Goal: Task Accomplishment & Management: Complete application form

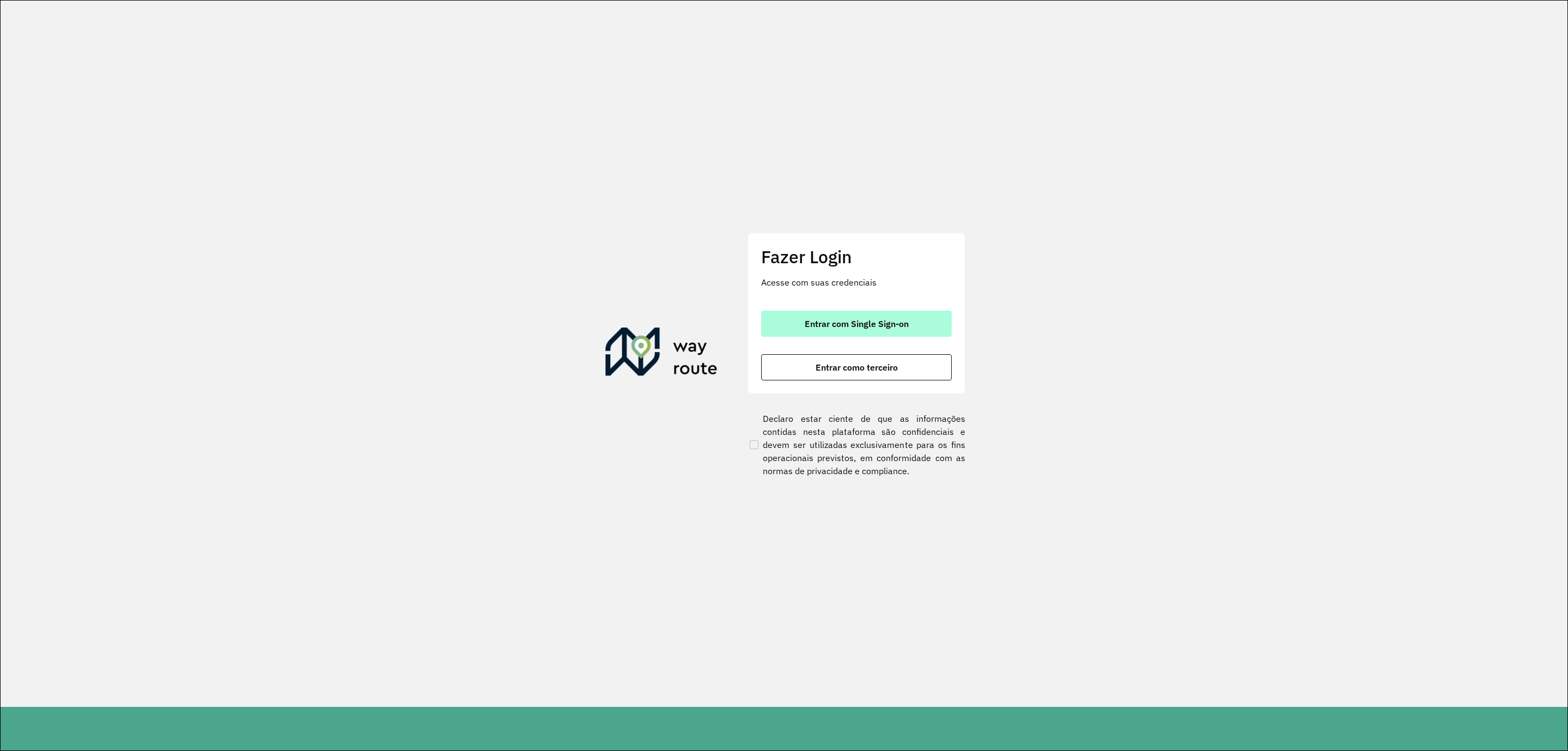
click at [902, 319] on span "Entrar com Single Sign-on" at bounding box center [856, 323] width 104 height 9
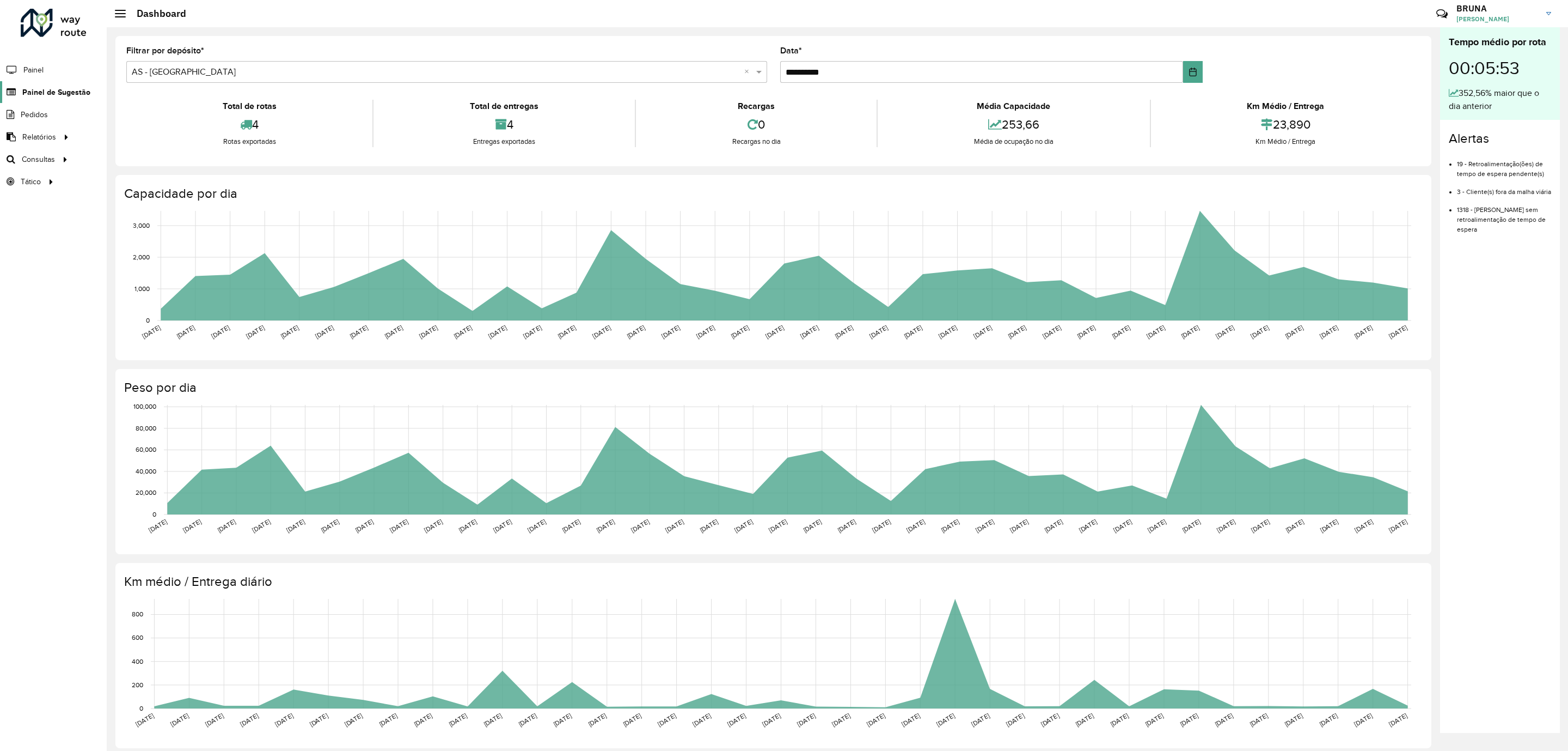
click at [74, 88] on span "Painel de Sugestão" at bounding box center [57, 92] width 68 height 12
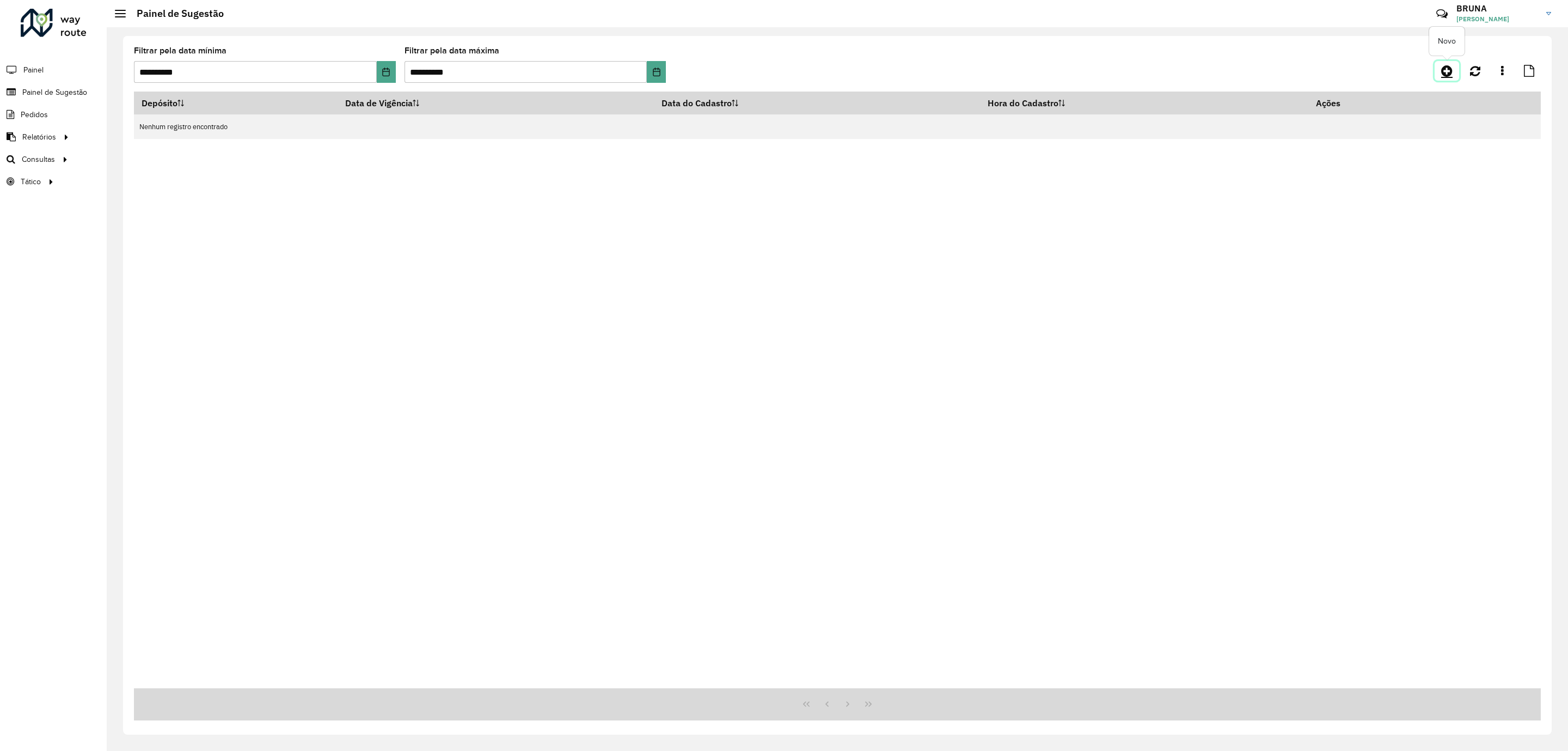
click at [1444, 69] on icon at bounding box center [1447, 71] width 12 height 13
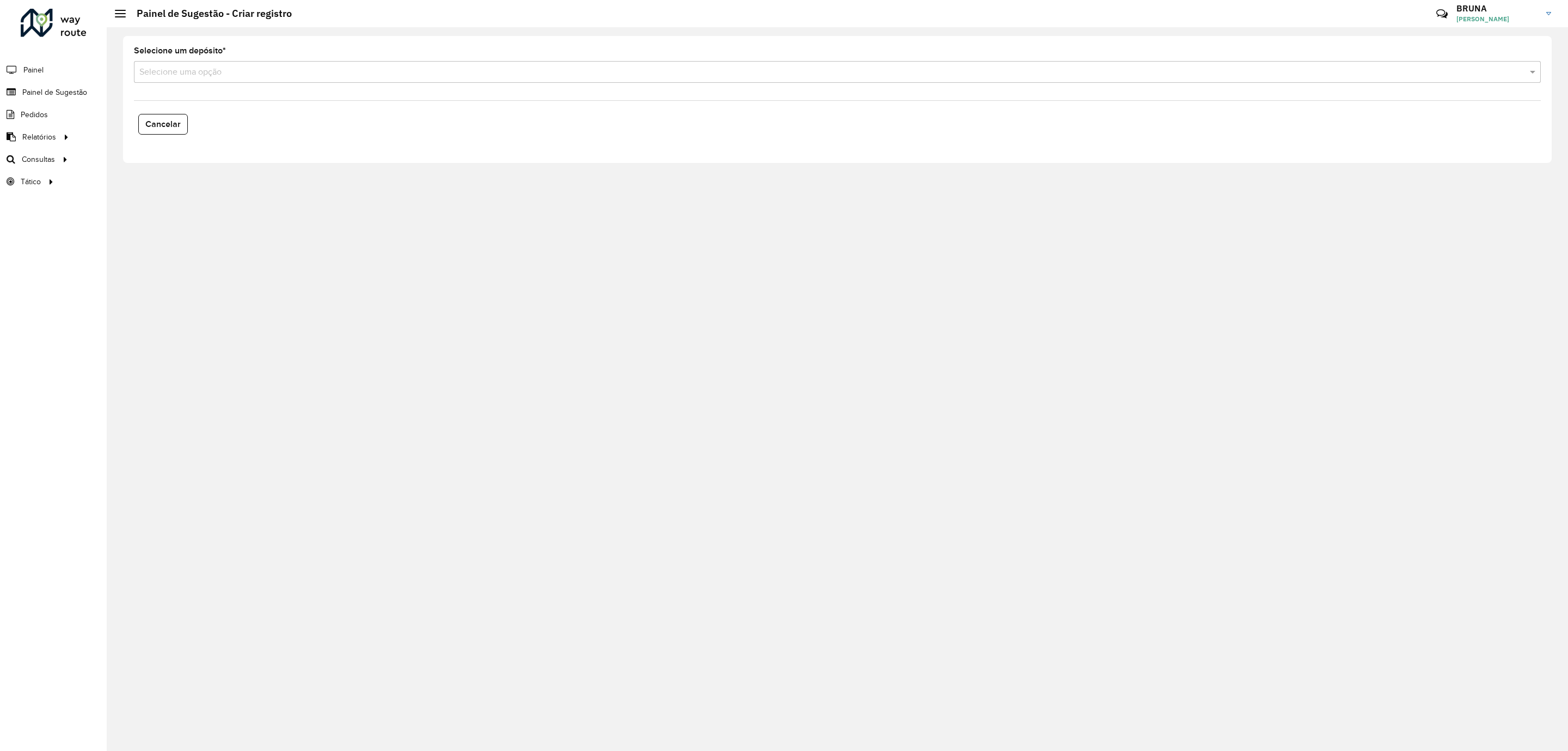
click at [288, 67] on input "text" at bounding box center [827, 72] width 1374 height 13
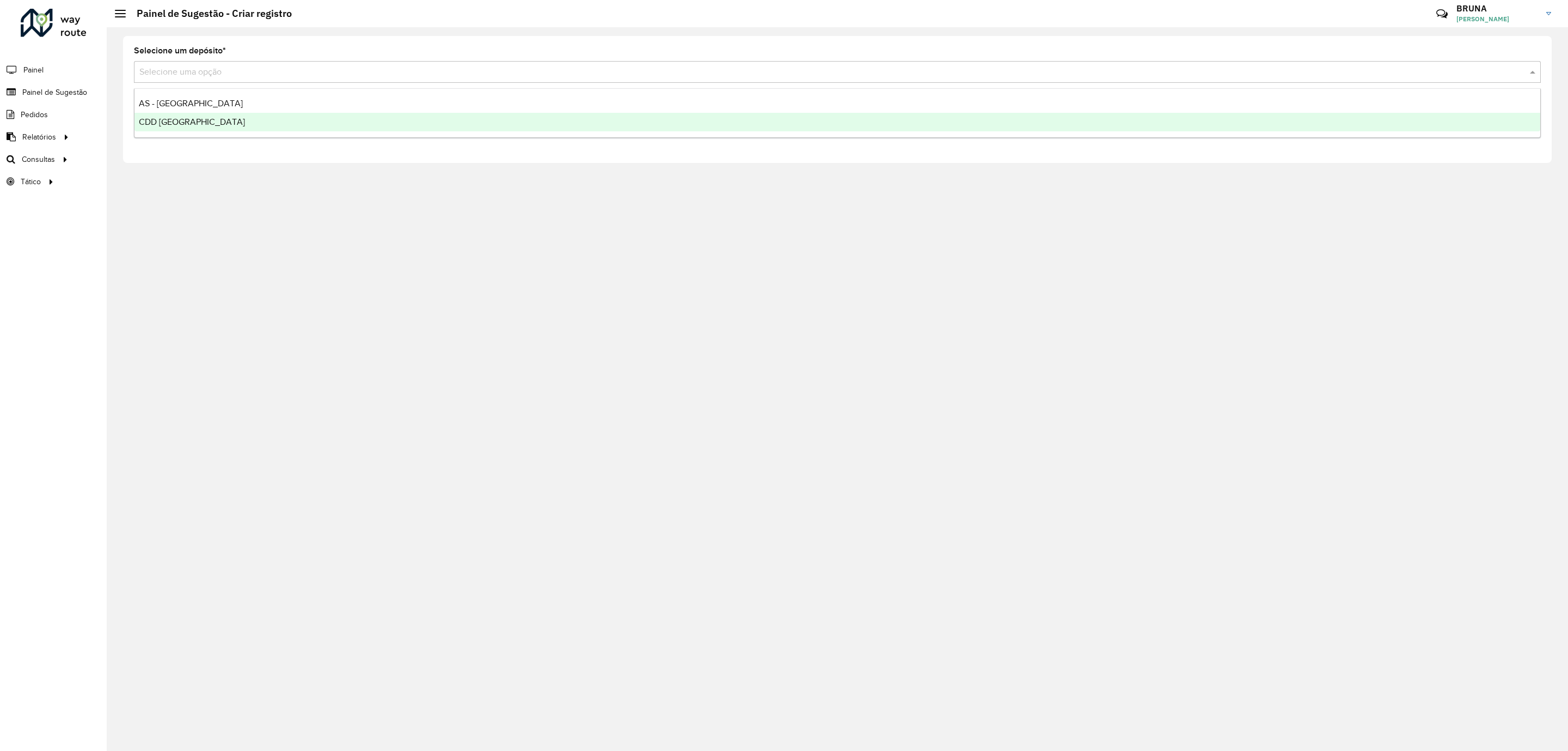
click at [273, 127] on div "CDD [GEOGRAPHIC_DATA]" at bounding box center [837, 122] width 1405 height 18
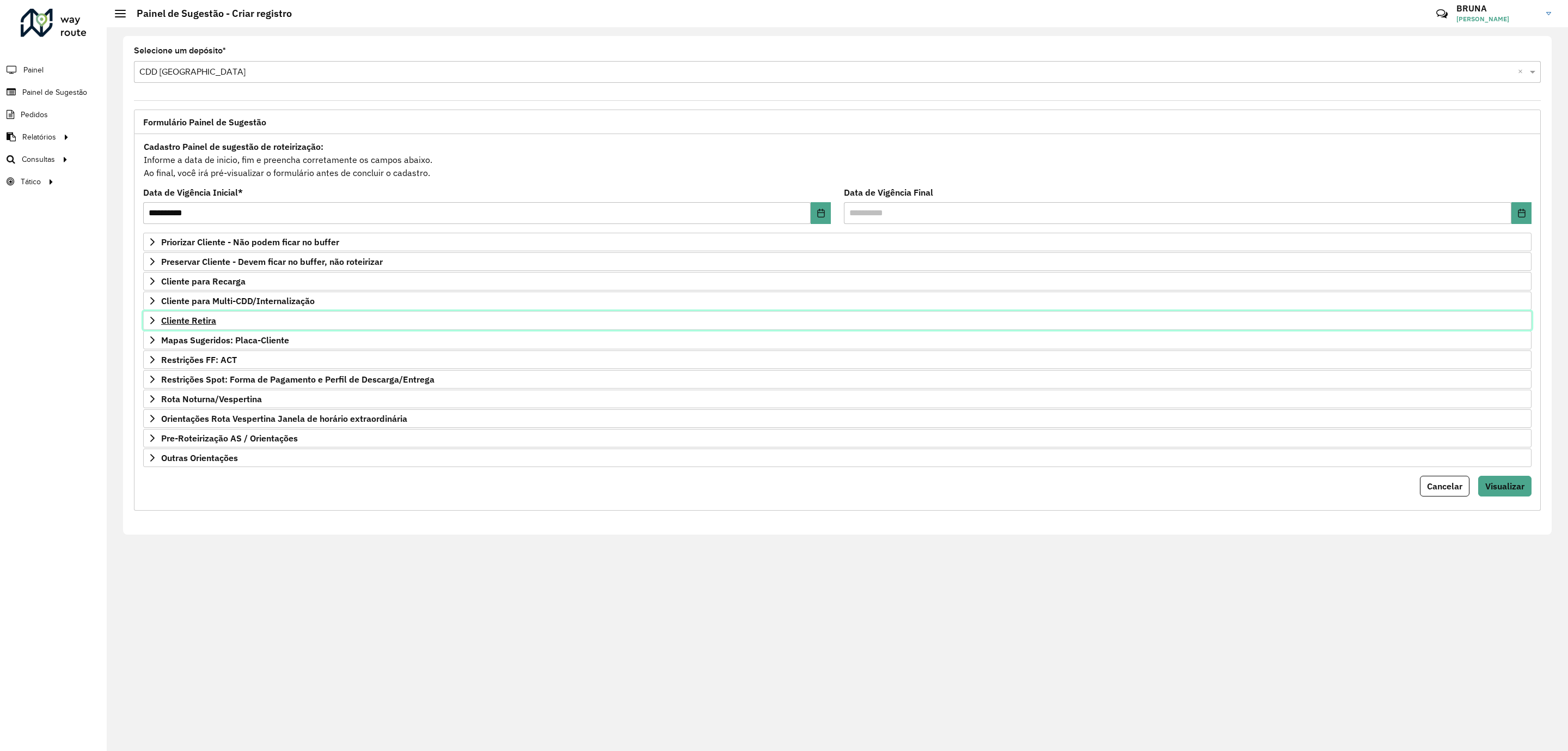
click at [245, 330] on link "Cliente Retira" at bounding box center [837, 320] width 1388 height 18
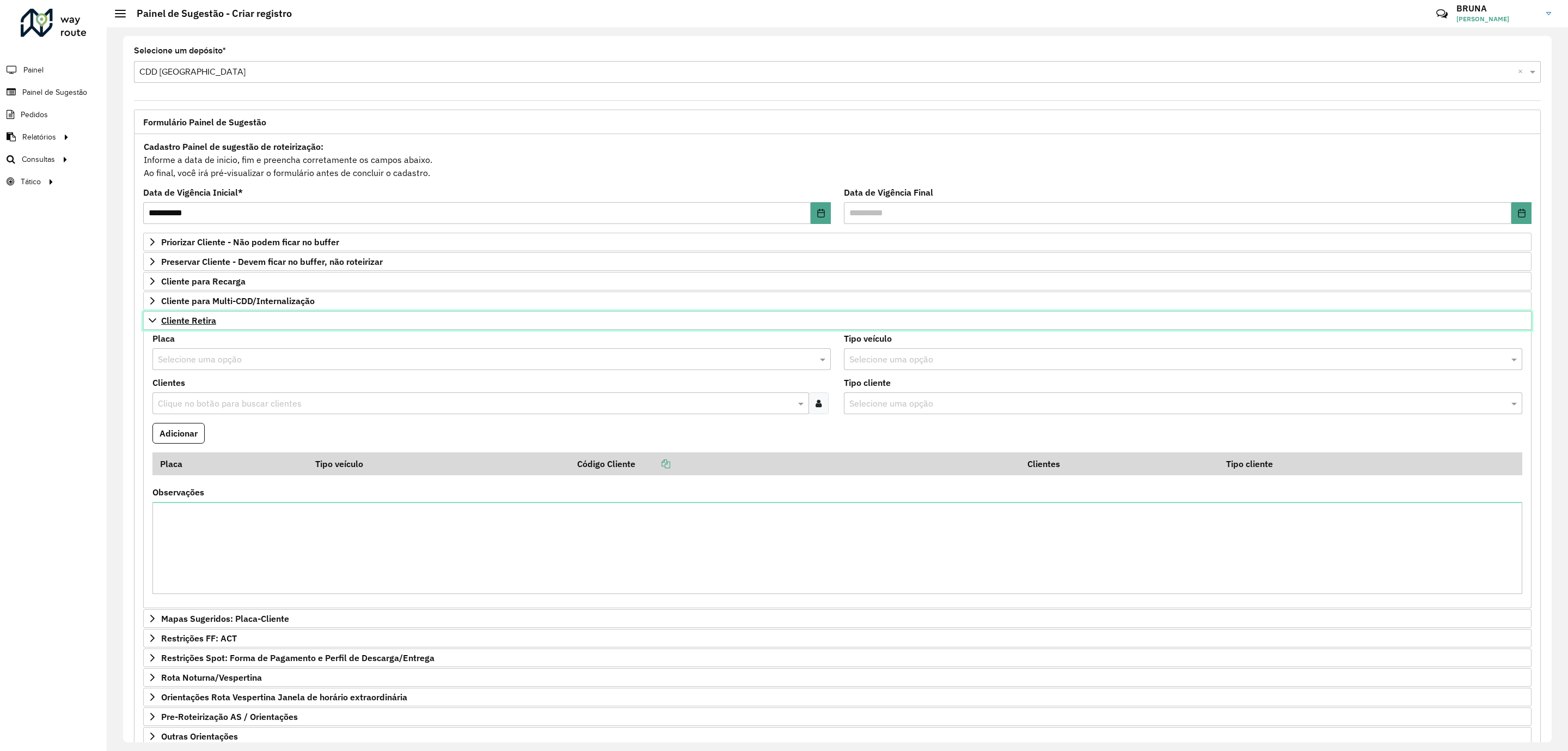
click at [236, 326] on link "Cliente Retira" at bounding box center [837, 320] width 1388 height 18
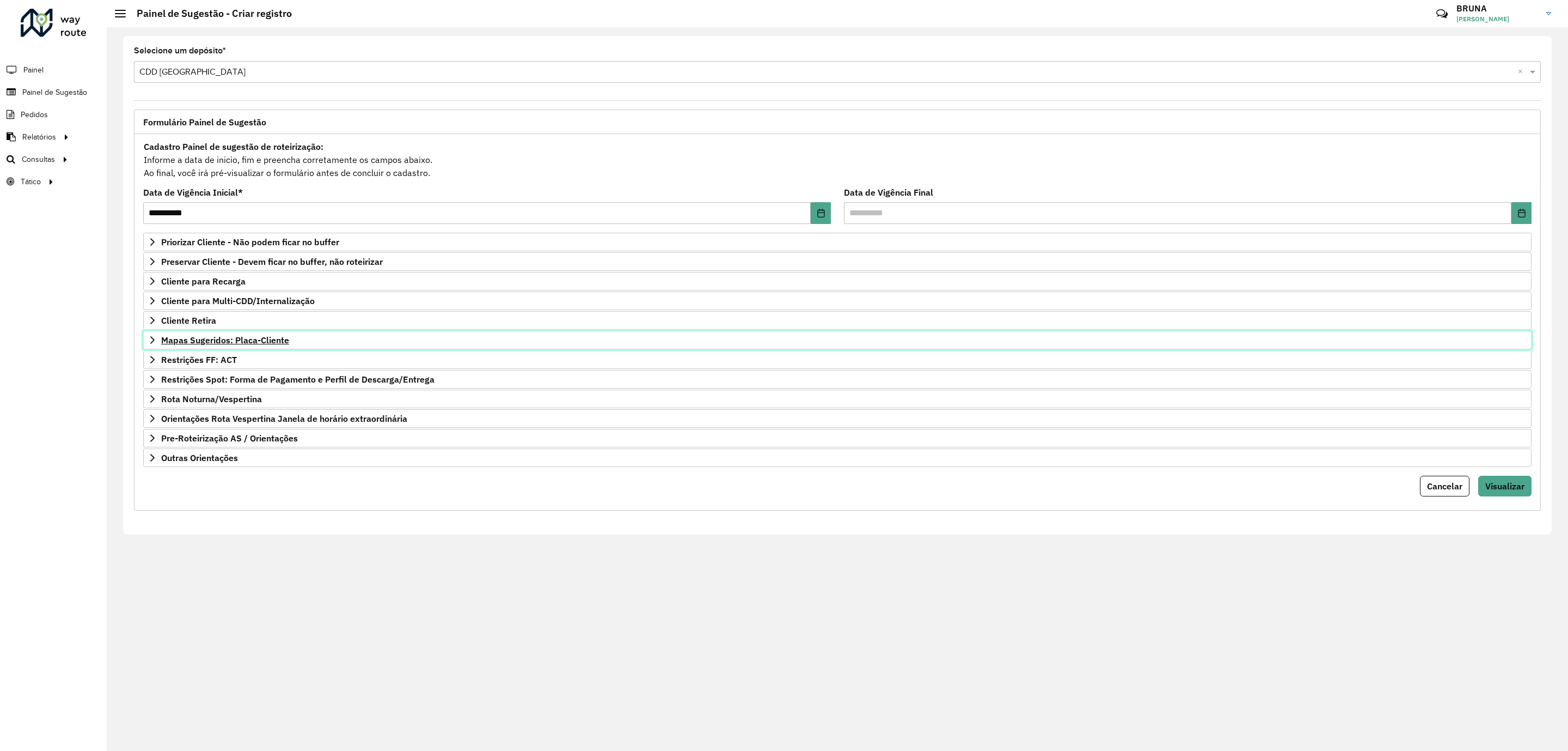
click at [248, 344] on span "Mapas Sugeridos: Placa-Cliente" at bounding box center [225, 340] width 128 height 9
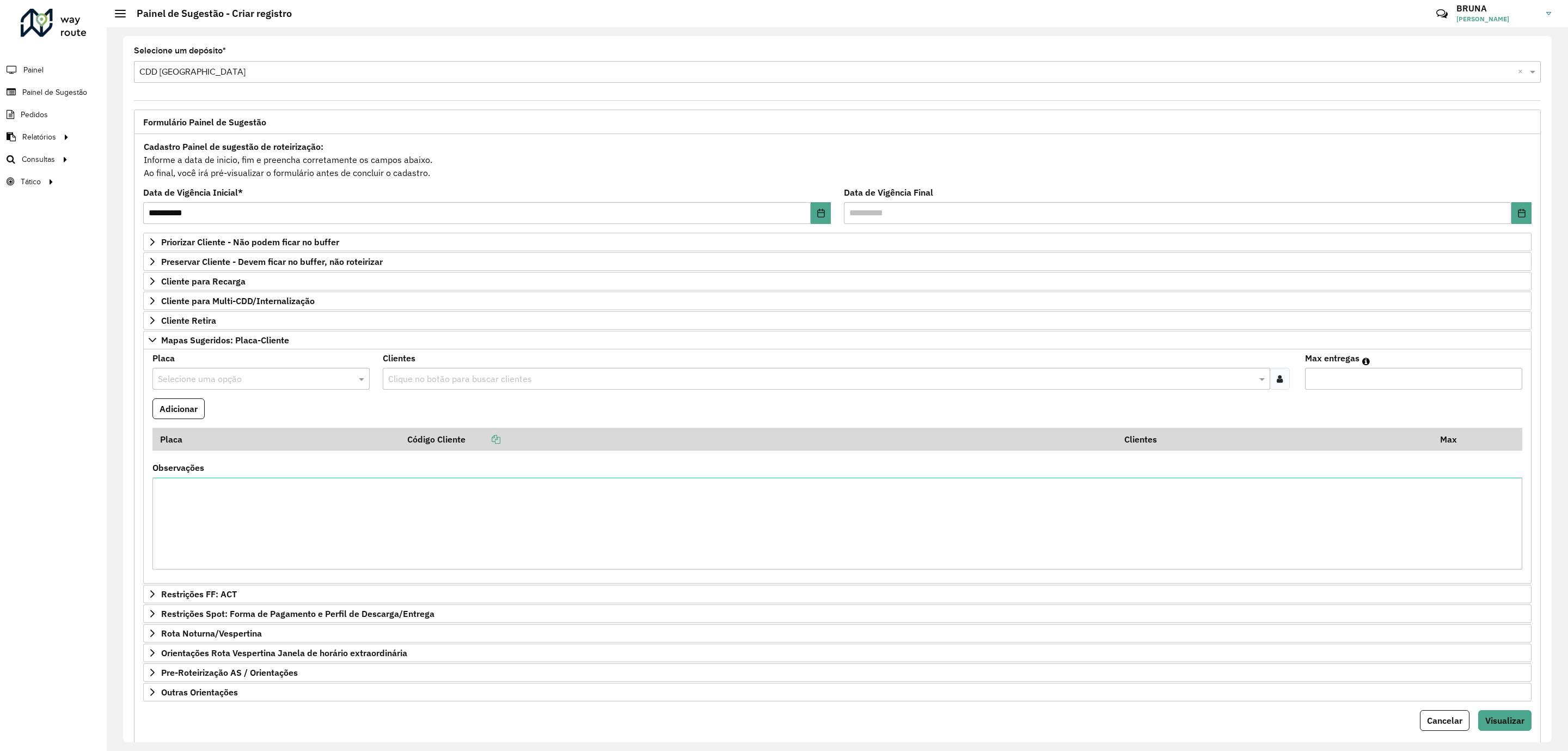
click at [301, 383] on input "text" at bounding box center [250, 379] width 184 height 13
click at [225, 381] on input "text" at bounding box center [250, 379] width 184 height 13
type input "****"
click at [1281, 383] on div at bounding box center [1279, 379] width 20 height 22
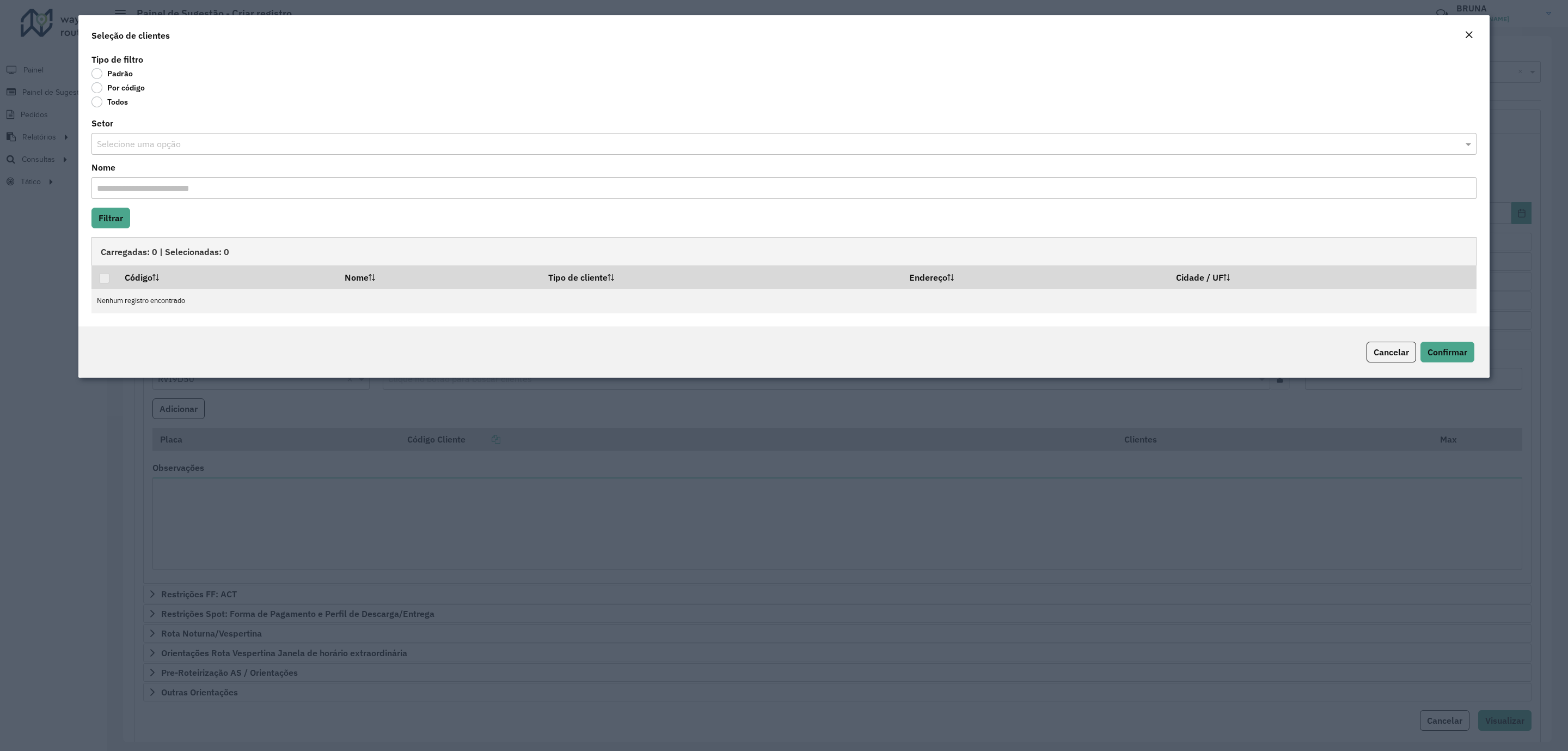
click at [111, 87] on label "Por código" at bounding box center [118, 88] width 54 height 11
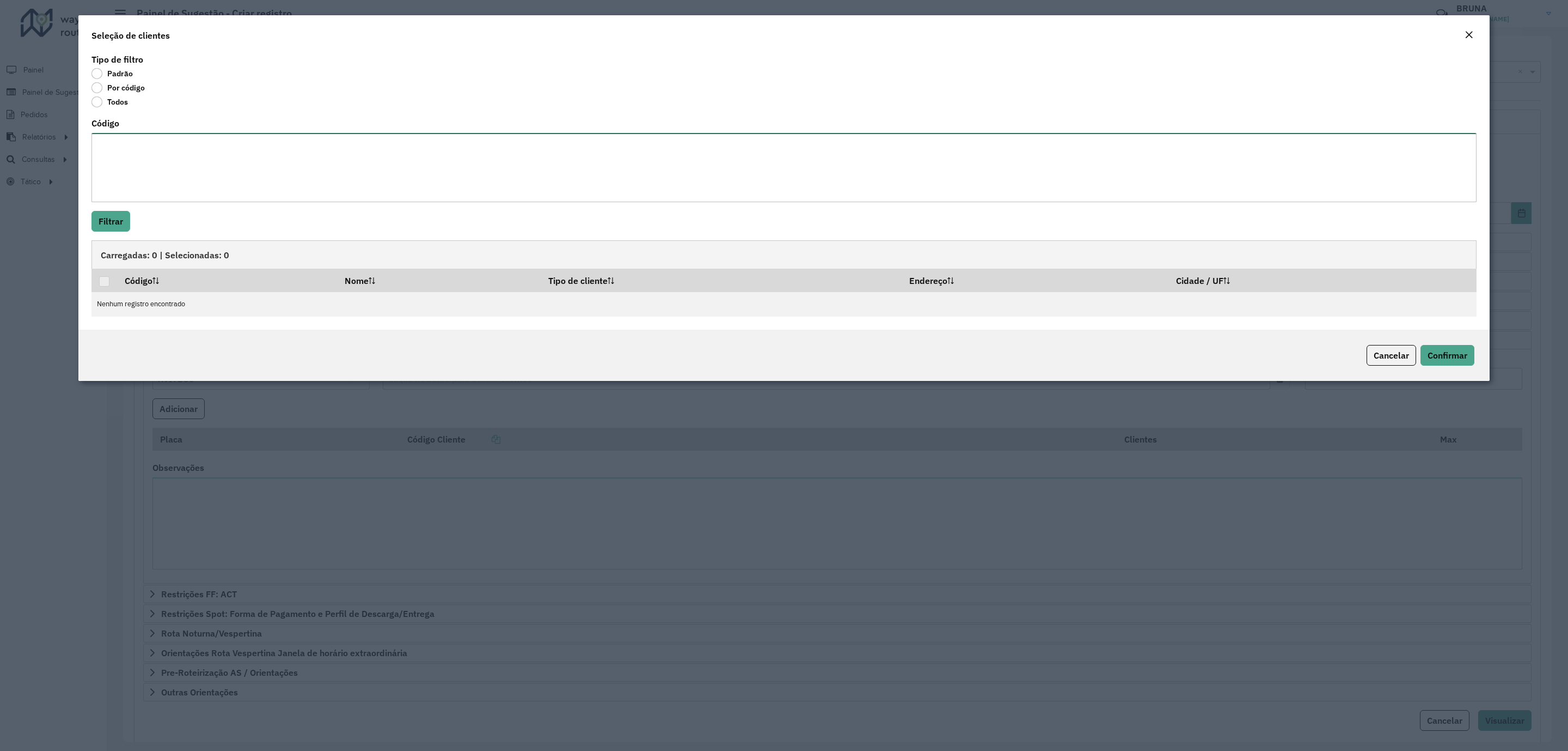
click at [146, 168] on textarea "Código" at bounding box center [783, 167] width 1385 height 69
paste textarea "***** ***** ***** ***** ***** ***** ***** ***** ***** ***** ***** ***** ***** *…"
type textarea "***** ***** ***** ***** ***** ***** ***** ***** ***** ***** ***** ***** ***** *…"
click at [106, 226] on button "Filtrar" at bounding box center [111, 221] width 39 height 21
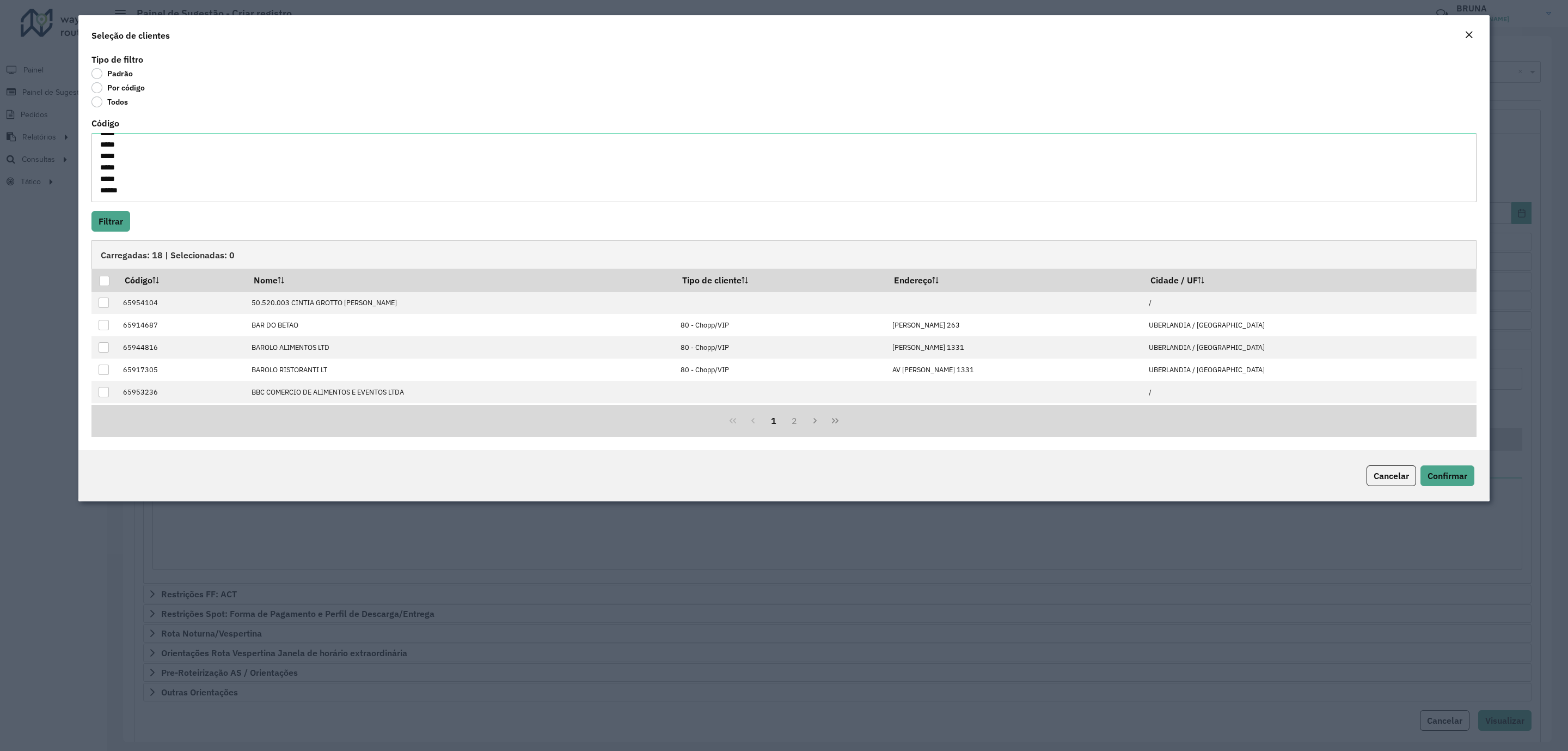
click at [100, 278] on div at bounding box center [104, 281] width 10 height 10
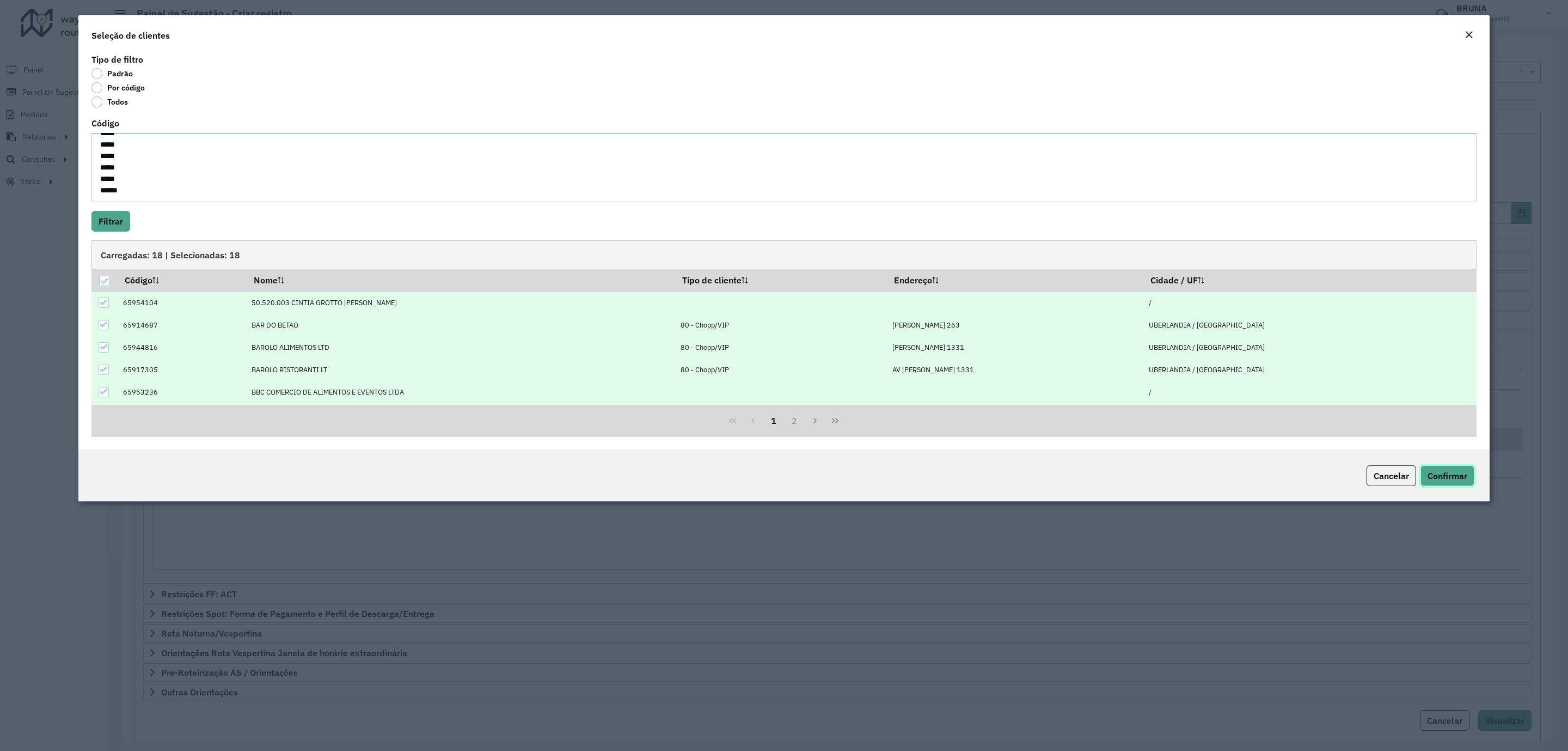
click at [1444, 478] on span "Confirmar" at bounding box center [1447, 476] width 40 height 11
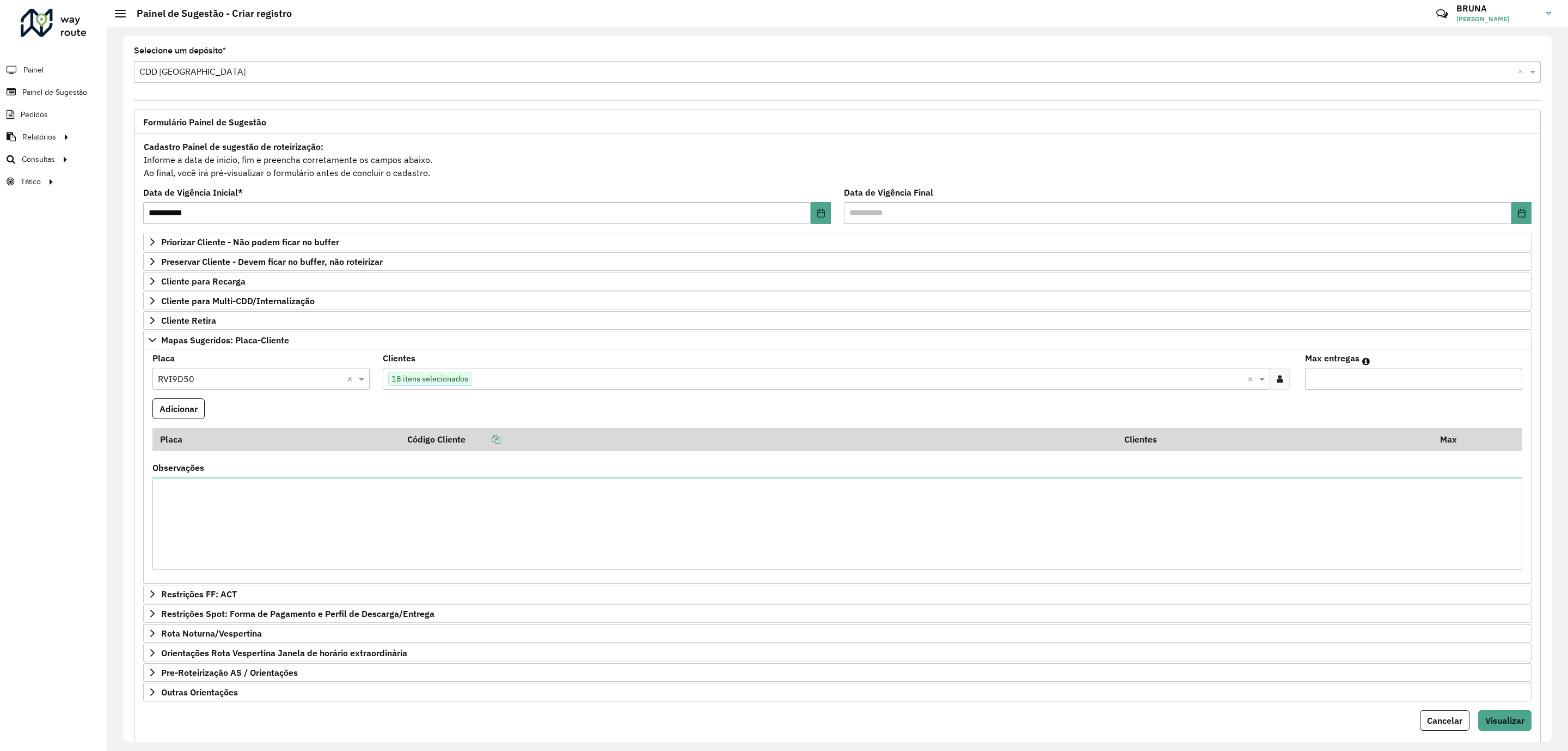
click at [1395, 395] on formly-field "Max entregas" at bounding box center [1413, 376] width 230 height 44
click at [1387, 384] on input "Max entregas" at bounding box center [1413, 379] width 217 height 22
type input "**"
click at [190, 412] on button "Adicionar" at bounding box center [178, 409] width 52 height 21
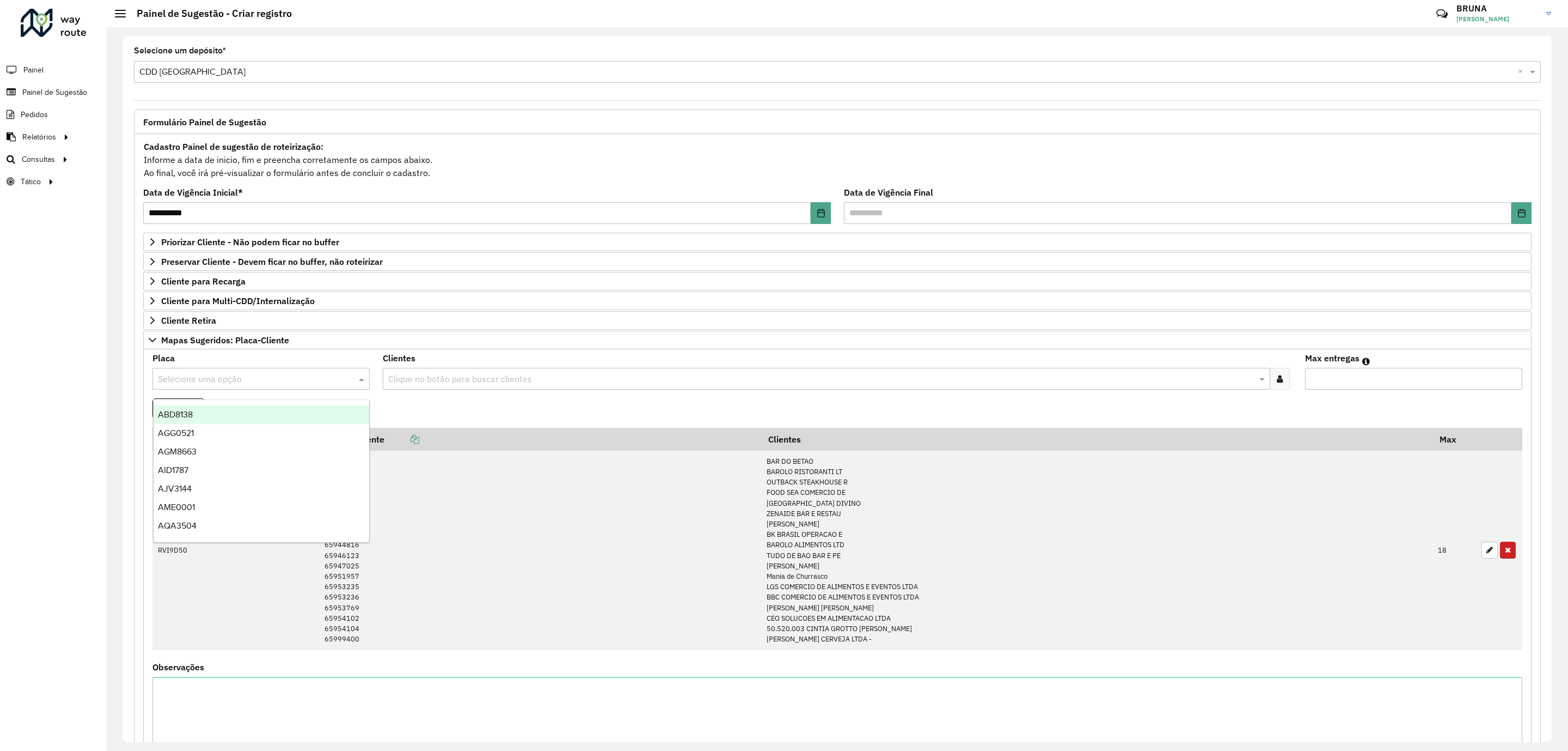
click at [261, 386] on input "text" at bounding box center [250, 379] width 184 height 13
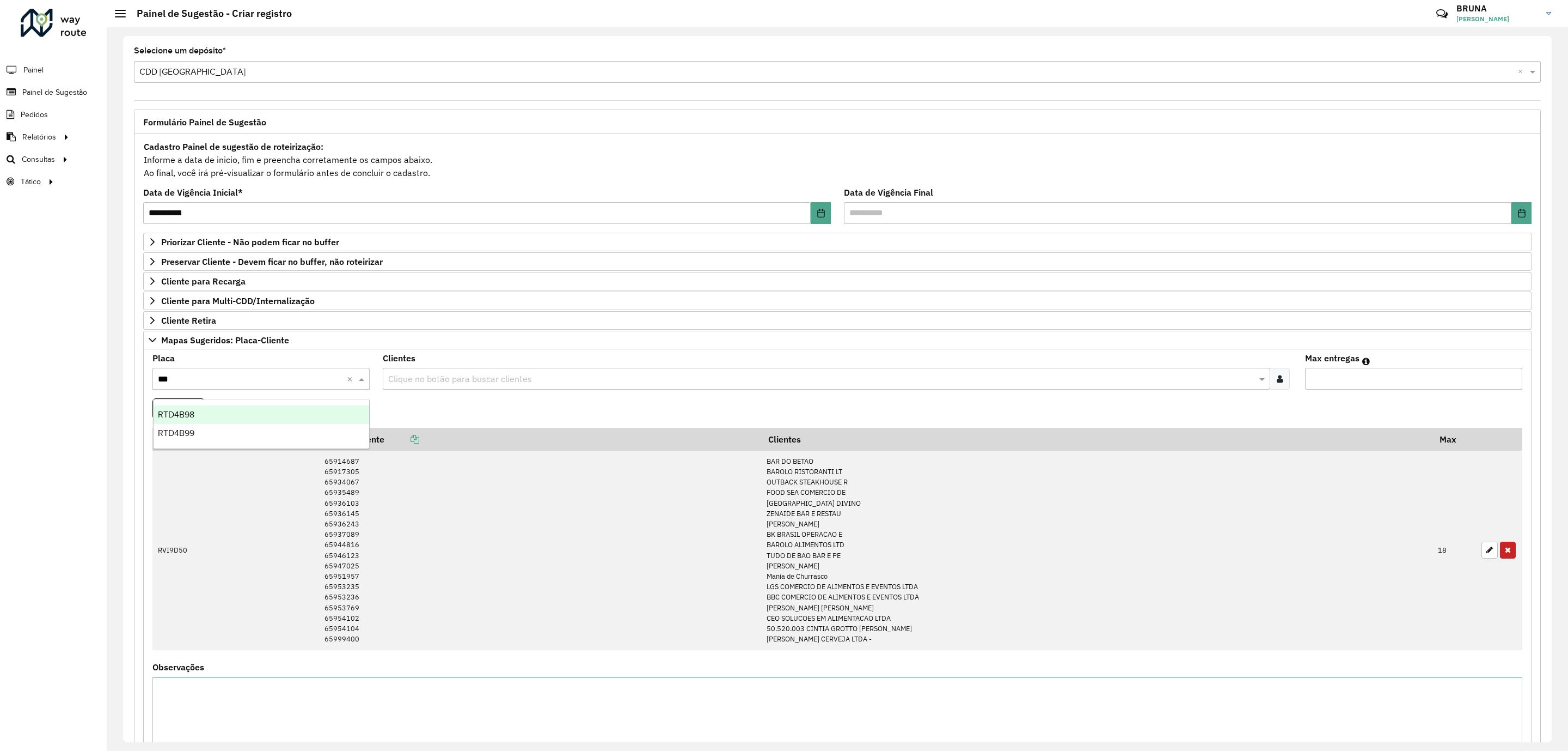
type input "****"
click at [1278, 383] on icon at bounding box center [1279, 378] width 6 height 9
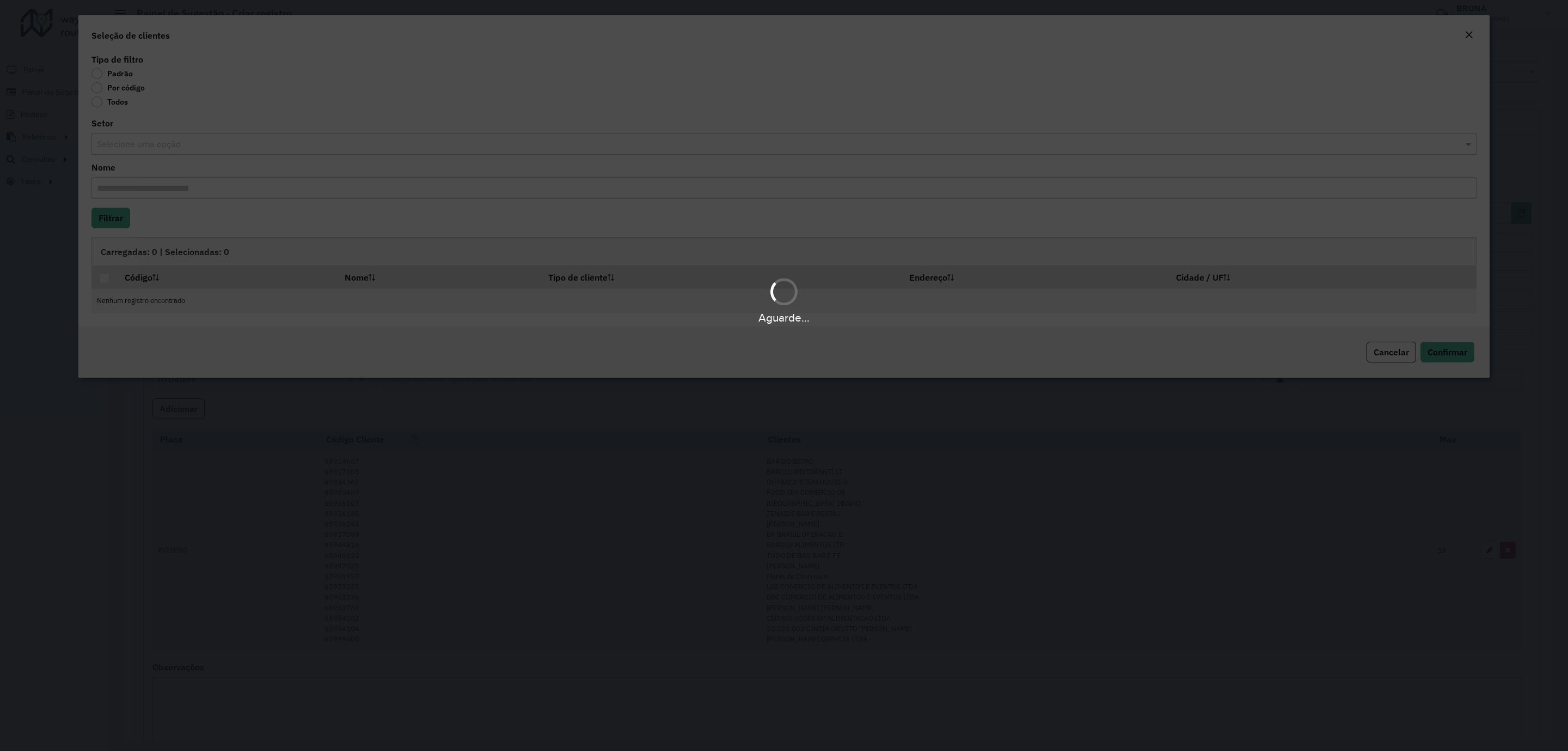
click at [130, 91] on div "Aguarde..." at bounding box center [784, 375] width 1568 height 751
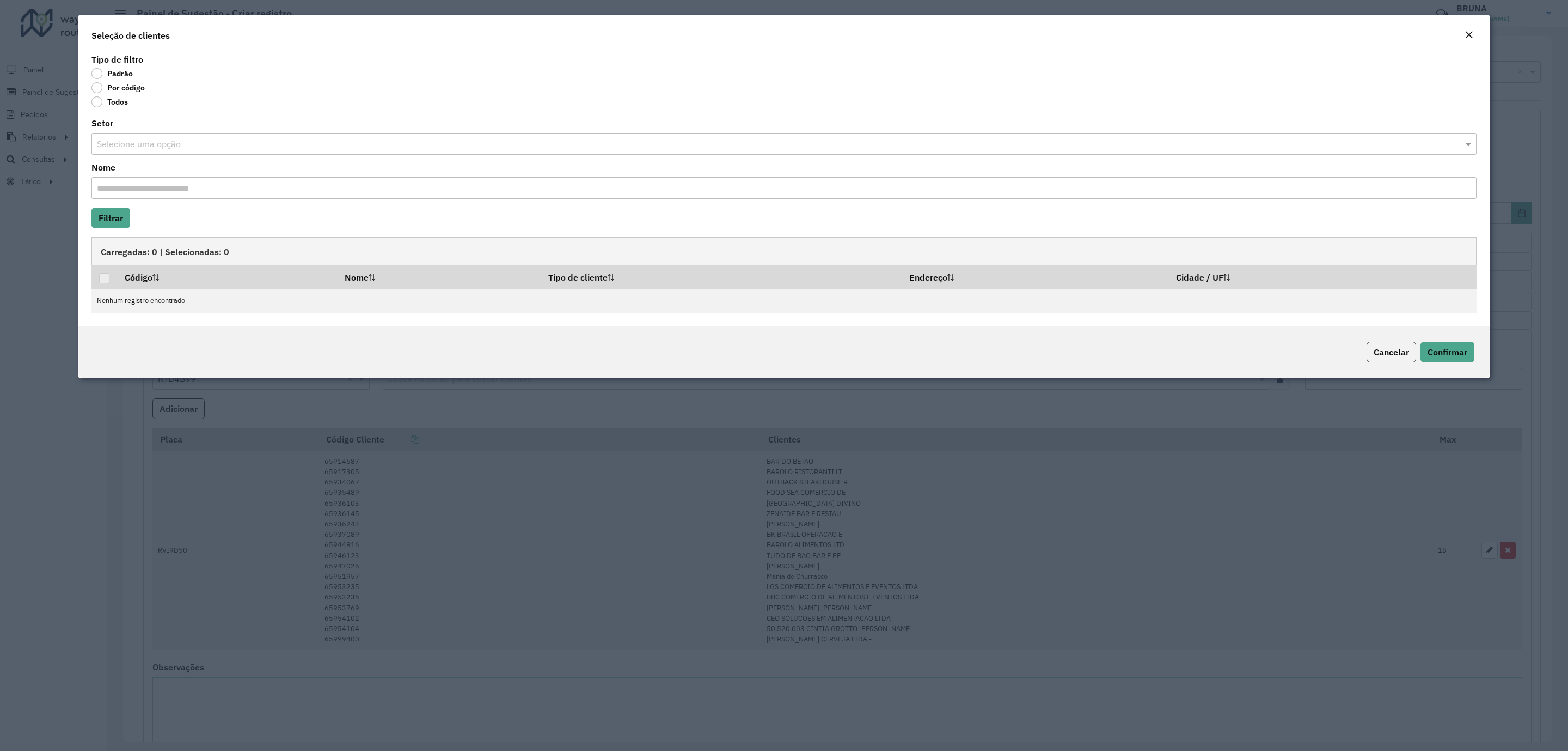
click at [119, 90] on label "Por código" at bounding box center [118, 88] width 54 height 11
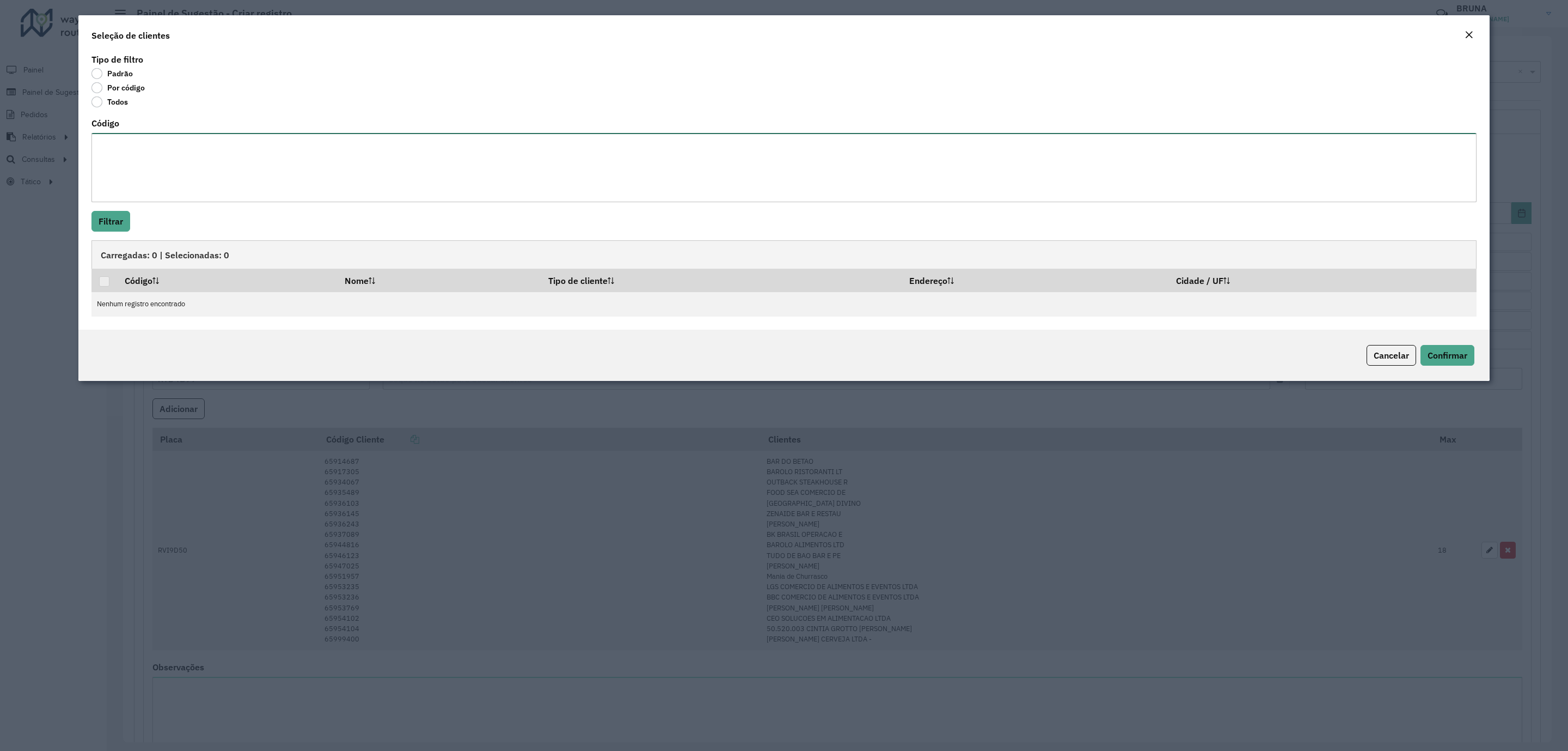
click at [152, 144] on textarea "Código" at bounding box center [783, 167] width 1385 height 69
paste textarea "***** ***** *****"
type textarea "***** ***** *****"
click at [110, 214] on button "Filtrar" at bounding box center [111, 221] width 39 height 21
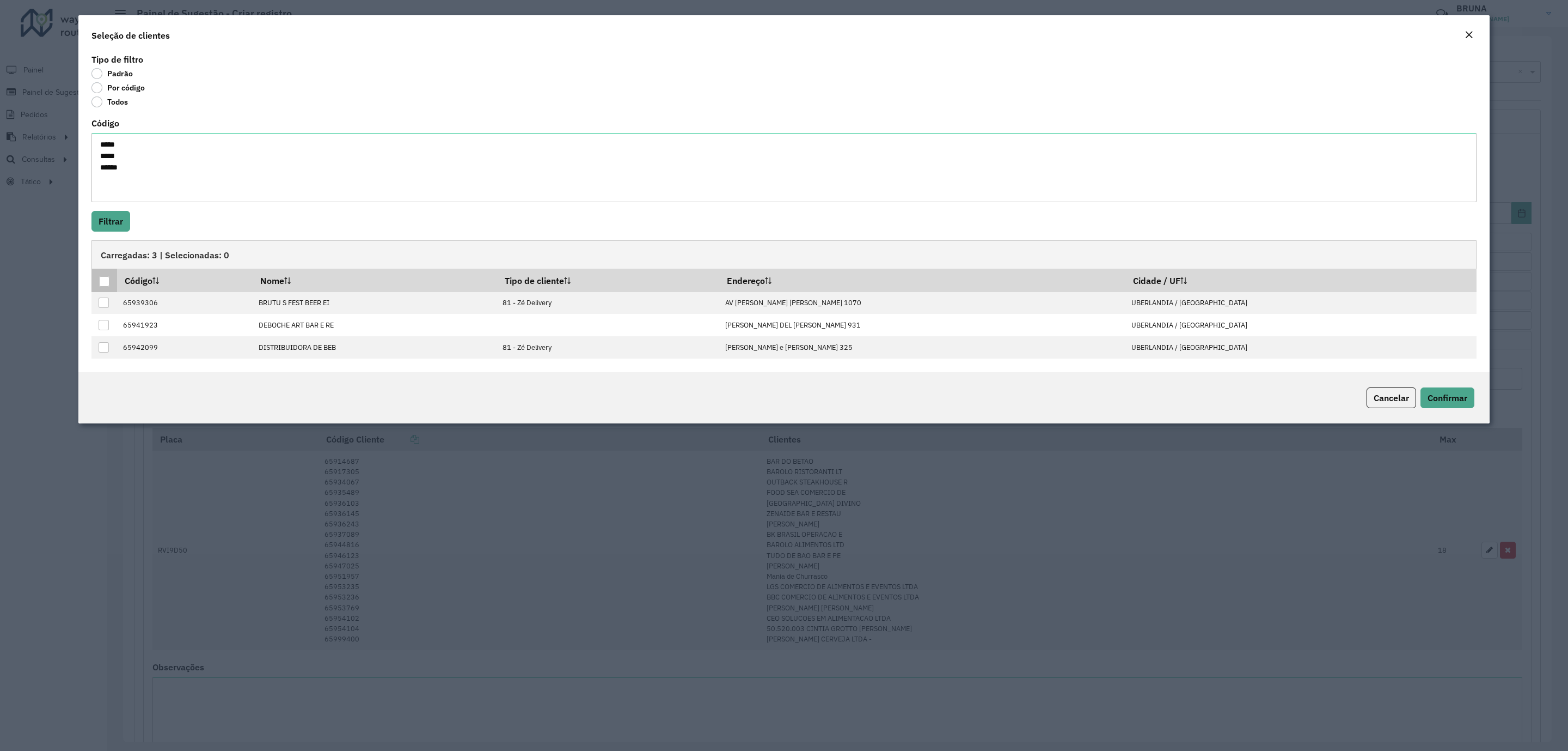
click at [105, 283] on div at bounding box center [104, 281] width 10 height 10
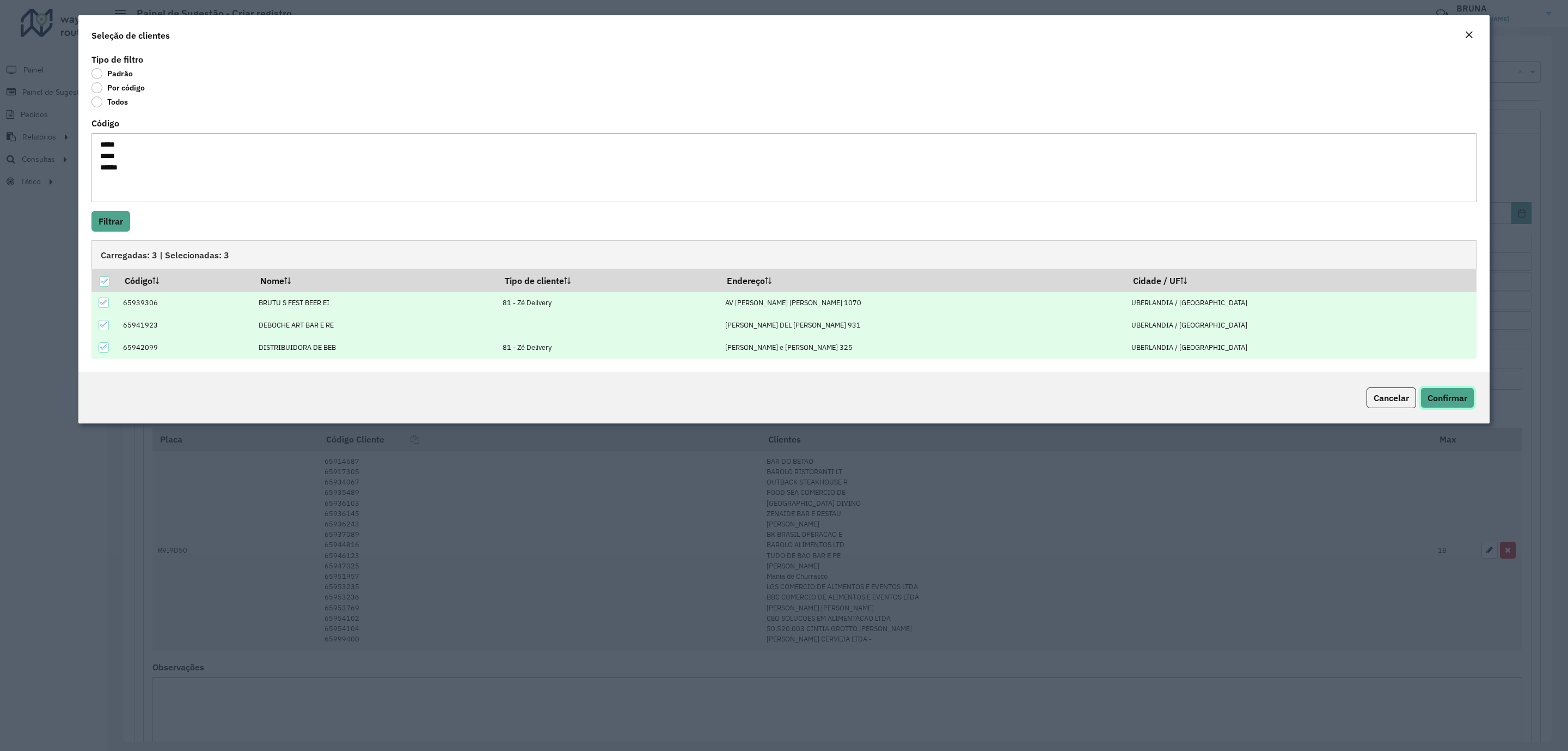
click at [1439, 398] on span "Confirmar" at bounding box center [1447, 398] width 40 height 11
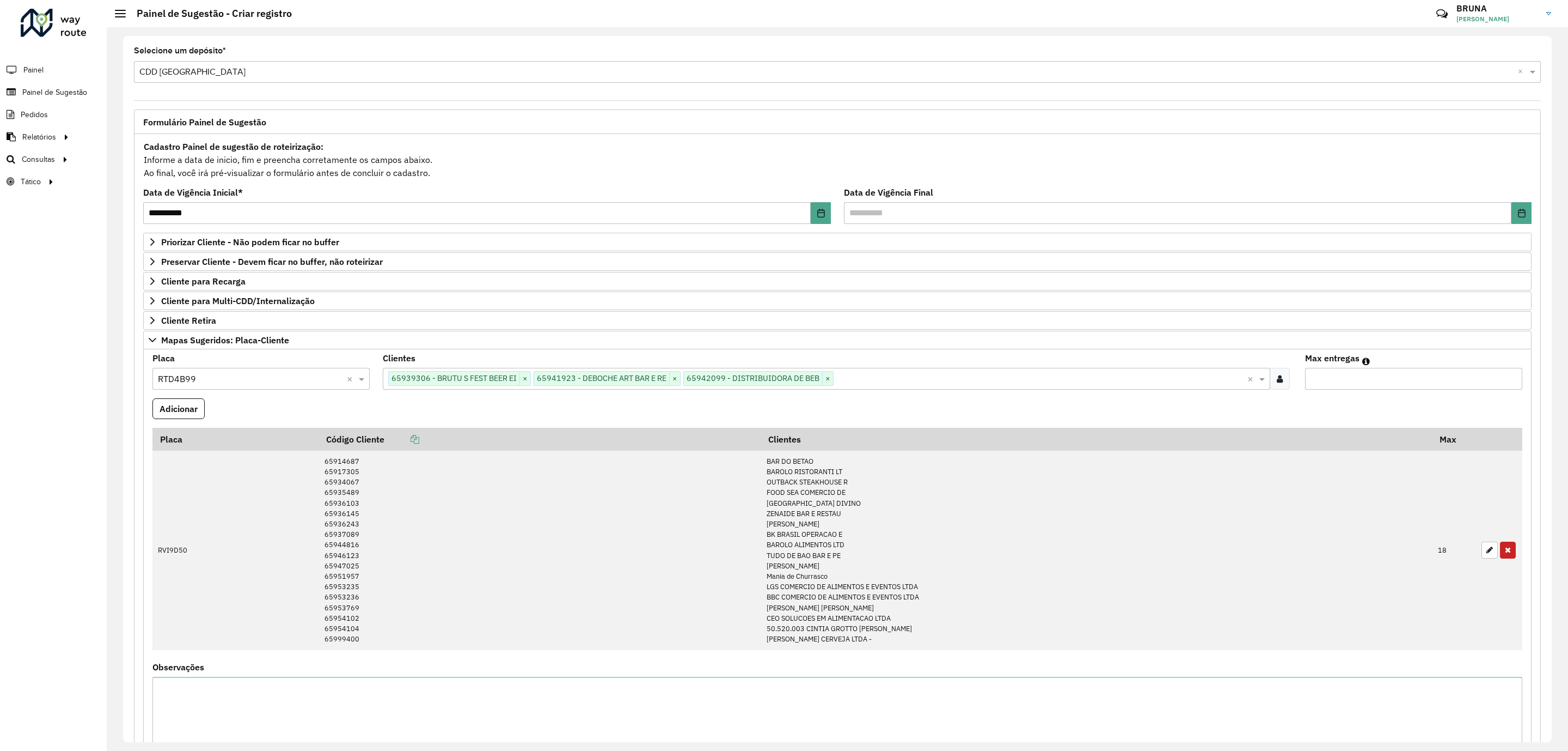
click at [1409, 383] on input "**" at bounding box center [1413, 379] width 217 height 22
type input "*"
click at [188, 417] on button "Adicionar" at bounding box center [178, 409] width 52 height 21
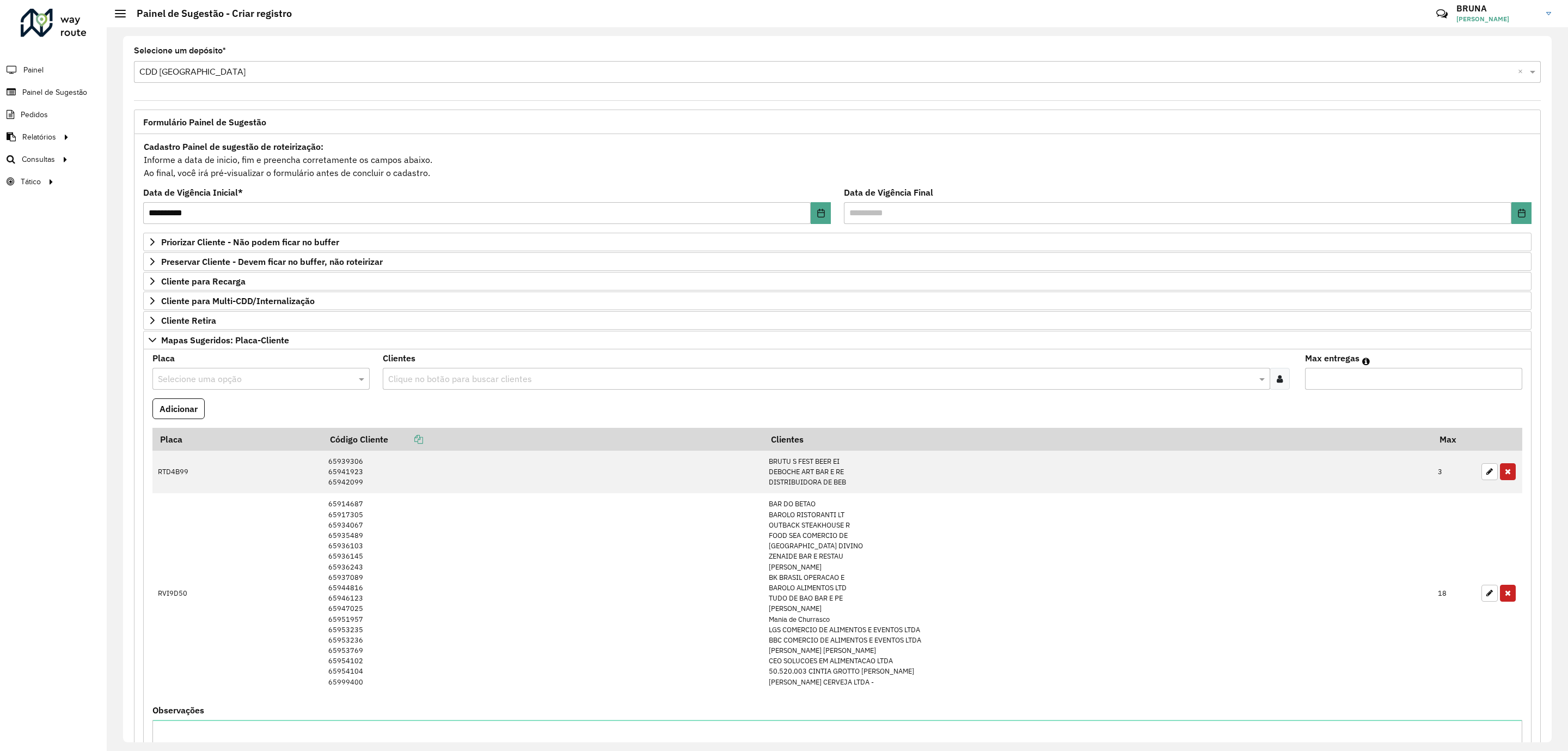
click at [270, 386] on input "text" at bounding box center [250, 379] width 184 height 13
type input "****"
click at [288, 421] on div "RTQ1I59" at bounding box center [261, 414] width 215 height 18
click at [205, 381] on input "****" at bounding box center [250, 379] width 184 height 13
type input "****"
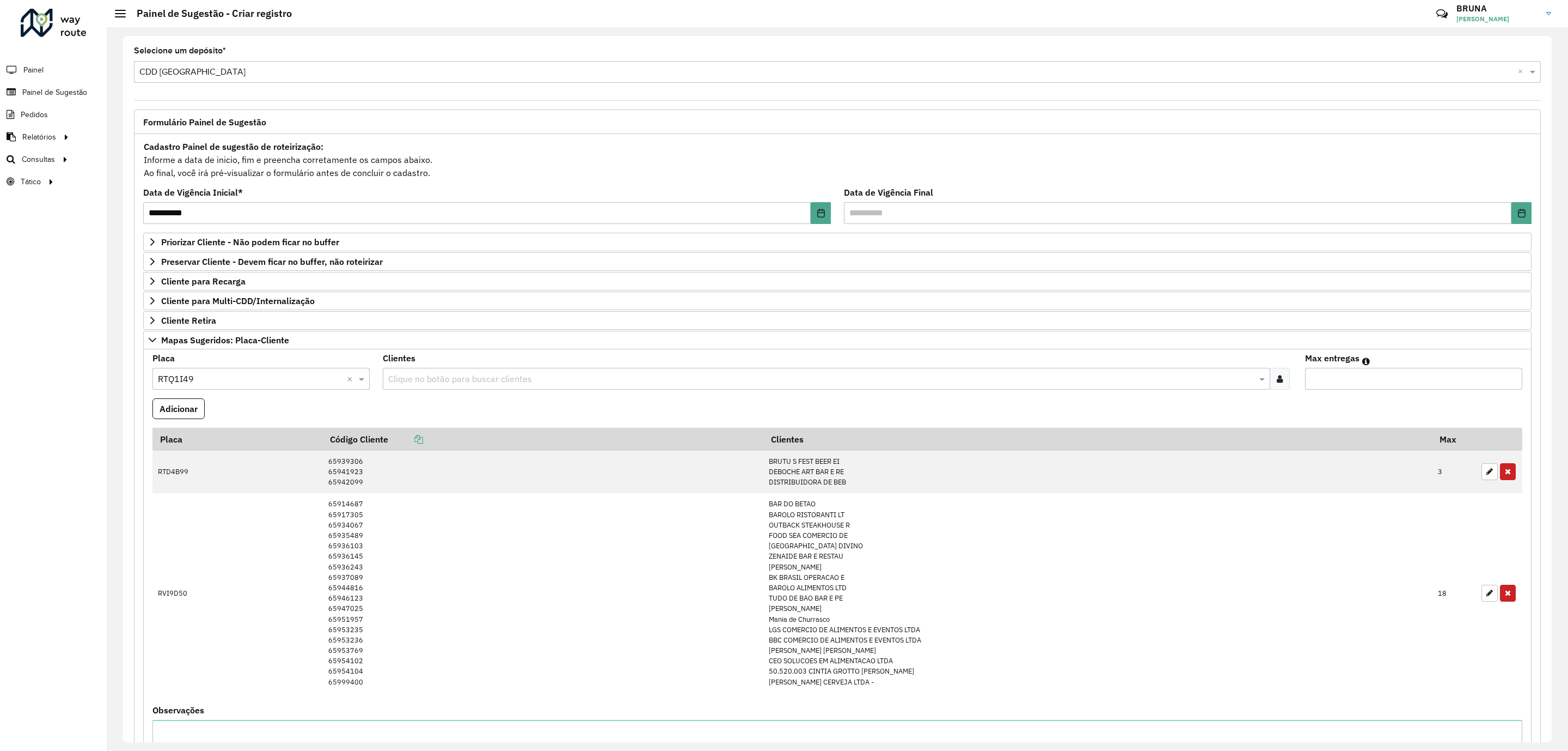
click at [1275, 389] on div at bounding box center [1279, 379] width 20 height 22
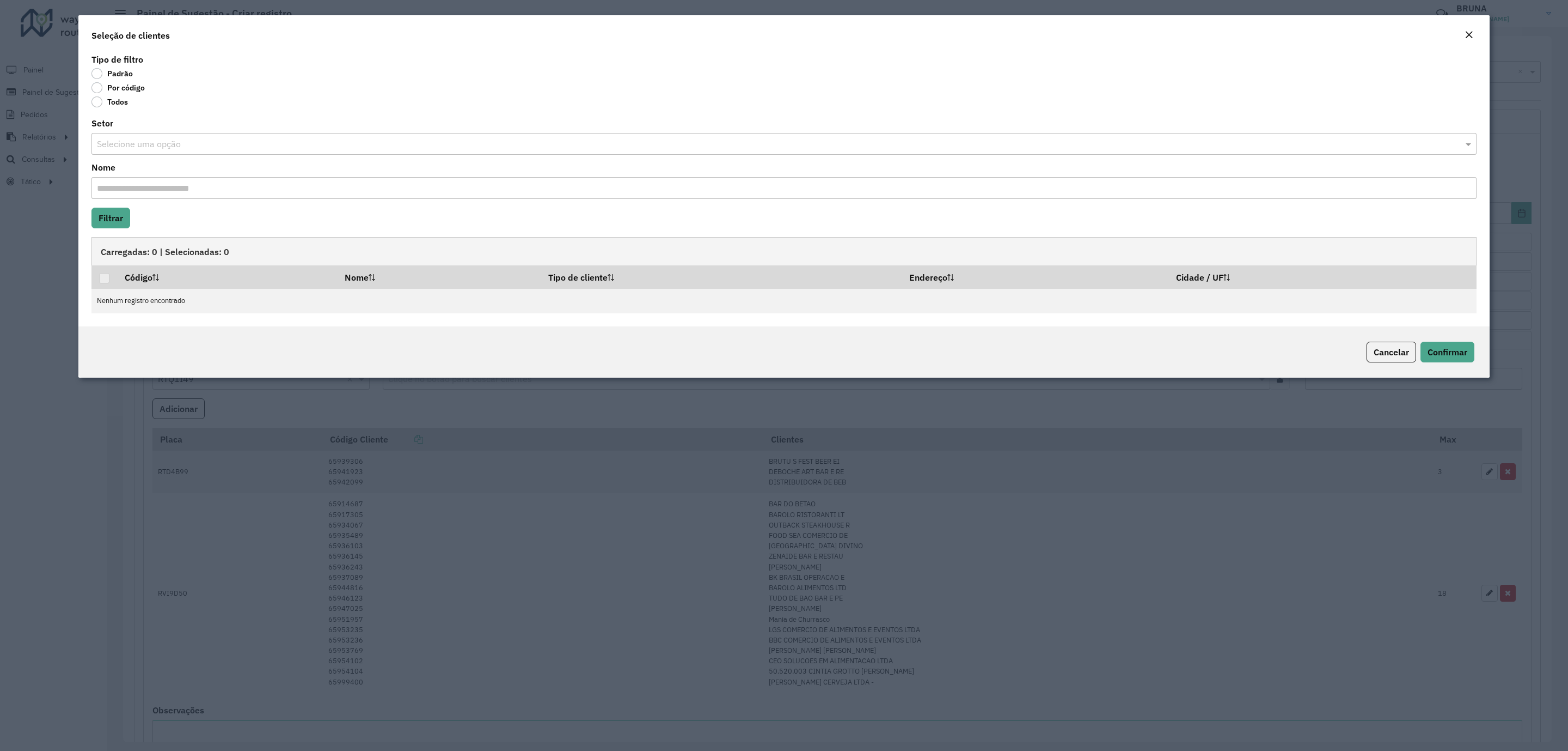
click at [124, 89] on label "Por código" at bounding box center [118, 88] width 54 height 11
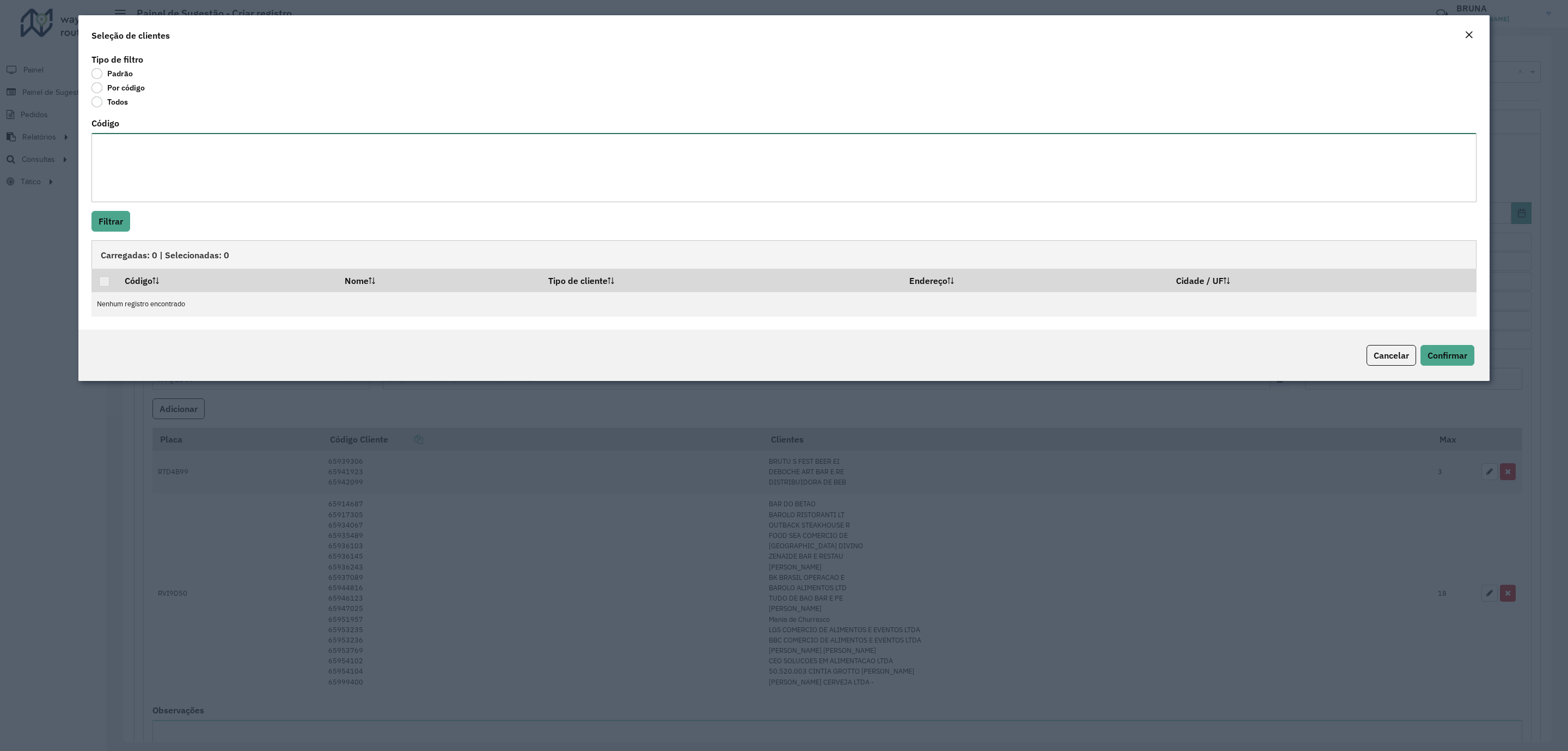
click at [145, 149] on textarea "Código" at bounding box center [783, 167] width 1385 height 69
paste textarea "***** ***** *****"
type textarea "***** ***** *****"
click at [114, 216] on button "Filtrar" at bounding box center [111, 221] width 39 height 21
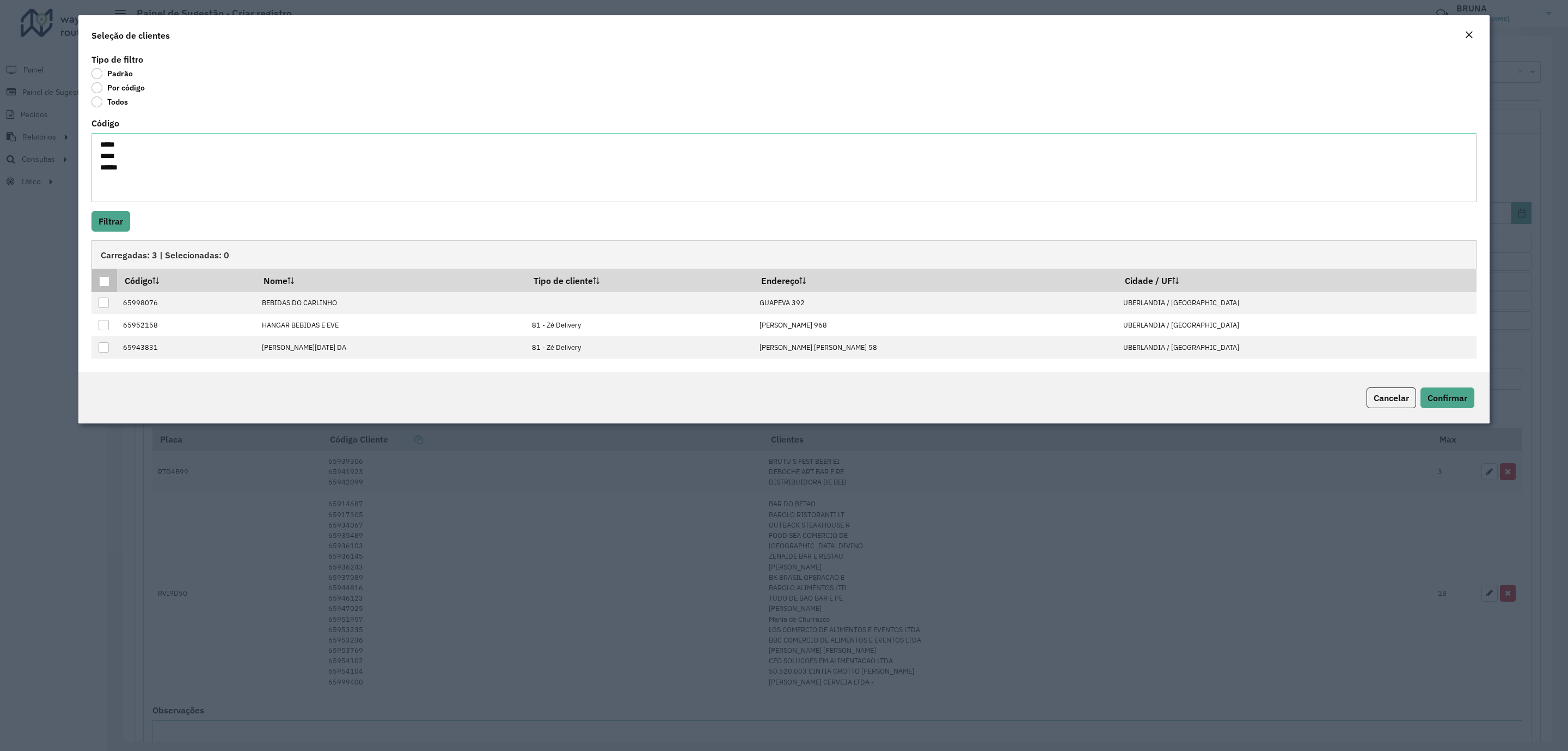
click at [101, 280] on div at bounding box center [104, 281] width 10 height 10
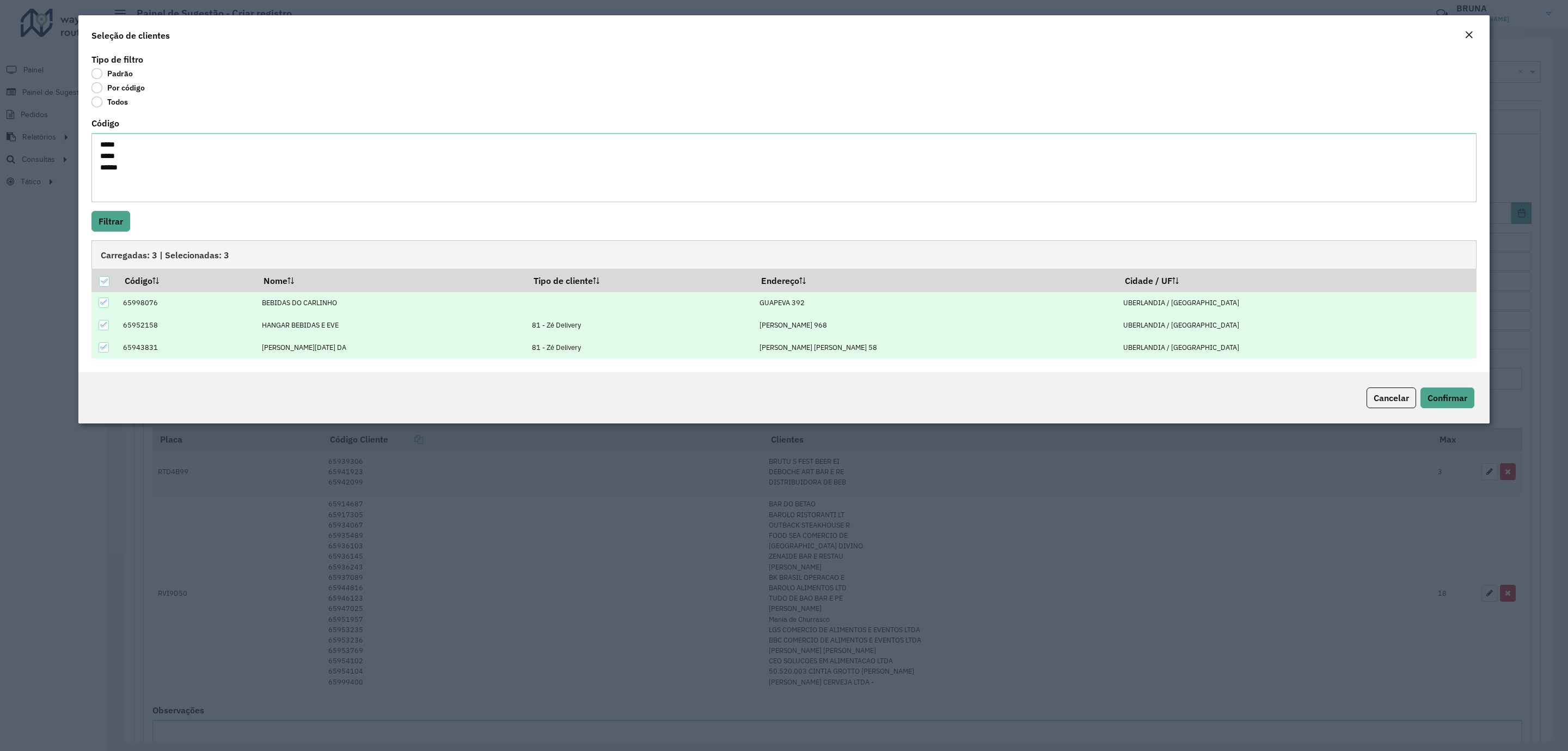
click at [1444, 386] on div "Cancelar Confirmar" at bounding box center [784, 398] width 1411 height 51
click at [1441, 393] on span "Confirmar" at bounding box center [1447, 398] width 40 height 11
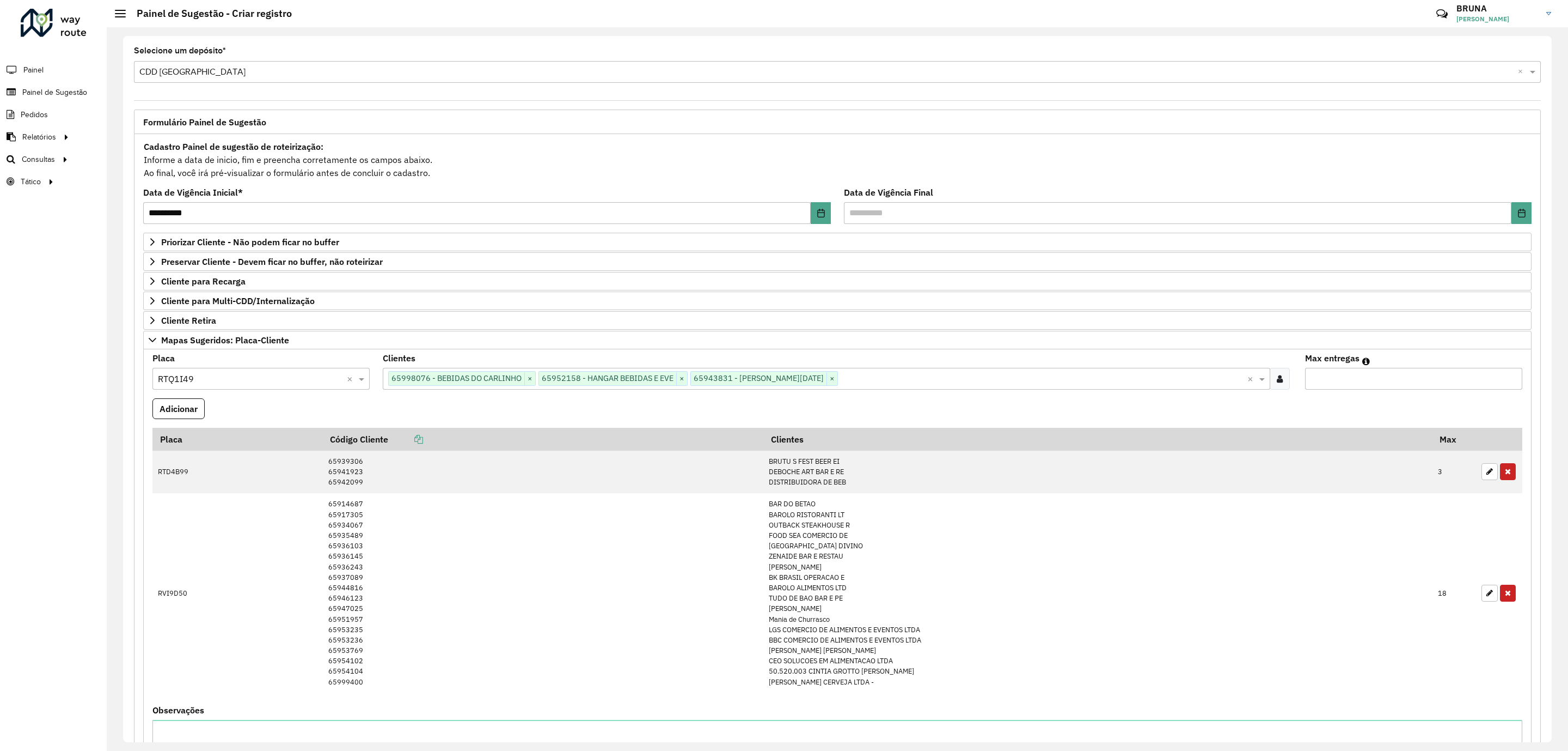
click at [1426, 378] on input "*" at bounding box center [1413, 379] width 217 height 22
type input "*"
click at [153, 415] on button "Adicionar" at bounding box center [178, 409] width 52 height 21
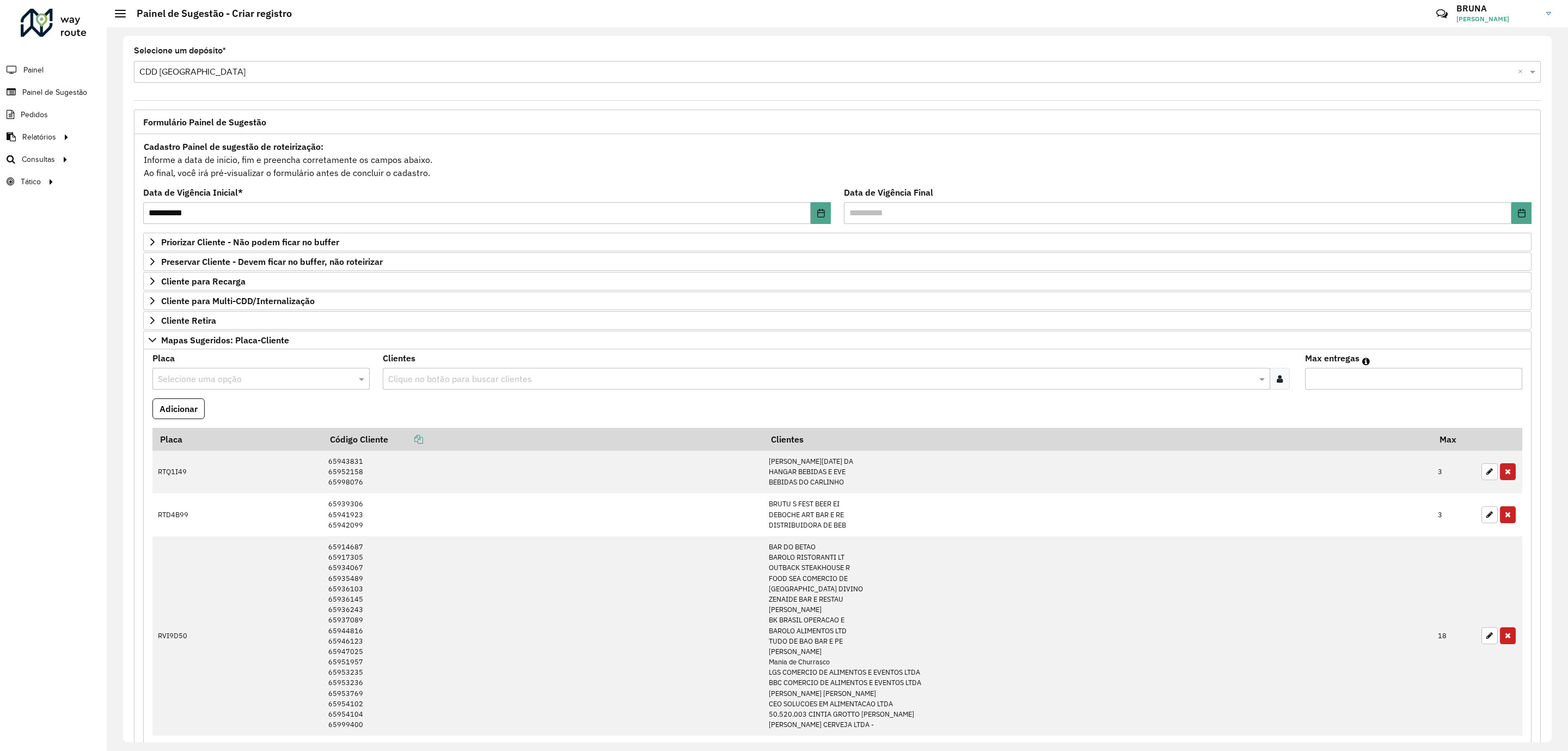
click at [223, 384] on input "text" at bounding box center [250, 379] width 184 height 13
type input "****"
click at [1276, 383] on icon at bounding box center [1279, 378] width 6 height 9
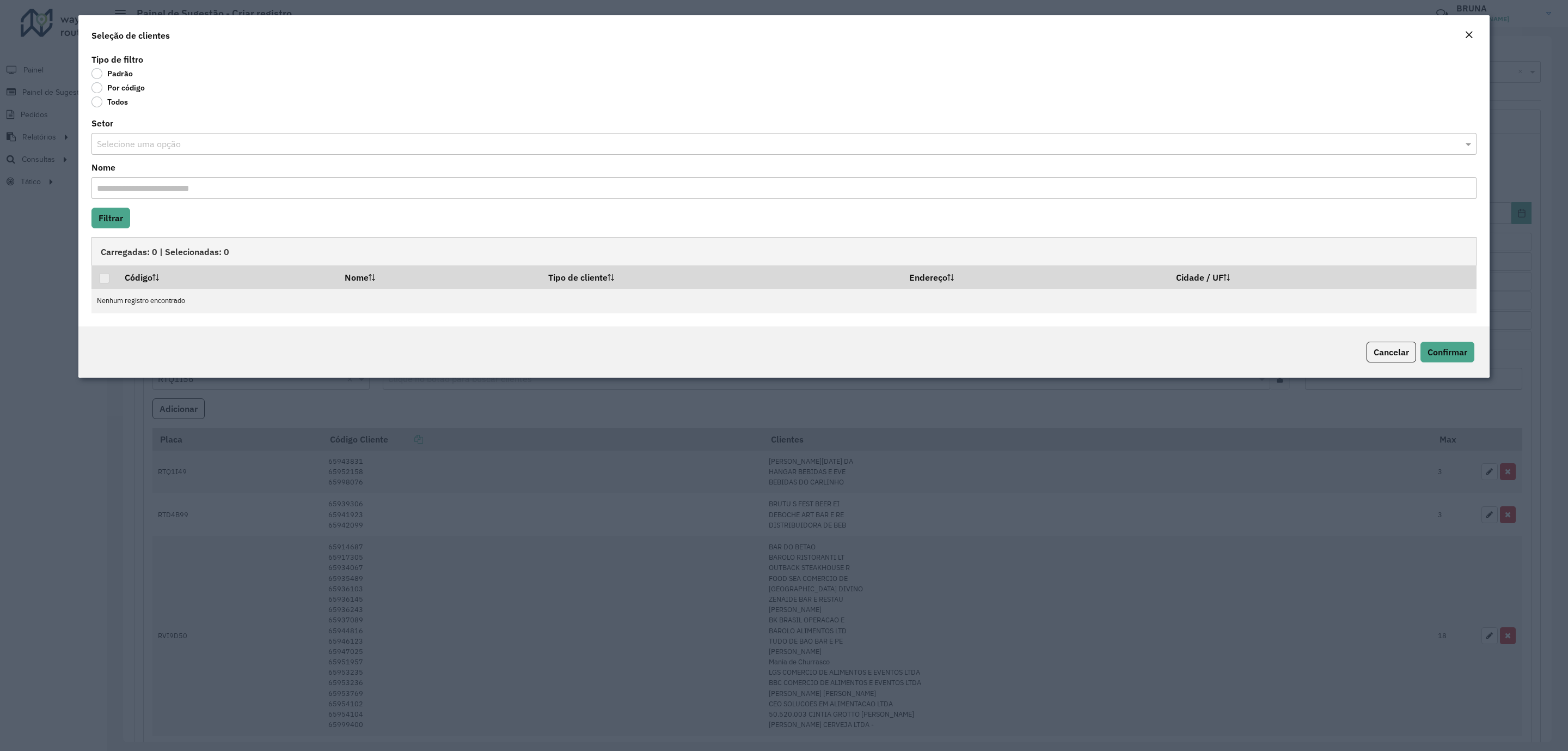
click at [118, 86] on label "Por código" at bounding box center [118, 88] width 54 height 11
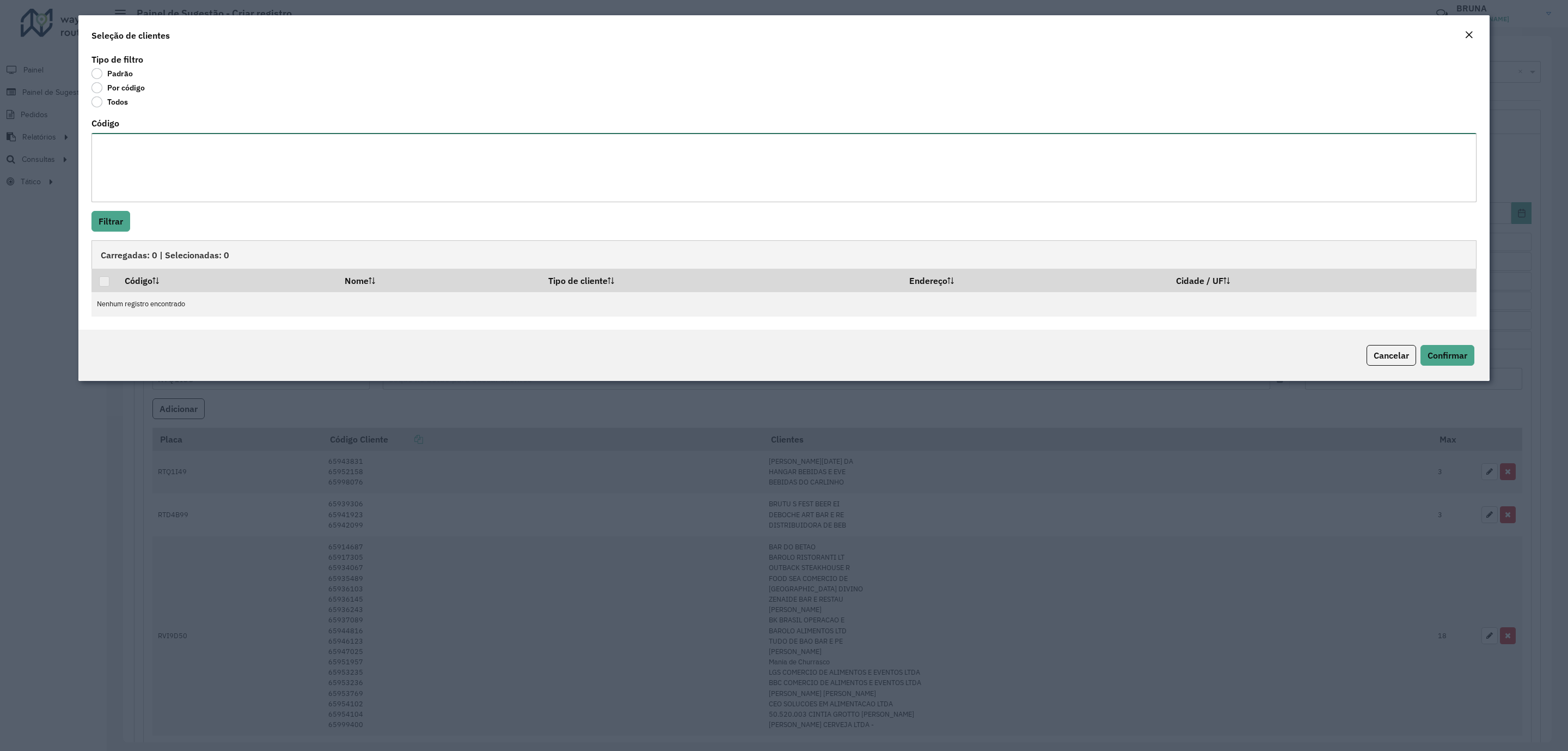
click at [144, 158] on textarea "Código" at bounding box center [783, 167] width 1385 height 69
paste textarea "***** ***** ***** *****"
type textarea "***** ***** ***** *****"
click at [116, 223] on button "Filtrar" at bounding box center [111, 221] width 39 height 21
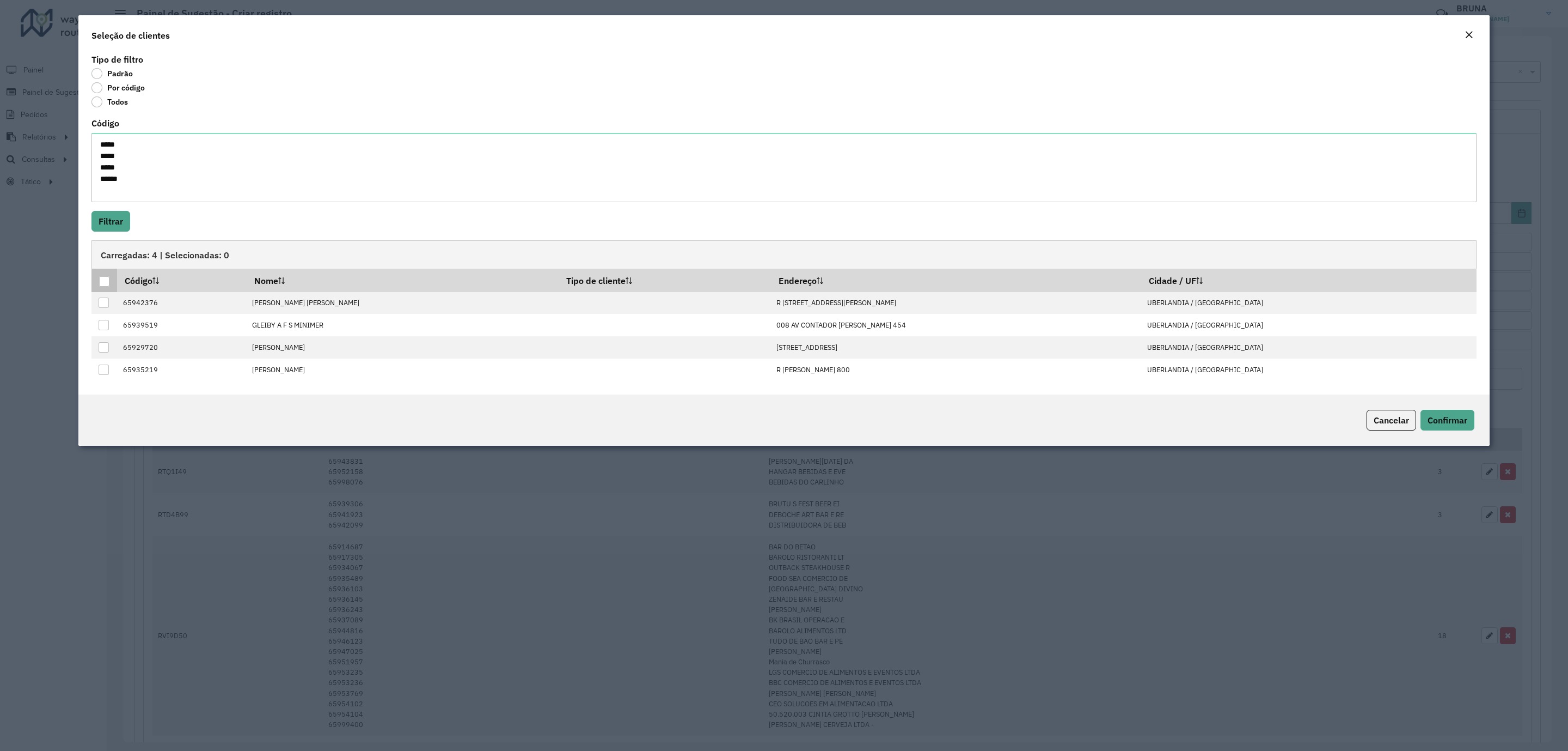
click at [106, 280] on div at bounding box center [104, 281] width 10 height 10
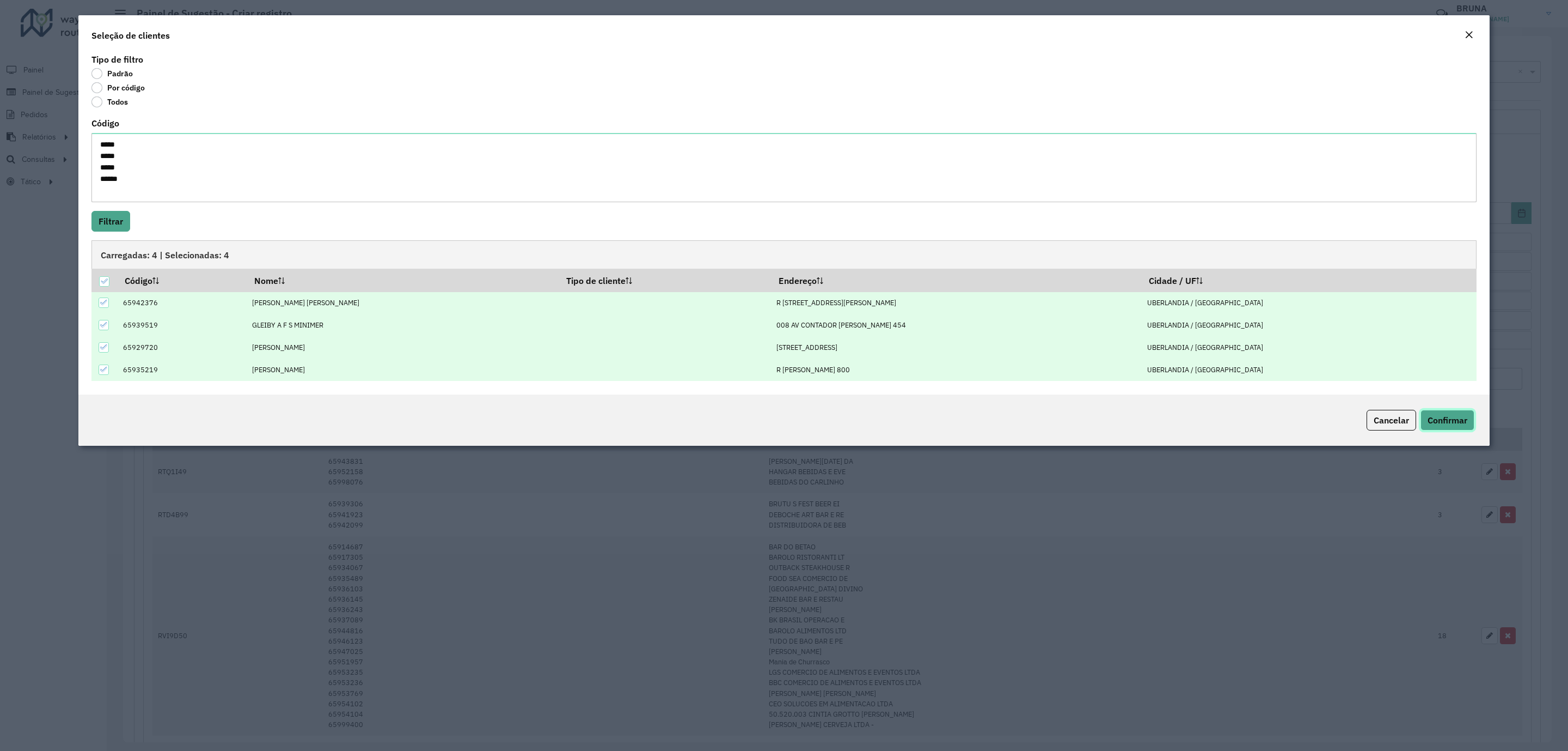
click at [1447, 421] on span "Confirmar" at bounding box center [1447, 420] width 40 height 11
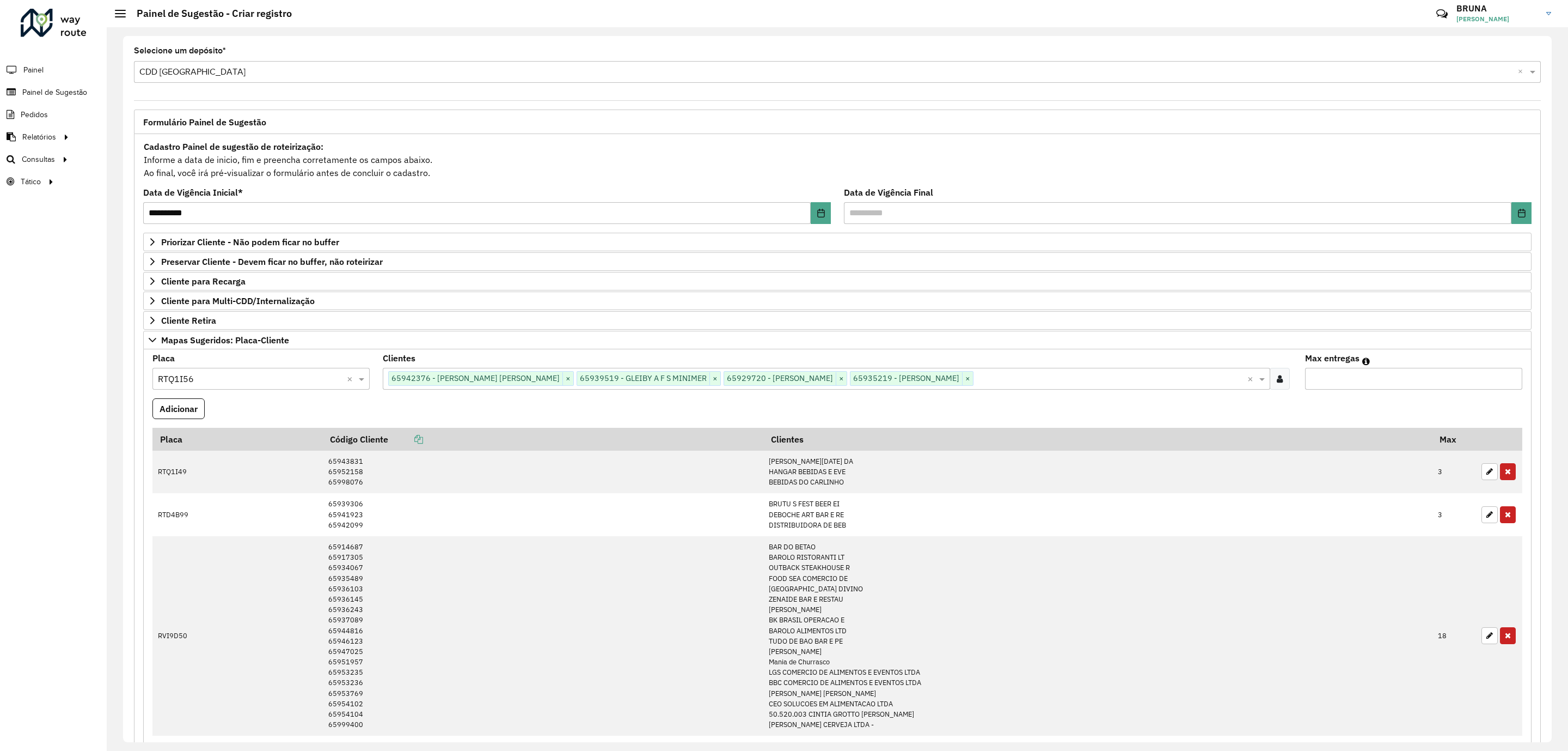
click at [1415, 378] on input "*" at bounding box center [1413, 379] width 217 height 22
type input "*"
click at [189, 414] on button "Adicionar" at bounding box center [178, 409] width 52 height 21
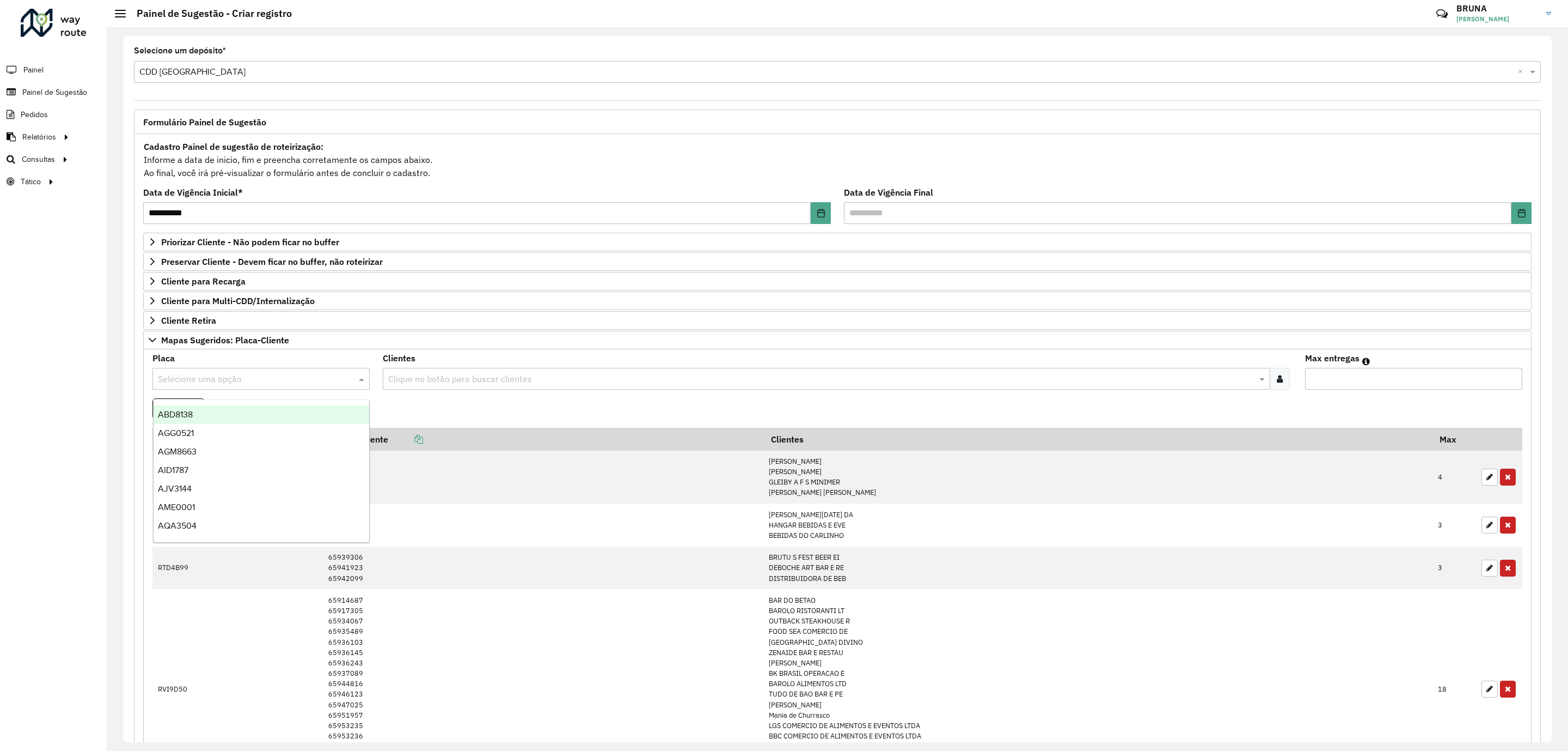
click at [235, 378] on input "text" at bounding box center [250, 379] width 184 height 13
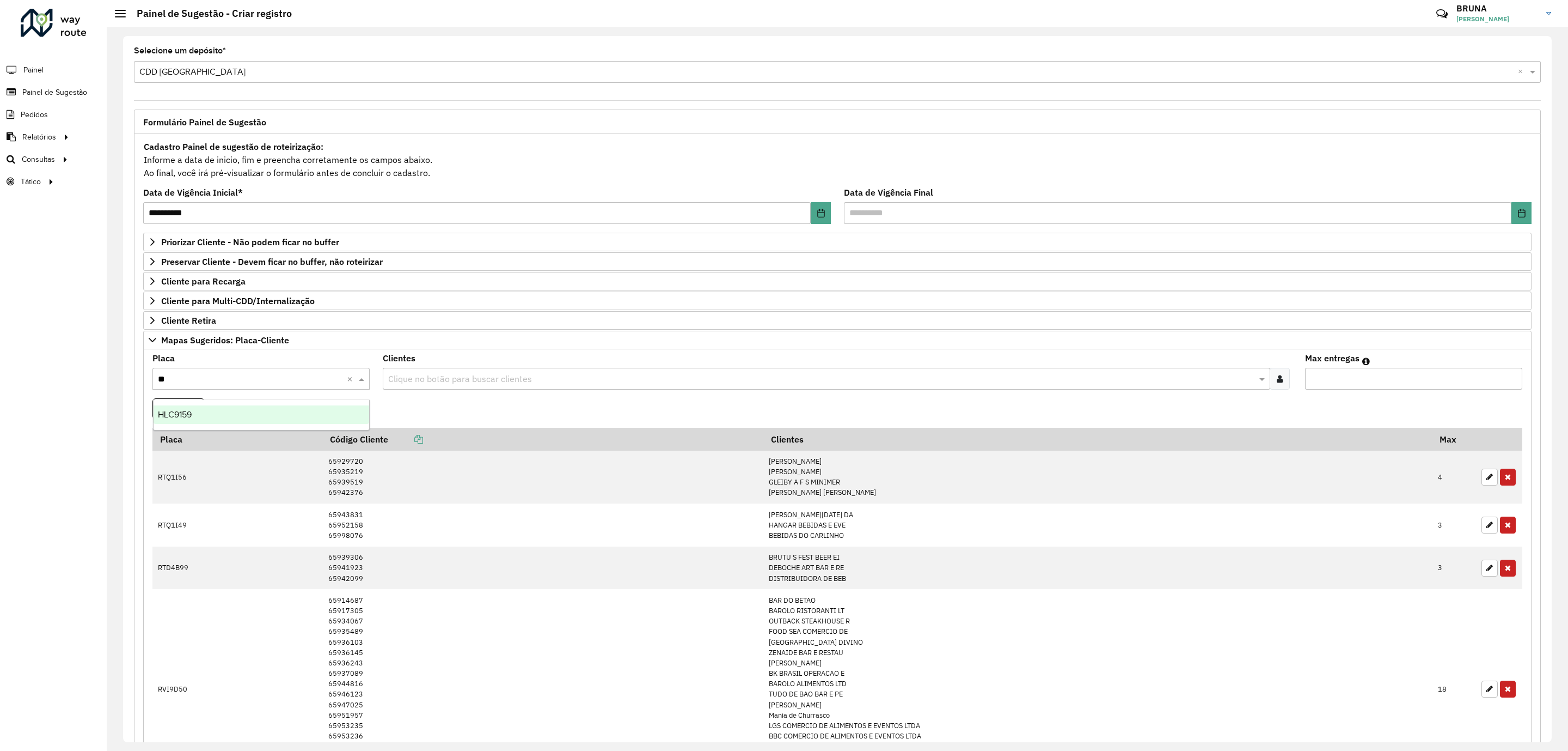
type input "***"
click at [1281, 384] on div at bounding box center [1279, 379] width 20 height 22
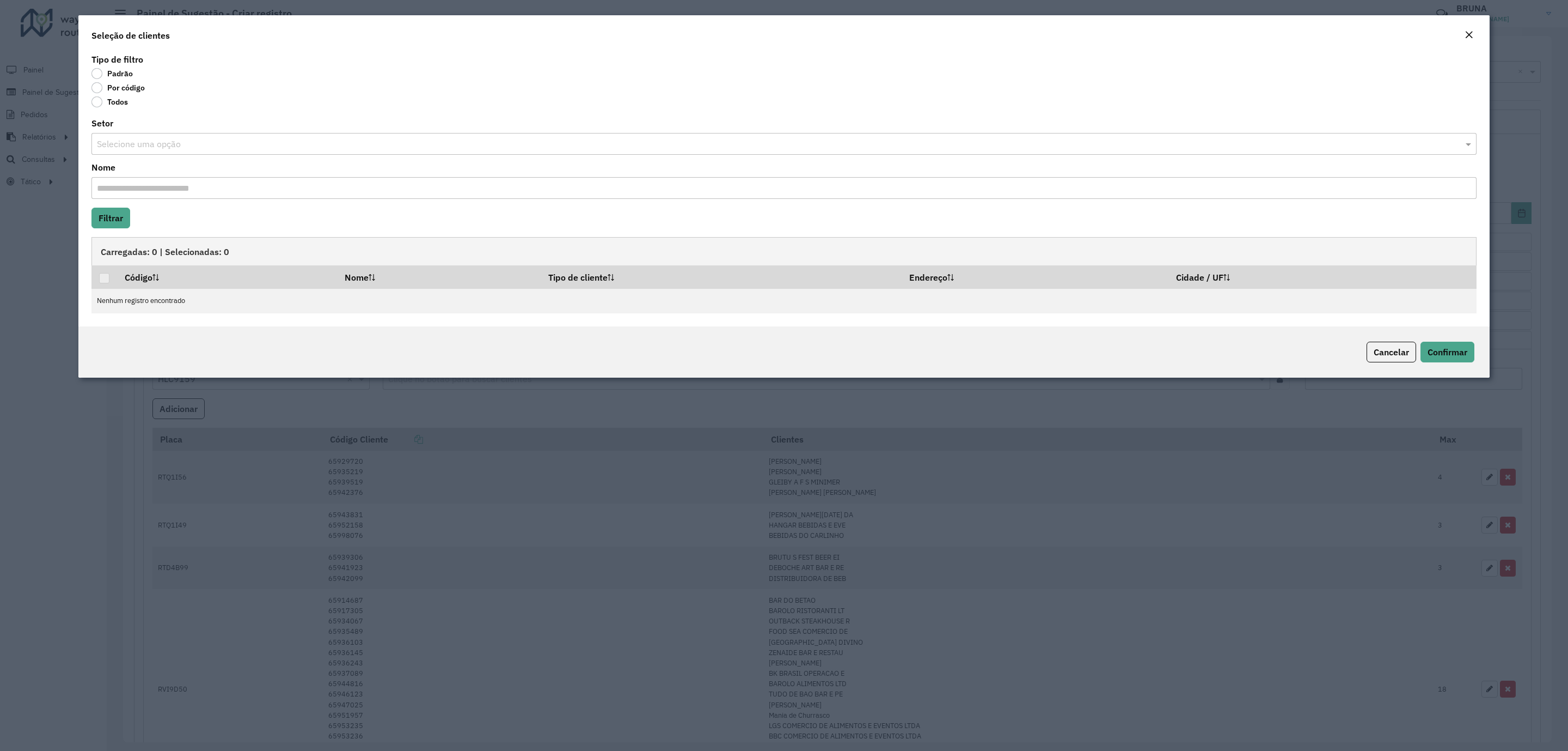
click at [128, 89] on label "Por código" at bounding box center [118, 88] width 54 height 11
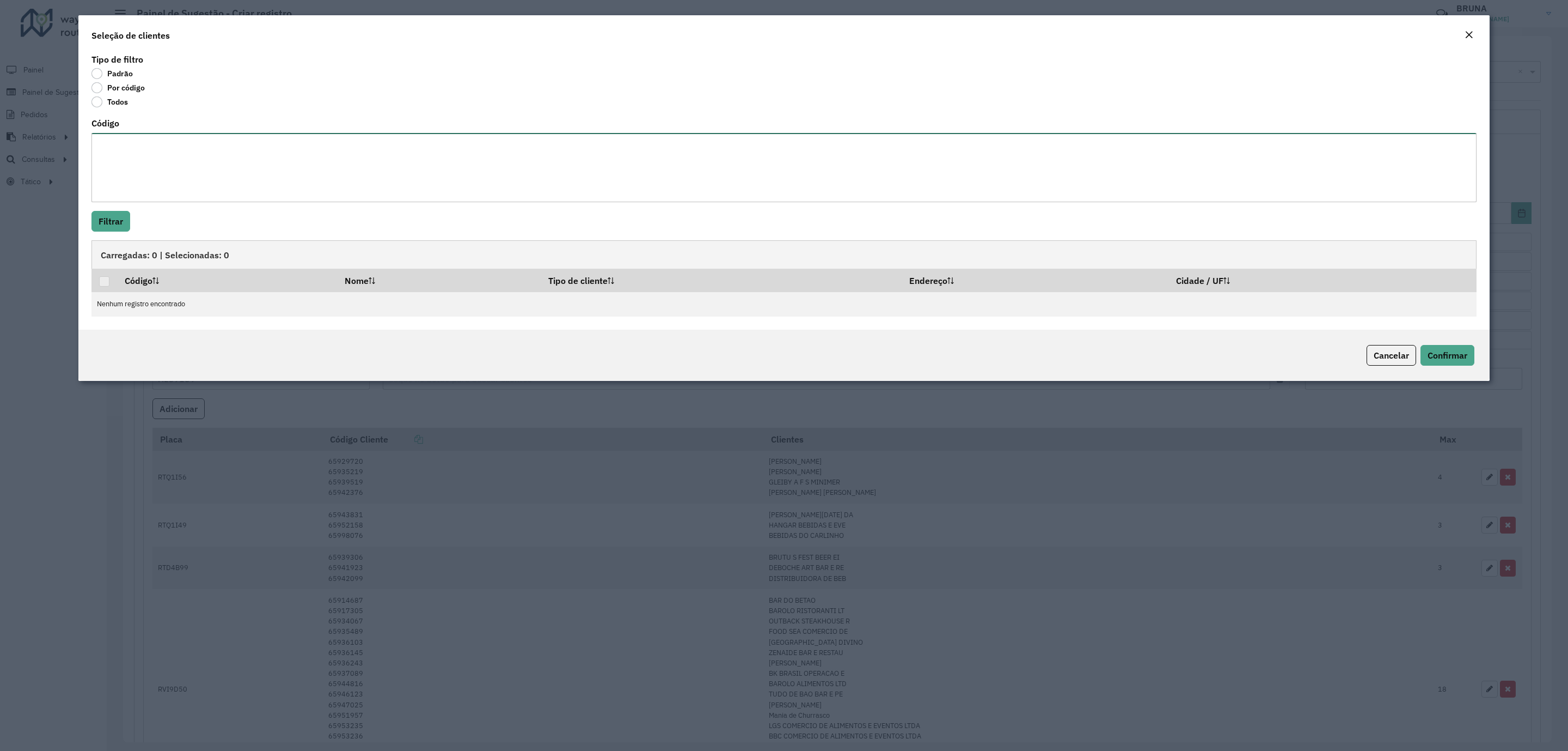
click at [155, 186] on textarea "Código" at bounding box center [783, 167] width 1385 height 69
paste textarea "***** ***** ***** ***** ***** ***** ***** ***** ***** ***** ***** ***** ***** *…"
type textarea "***** ***** ***** ***** ***** ***** ***** ***** ***** ***** ***** ***** ***** *…"
click at [106, 216] on button "Filtrar" at bounding box center [111, 221] width 39 height 21
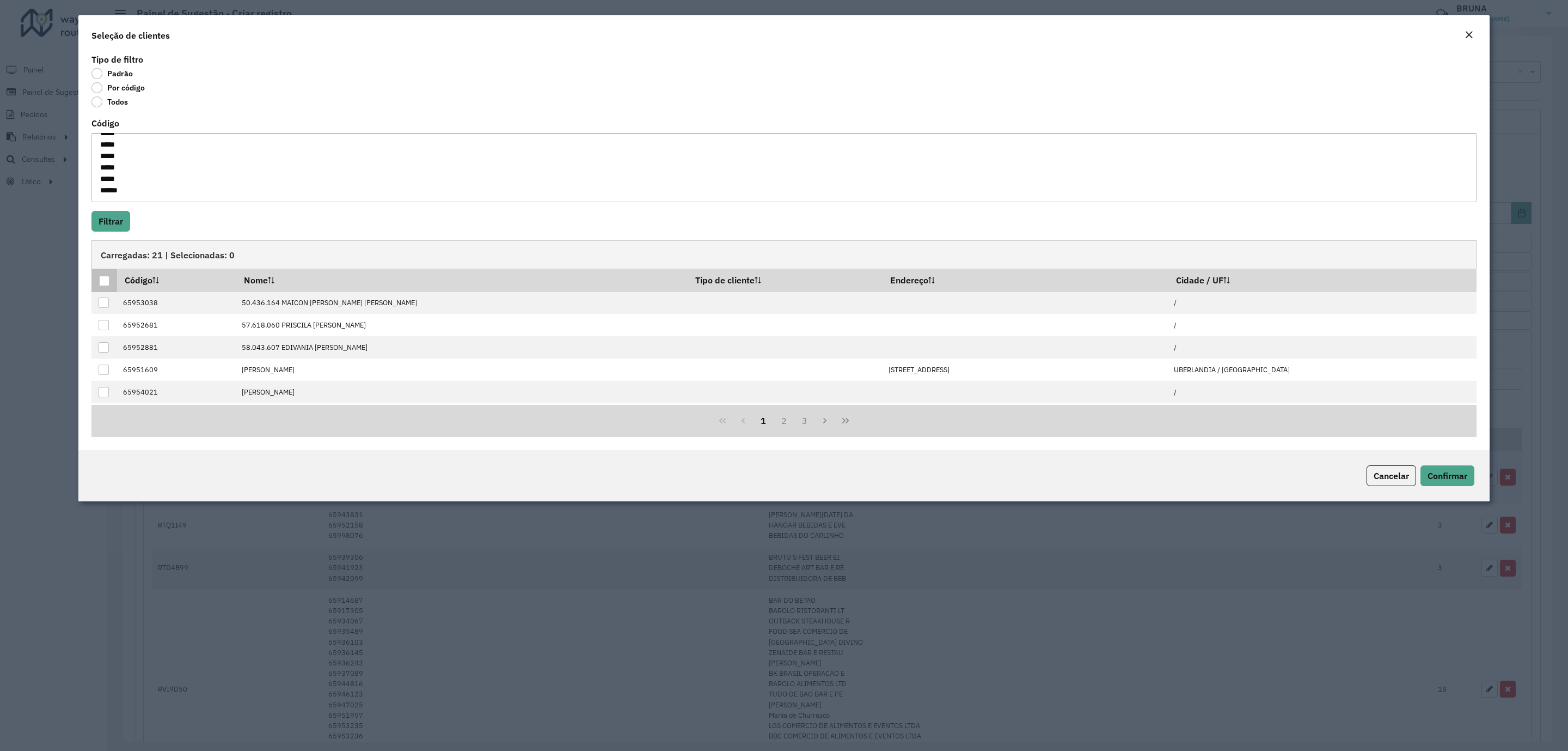
click at [102, 283] on div at bounding box center [104, 281] width 10 height 10
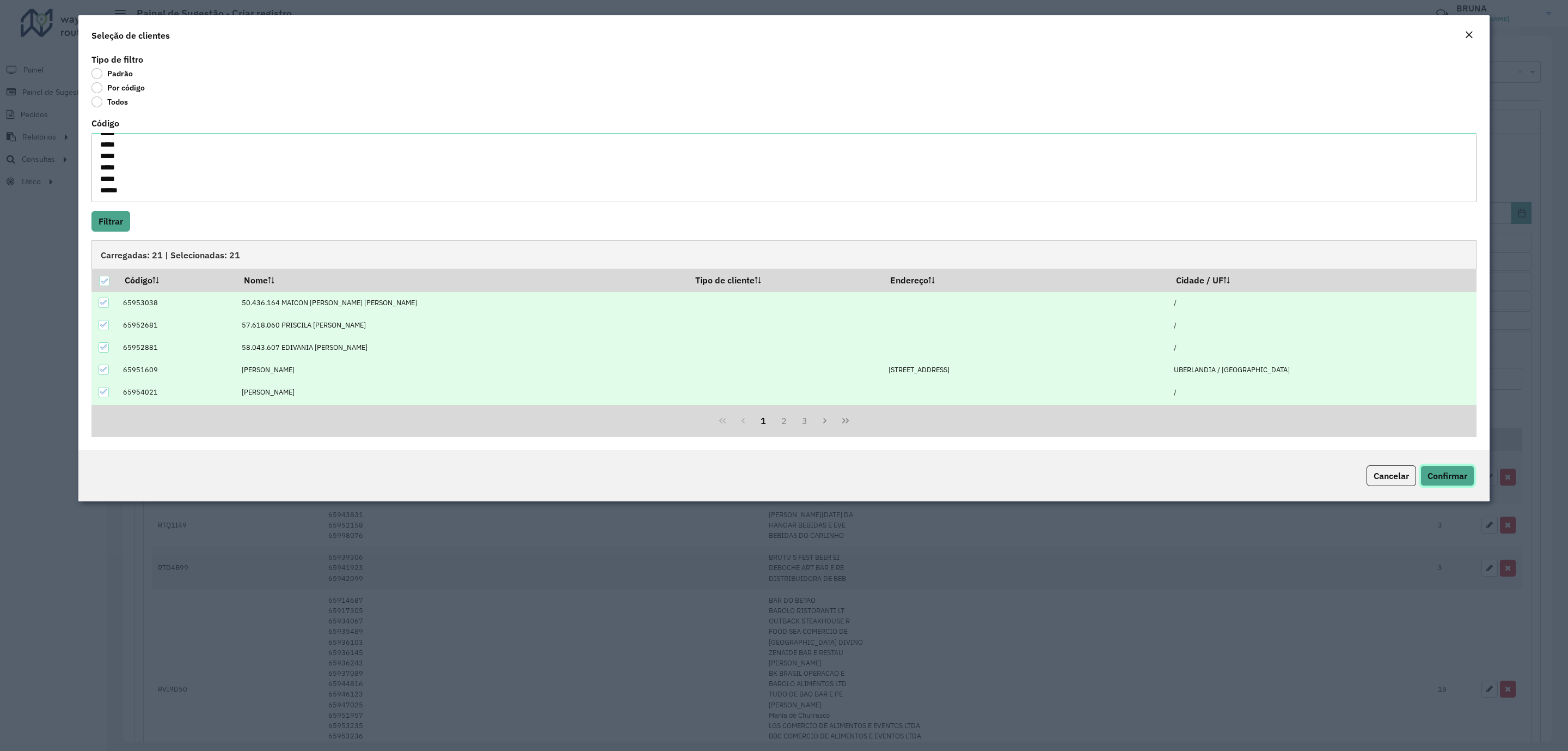
click at [1457, 482] on button "Confirmar" at bounding box center [1447, 476] width 54 height 21
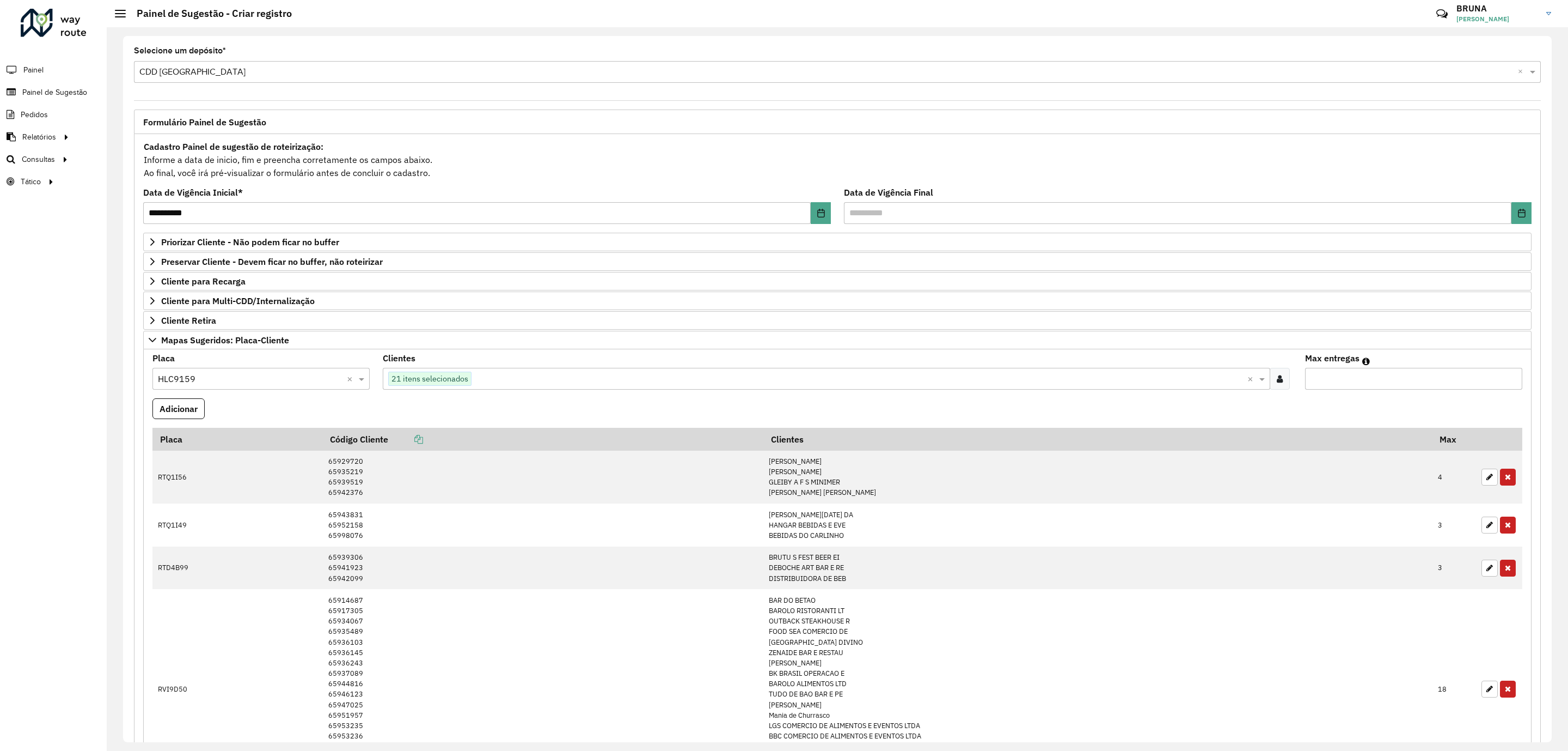
click at [1396, 386] on input "*" at bounding box center [1413, 379] width 217 height 22
type input "**"
click at [177, 411] on button "Adicionar" at bounding box center [178, 409] width 52 height 21
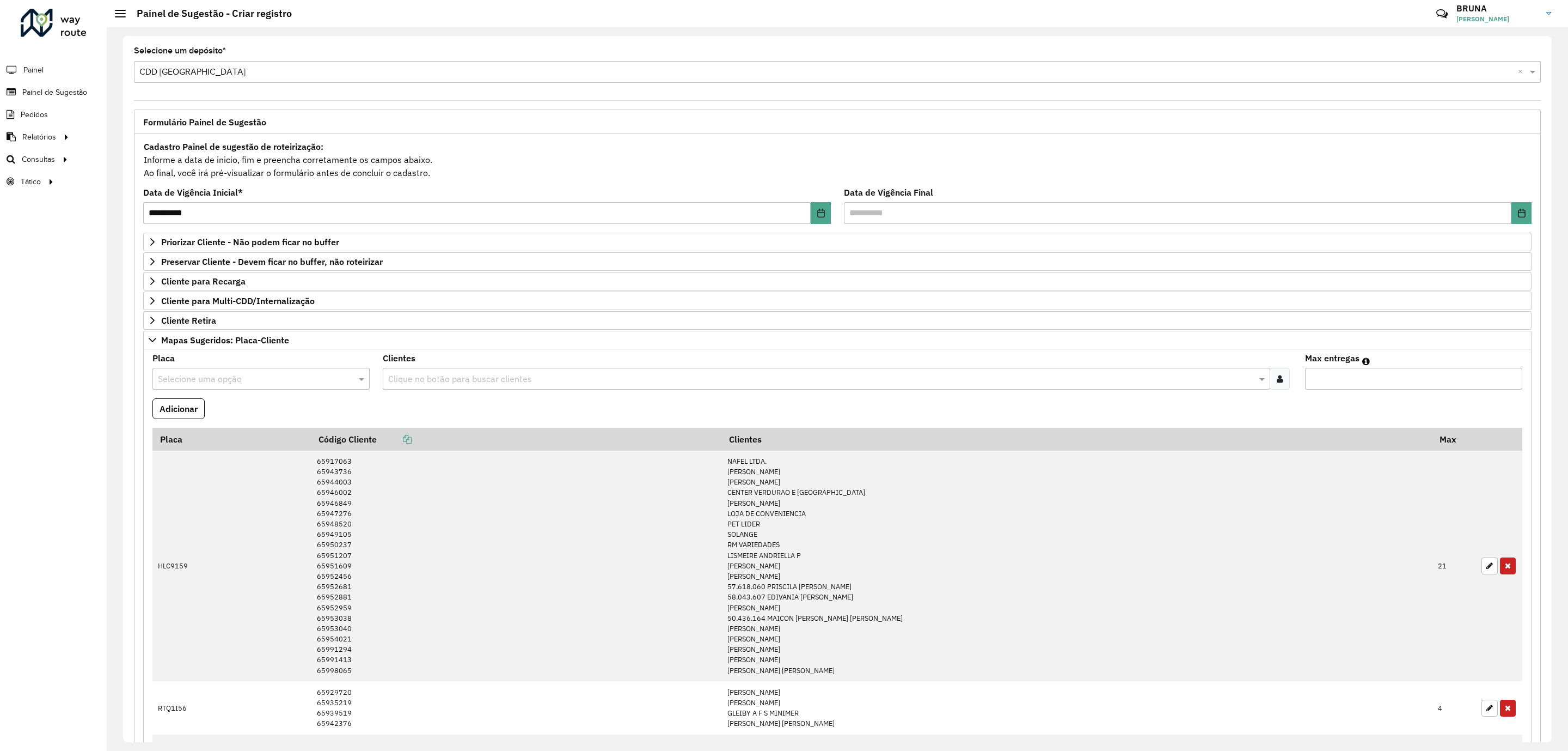
click at [211, 353] on div "Placa Selecione uma opção Clientes Clique no botão para buscar clientes Max ent…" at bounding box center [837, 751] width 1388 height 804
click at [209, 349] on link "Mapas Sugeridos: Placa-Cliente" at bounding box center [837, 340] width 1388 height 18
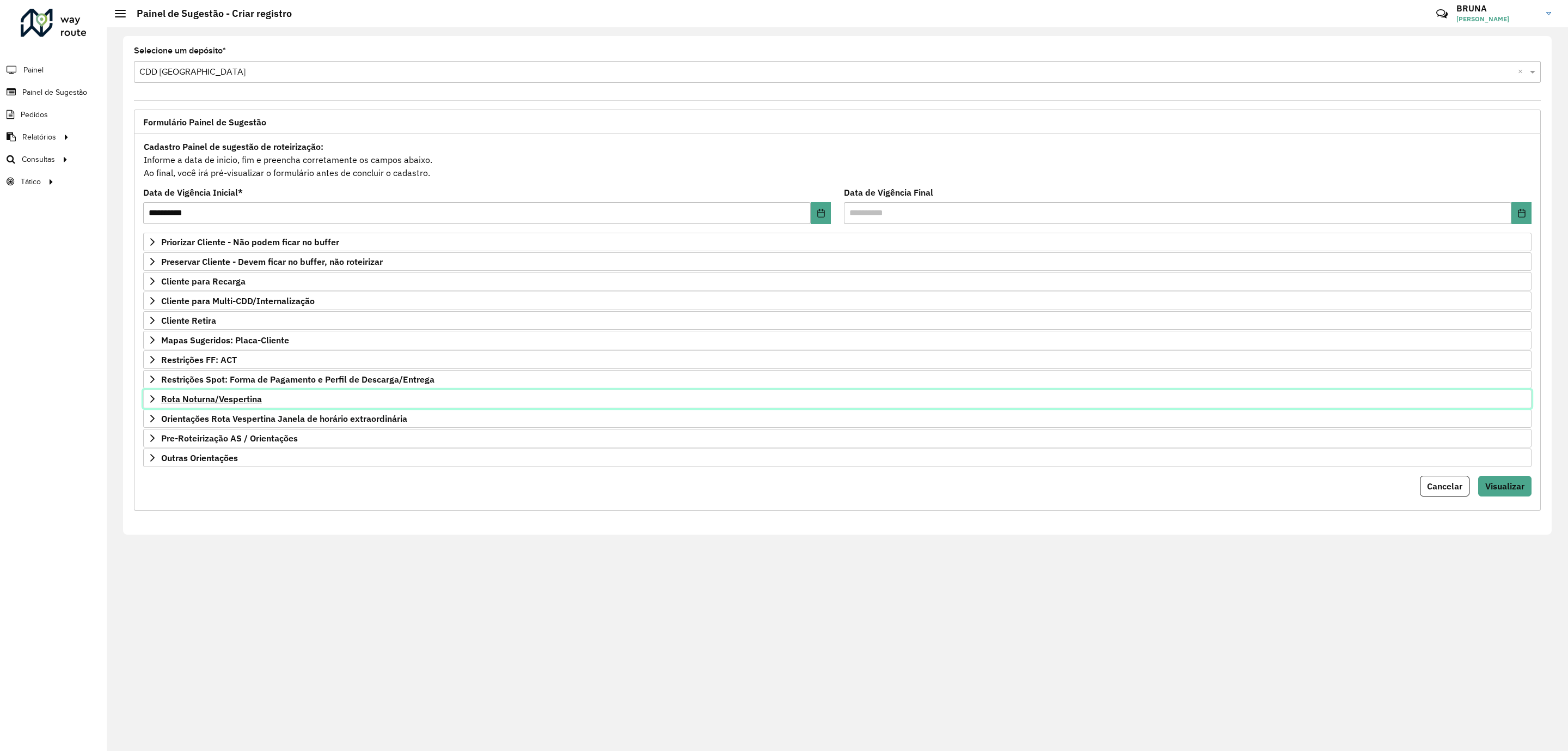
click at [216, 403] on span "Rota Noturna/Vespertina" at bounding box center [211, 399] width 100 height 9
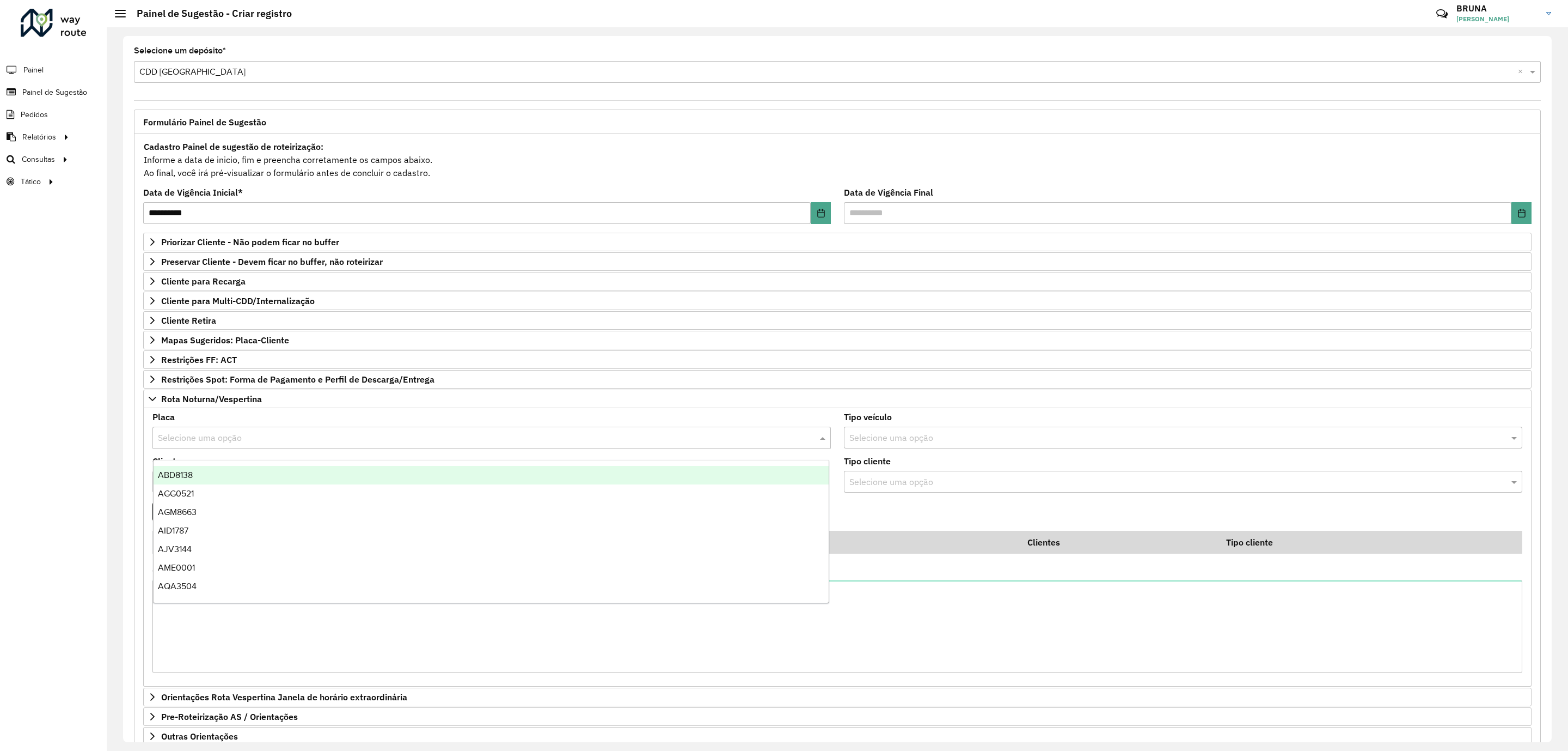
click at [276, 441] on input "text" at bounding box center [480, 437] width 646 height 13
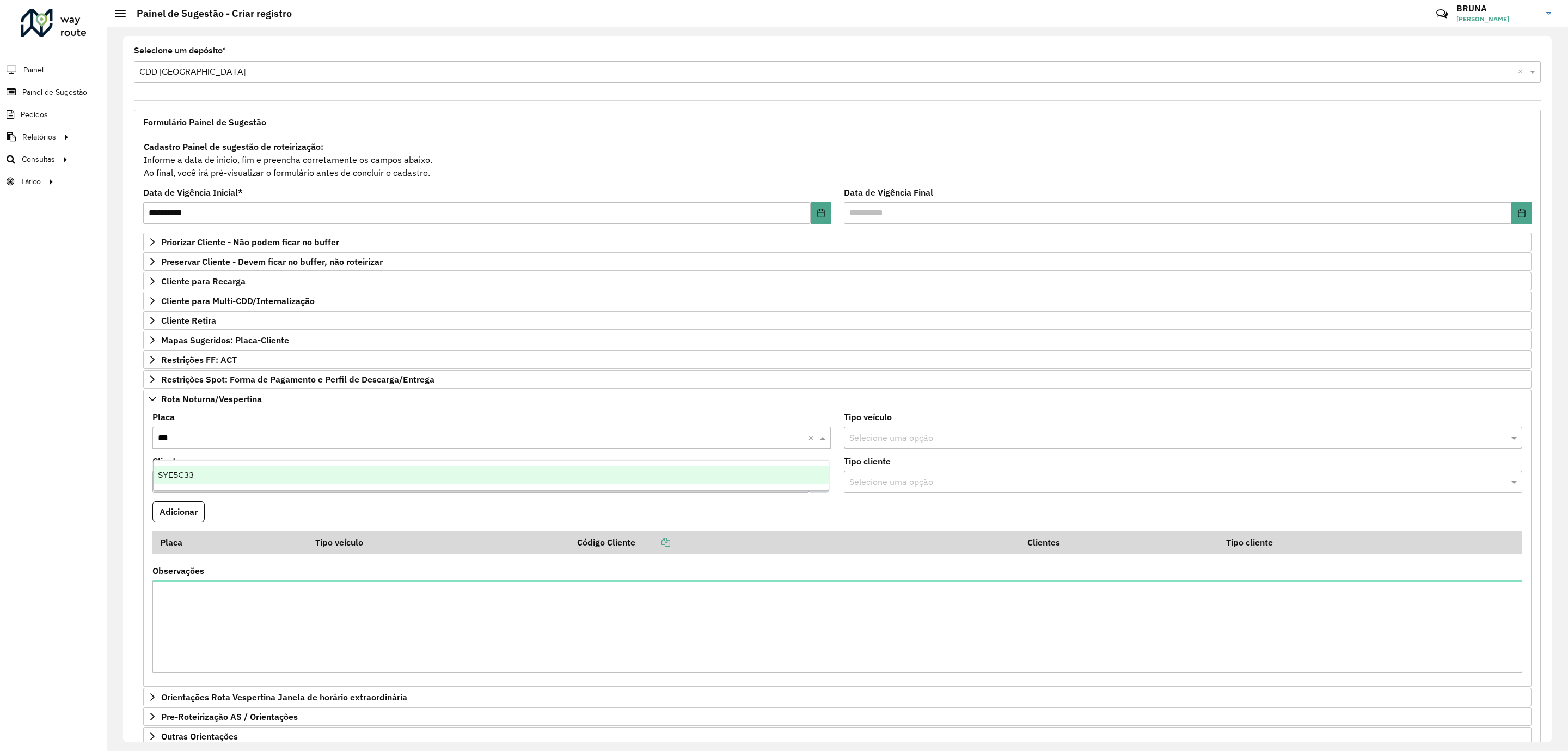
type input "****"
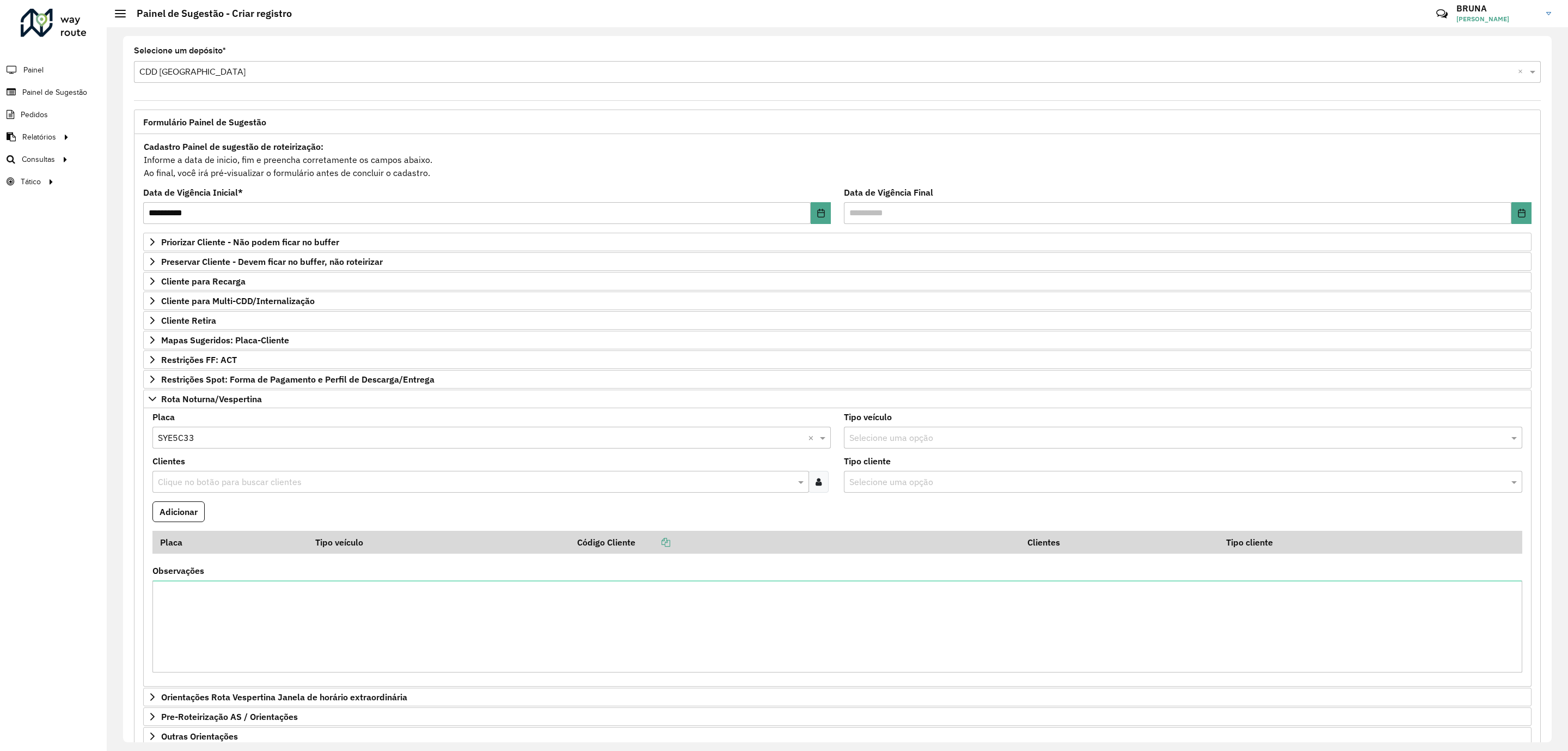
click at [817, 486] on icon at bounding box center [819, 482] width 6 height 9
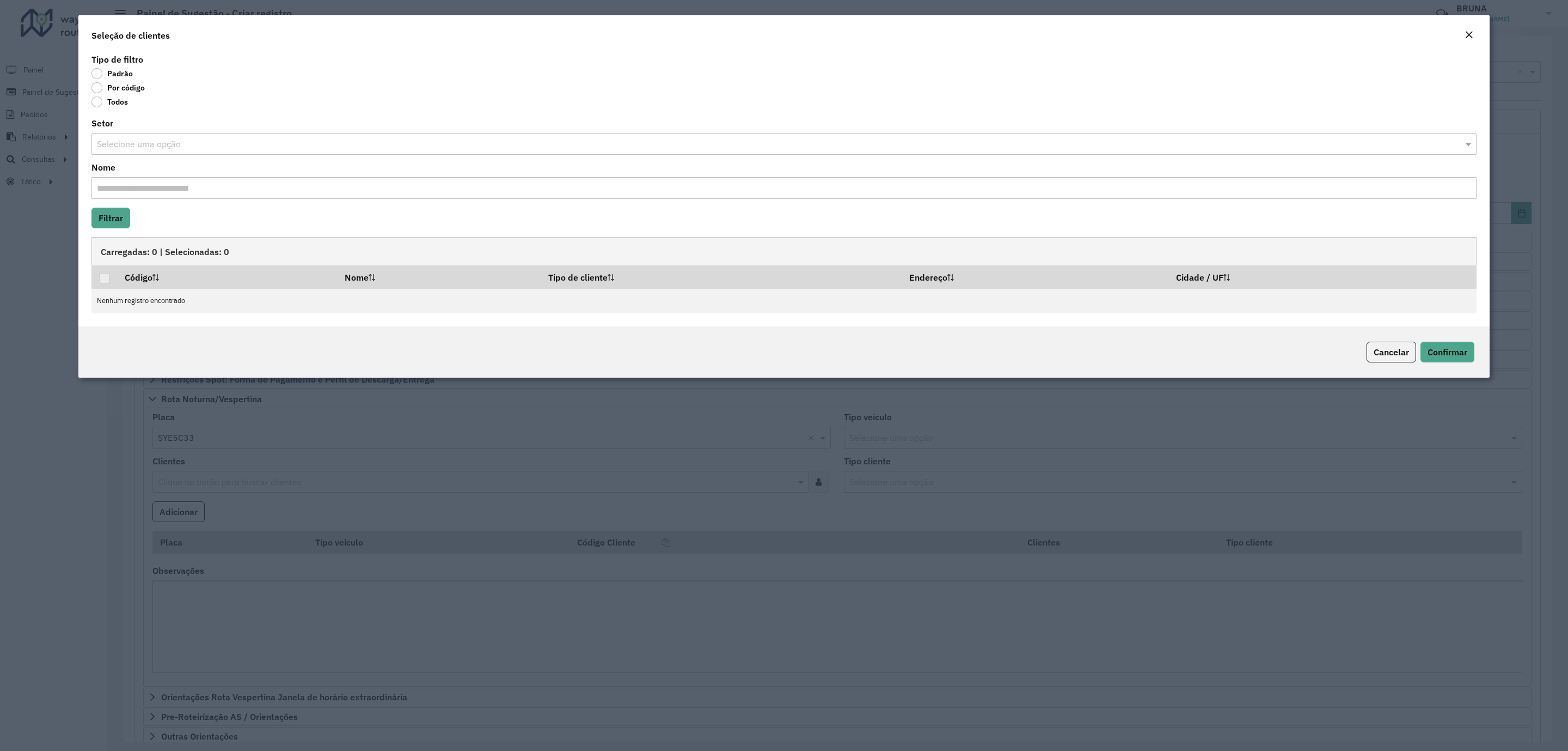
click at [122, 85] on label "Por código" at bounding box center [118, 88] width 54 height 11
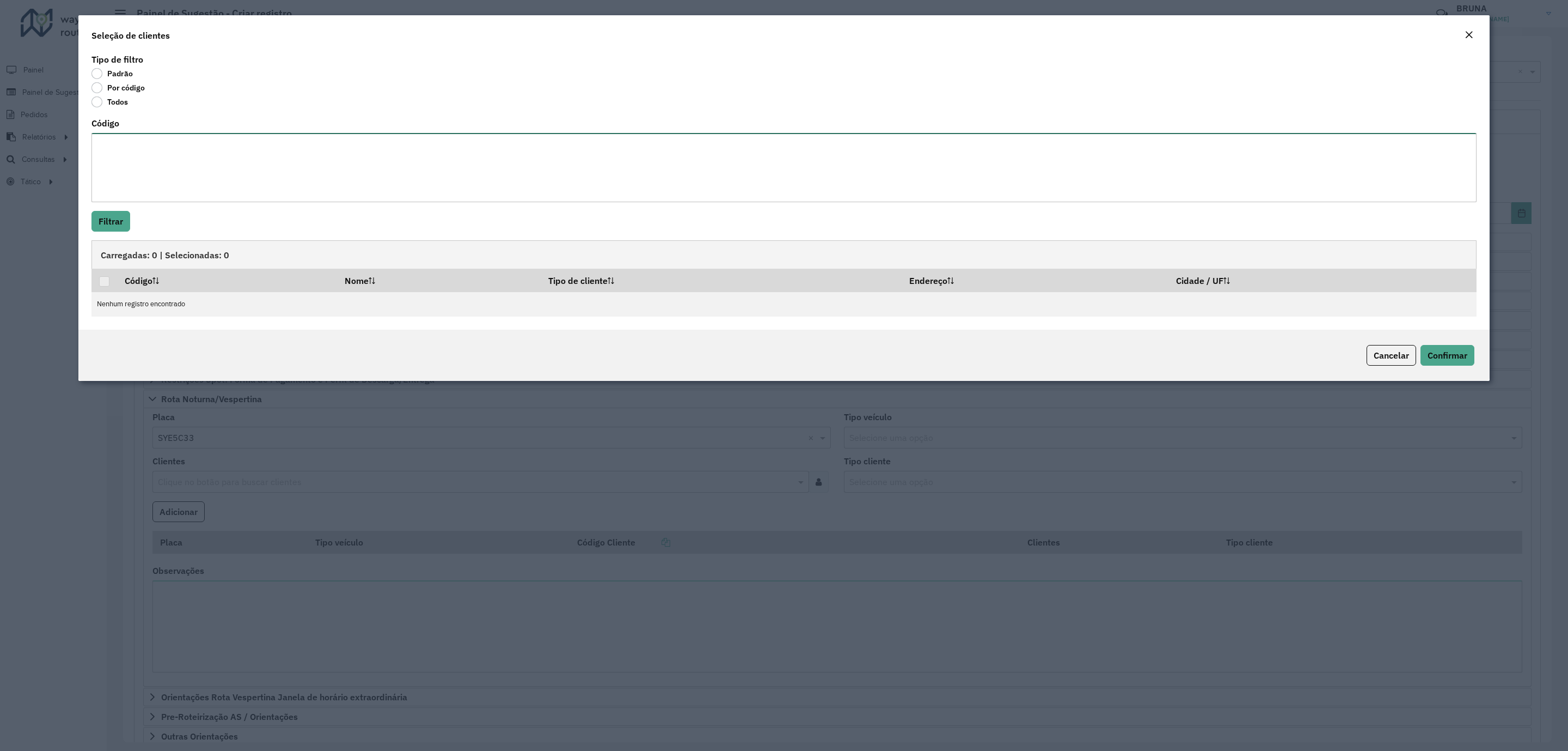
click at [162, 183] on textarea "Código" at bounding box center [783, 167] width 1385 height 69
paste textarea "***** ***** ***** ***** ***** ***** ***** ***** ***** ***** ***** *****"
type textarea "***** ***** ***** ***** ***** ***** ***** ***** ***** ***** ***** *****"
click at [105, 223] on button "Filtrar" at bounding box center [111, 221] width 39 height 21
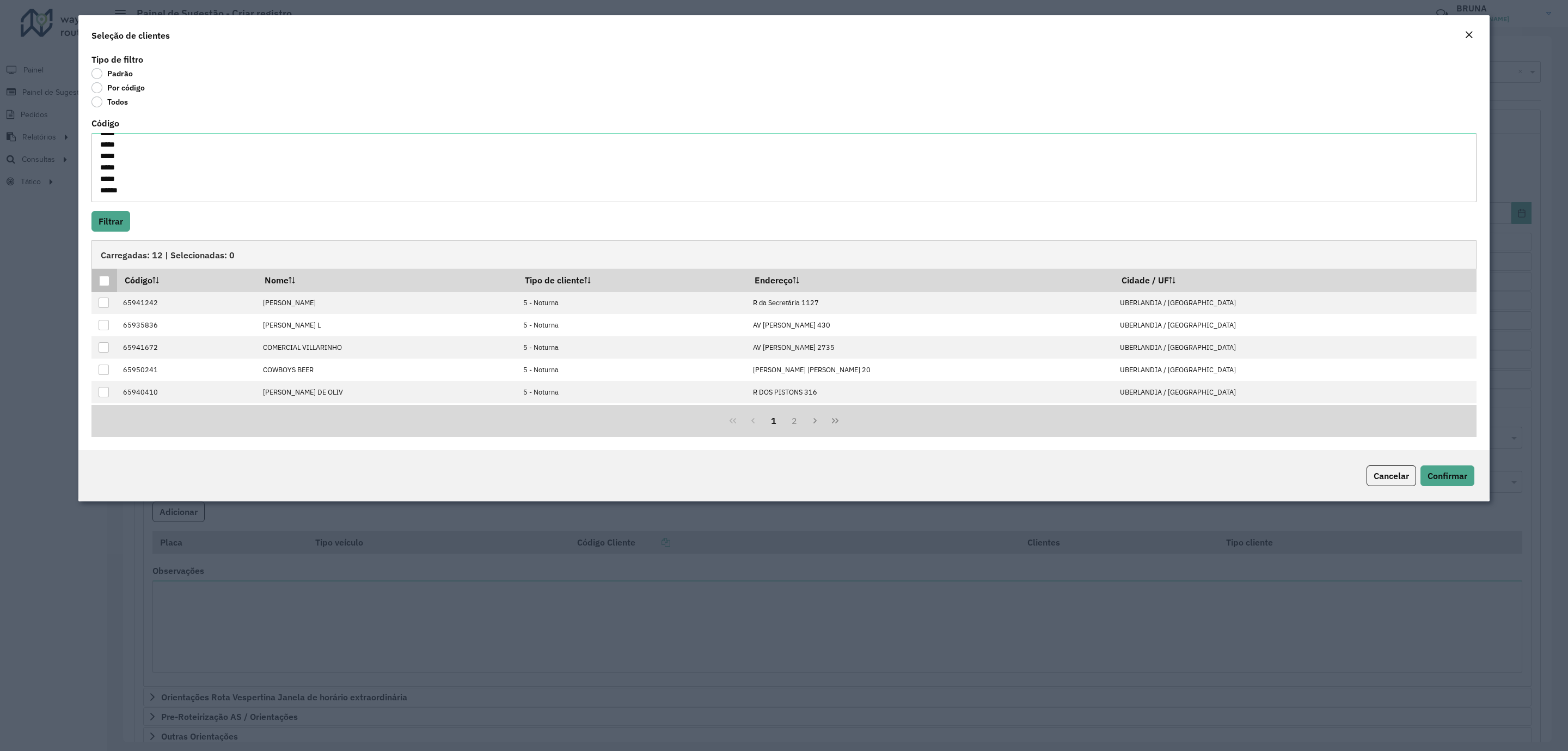
click at [101, 283] on div at bounding box center [104, 281] width 10 height 10
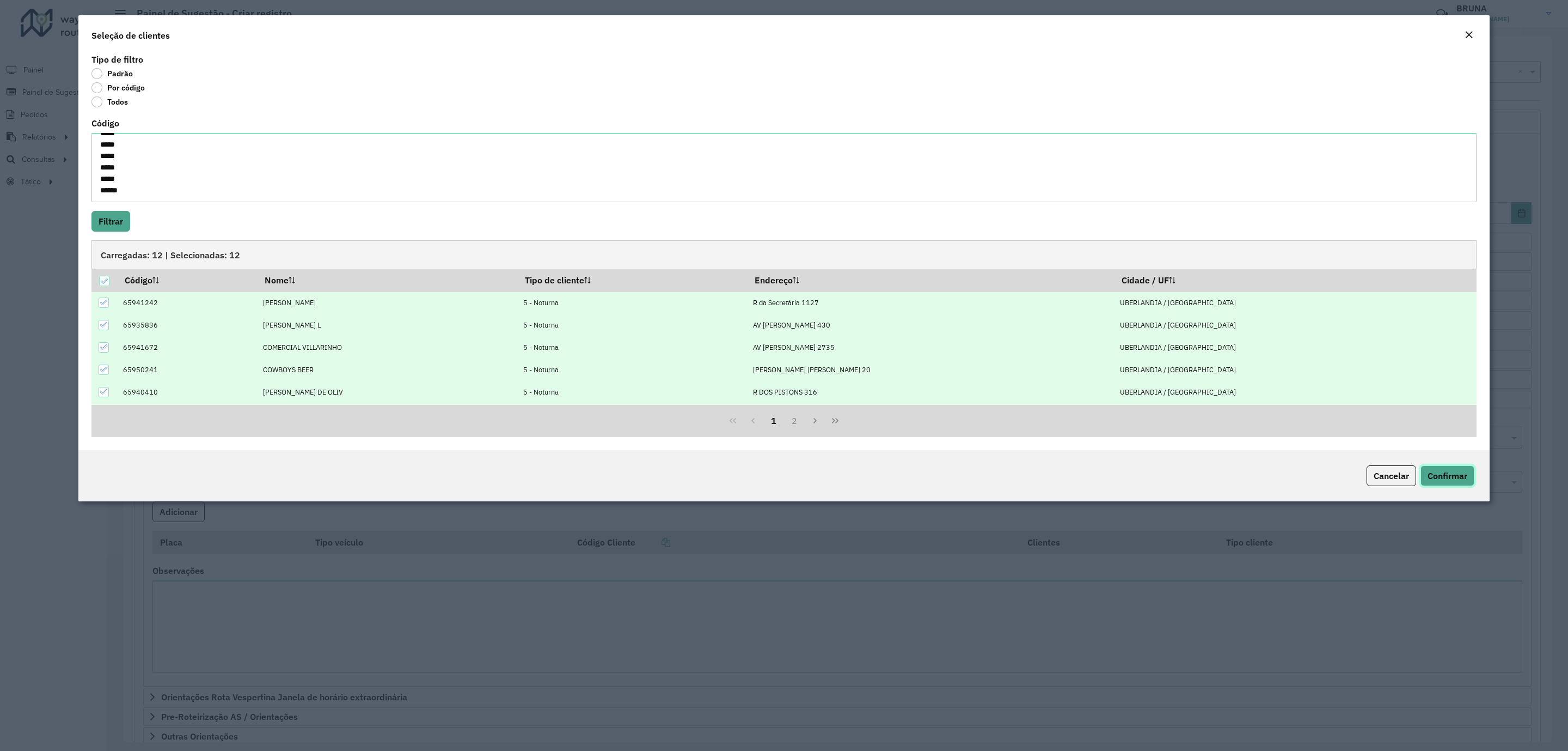
click at [1438, 471] on span "Confirmar" at bounding box center [1447, 476] width 40 height 11
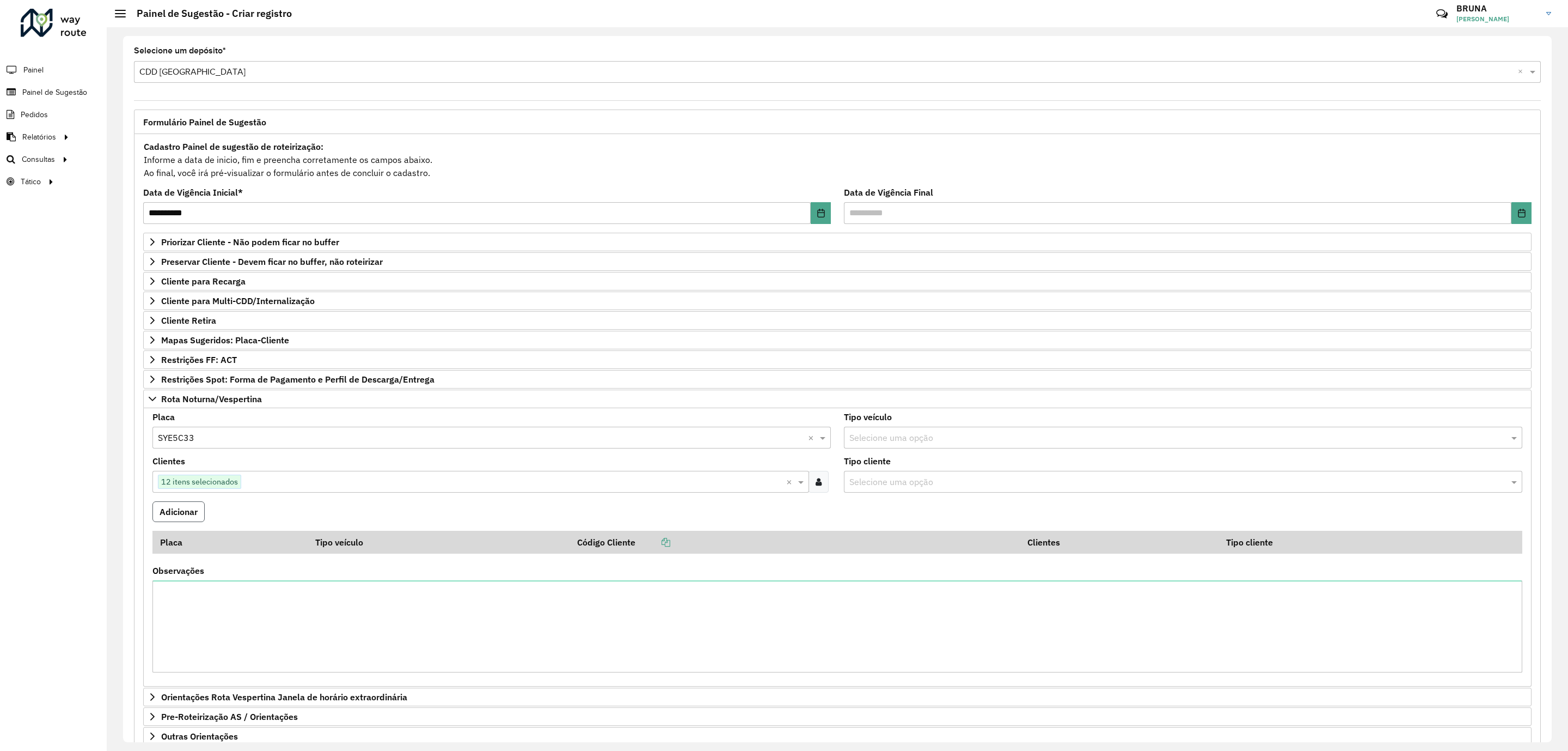
click at [187, 522] on button "Adicionar" at bounding box center [178, 512] width 52 height 21
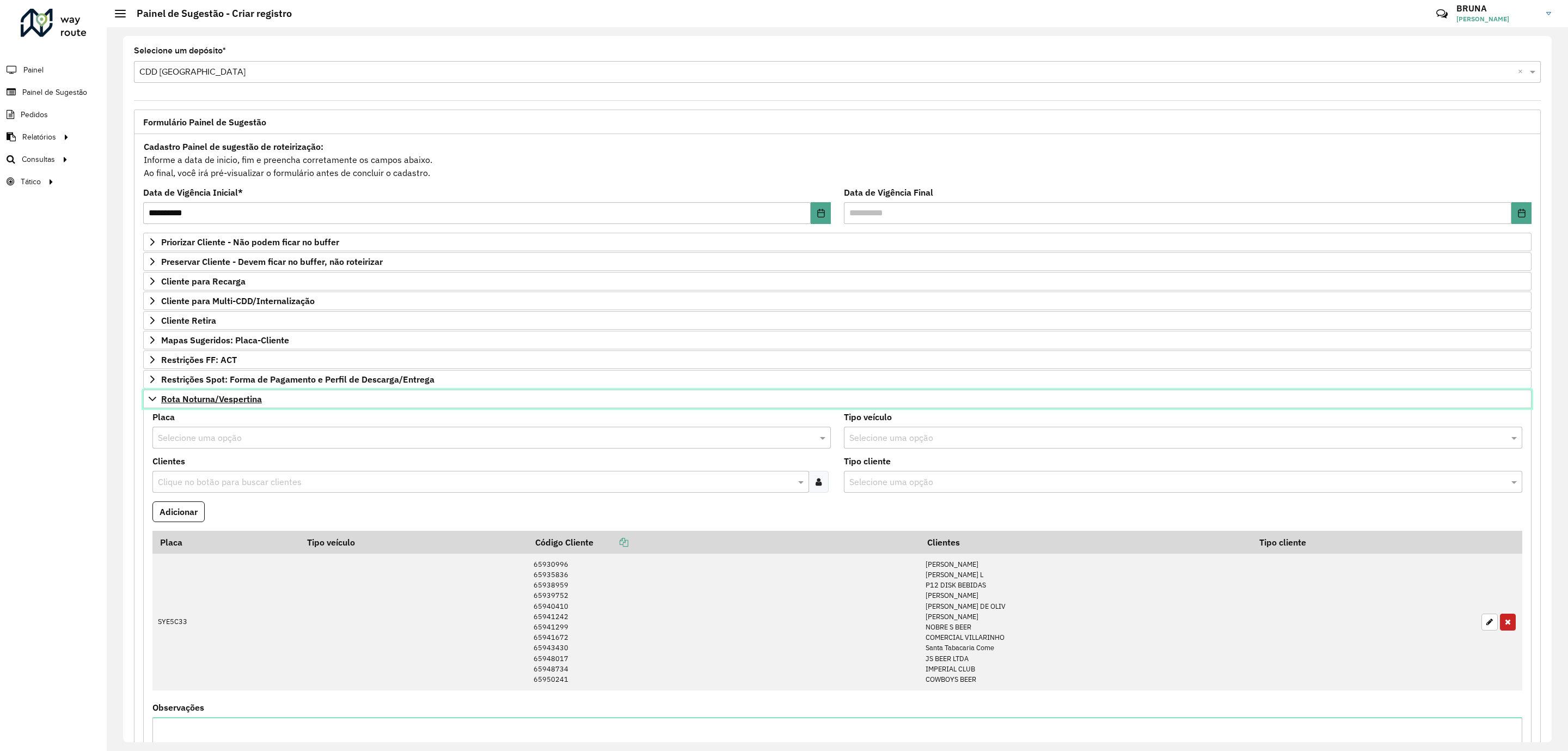
click at [224, 403] on span "Rota Noturna/Vespertina" at bounding box center [211, 399] width 100 height 9
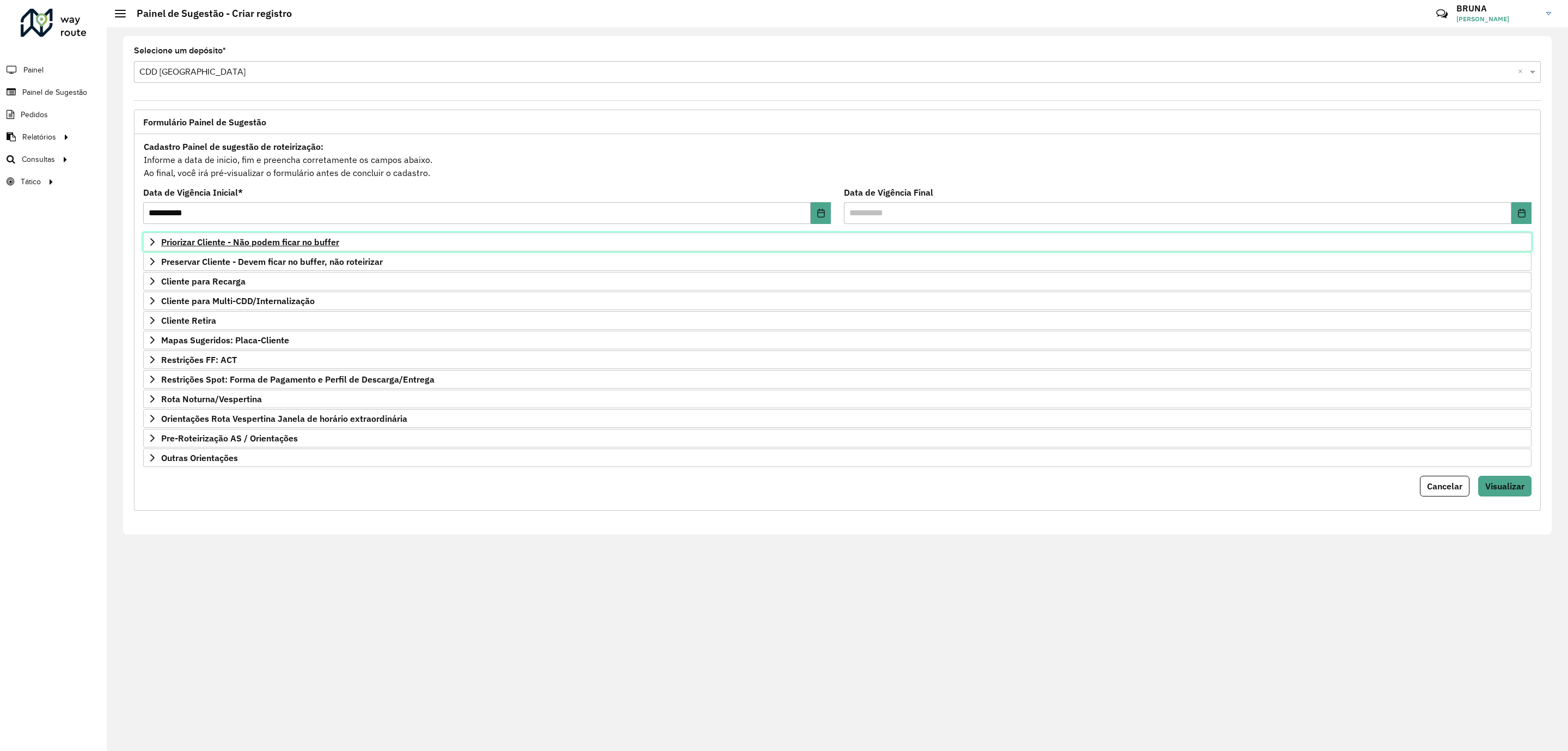
click at [276, 244] on span "Priorizar Cliente - Não podem ficar no buffer" at bounding box center [250, 242] width 178 height 9
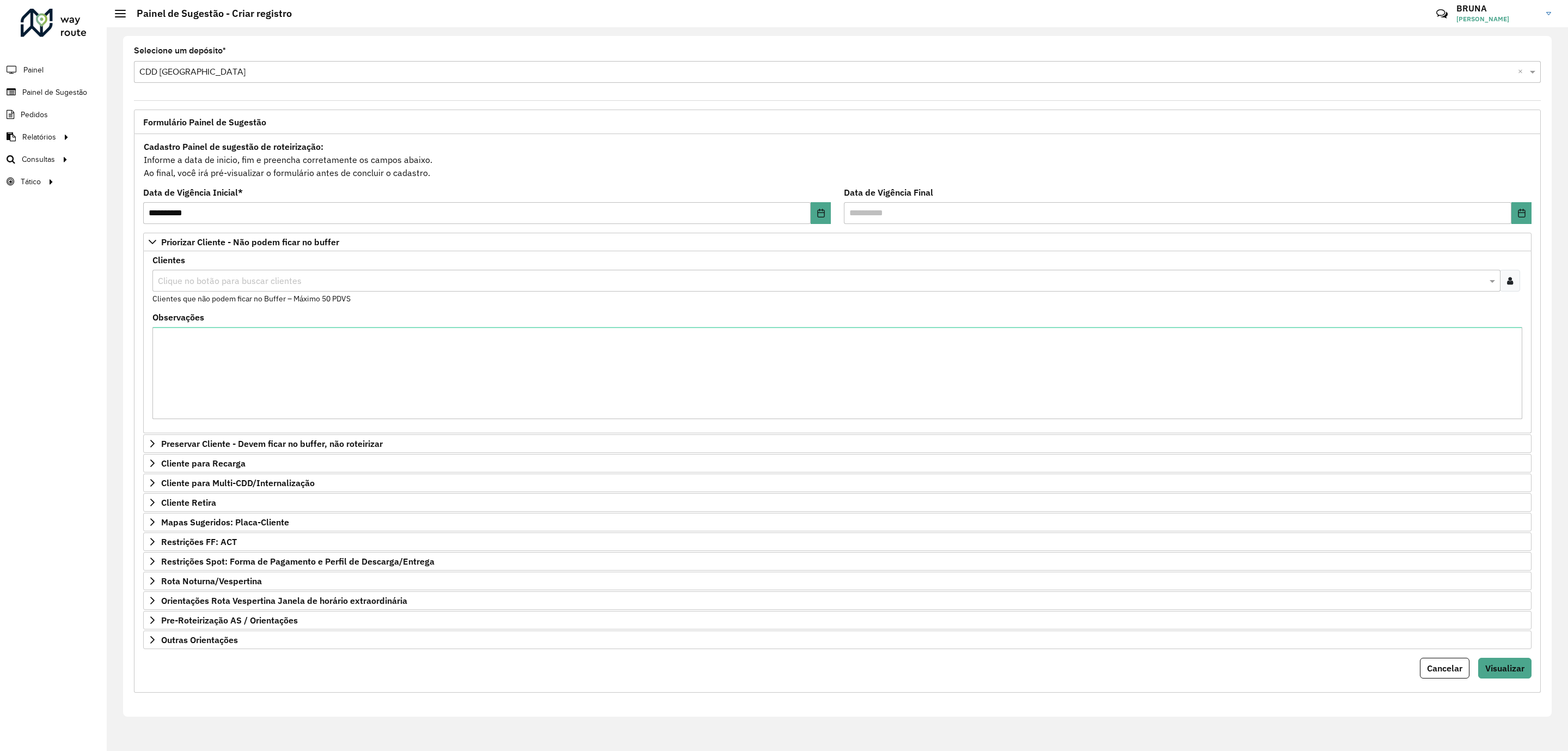
click at [1508, 281] on icon at bounding box center [1510, 280] width 6 height 9
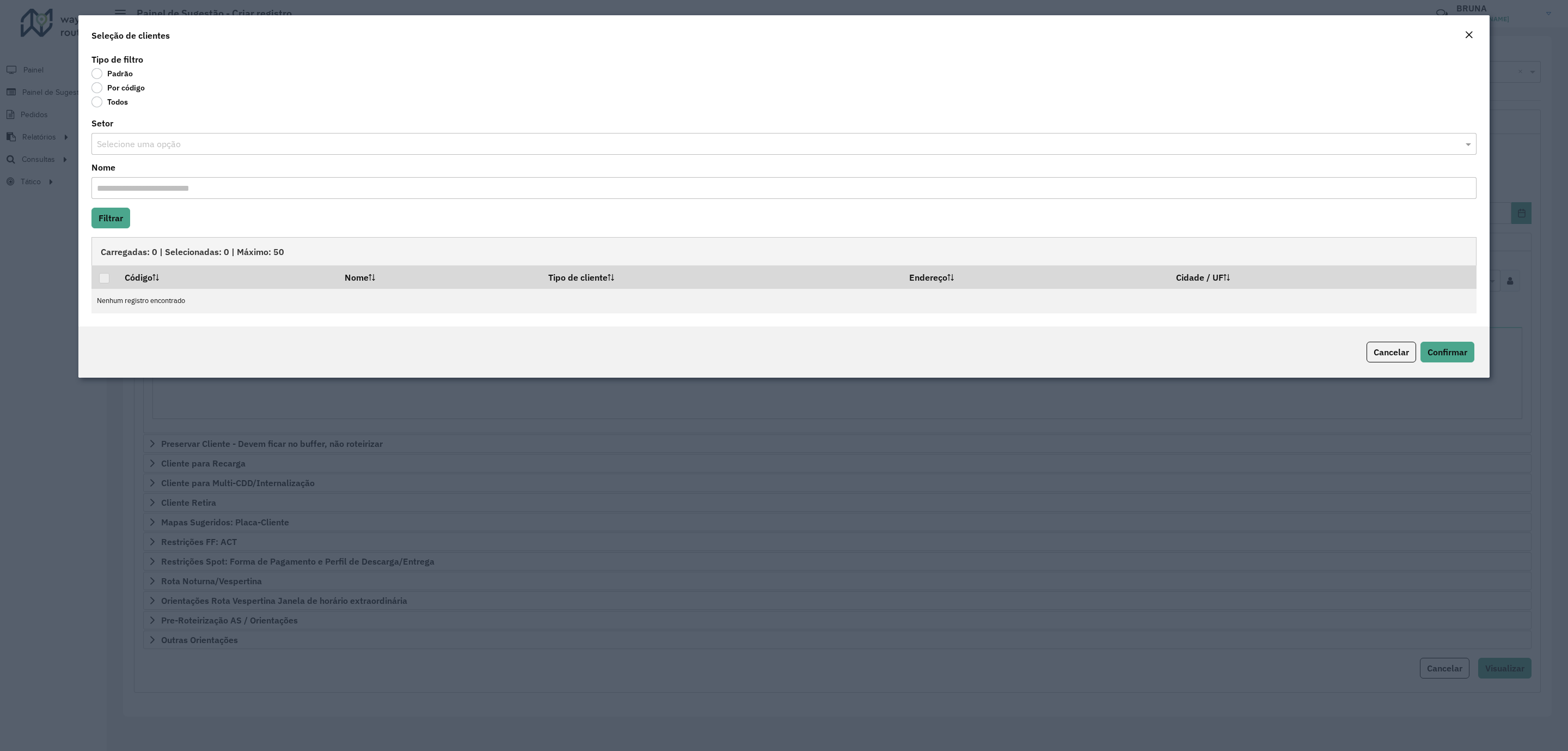
click at [121, 83] on label "Por código" at bounding box center [118, 88] width 54 height 11
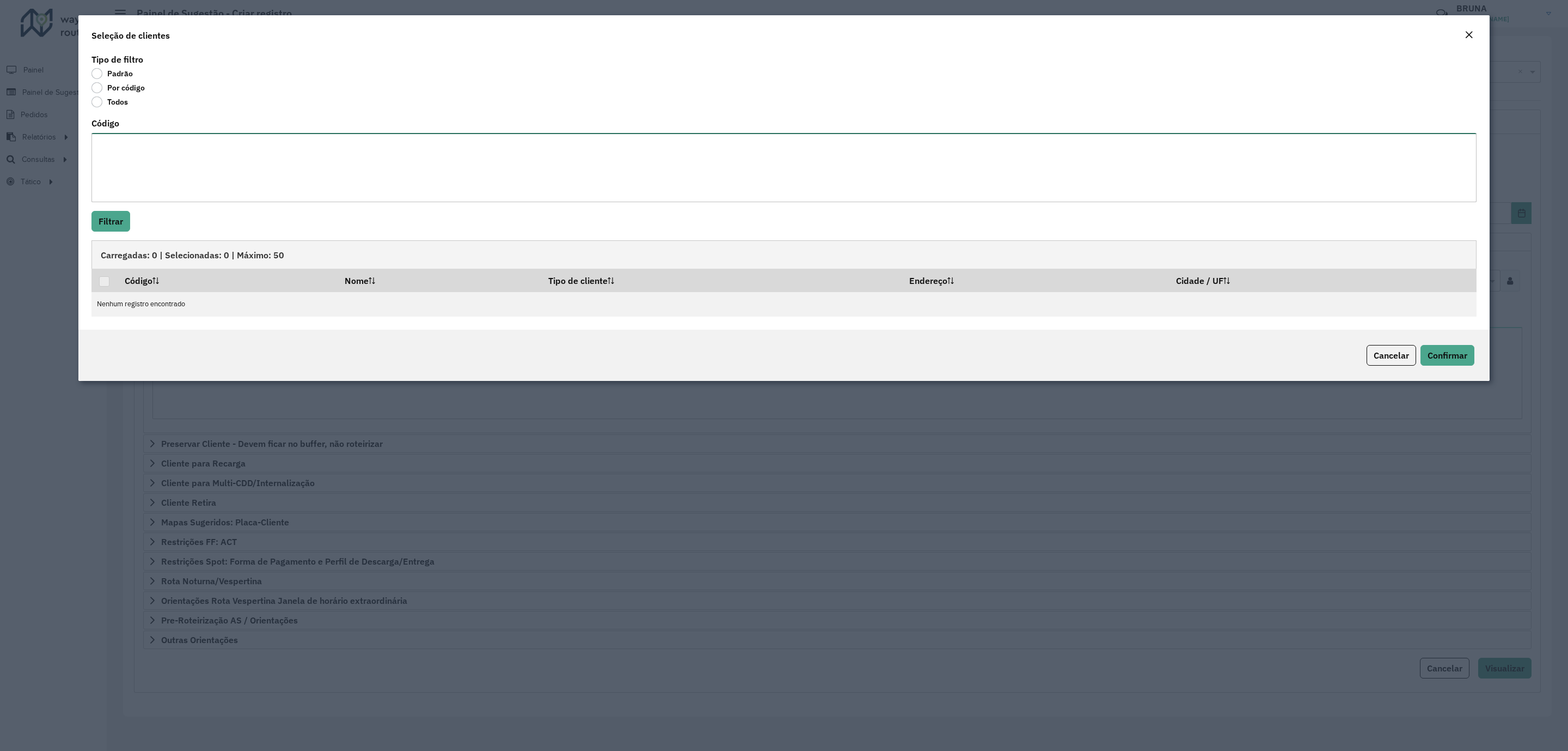
click at [153, 142] on textarea "Código" at bounding box center [783, 167] width 1385 height 69
paste textarea "****** ***** ***** ***** ***** ***** ***** ***** ***** ***** ***** ***** ***** …"
paste textarea "***** ***** ***** ***** ***** ***** ***** ***** ***** ***** *****"
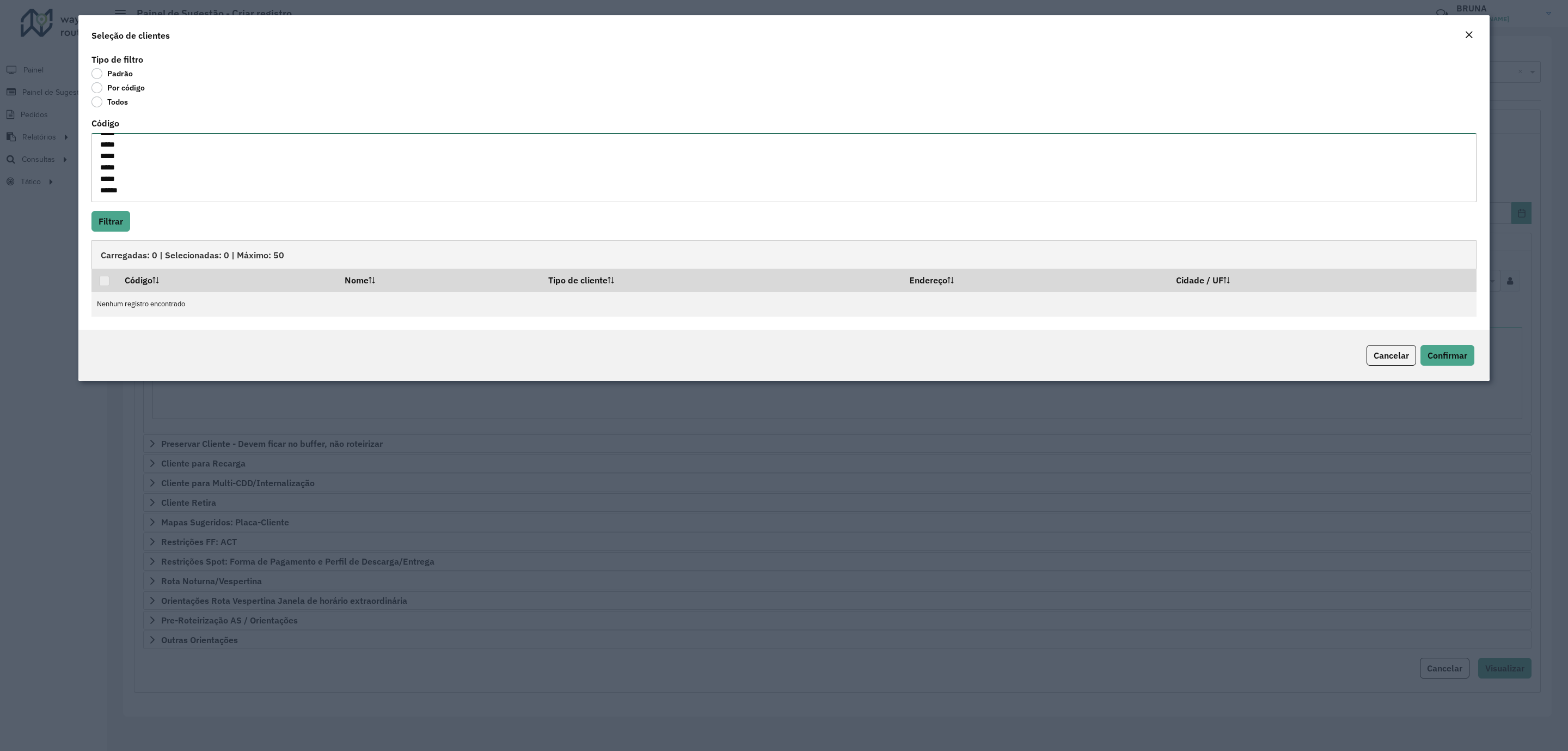
type textarea "****** ***** ***** ***** ***** ***** ***** ***** ***** ***** ***** ***** ***** …"
click at [124, 219] on button "Filtrar" at bounding box center [111, 221] width 39 height 21
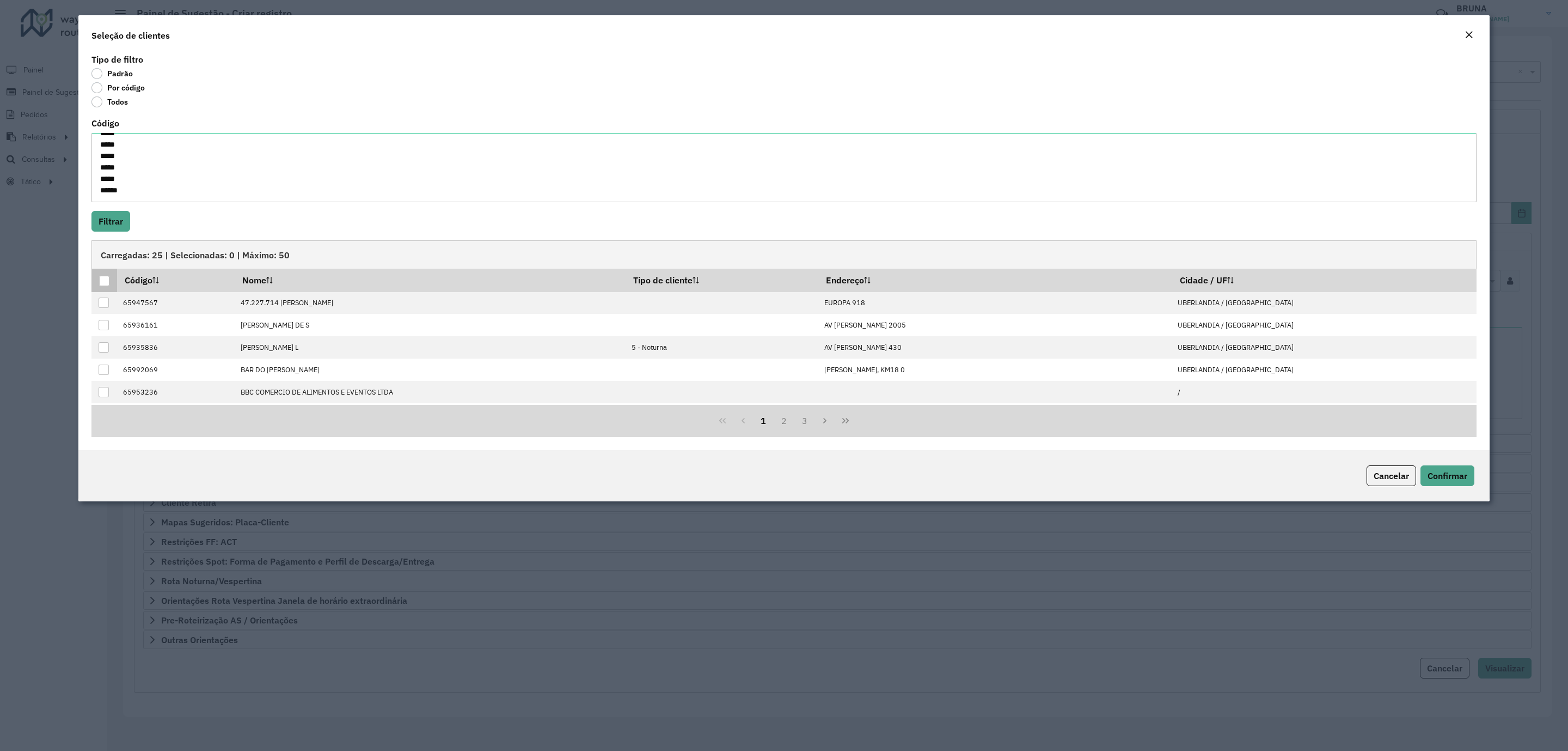
click at [105, 276] on div at bounding box center [104, 281] width 10 height 10
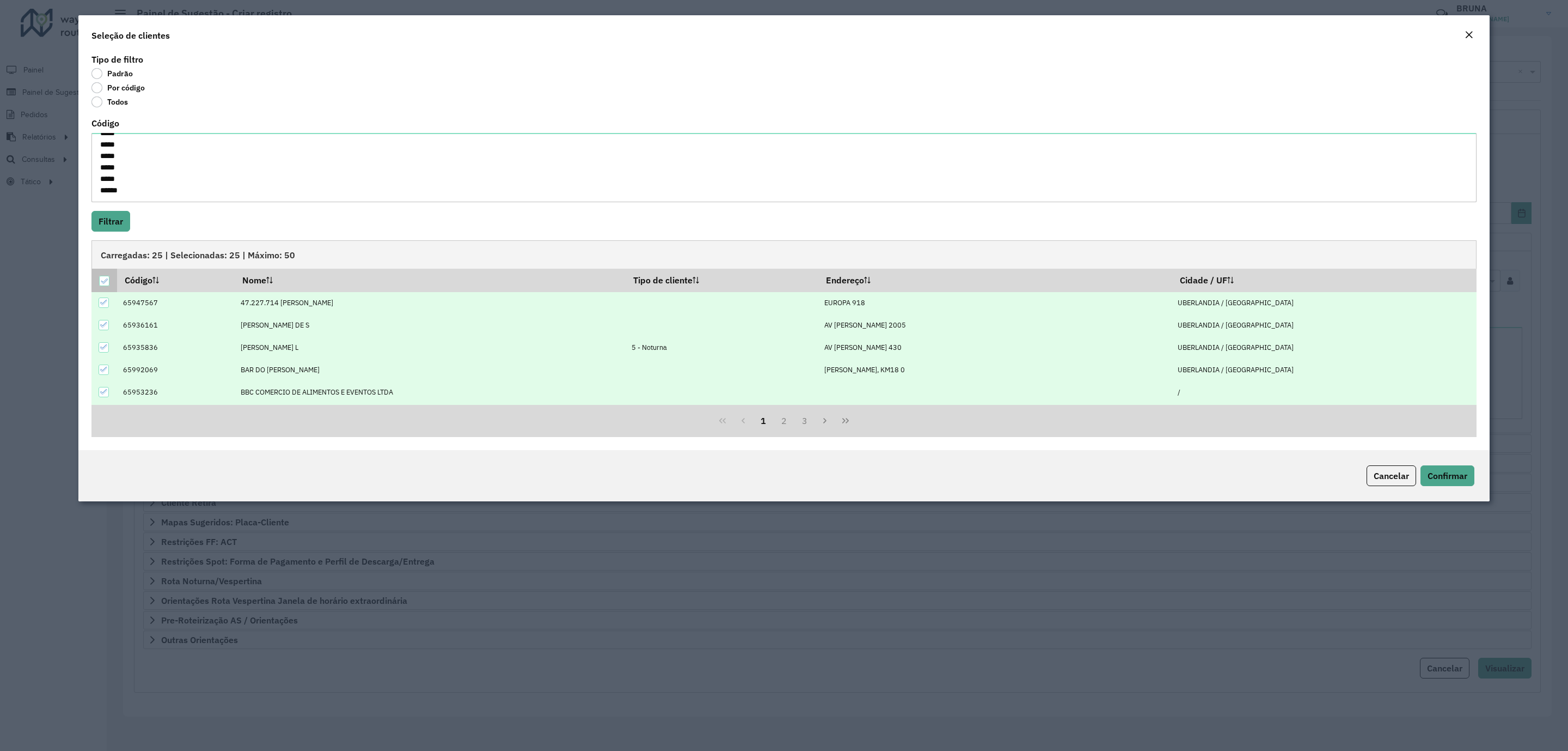
click at [103, 284] on icon at bounding box center [104, 281] width 8 height 8
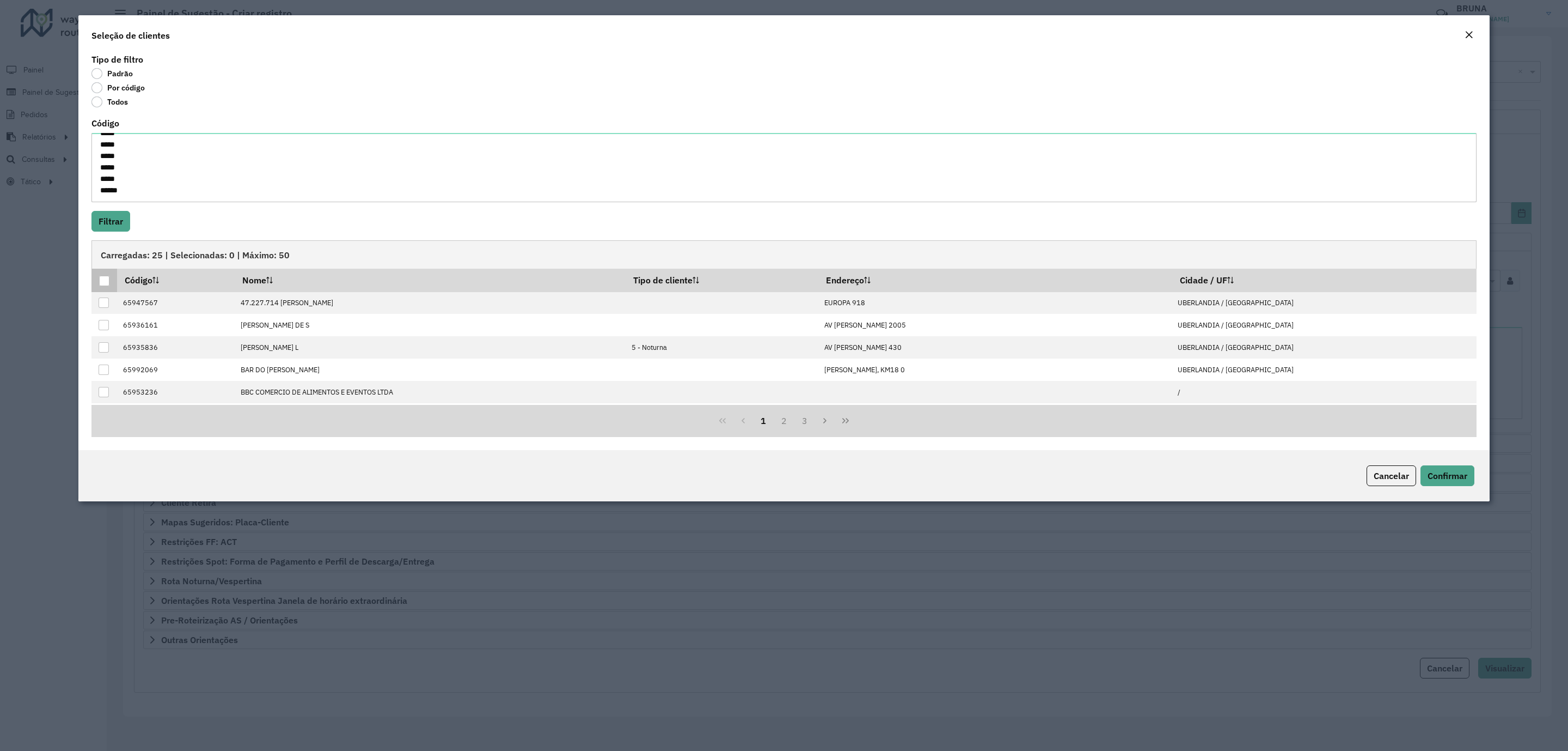
click at [103, 284] on div at bounding box center [104, 281] width 10 height 10
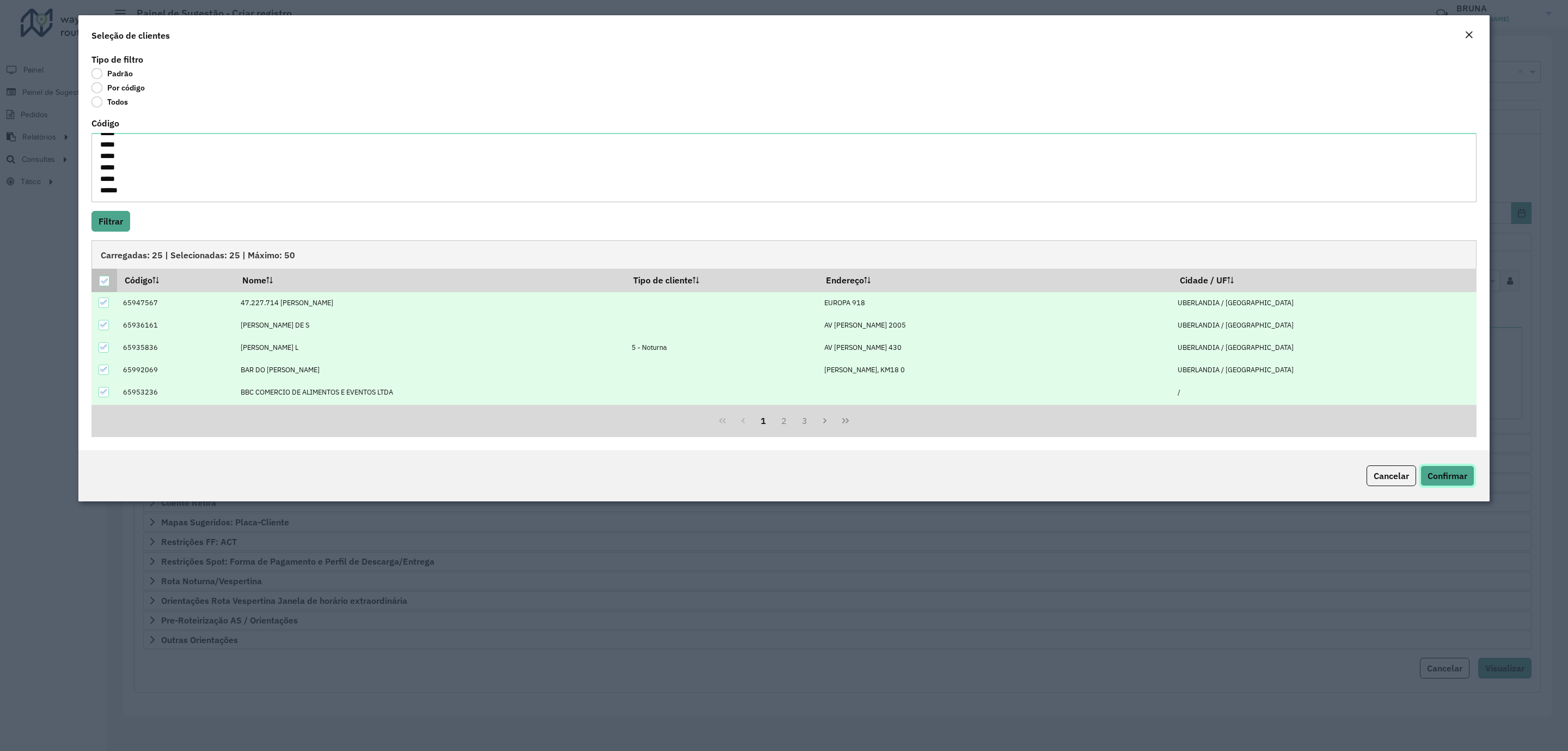
click at [1439, 470] on button "Confirmar" at bounding box center [1447, 476] width 54 height 21
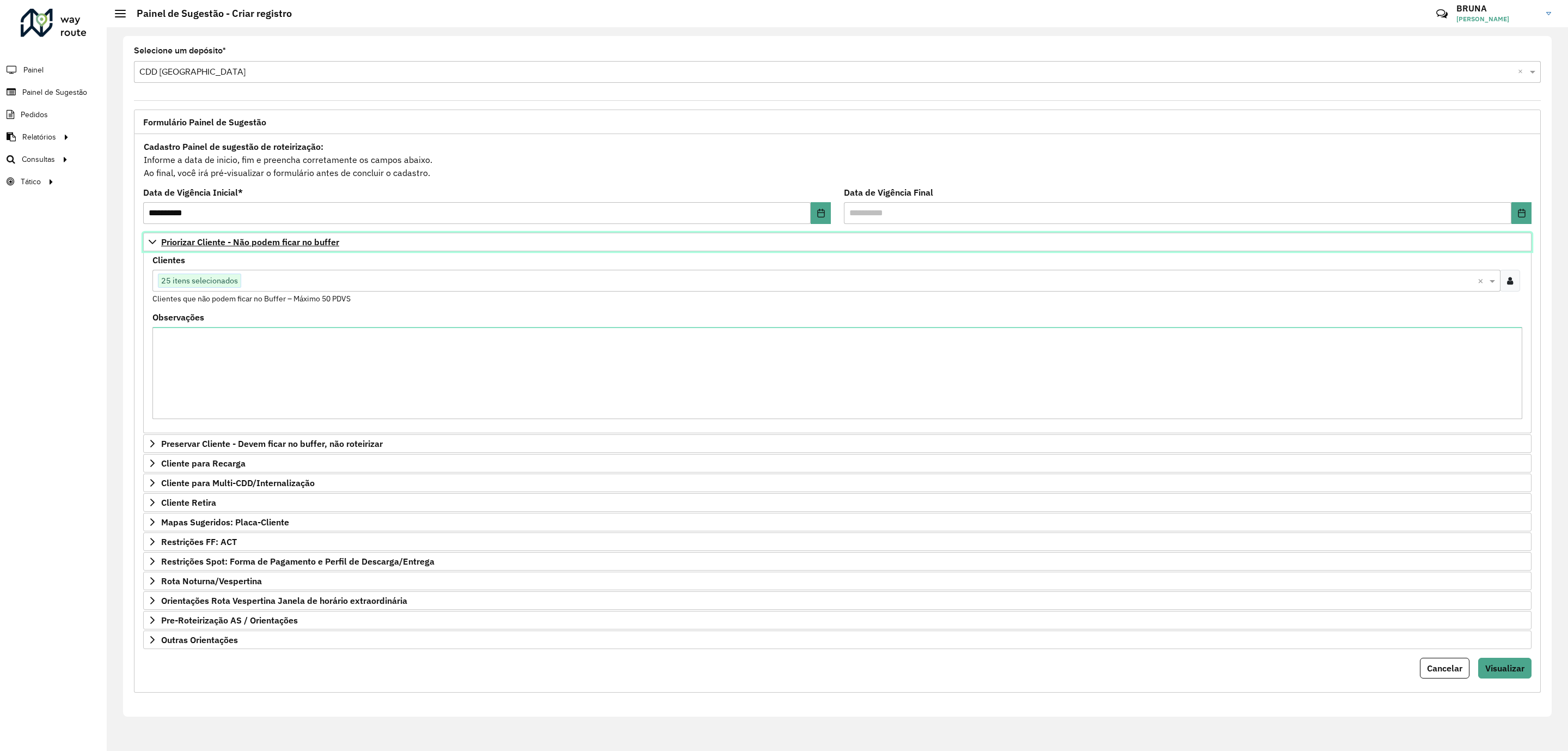
click at [234, 250] on link "Priorizar Cliente - Não podem ficar no buffer" at bounding box center [837, 242] width 1388 height 18
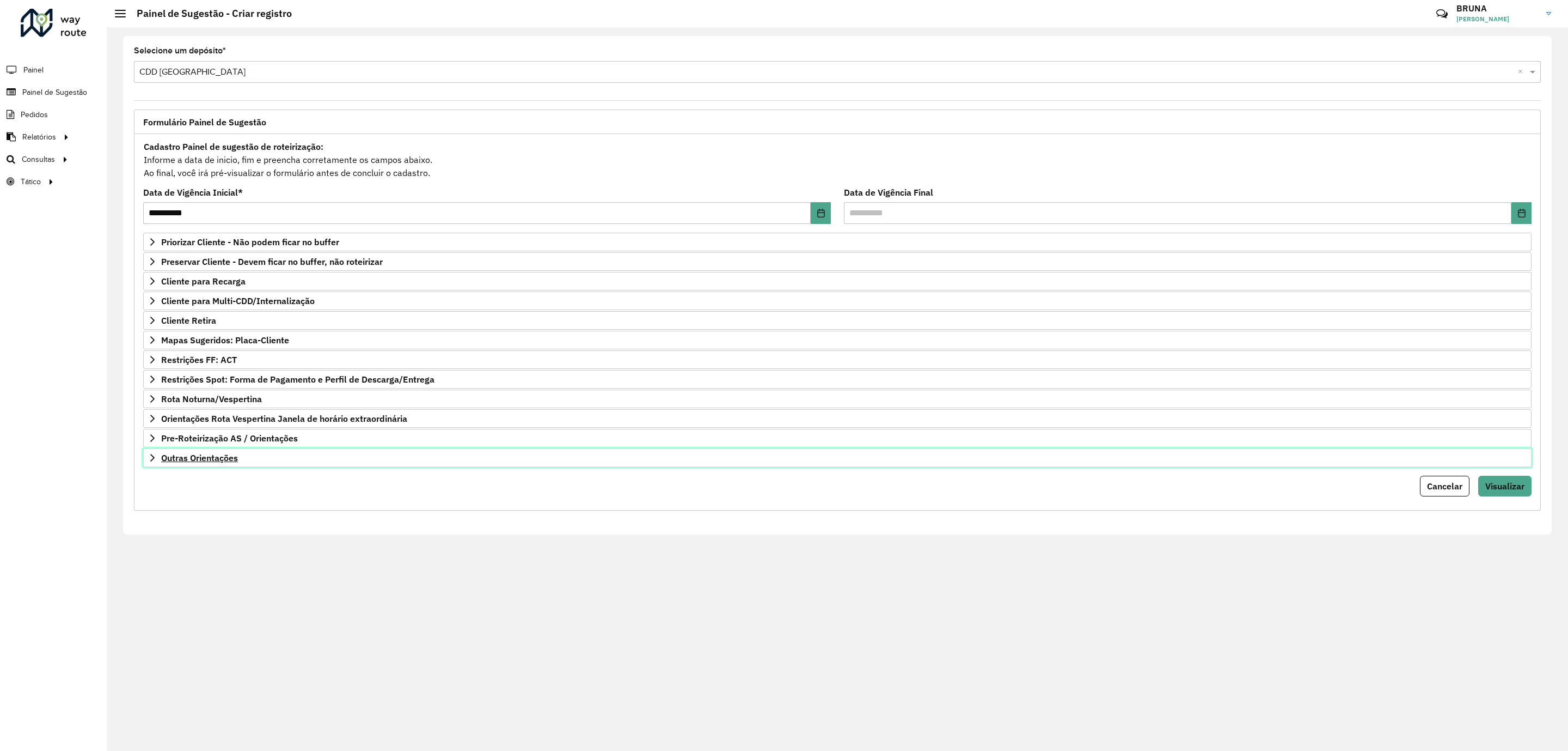
click at [190, 462] on span "Outras Orientações" at bounding box center [200, 457] width 77 height 9
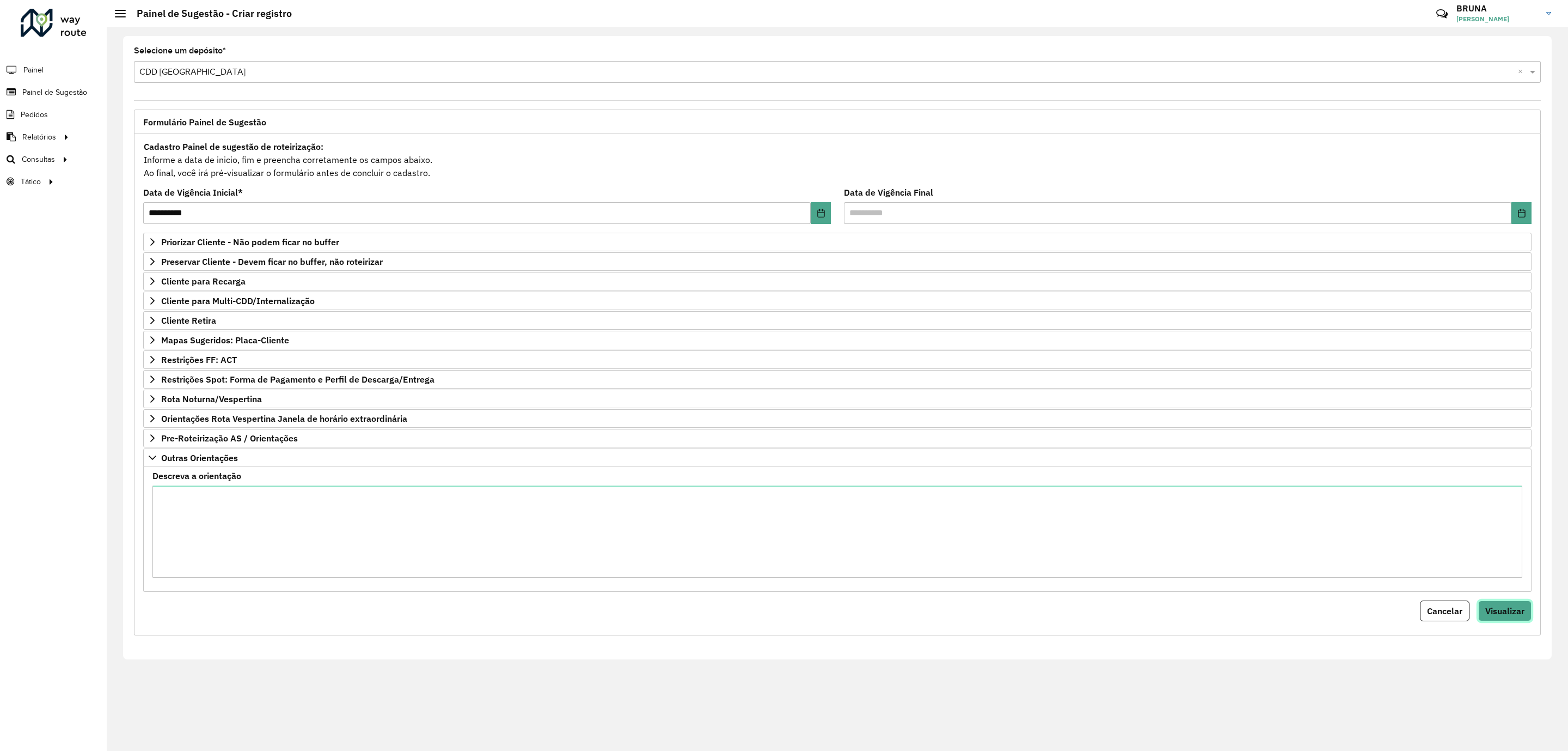
click at [1502, 616] on span "Visualizar" at bounding box center [1505, 611] width 39 height 11
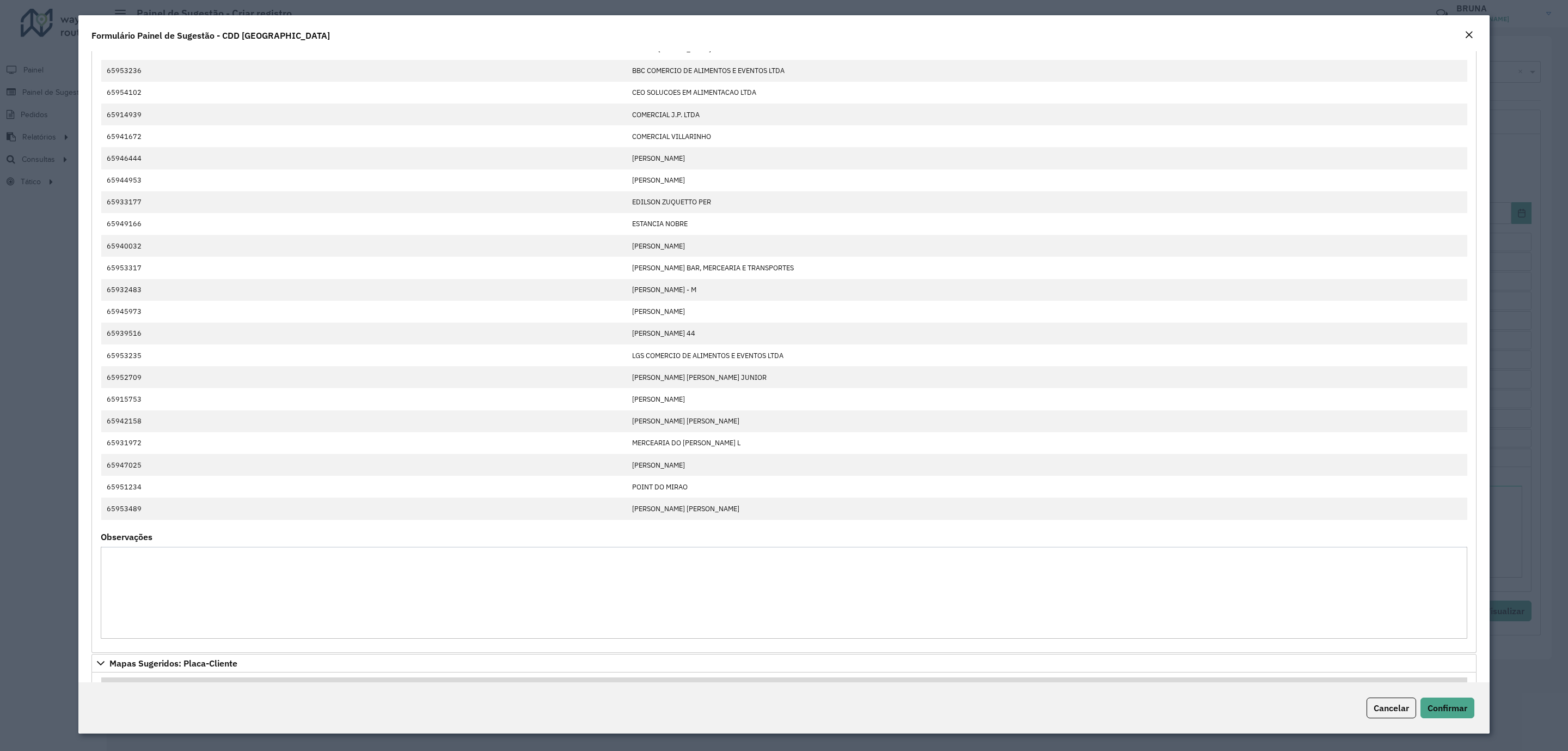
scroll to position [0, 0]
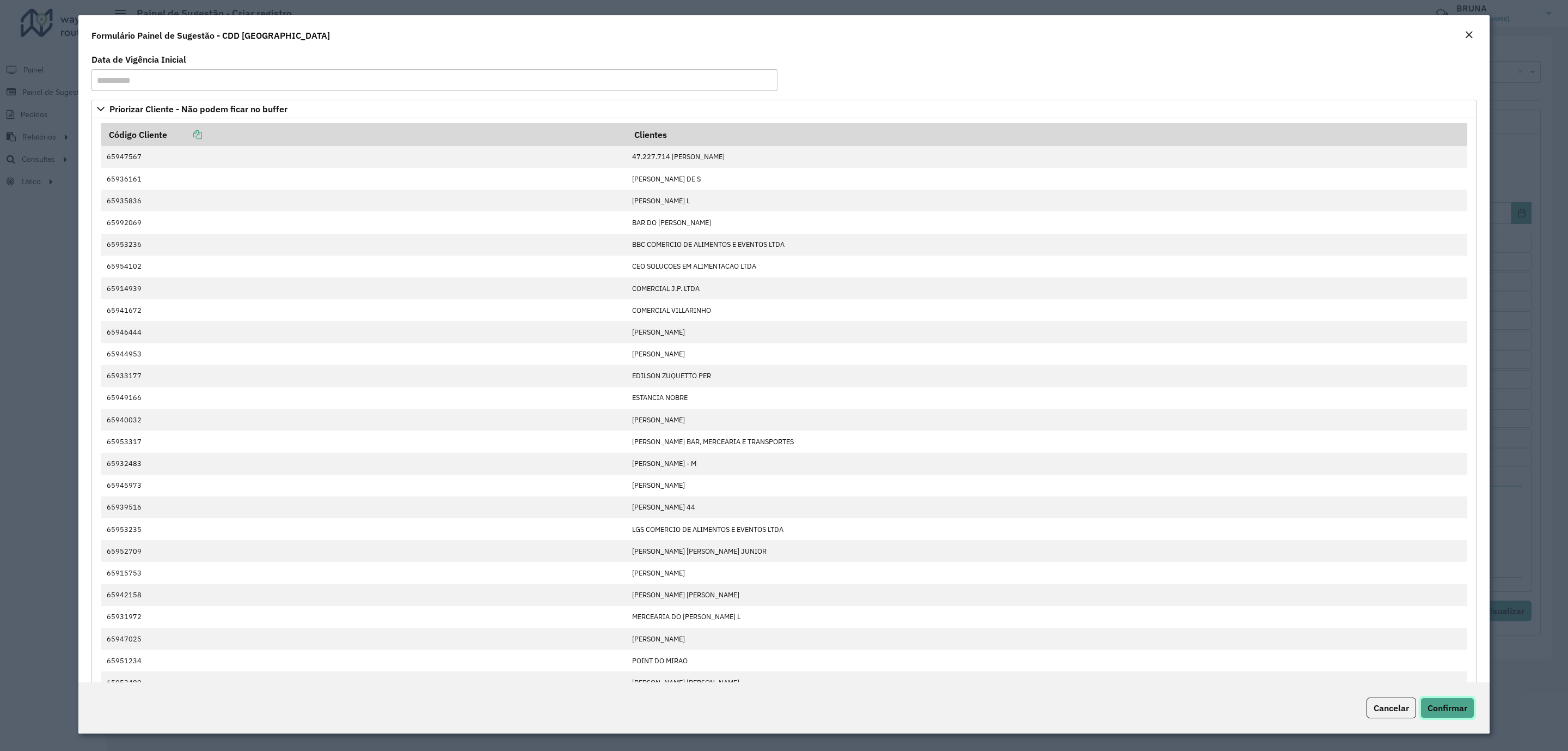
click at [1446, 703] on span "Confirmar" at bounding box center [1447, 708] width 40 height 11
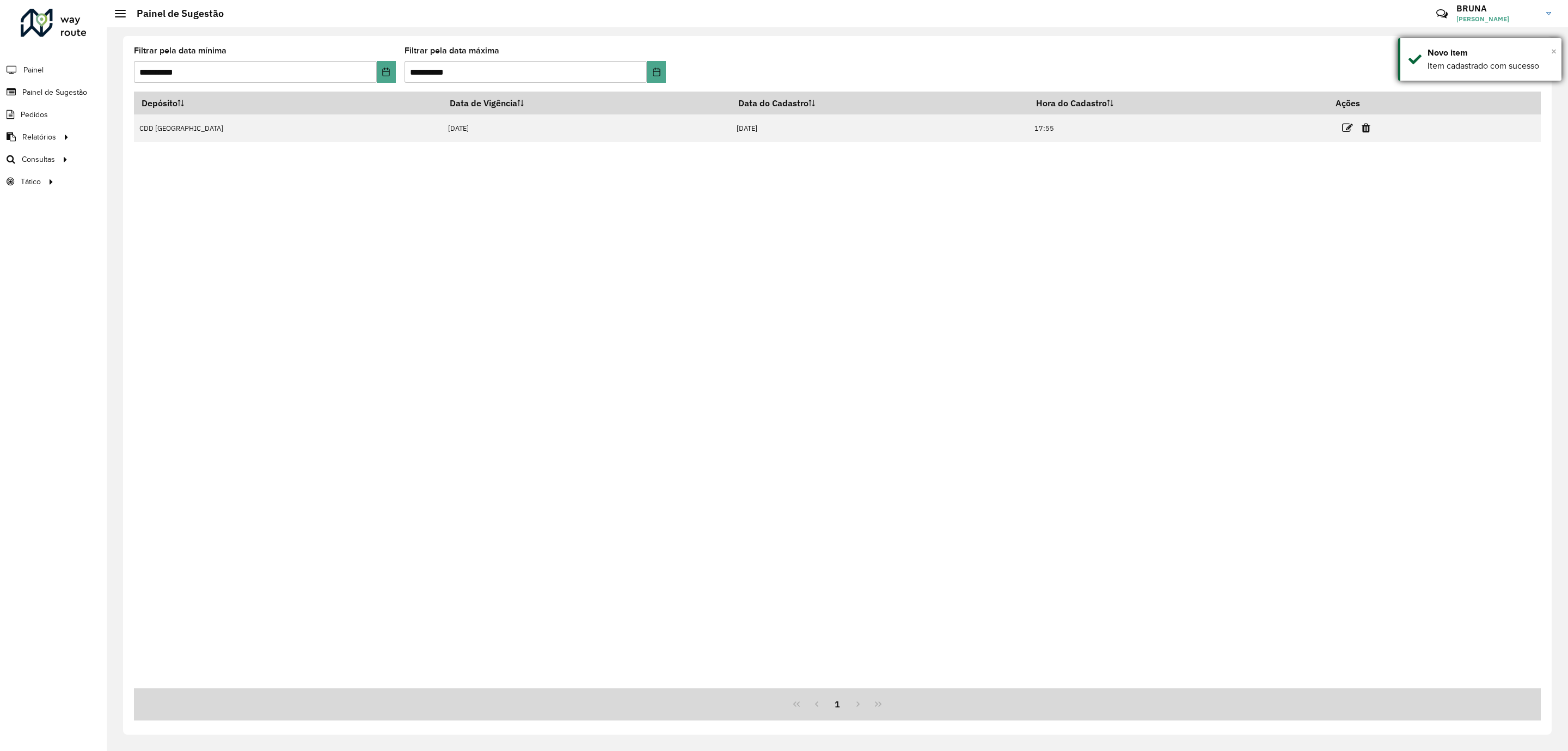
click at [1555, 52] on span "×" at bounding box center [1553, 51] width 5 height 12
click at [1452, 71] on icon at bounding box center [1447, 71] width 12 height 13
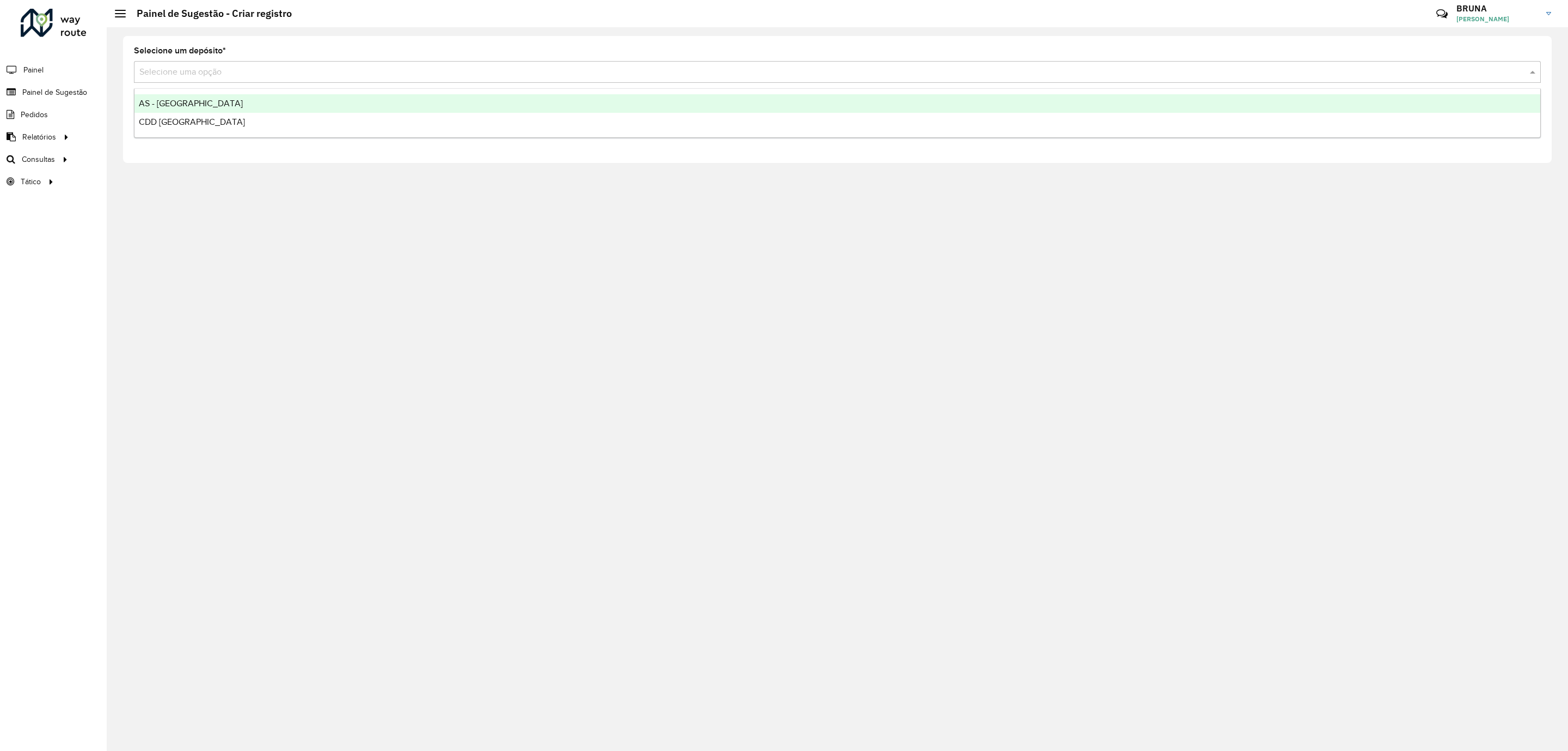
click at [271, 74] on input "text" at bounding box center [827, 72] width 1374 height 13
click at [261, 101] on div "AS - [GEOGRAPHIC_DATA]" at bounding box center [837, 104] width 1405 height 18
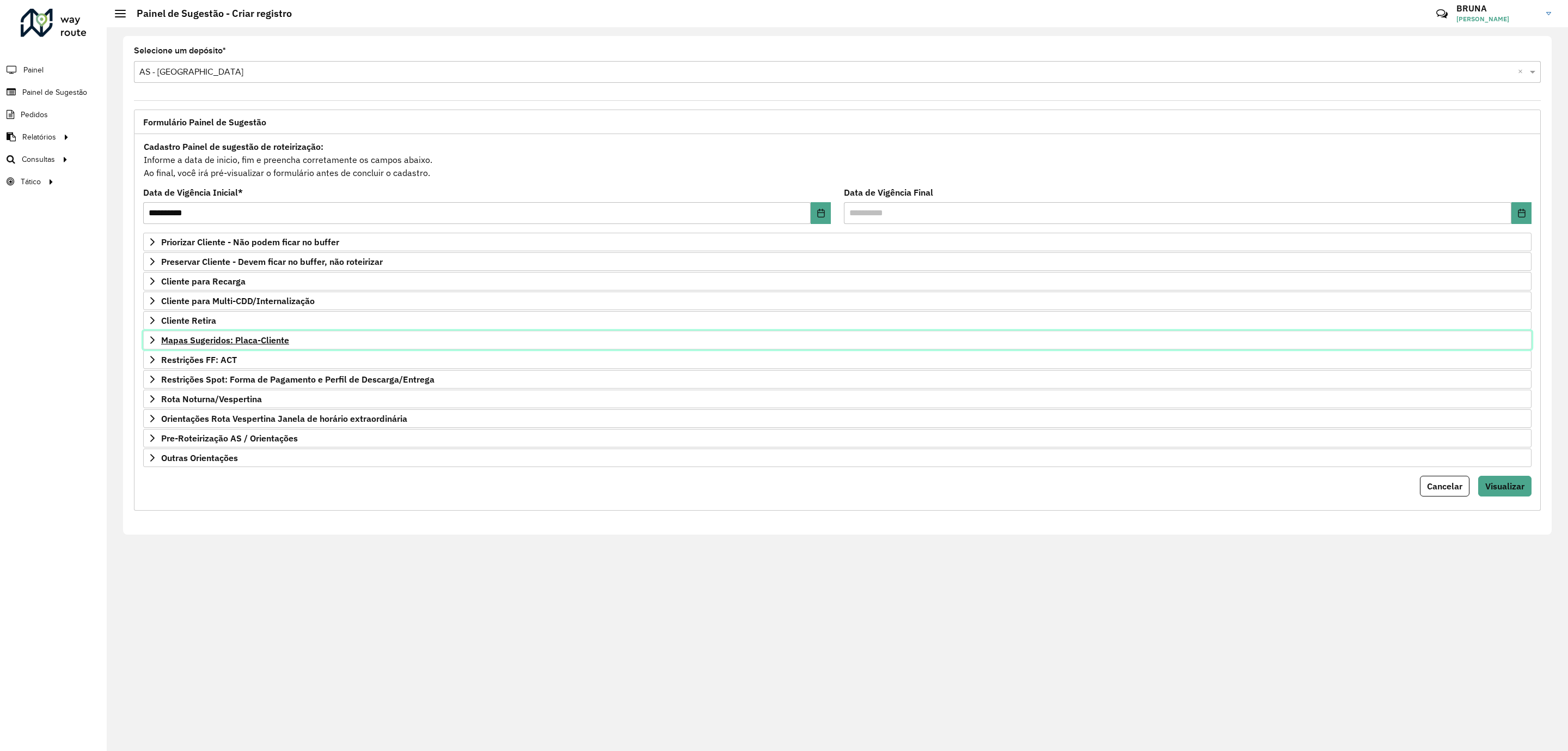
click at [233, 342] on span "Mapas Sugeridos: Placa-Cliente" at bounding box center [225, 340] width 128 height 9
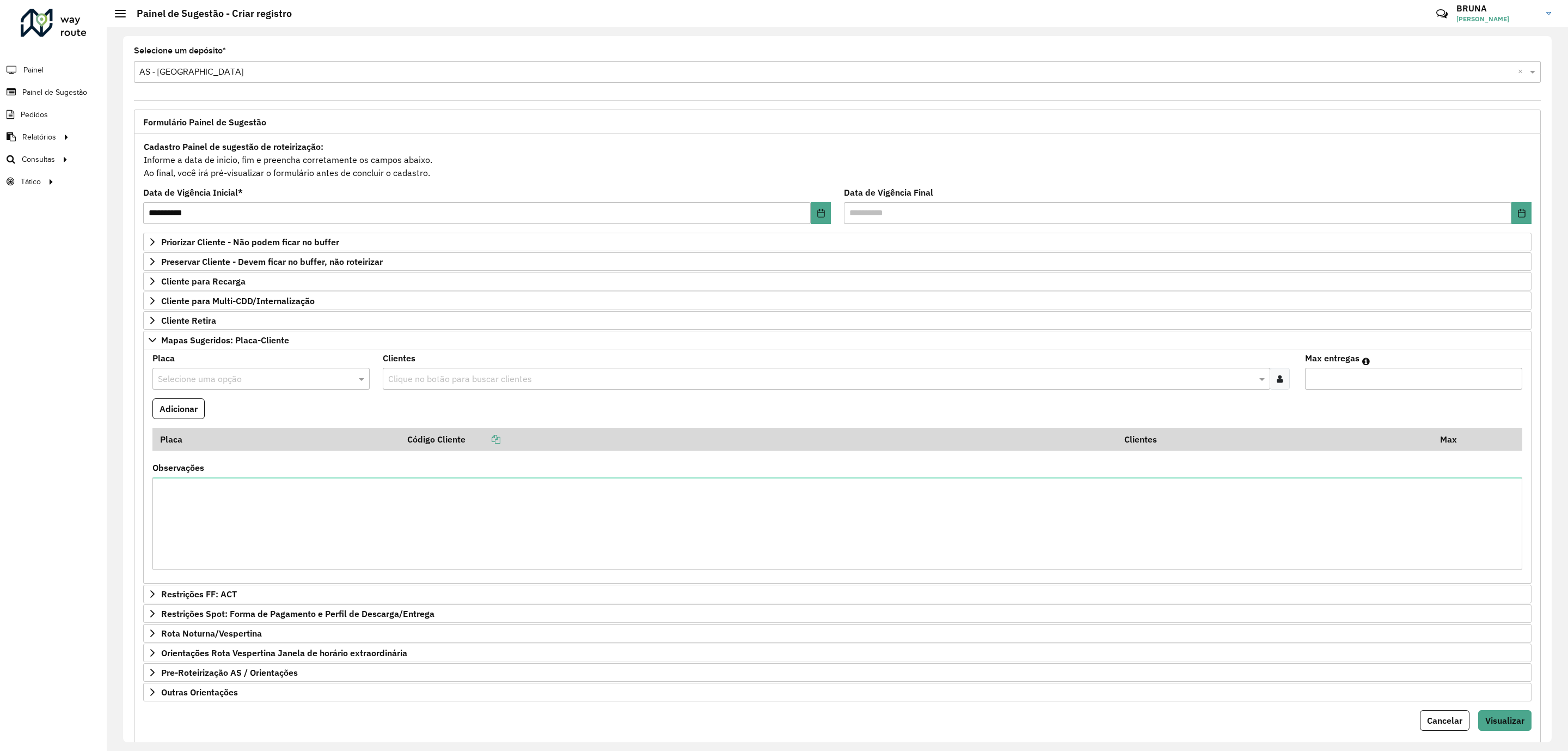
click at [257, 383] on input "text" at bounding box center [250, 379] width 184 height 13
type input "***"
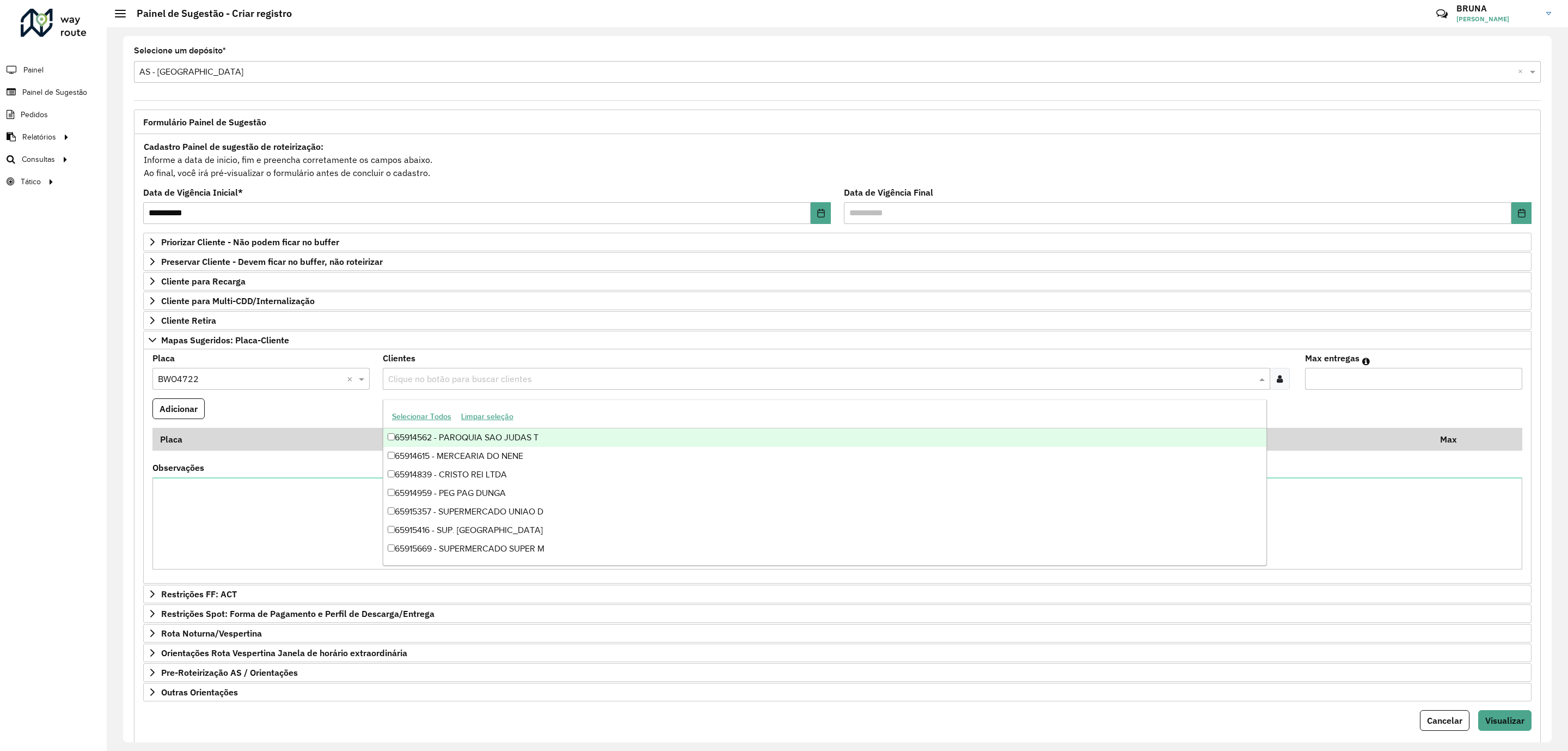
click at [514, 375] on div "Clique no botão para buscar clientes" at bounding box center [826, 379] width 887 height 22
paste input "*****"
type input "*****"
click at [505, 437] on div "65922859 - [PERSON_NAME]" at bounding box center [825, 437] width 883 height 18
click at [1348, 381] on input "Max entregas" at bounding box center [1413, 379] width 217 height 22
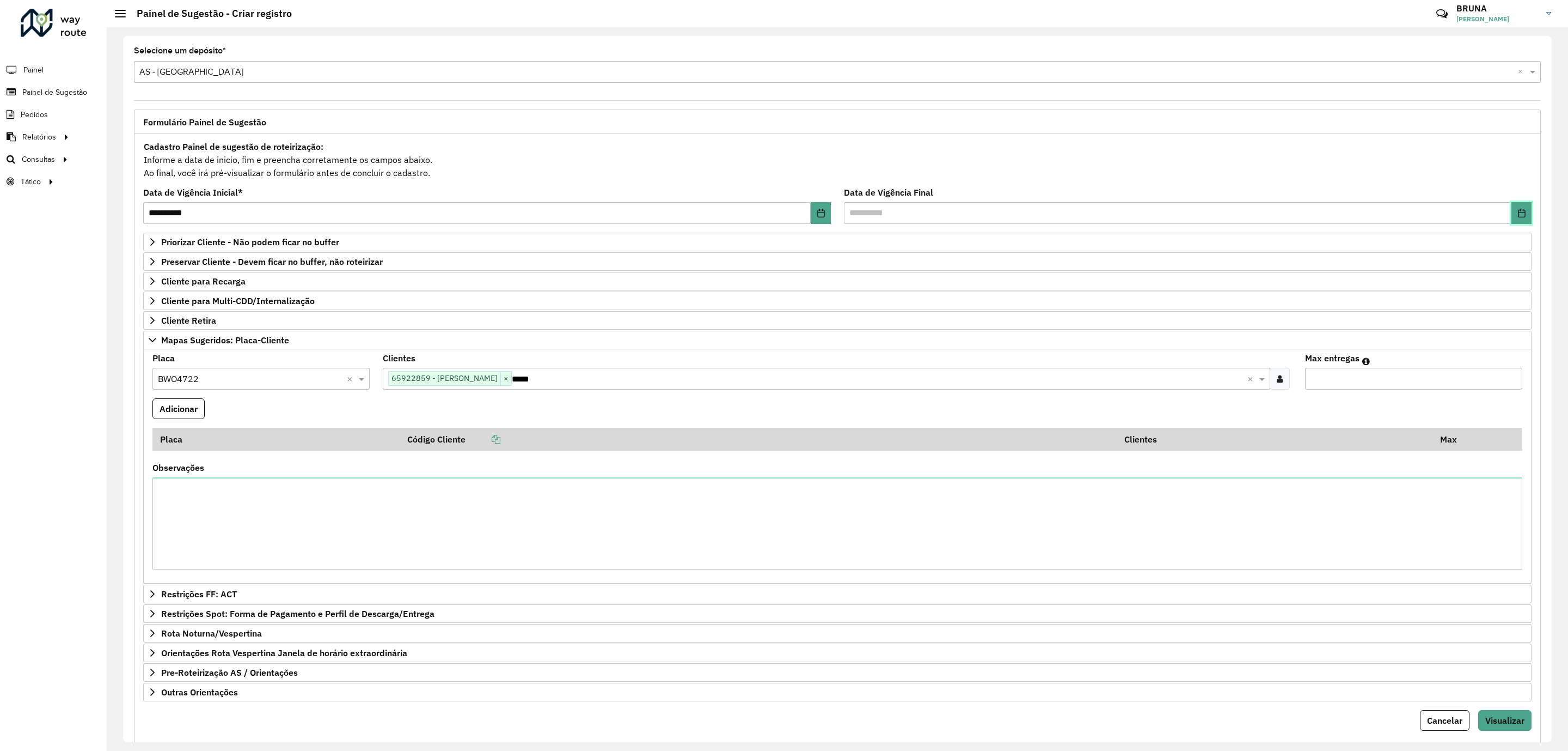
click at [1519, 216] on icon "Choose Date" at bounding box center [1522, 213] width 9 height 9
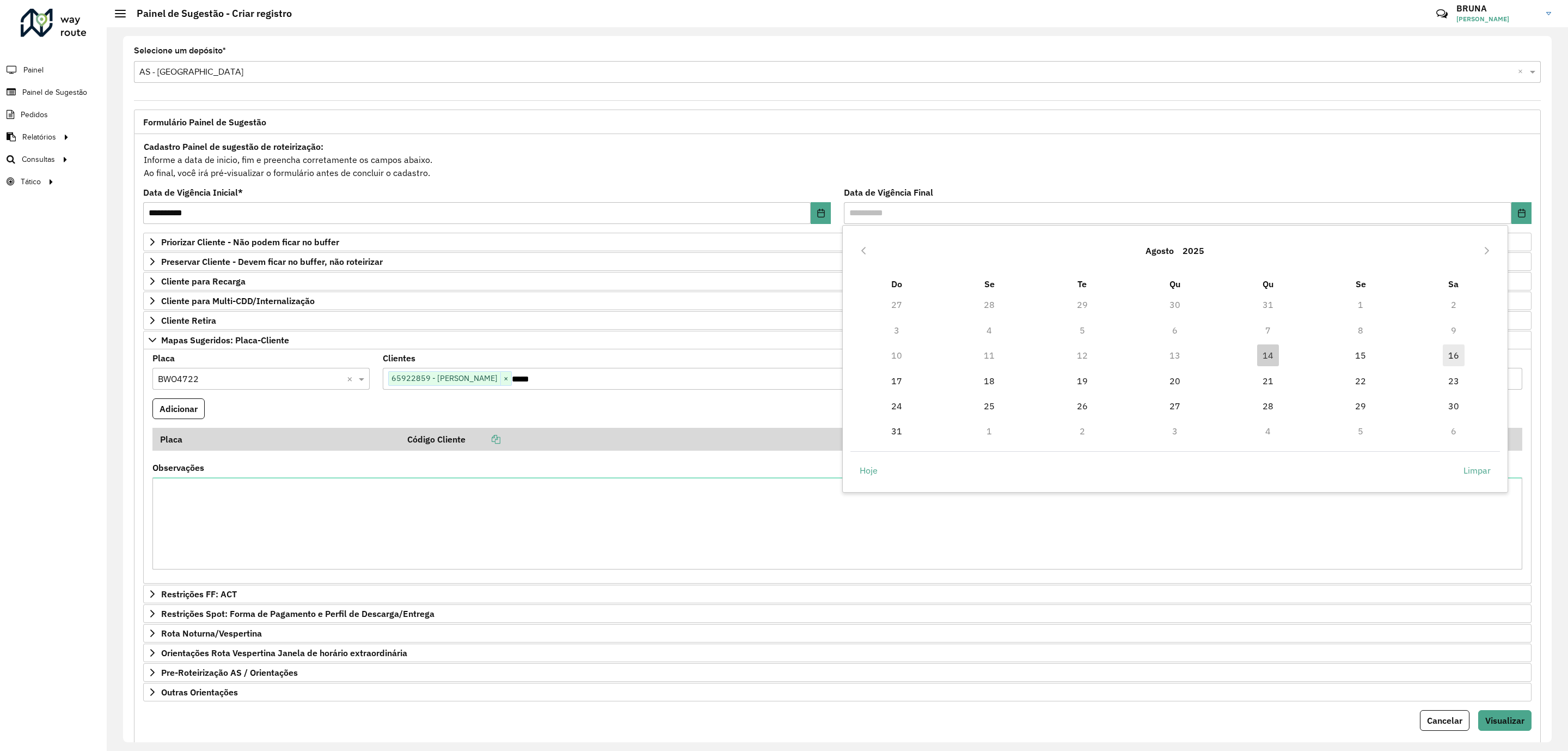
click at [1459, 357] on span "16" at bounding box center [1454, 355] width 22 height 22
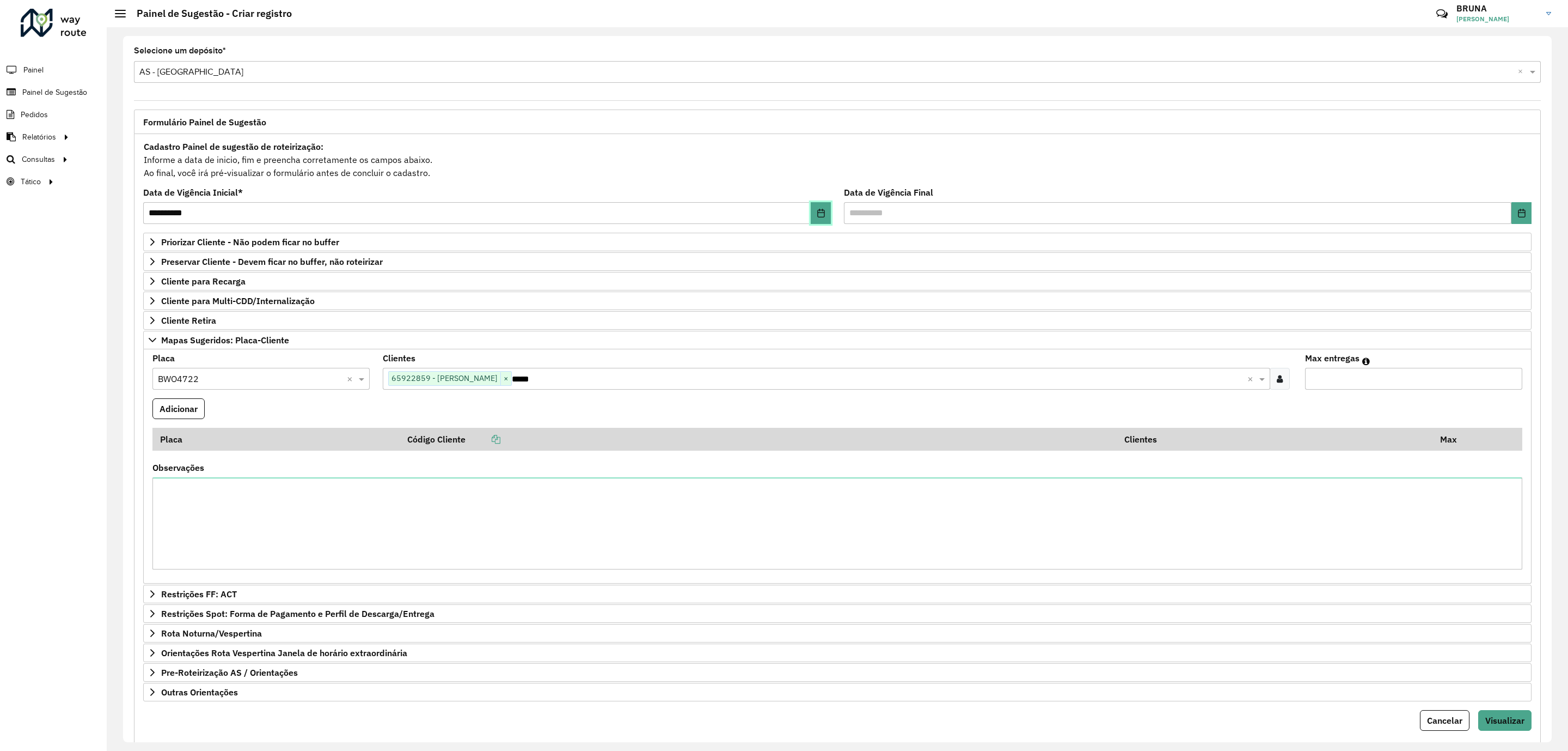
click at [814, 211] on button "Choose Date" at bounding box center [821, 213] width 20 height 22
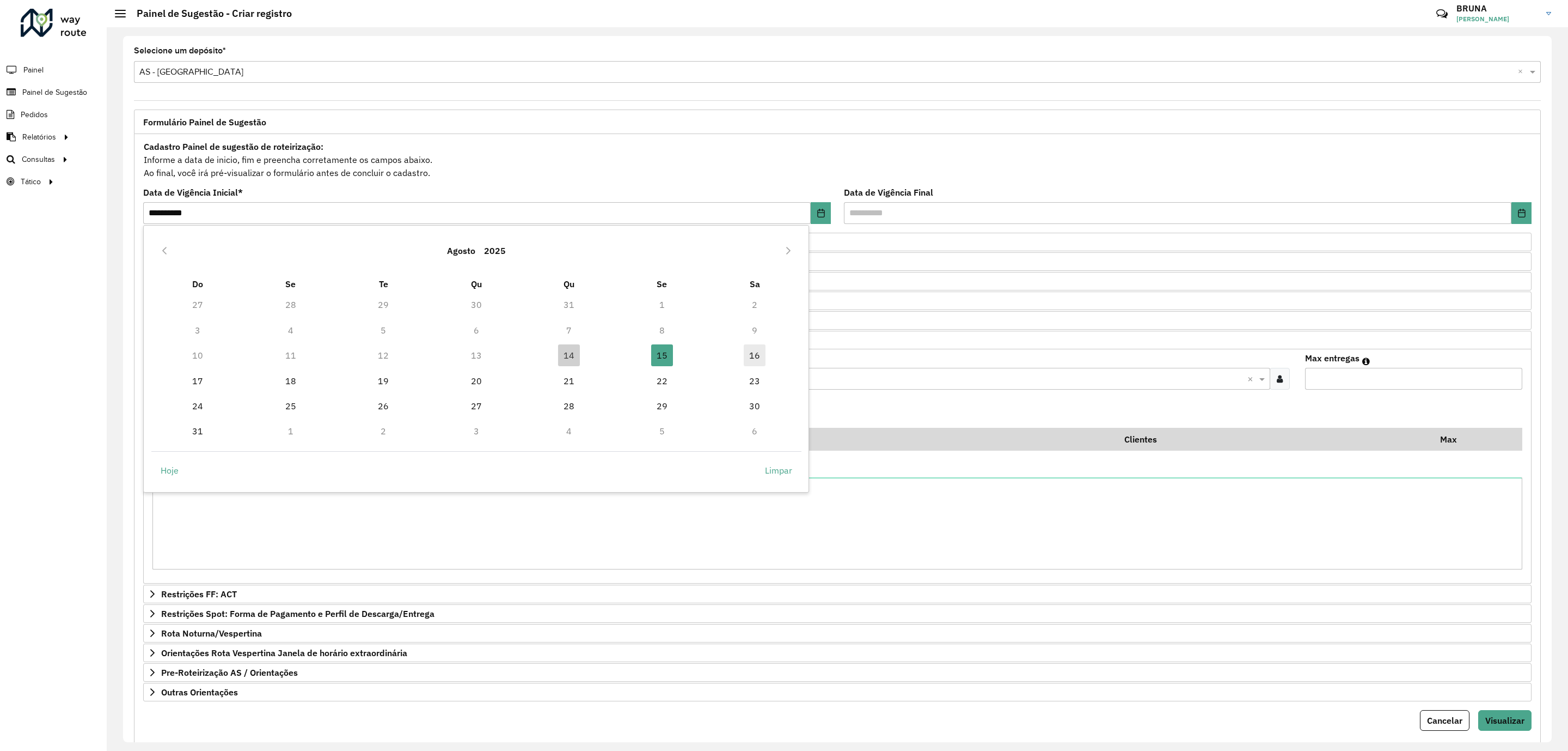
click at [749, 355] on span "16" at bounding box center [755, 355] width 22 height 22
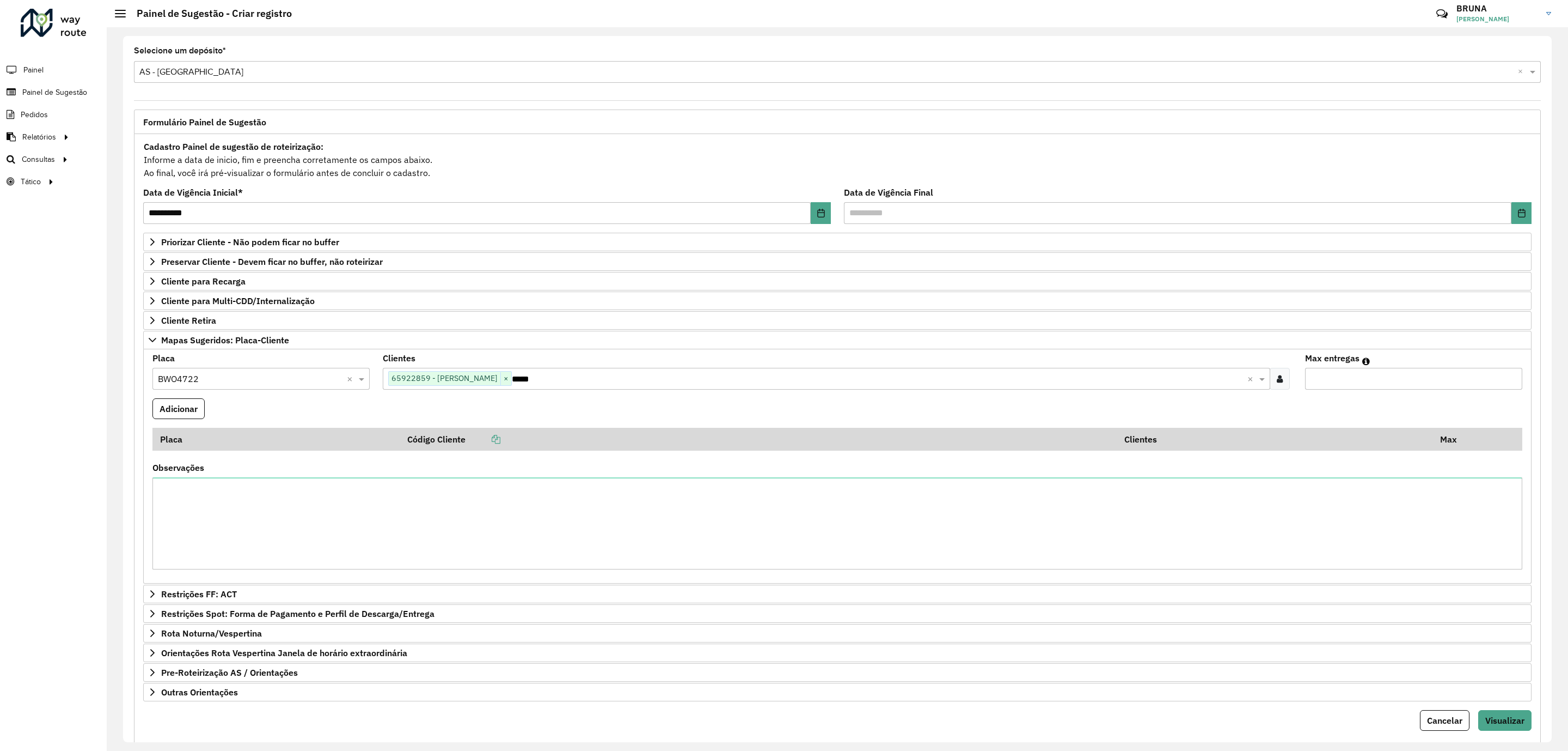
drag, startPoint x: 683, startPoint y: 419, endPoint x: 701, endPoint y: 419, distance: 18.0
click at [684, 418] on formly-field "Adicionar" at bounding box center [838, 413] width 1383 height 29
click at [1330, 379] on input "Max entregas" at bounding box center [1413, 379] width 217 height 22
type input "*"
click at [1513, 725] on span "Visualizar" at bounding box center [1505, 721] width 39 height 11
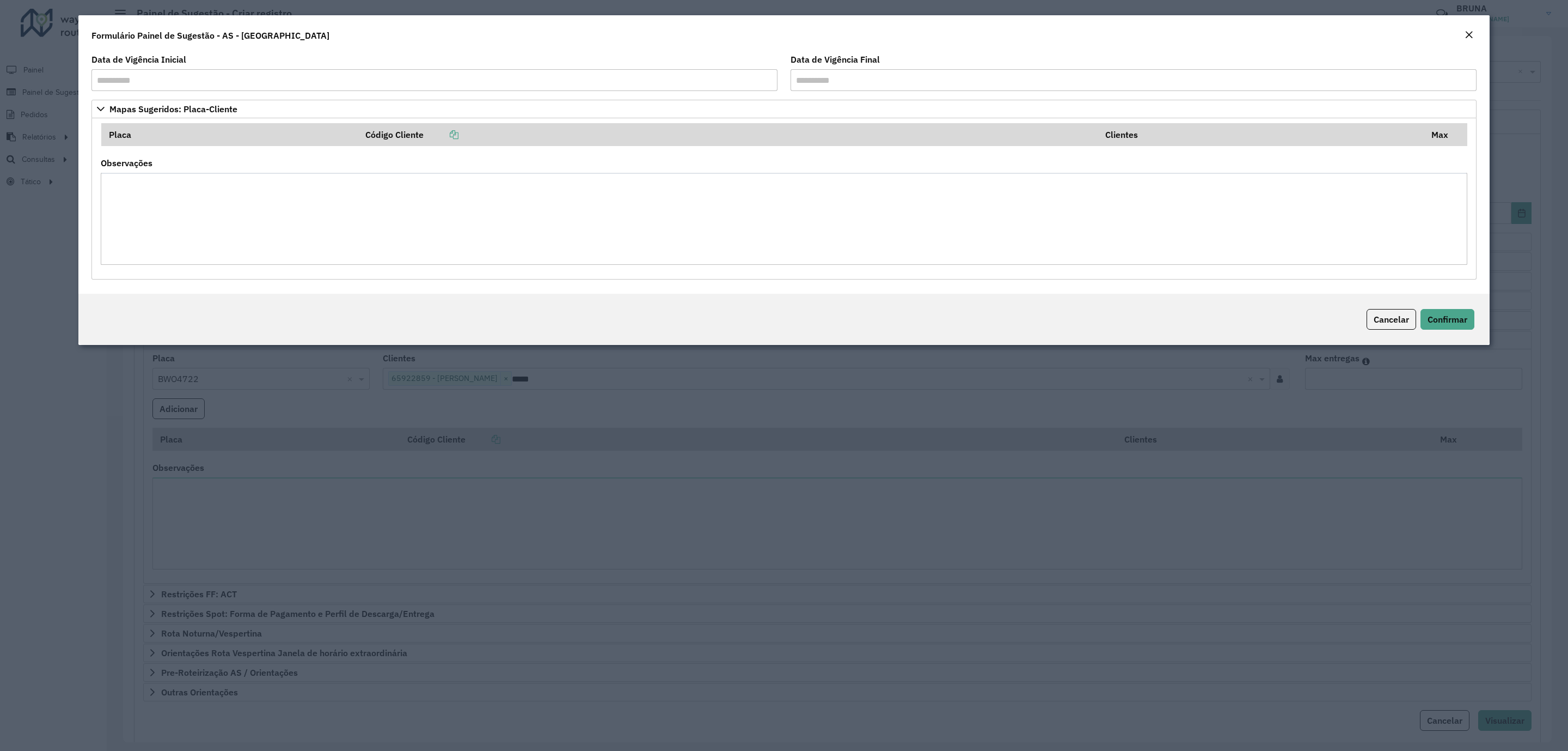
click at [1466, 33] on em "Close" at bounding box center [1469, 35] width 9 height 9
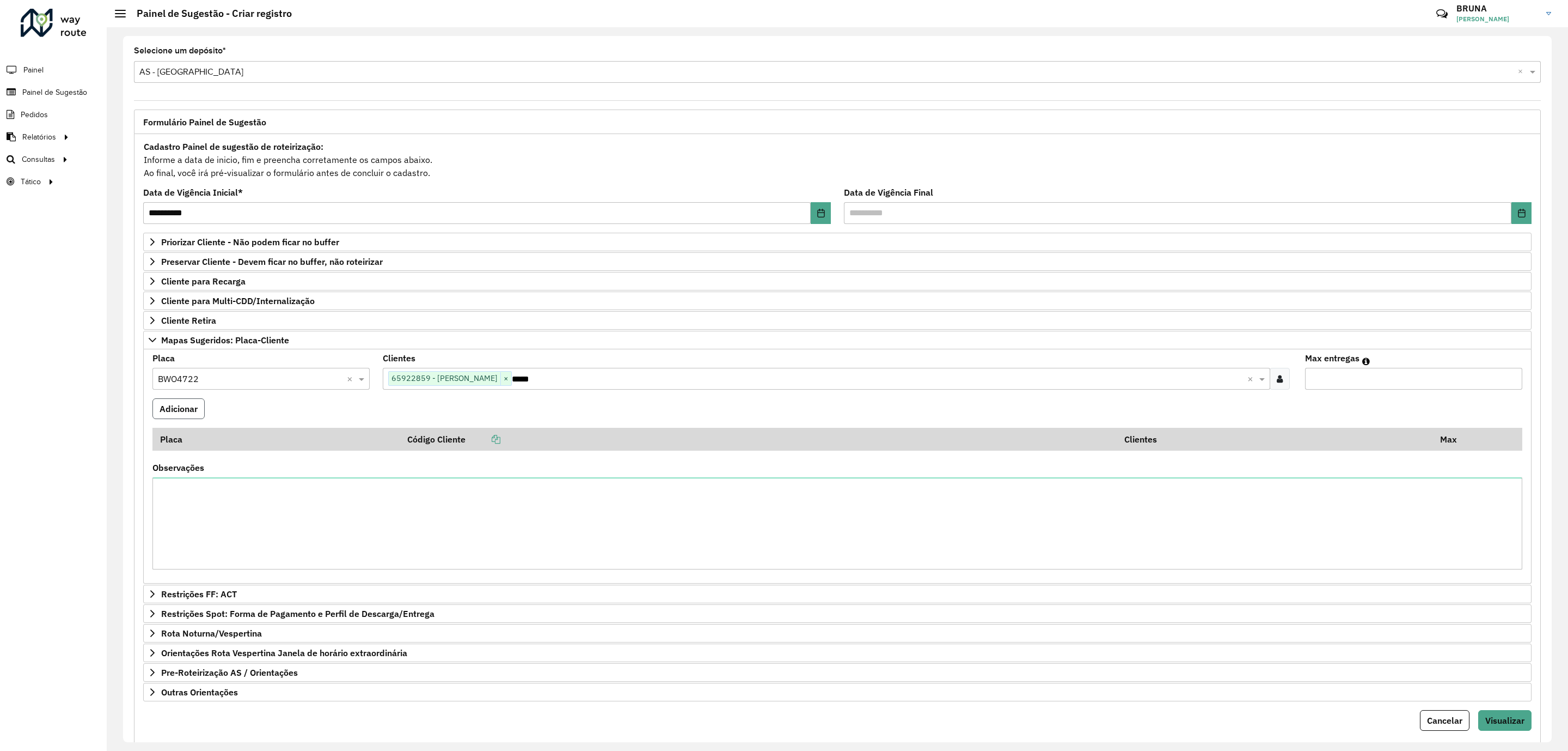
click at [172, 414] on button "Adicionar" at bounding box center [178, 409] width 52 height 21
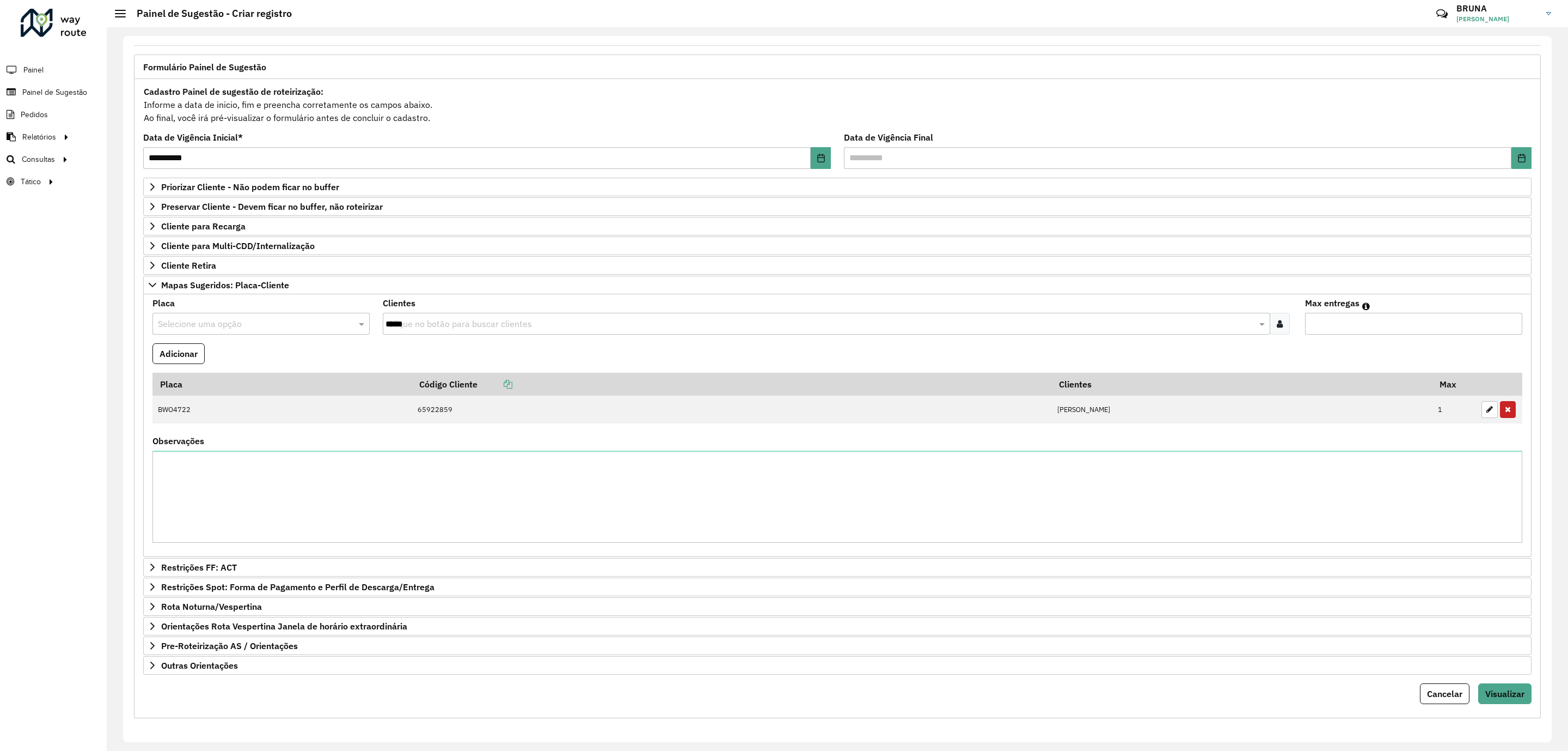
scroll to position [82, 0]
click at [1503, 693] on span "Visualizar" at bounding box center [1505, 694] width 39 height 11
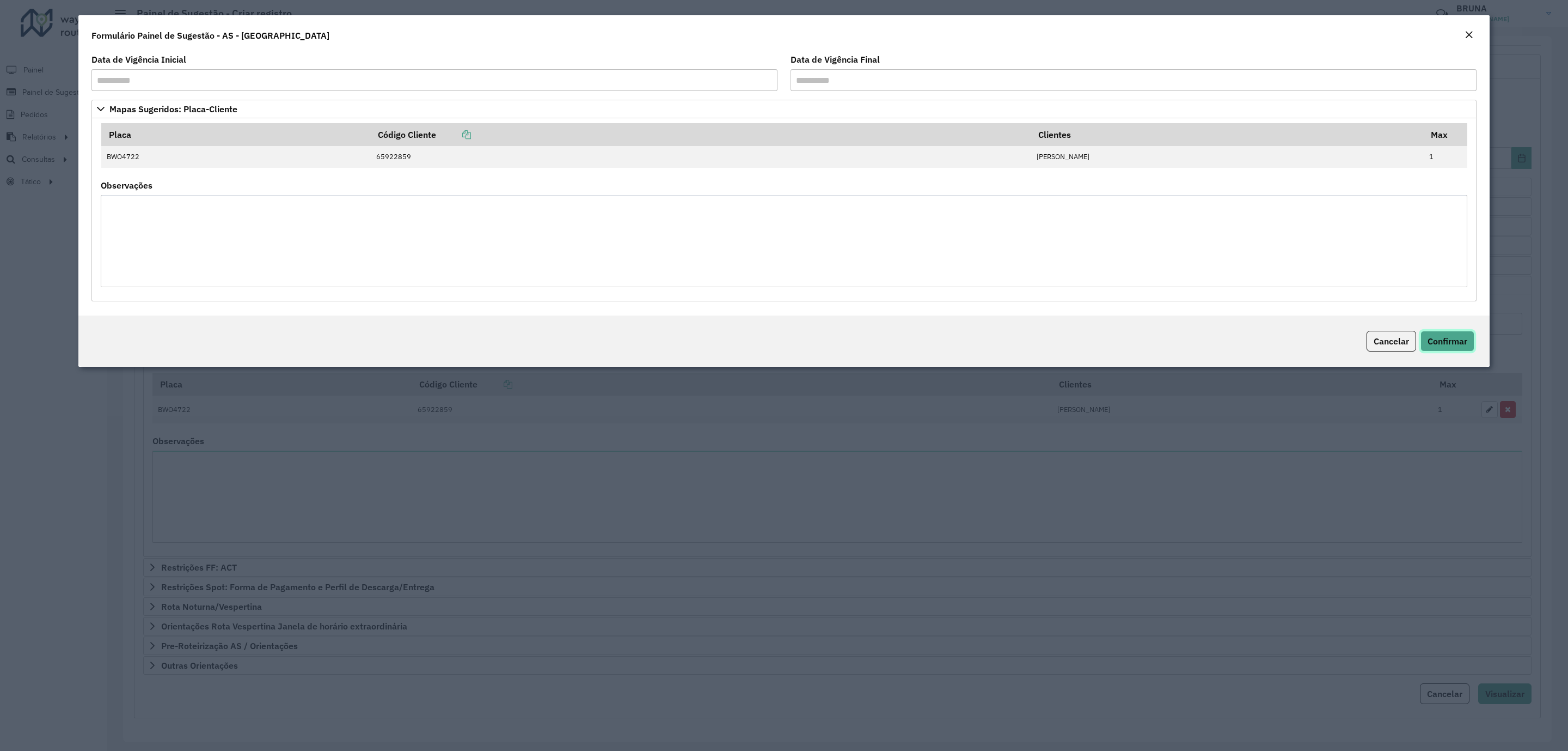
click at [1451, 344] on span "Confirmar" at bounding box center [1447, 341] width 40 height 11
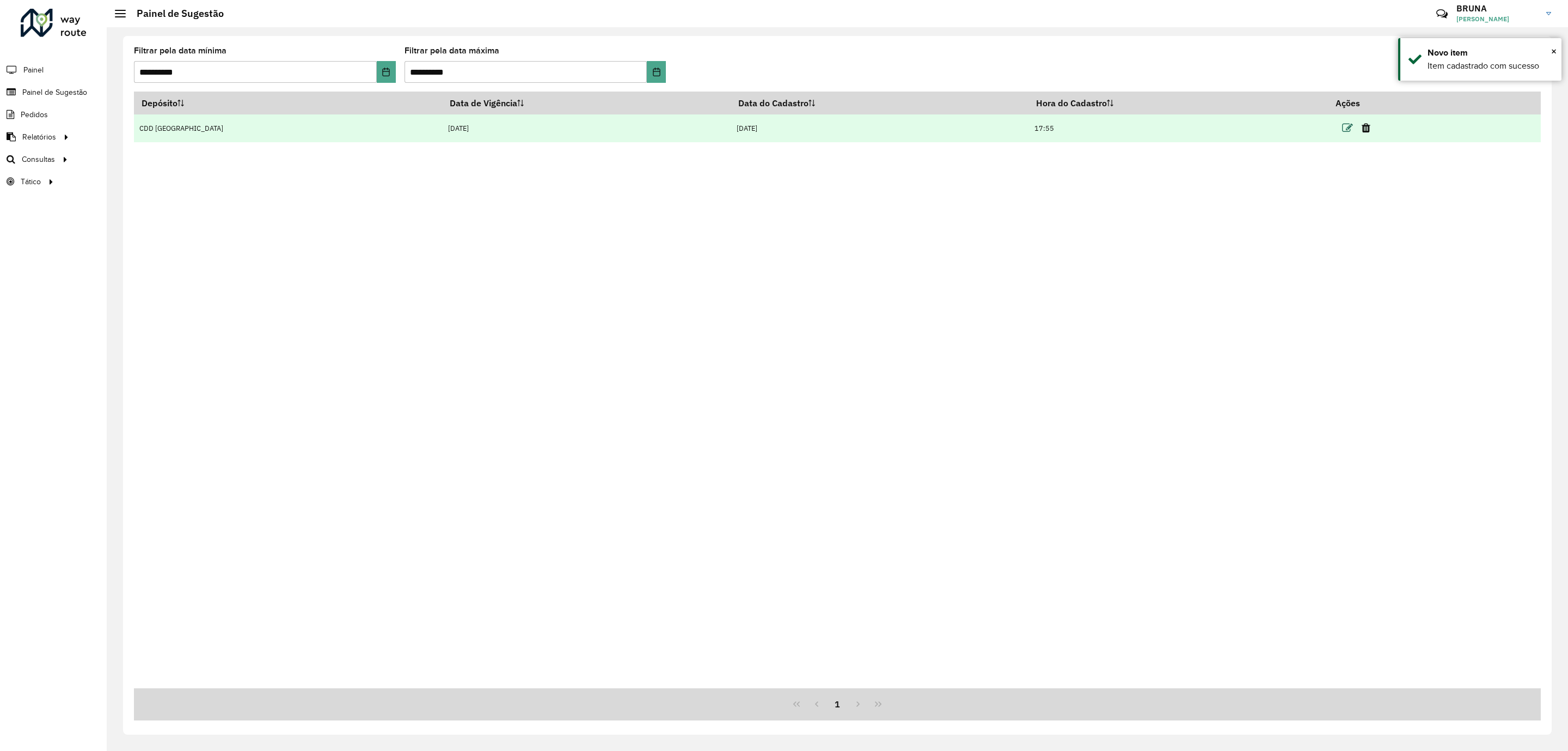
click at [1342, 126] on icon at bounding box center [1348, 128] width 11 height 11
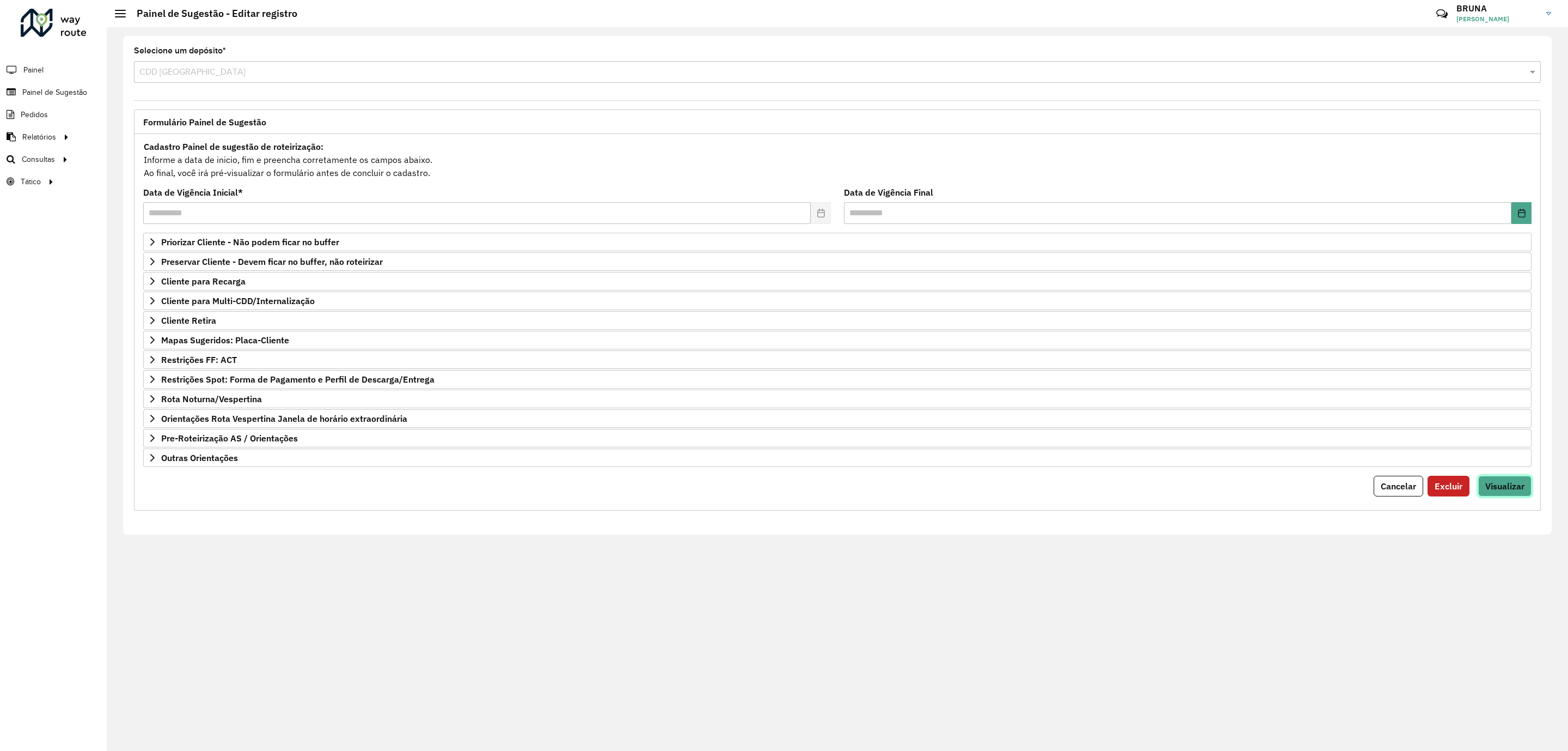
click at [1504, 484] on button "Visualizar" at bounding box center [1505, 486] width 54 height 21
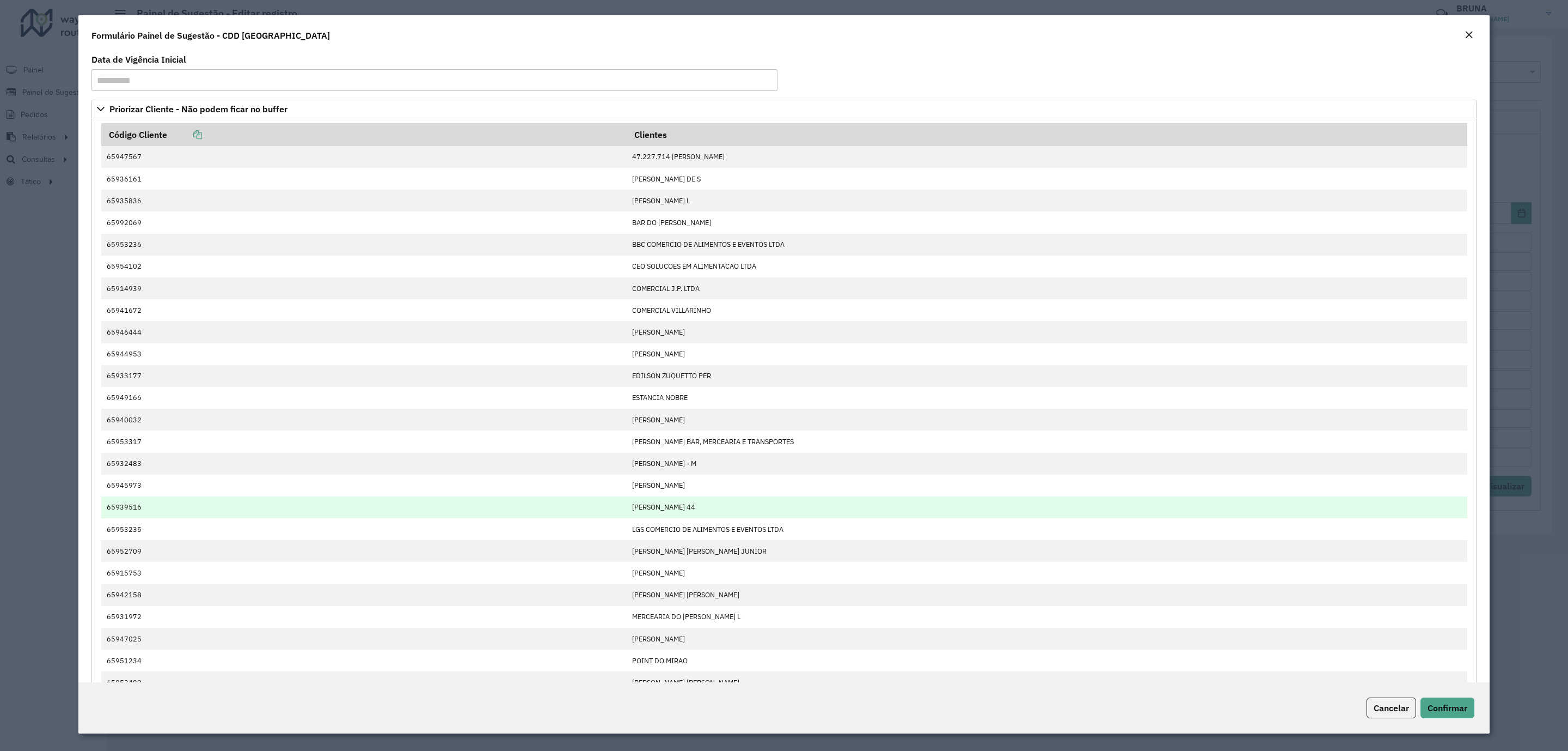
scroll to position [163, 0]
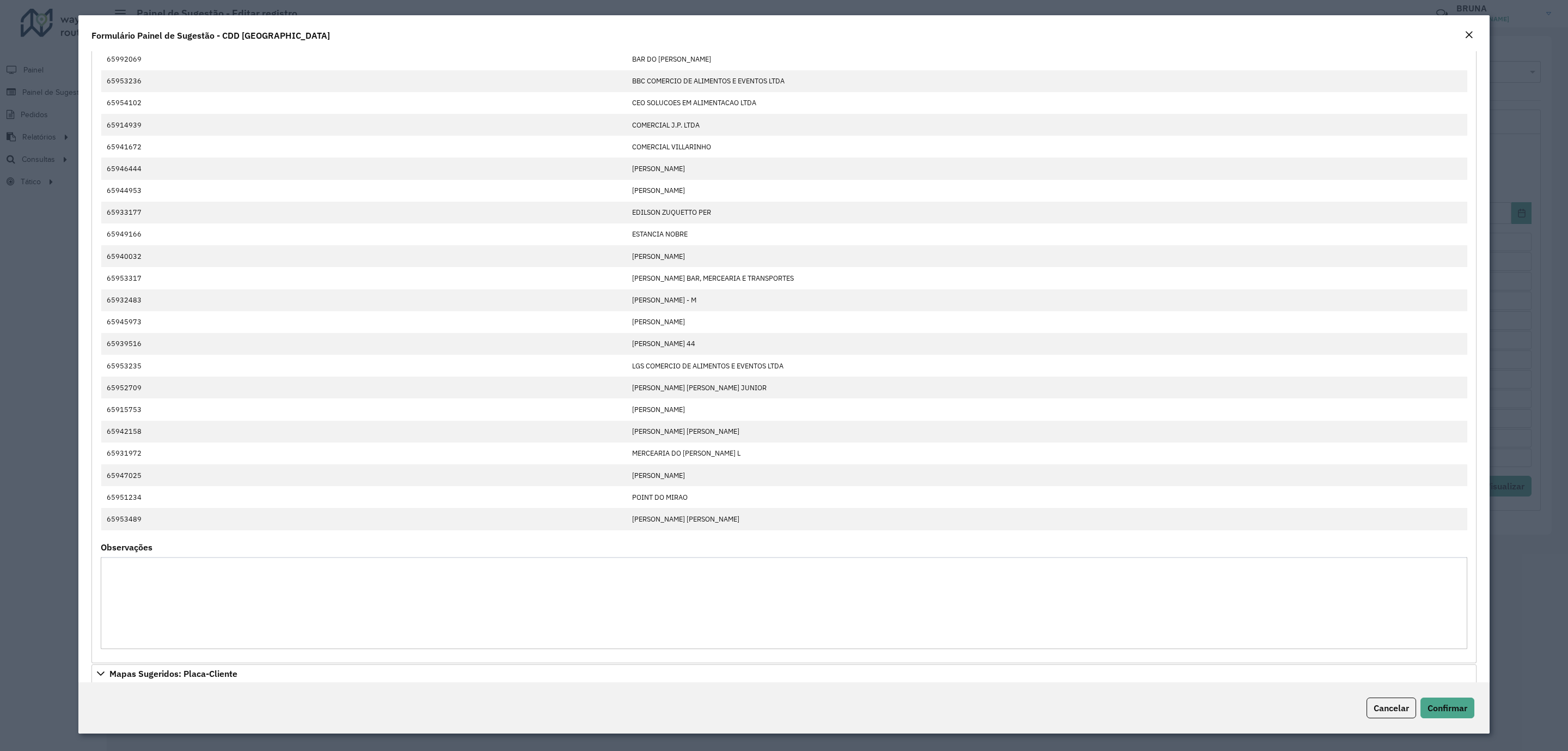
click at [1468, 32] on em "Close" at bounding box center [1469, 35] width 9 height 9
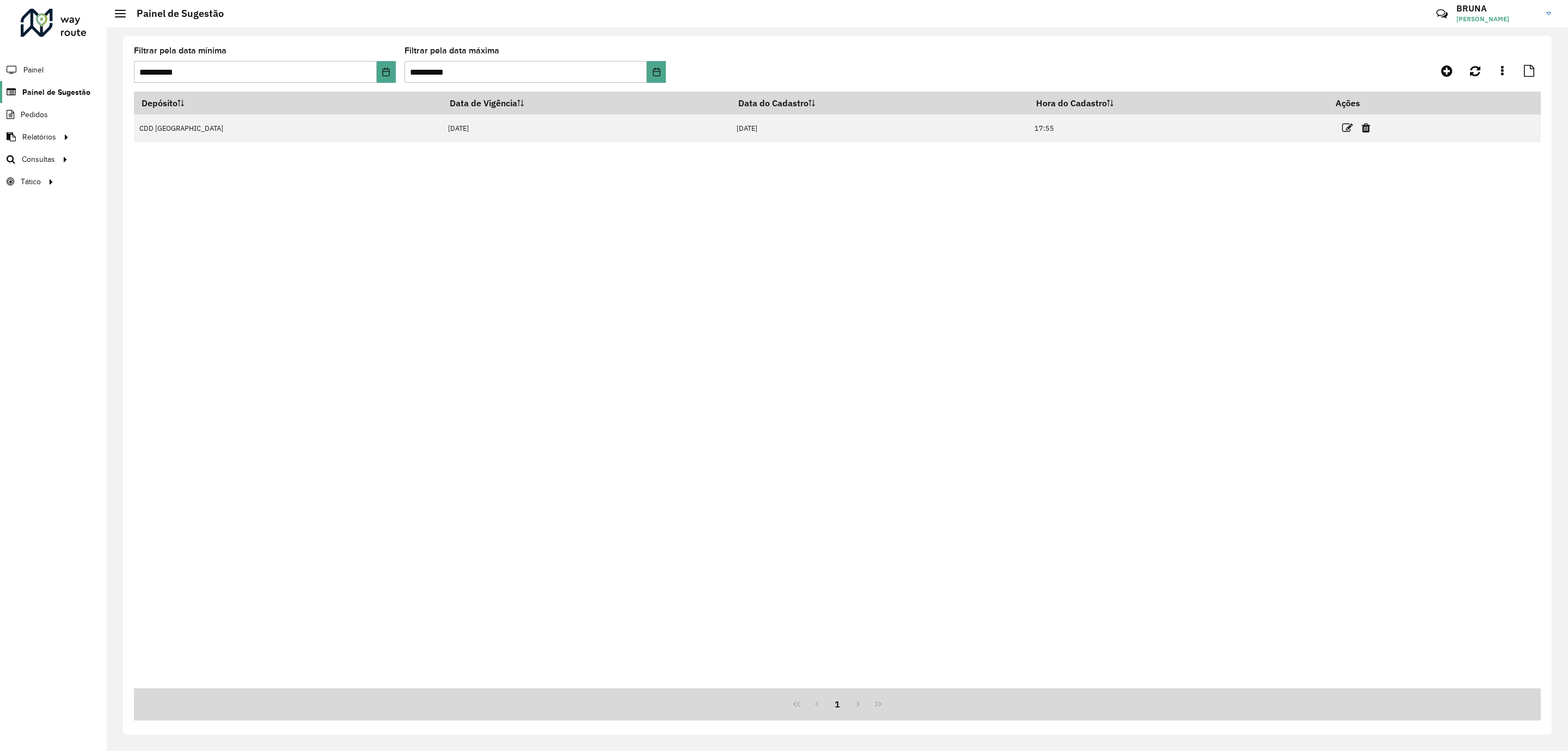
click at [34, 94] on span "Painel de Sugestão" at bounding box center [57, 92] width 68 height 12
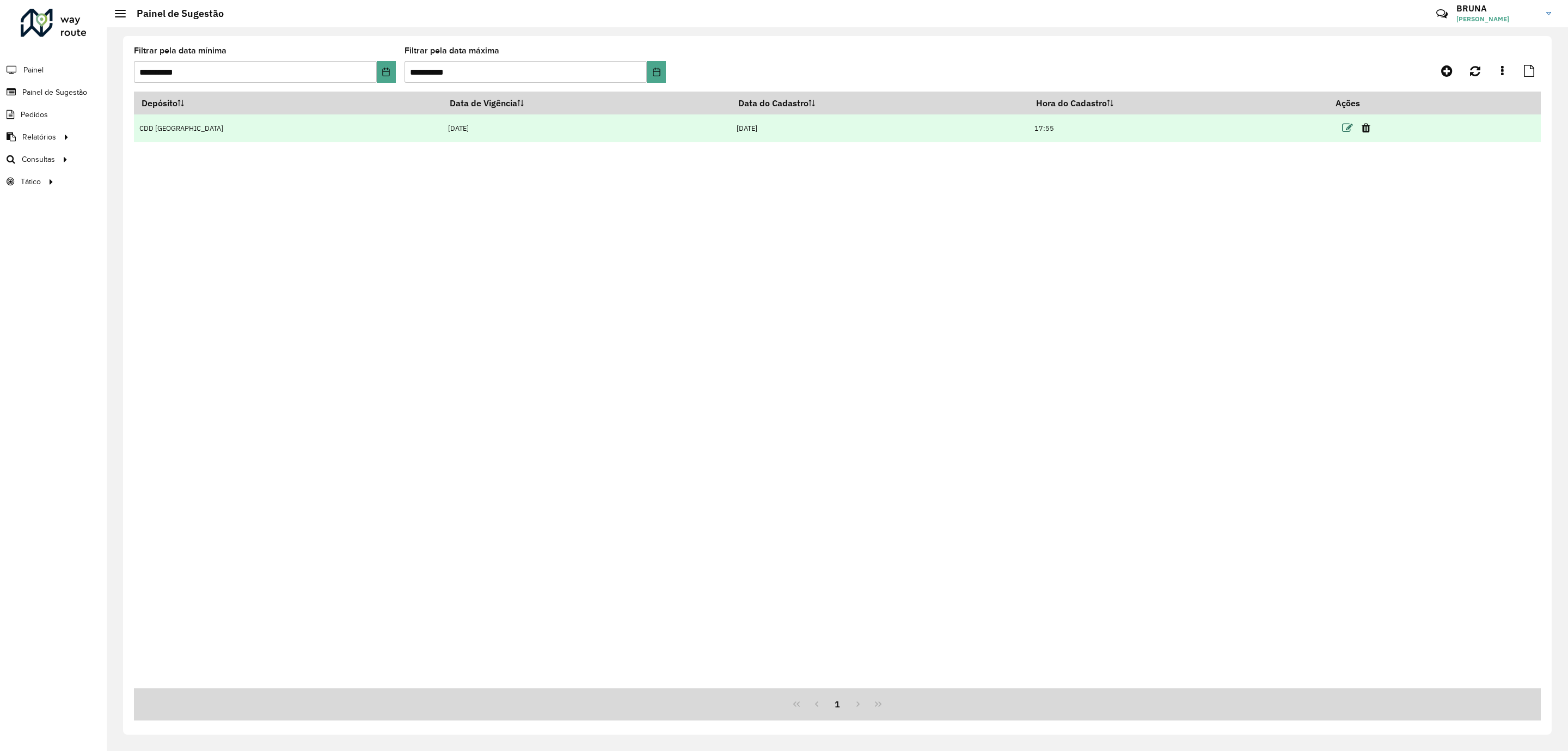
click at [1342, 127] on icon at bounding box center [1348, 128] width 11 height 11
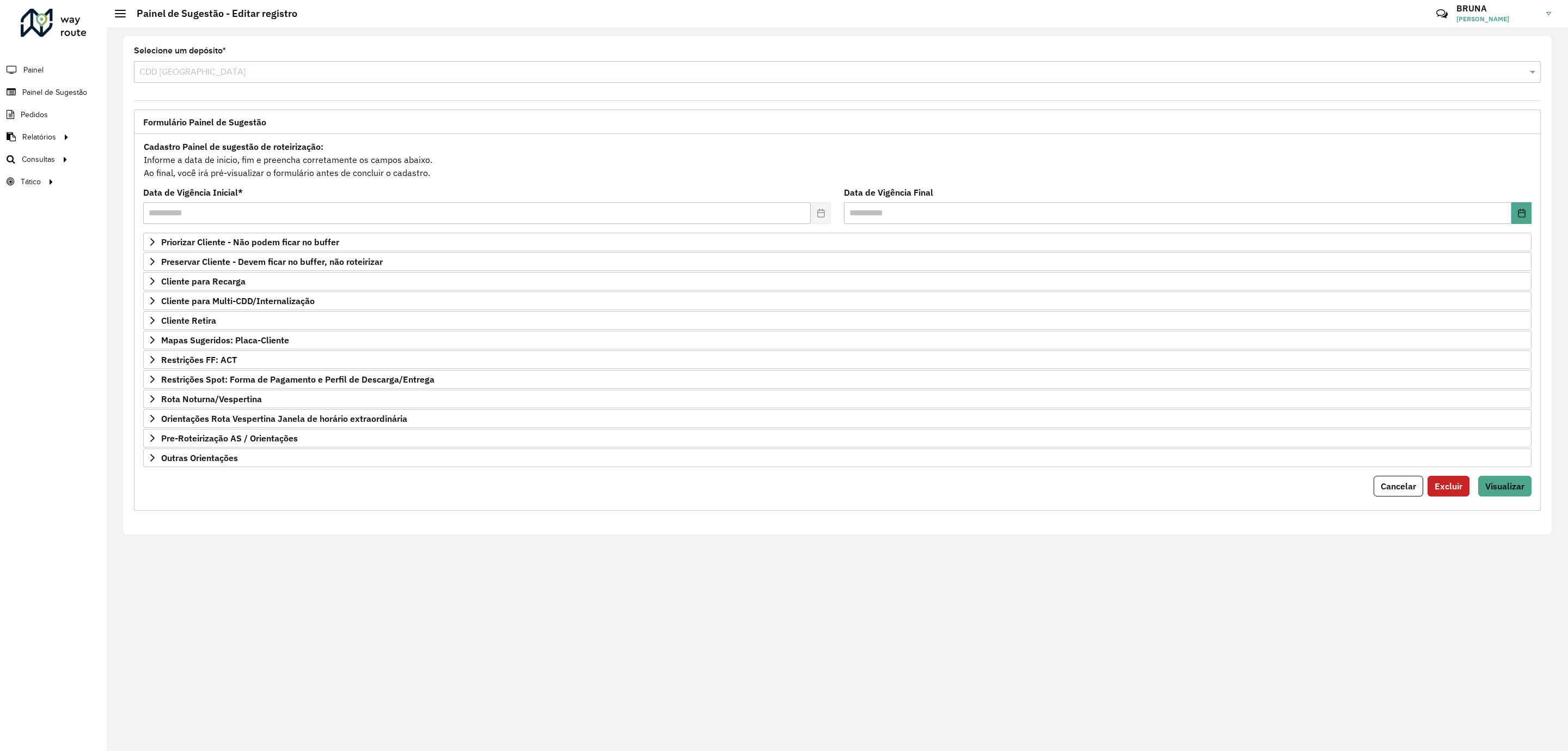
click at [1449, 492] on span "Excluir" at bounding box center [1449, 486] width 28 height 11
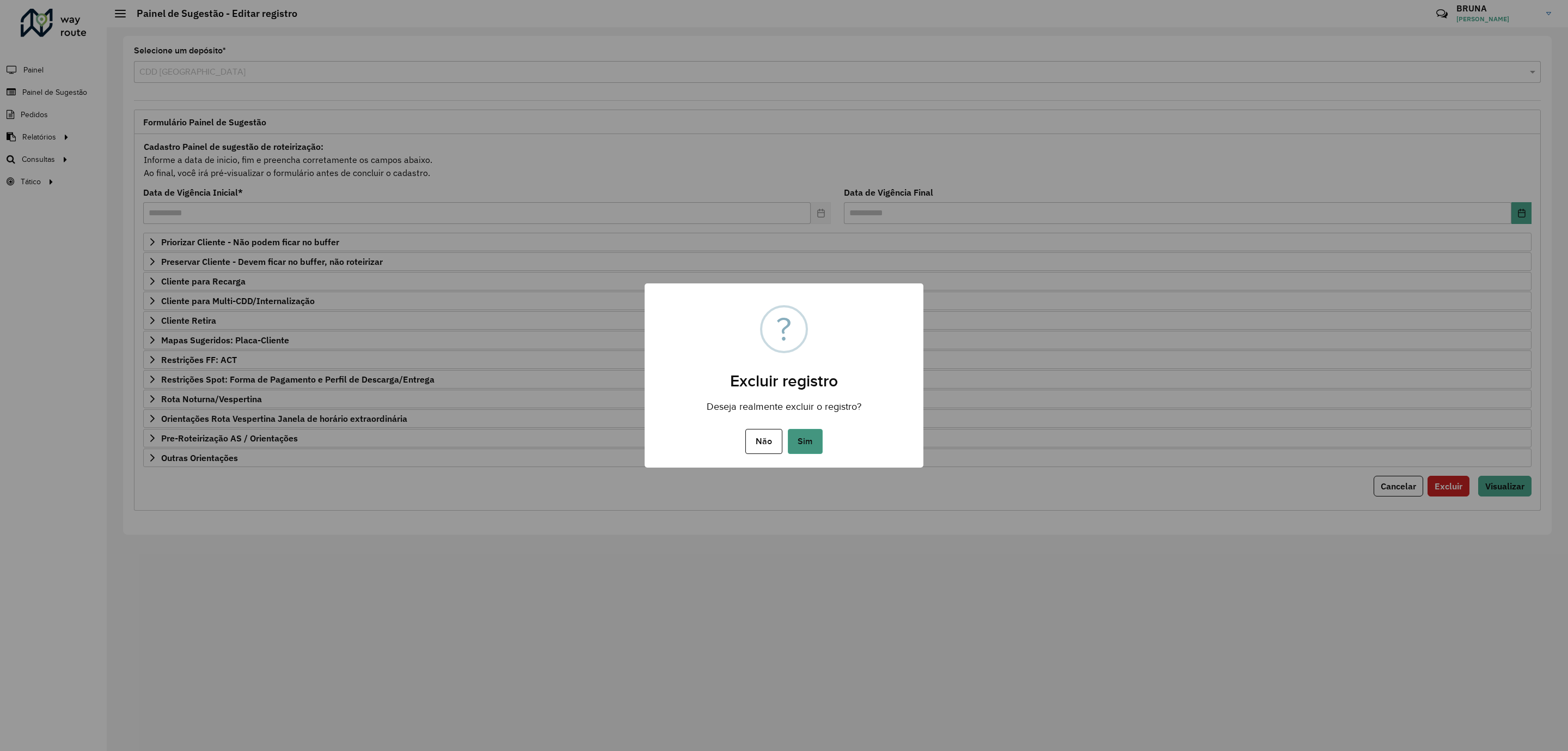
click at [806, 437] on button "Sim" at bounding box center [805, 441] width 35 height 25
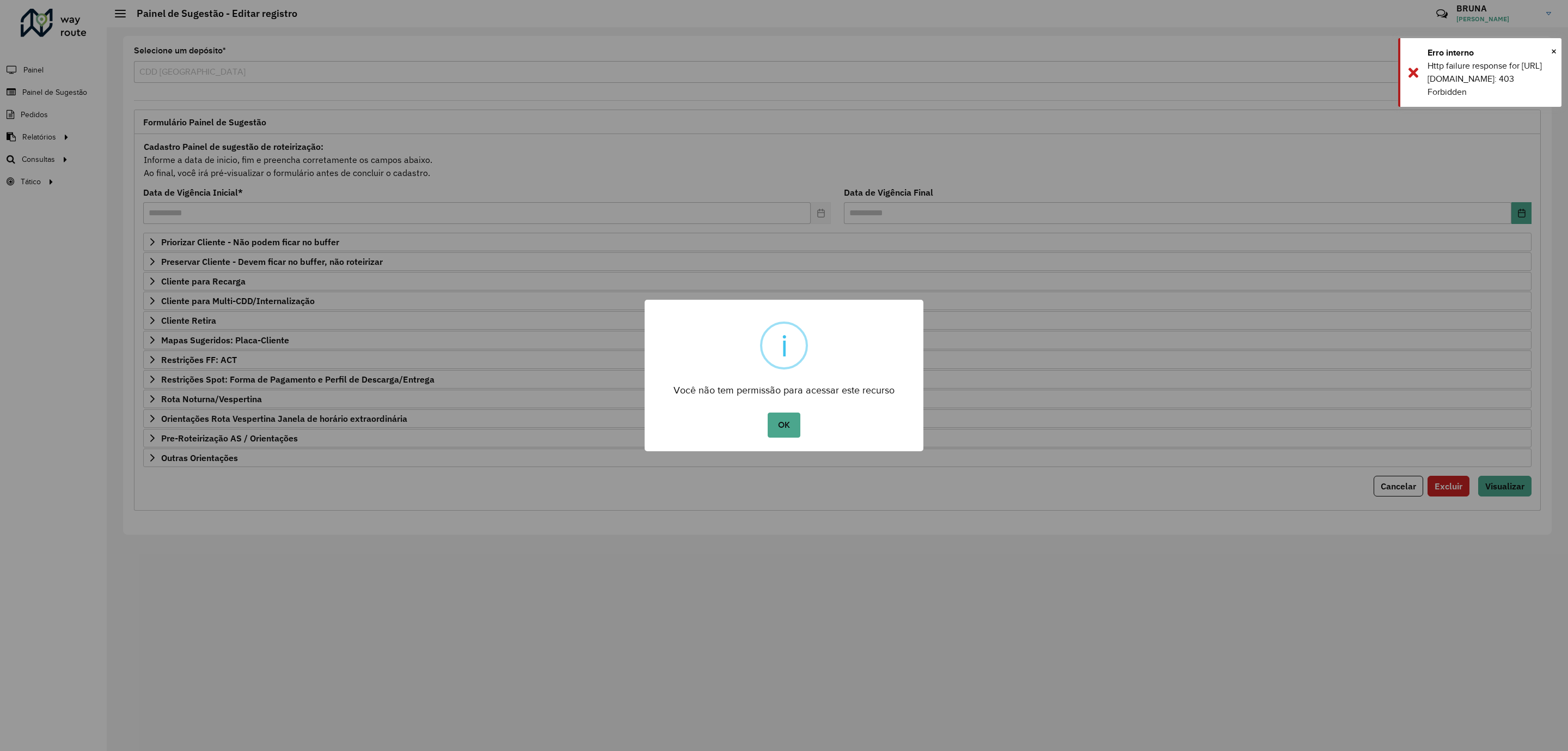
click at [777, 421] on button "OK" at bounding box center [783, 425] width 32 height 25
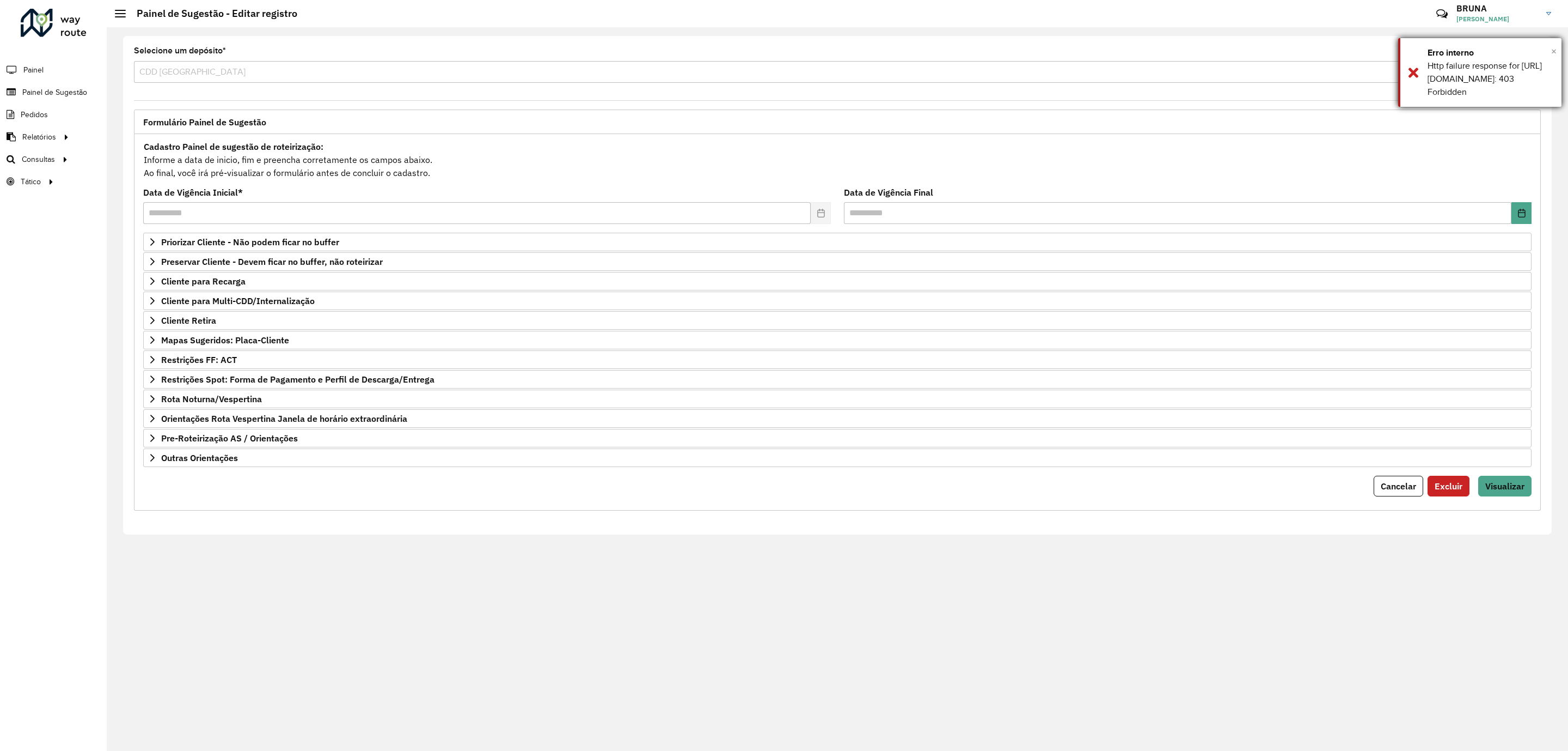
click at [1555, 49] on span "×" at bounding box center [1553, 51] width 5 height 12
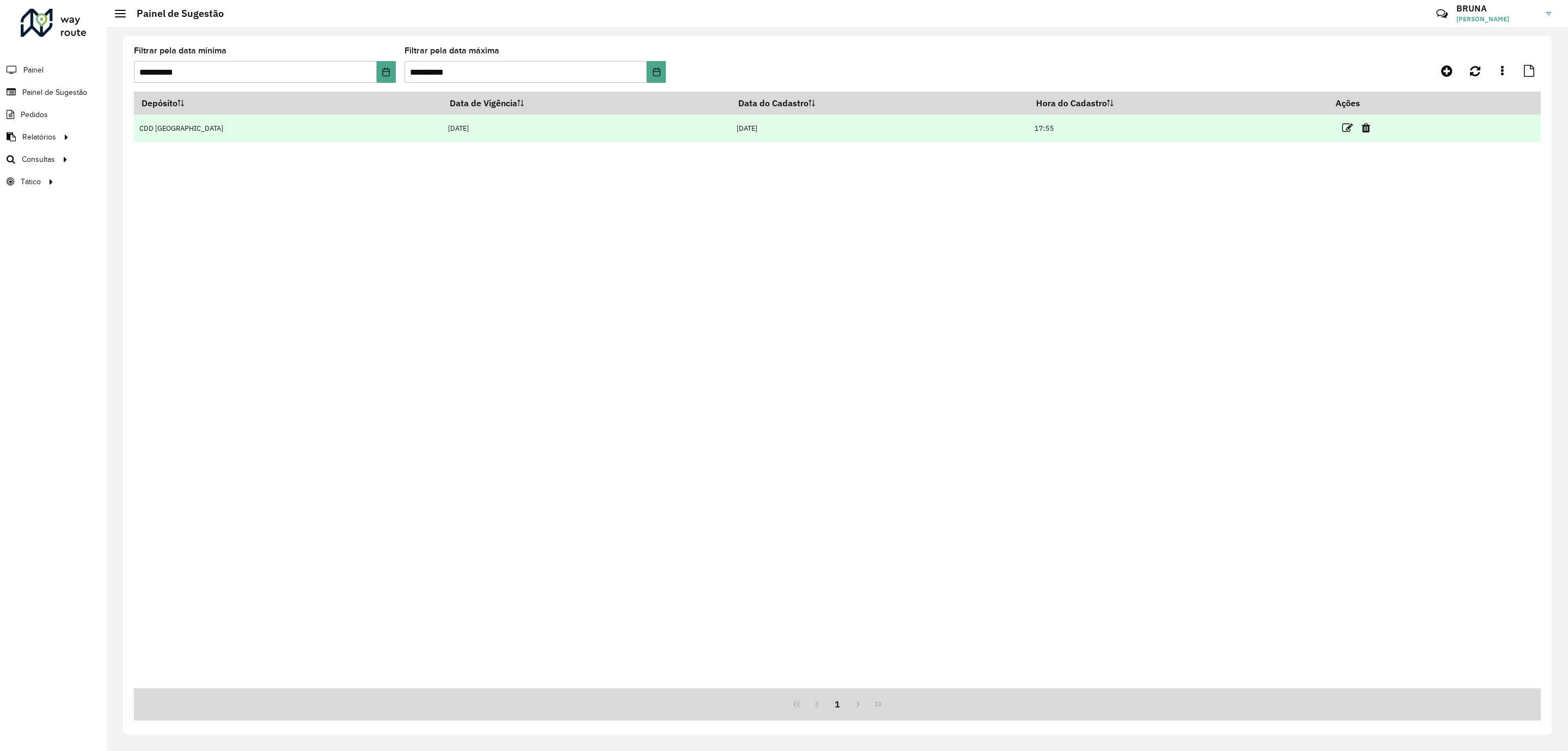
click at [1362, 128] on icon at bounding box center [1366, 128] width 9 height 11
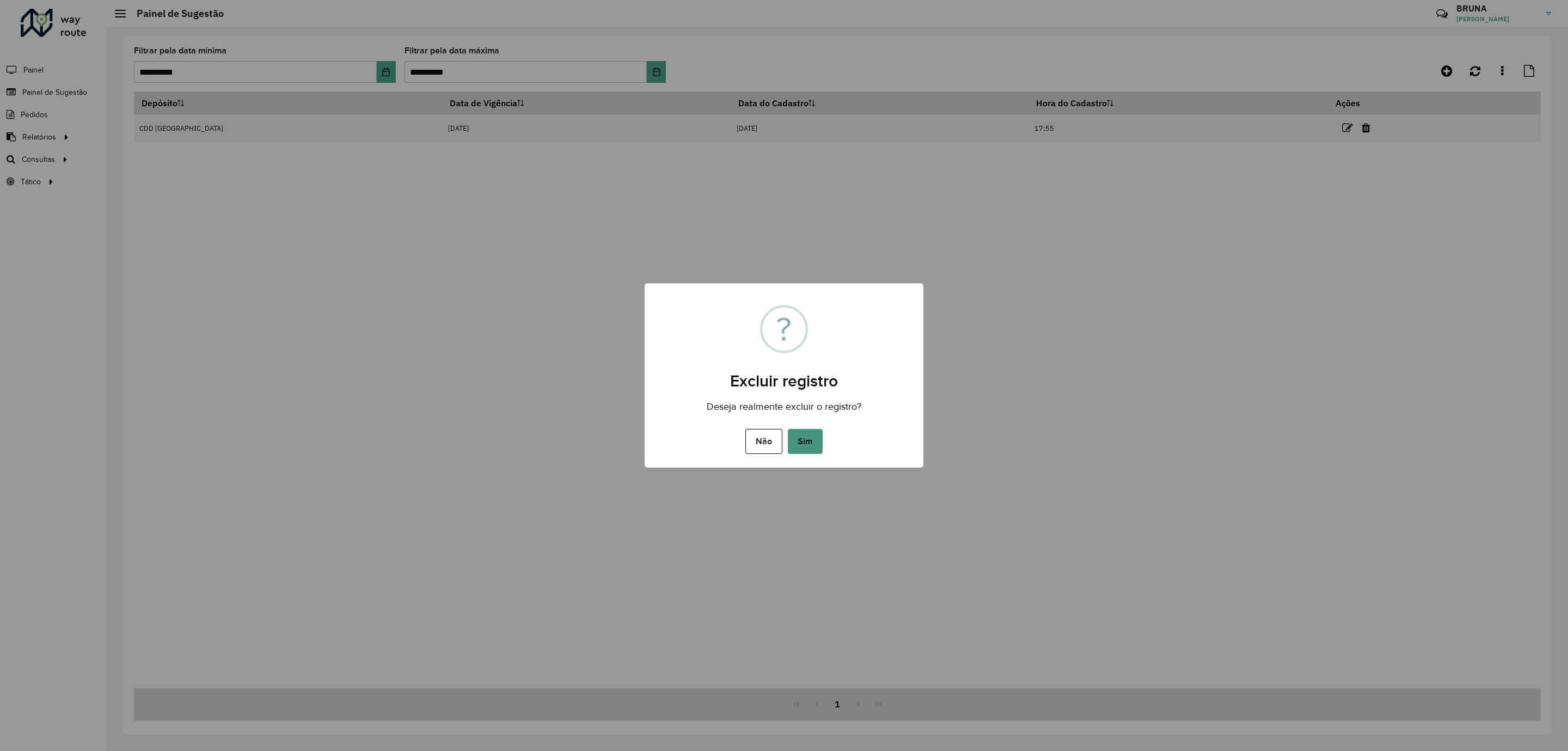
click at [812, 437] on button "Sim" at bounding box center [805, 441] width 35 height 25
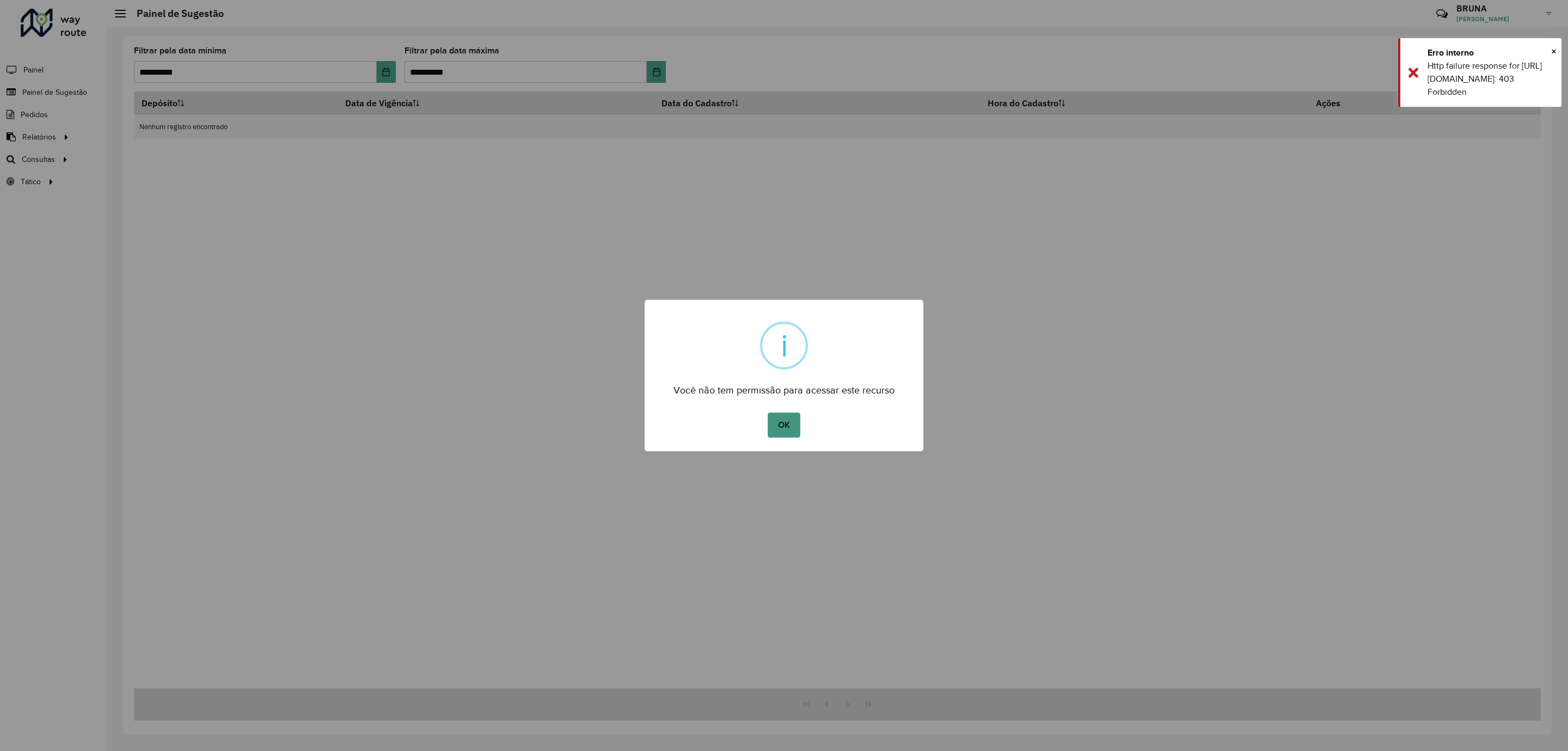
click at [779, 420] on button "OK" at bounding box center [783, 425] width 32 height 25
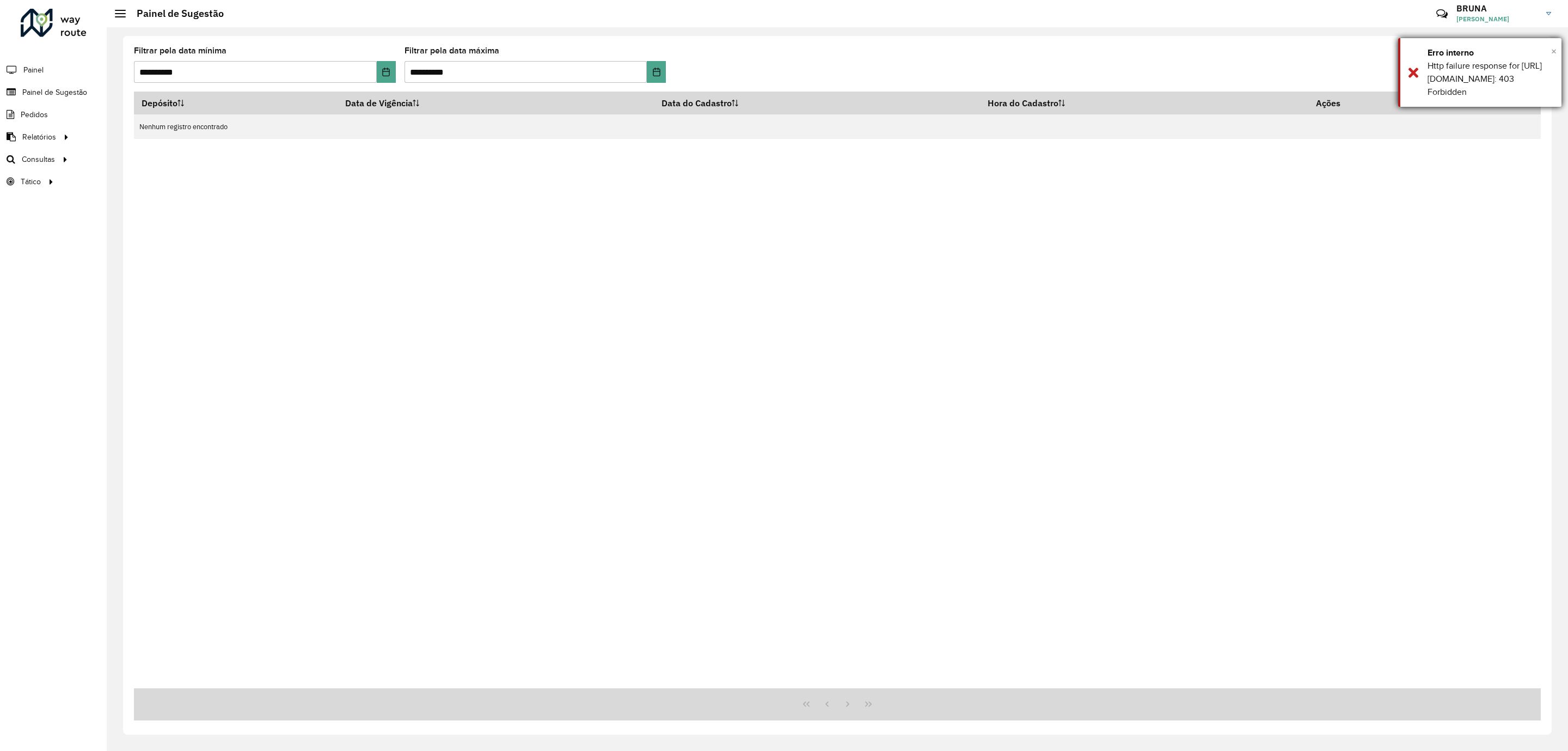
click at [1552, 51] on span "×" at bounding box center [1553, 51] width 5 height 12
click at [389, 69] on icon "Choose Date" at bounding box center [386, 72] width 7 height 9
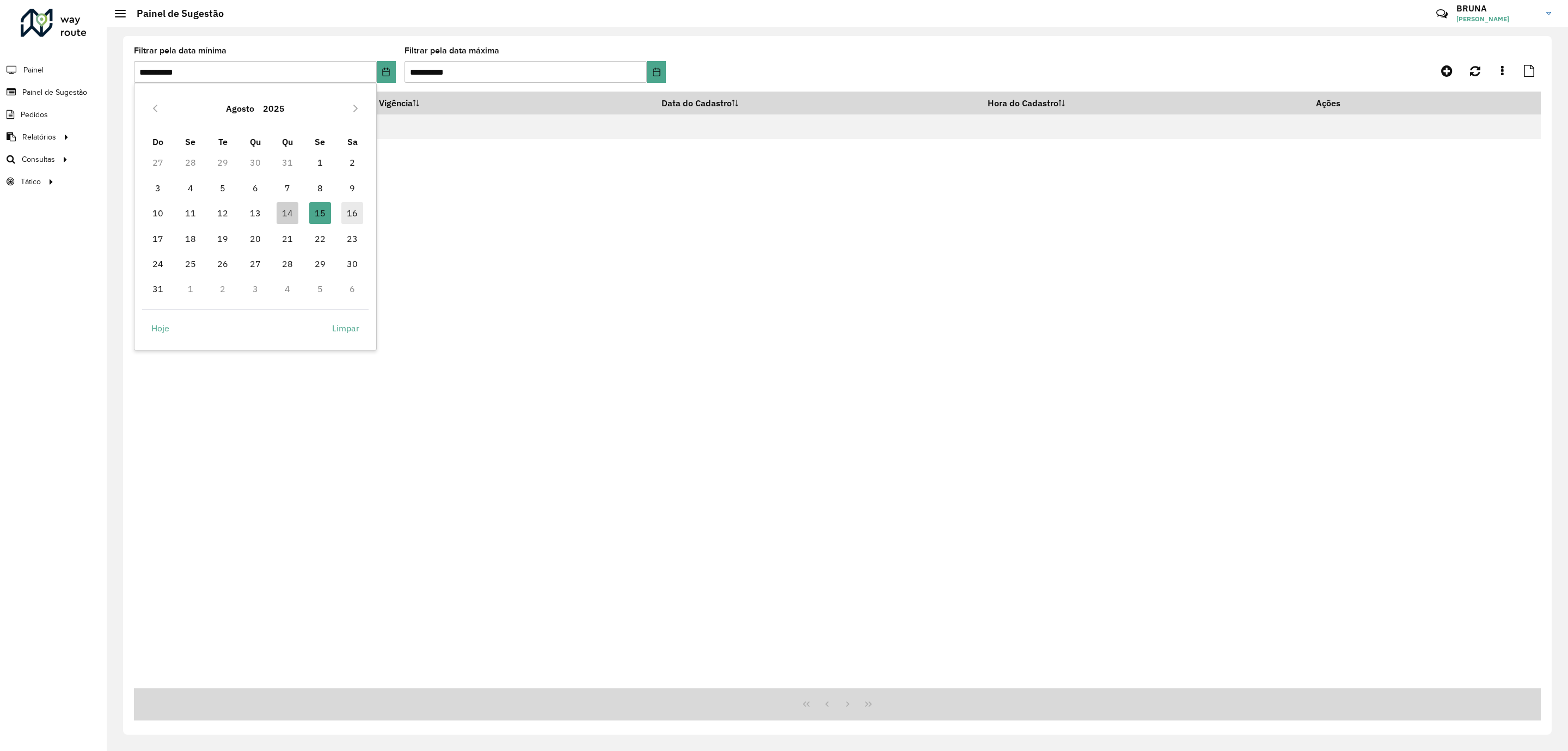
click at [348, 213] on span "16" at bounding box center [352, 213] width 22 height 22
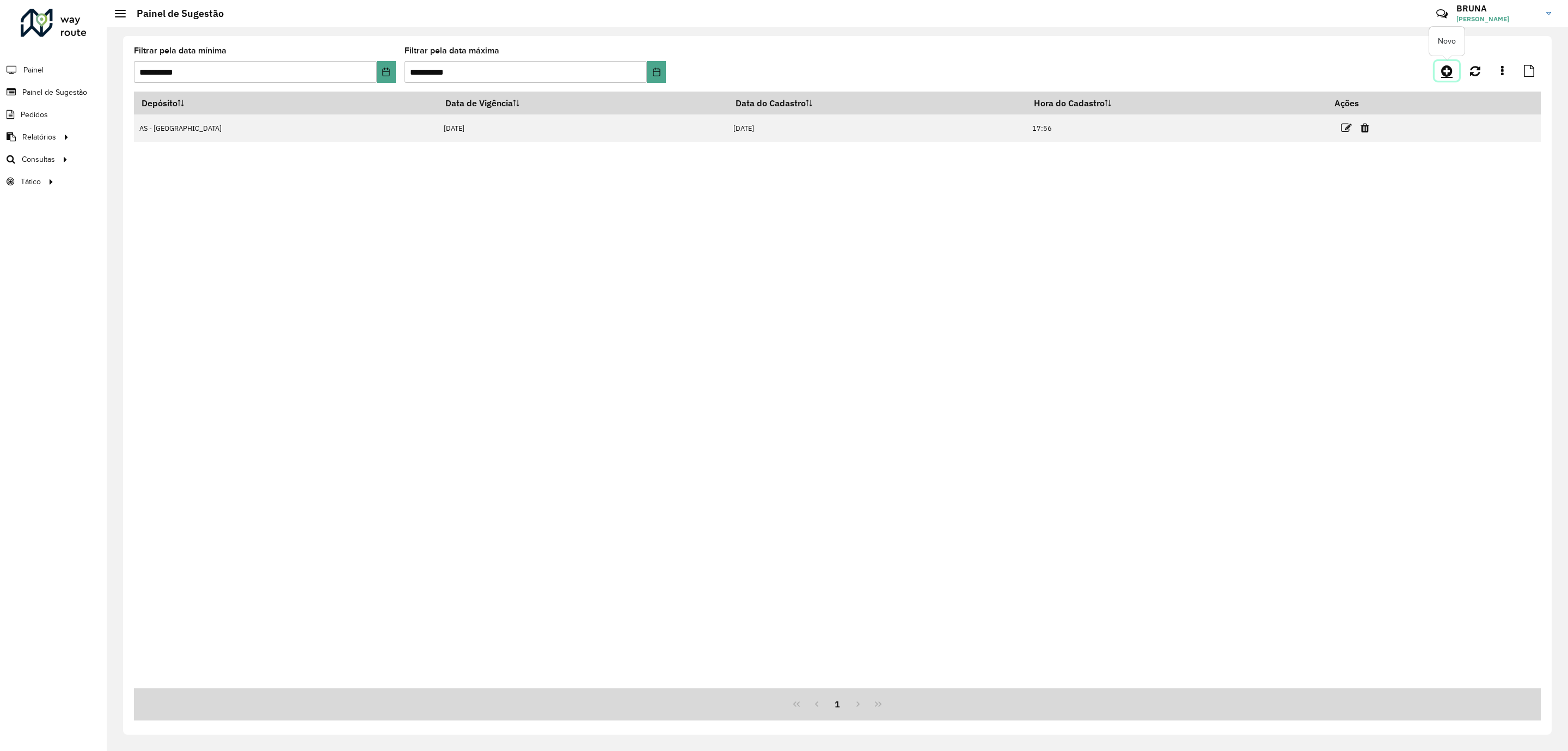
click at [1447, 69] on icon at bounding box center [1447, 71] width 12 height 13
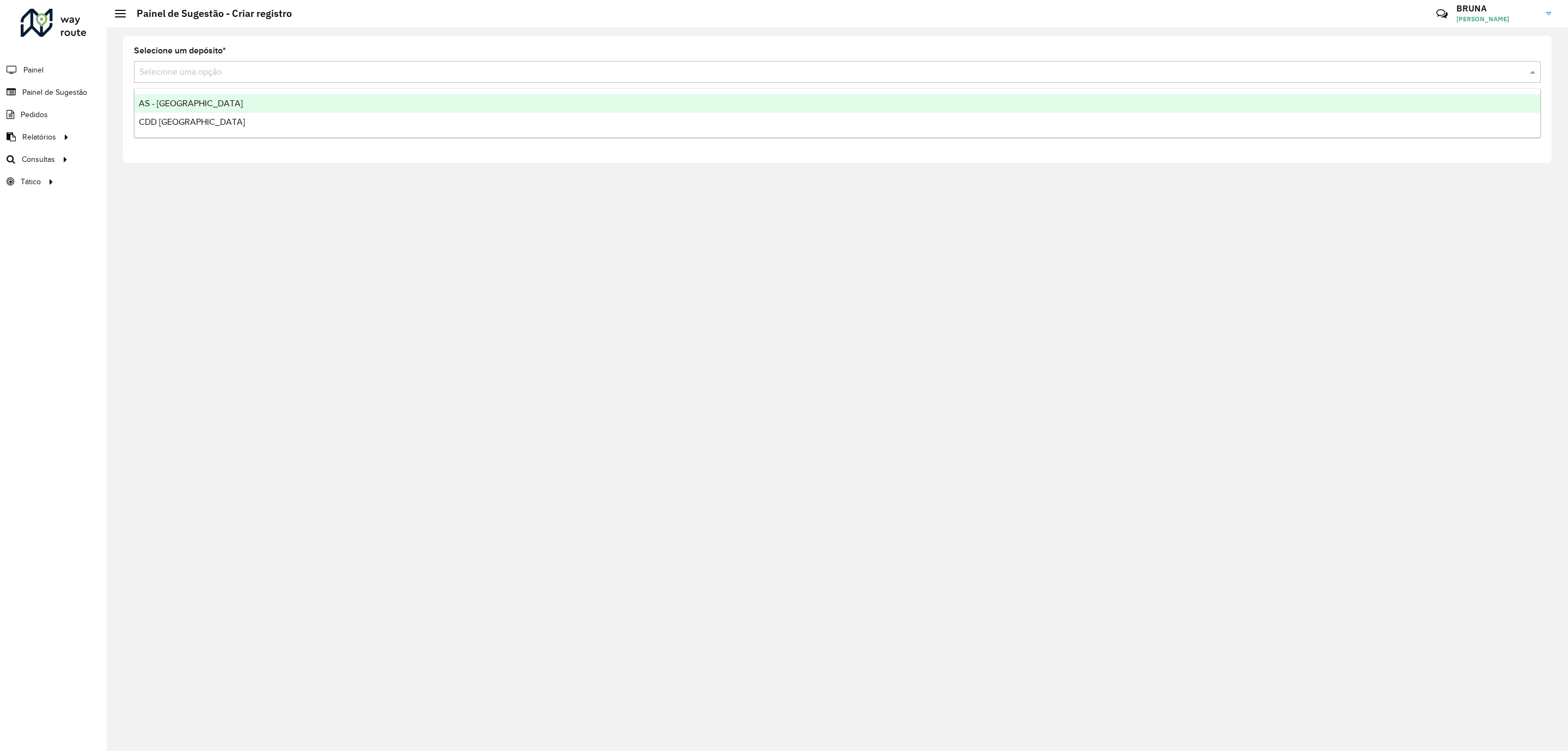
click at [489, 74] on input "text" at bounding box center [827, 72] width 1374 height 13
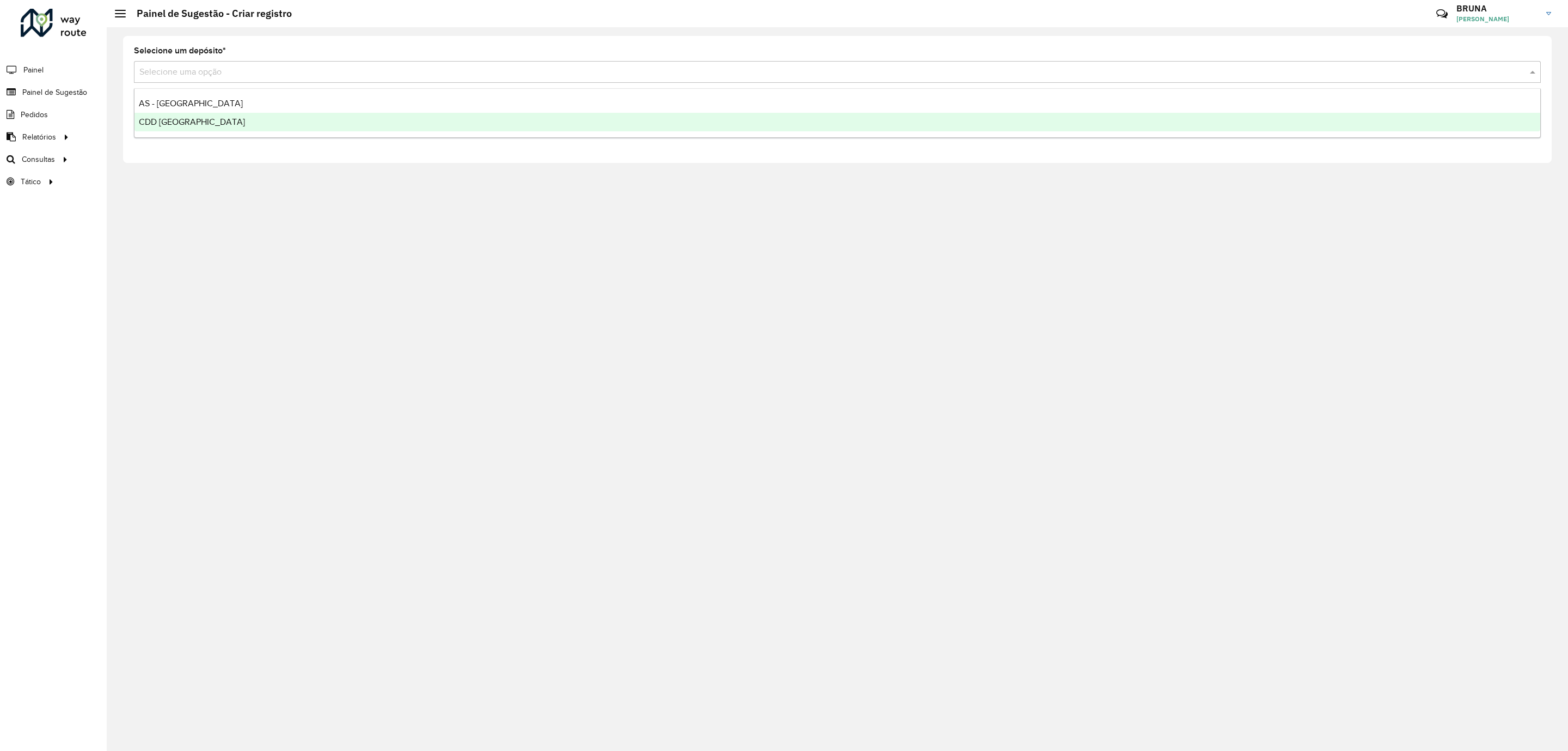
click at [480, 115] on div "CDD [GEOGRAPHIC_DATA]" at bounding box center [837, 122] width 1405 height 18
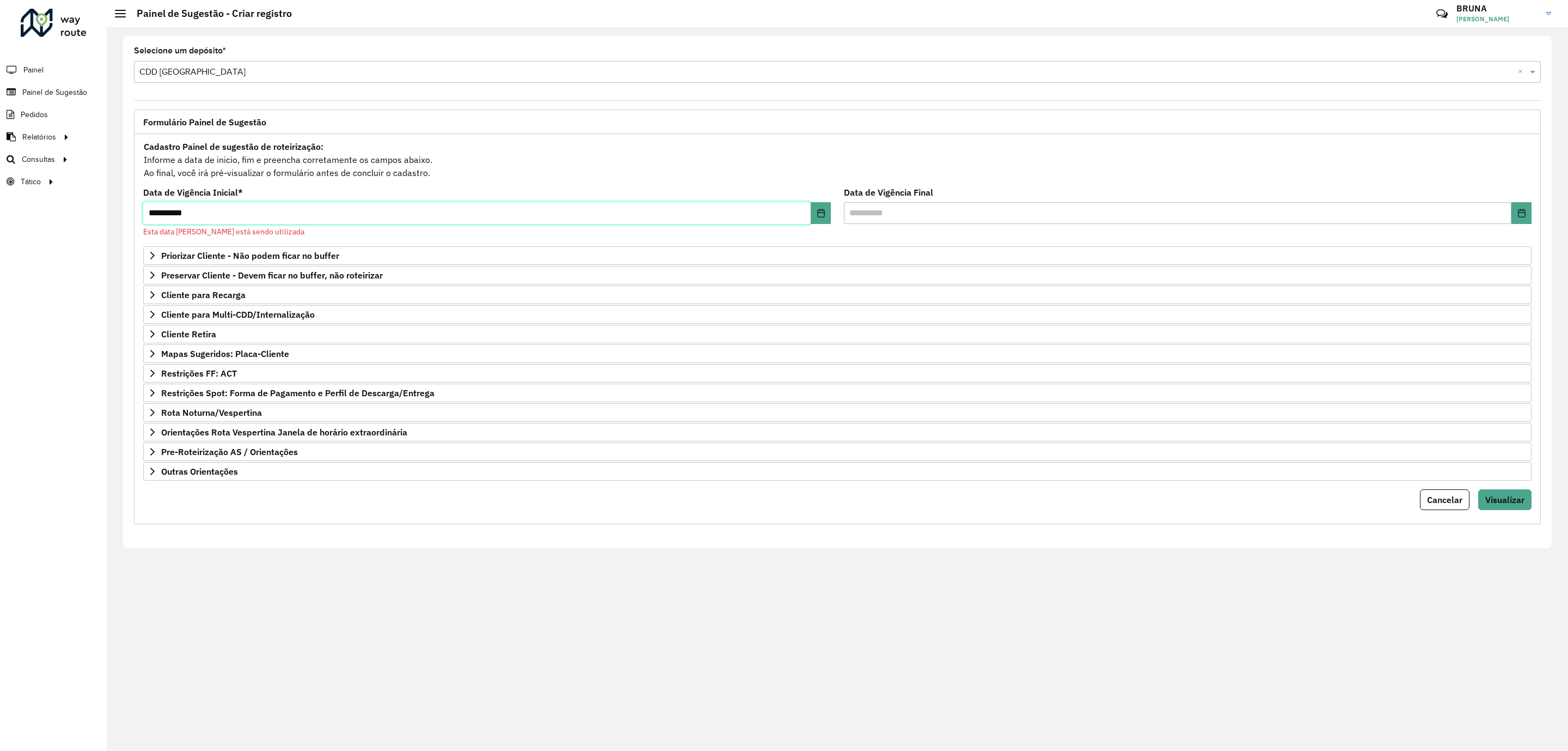
click at [293, 214] on input "**********" at bounding box center [477, 213] width 668 height 22
click at [818, 216] on icon "Choose Date" at bounding box center [821, 213] width 9 height 9
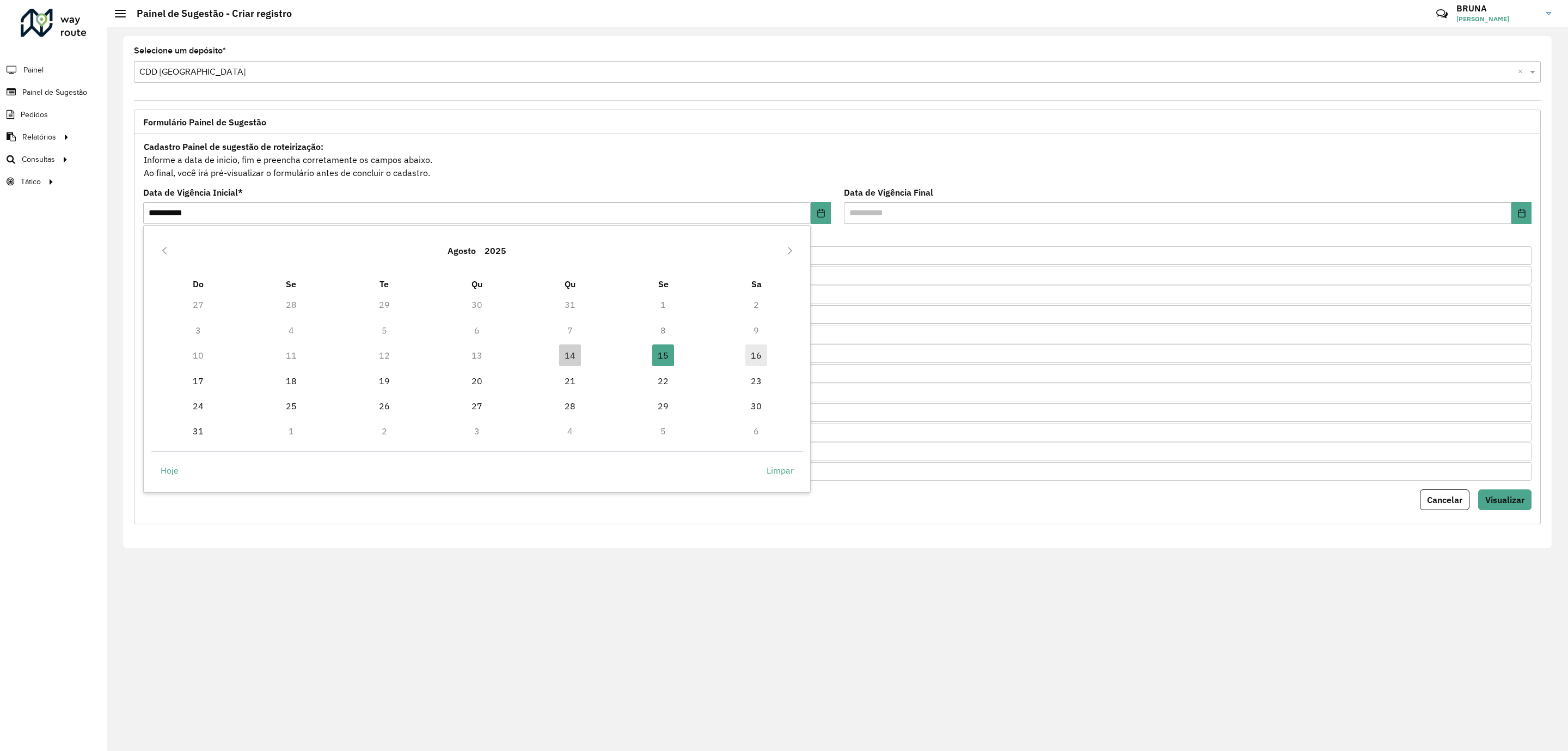
click at [758, 354] on span "16" at bounding box center [756, 355] width 22 height 22
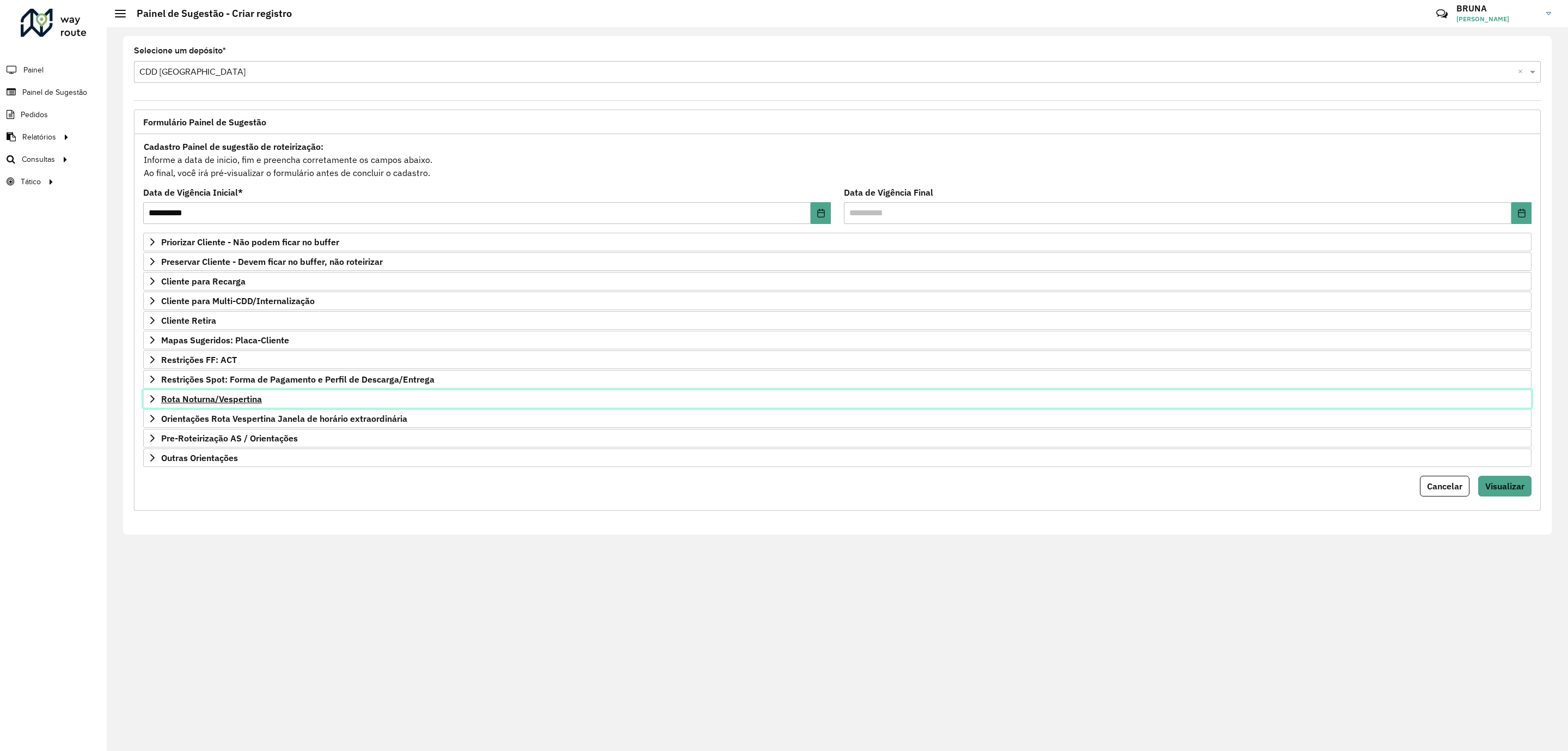
click at [255, 403] on span "Rota Noturna/Vespertina" at bounding box center [211, 399] width 100 height 9
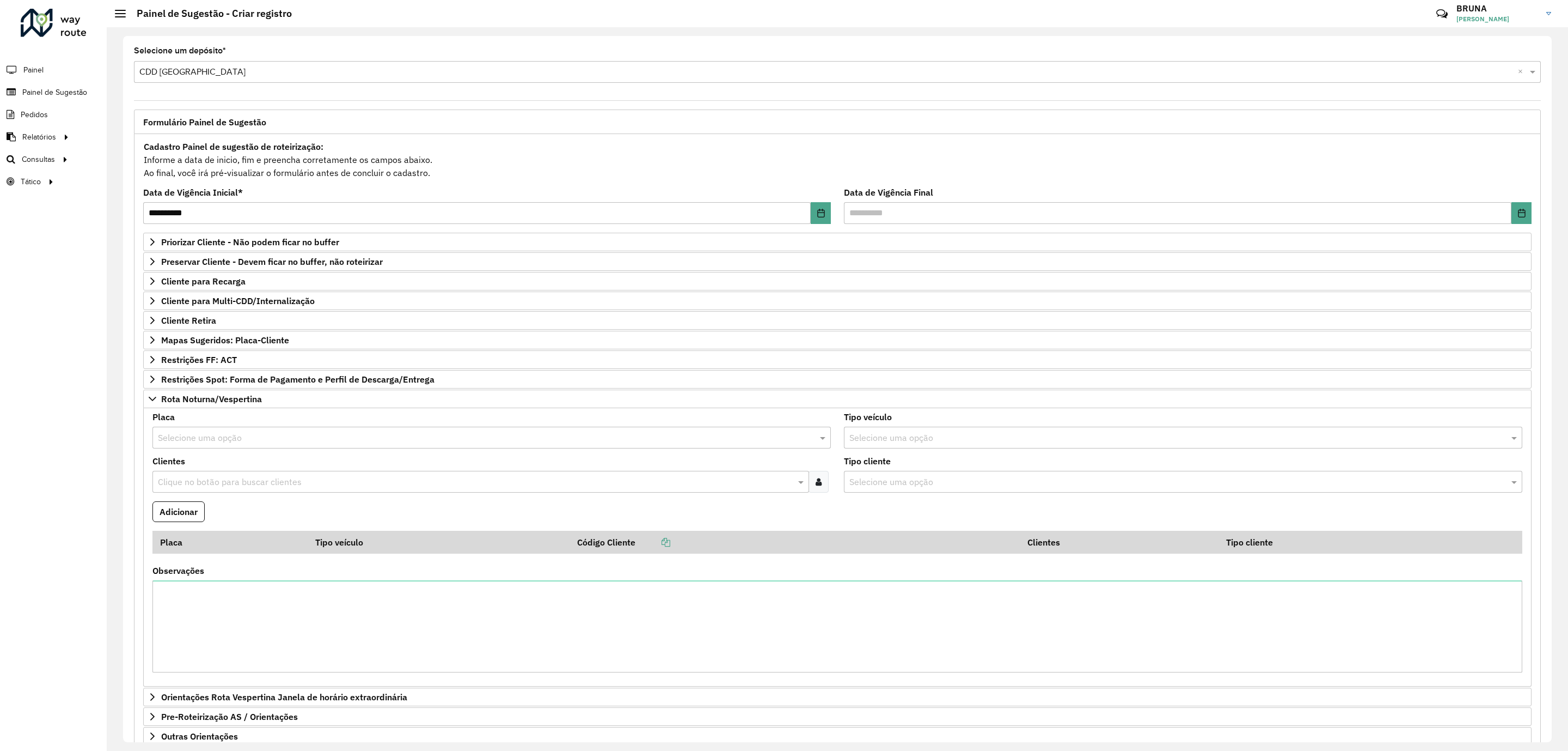
click at [329, 438] on input "text" at bounding box center [480, 437] width 646 height 13
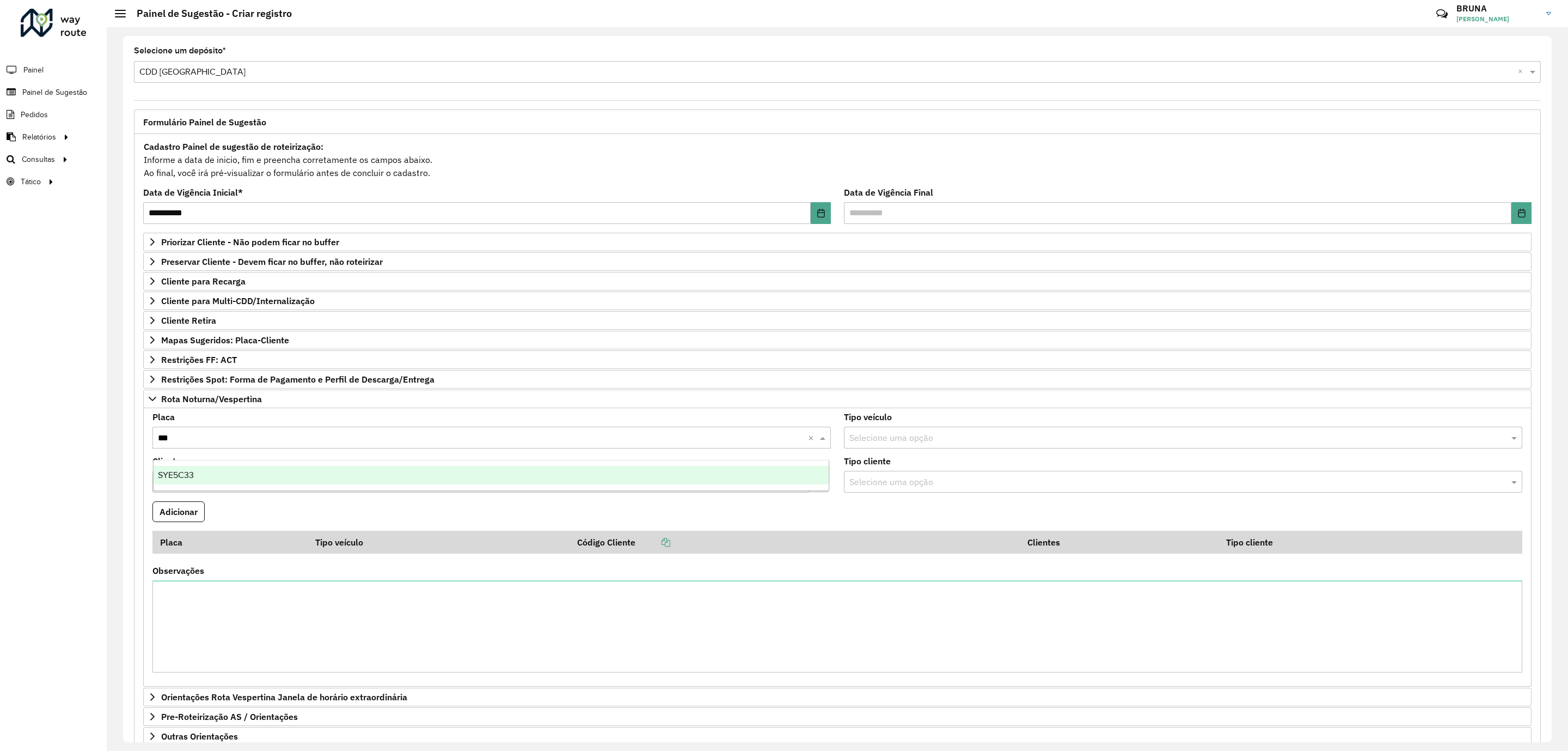
type input "****"
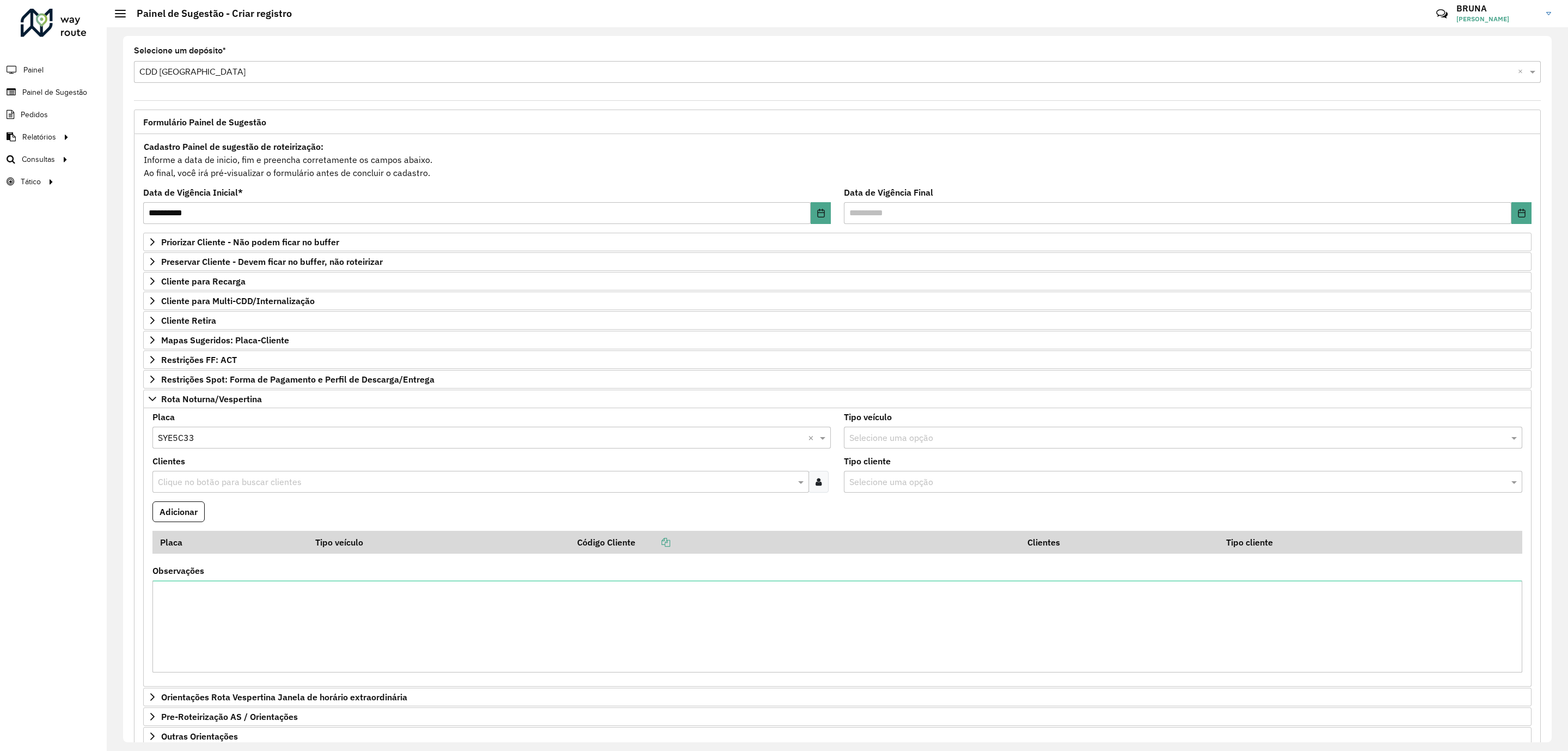
click at [822, 491] on div at bounding box center [818, 482] width 20 height 22
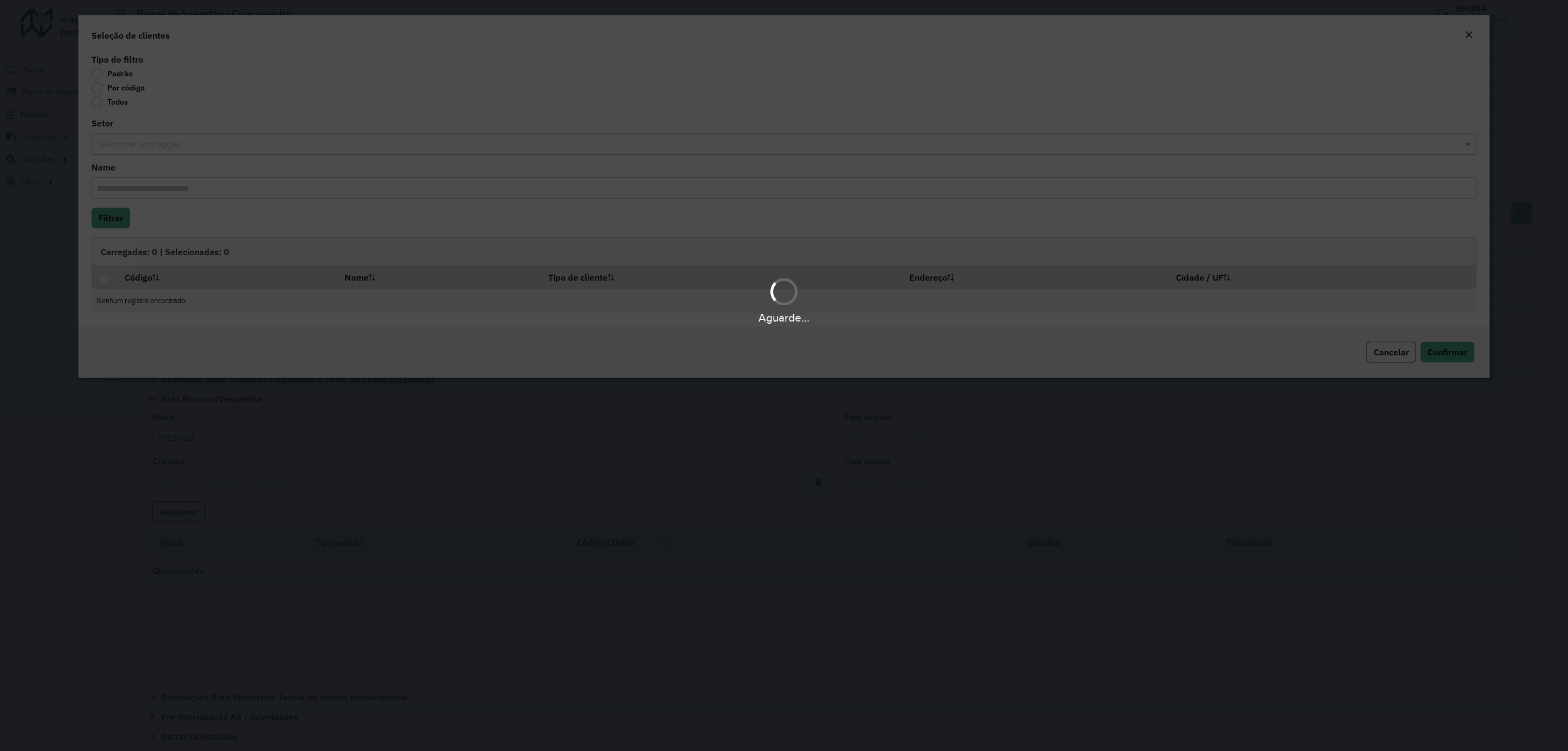
click at [119, 83] on label "Por código" at bounding box center [118, 88] width 54 height 11
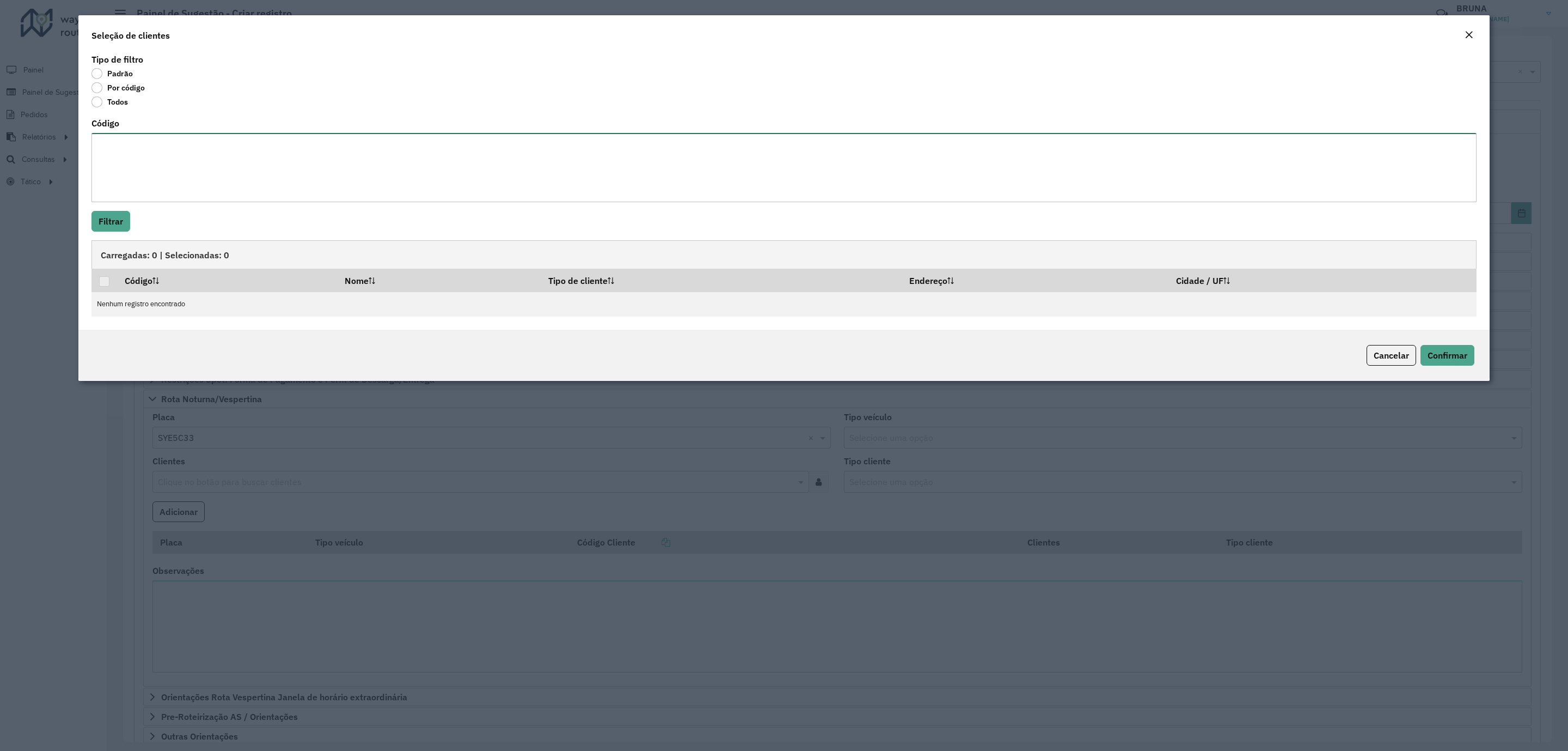
click at [136, 143] on textarea "Código" at bounding box center [783, 167] width 1385 height 69
paste textarea "***** ***** ***** ***** ***** ***** ***** ***** ***** ***** ***** *****"
type textarea "***** ***** ***** ***** ***** ***** ***** ***** ***** ***** ***** *****"
click at [116, 219] on button "Filtrar" at bounding box center [111, 221] width 39 height 21
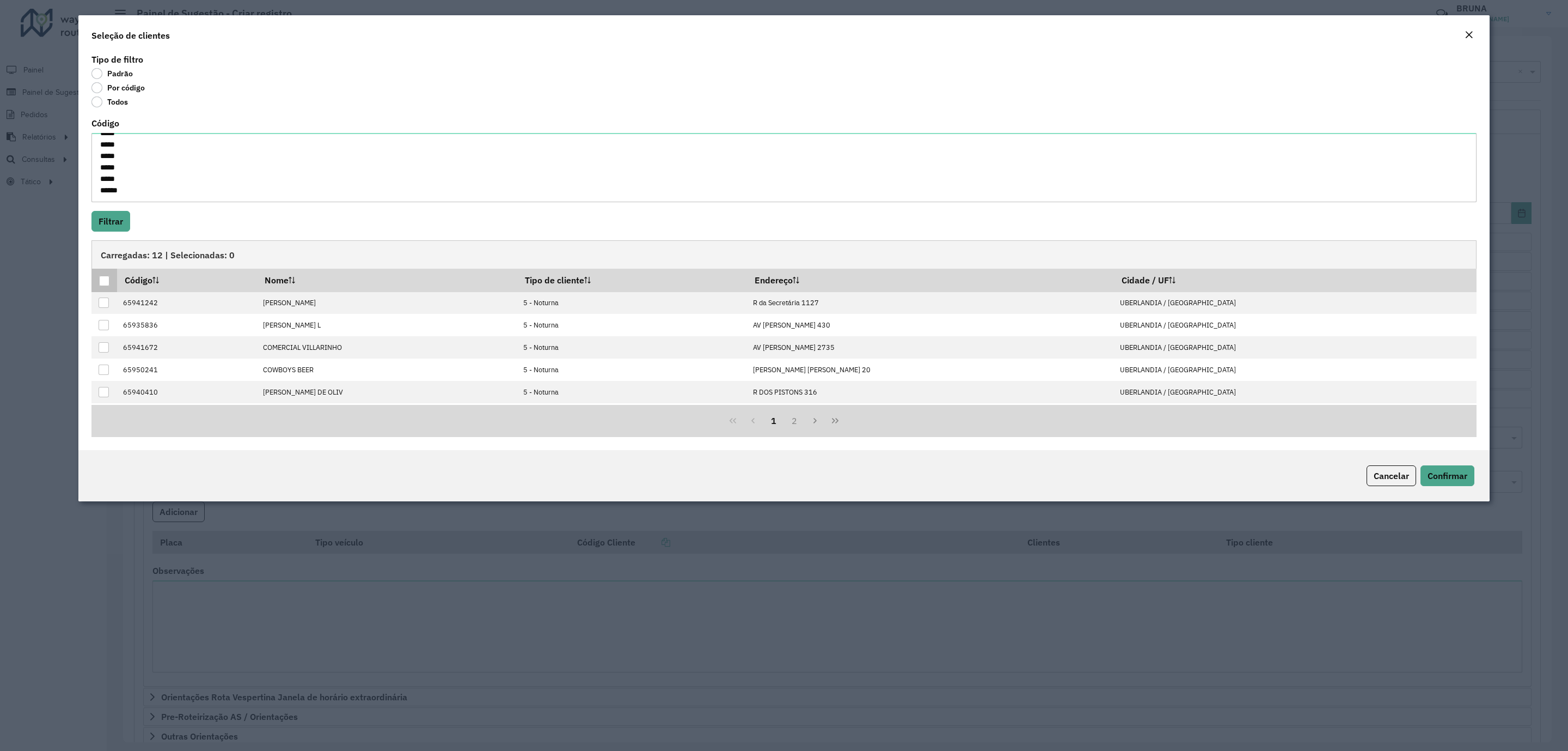
click at [105, 285] on div at bounding box center [104, 281] width 10 height 10
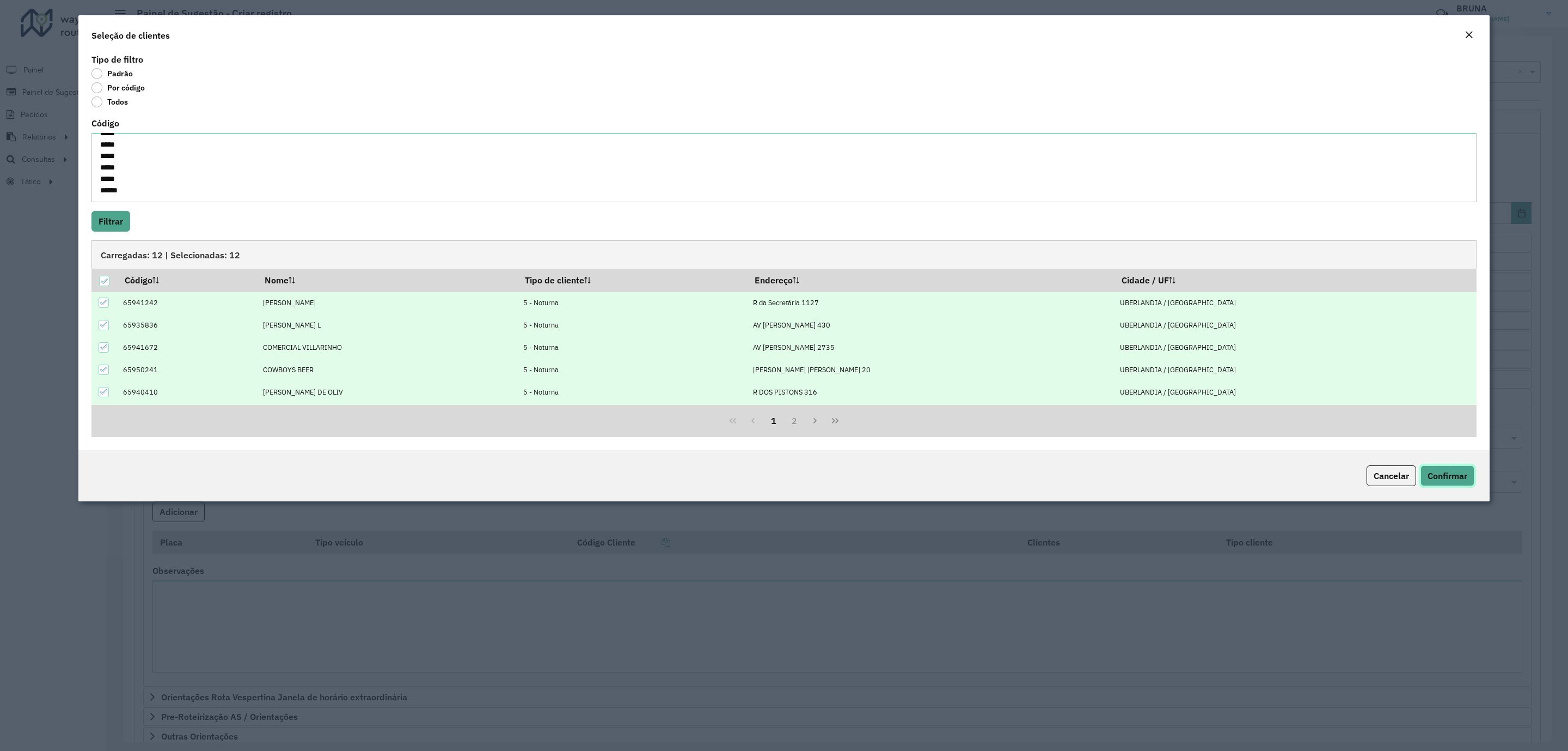
click at [1443, 476] on span "Confirmar" at bounding box center [1447, 476] width 40 height 11
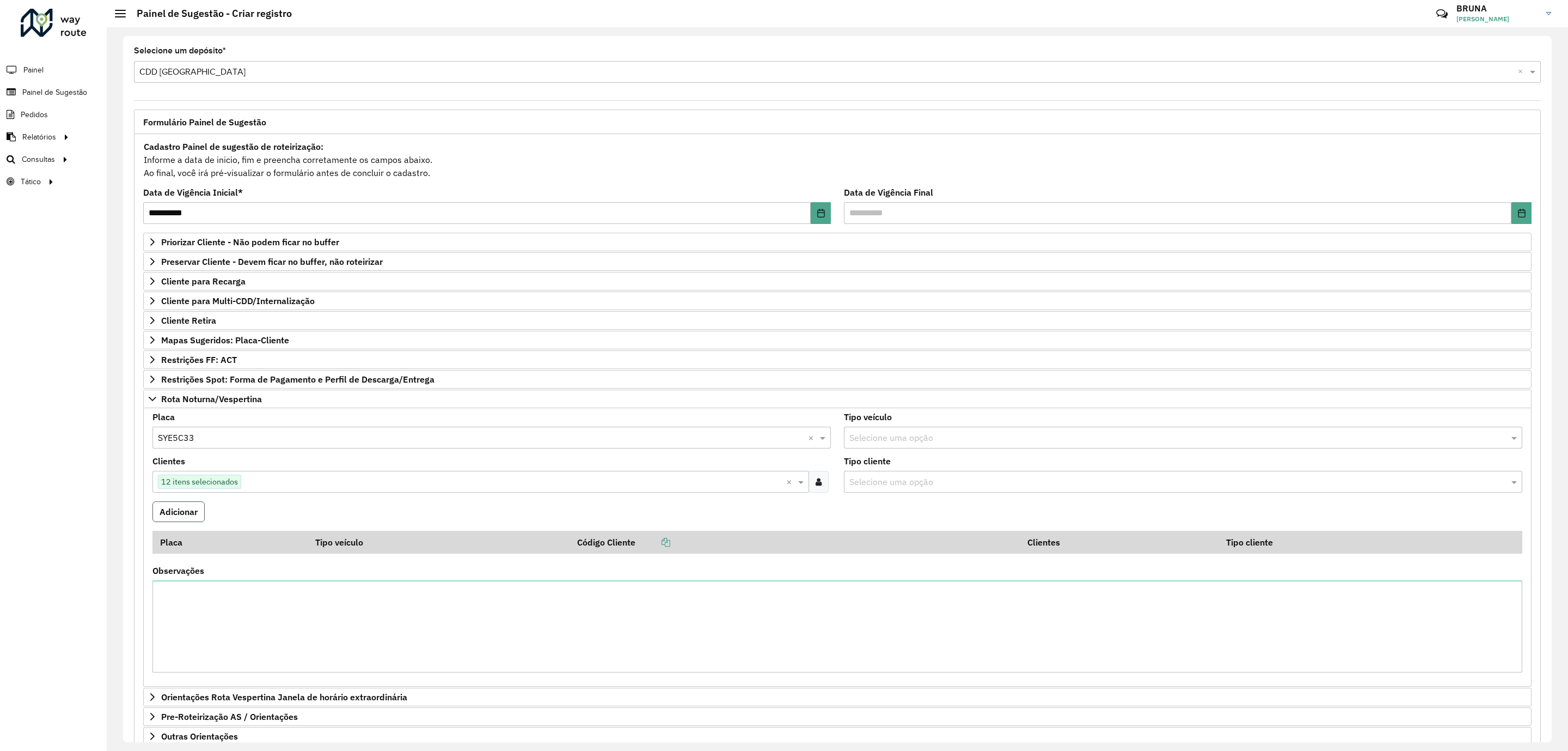
click at [181, 522] on button "Adicionar" at bounding box center [178, 512] width 52 height 21
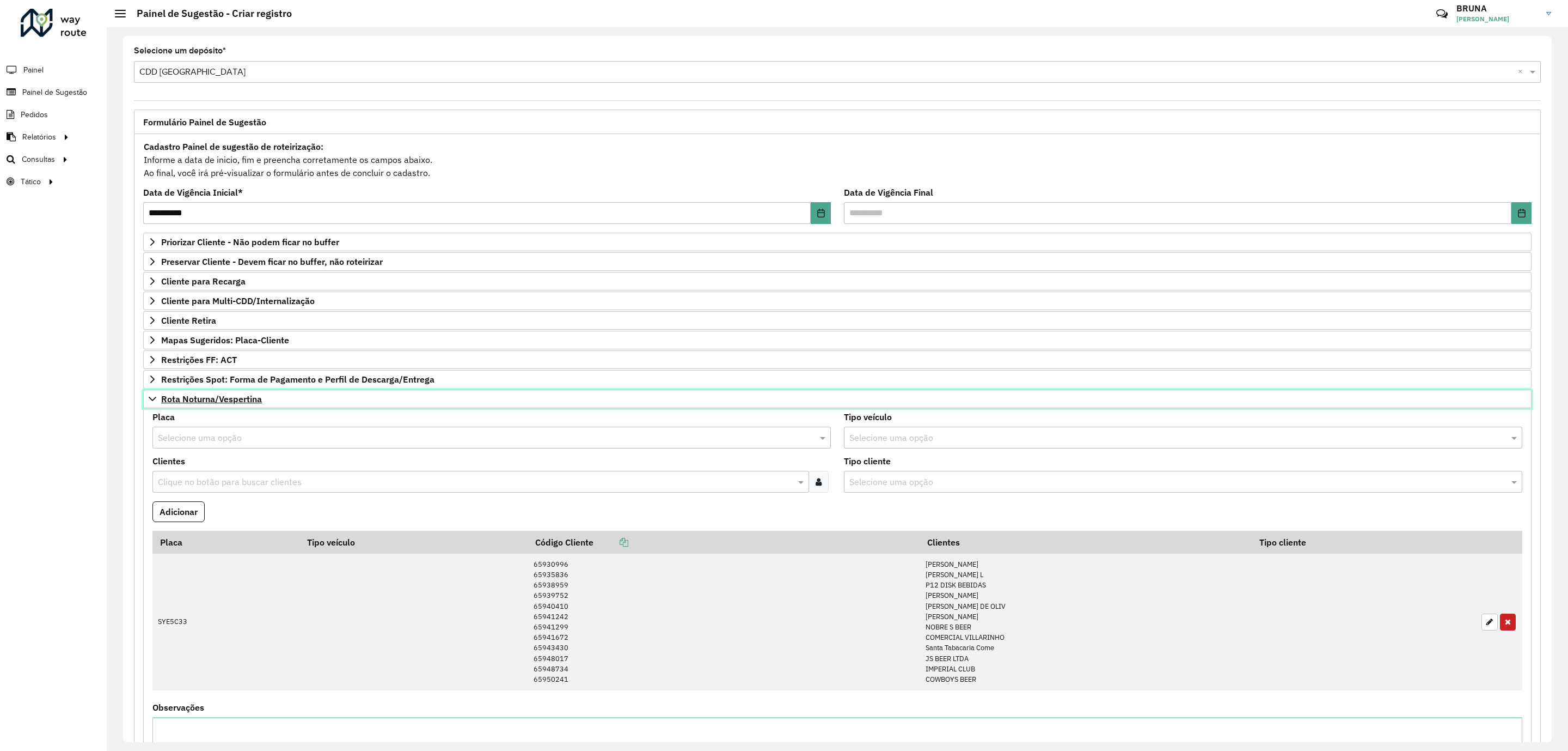
click at [242, 403] on span "Rota Noturna/Vespertina" at bounding box center [211, 399] width 100 height 9
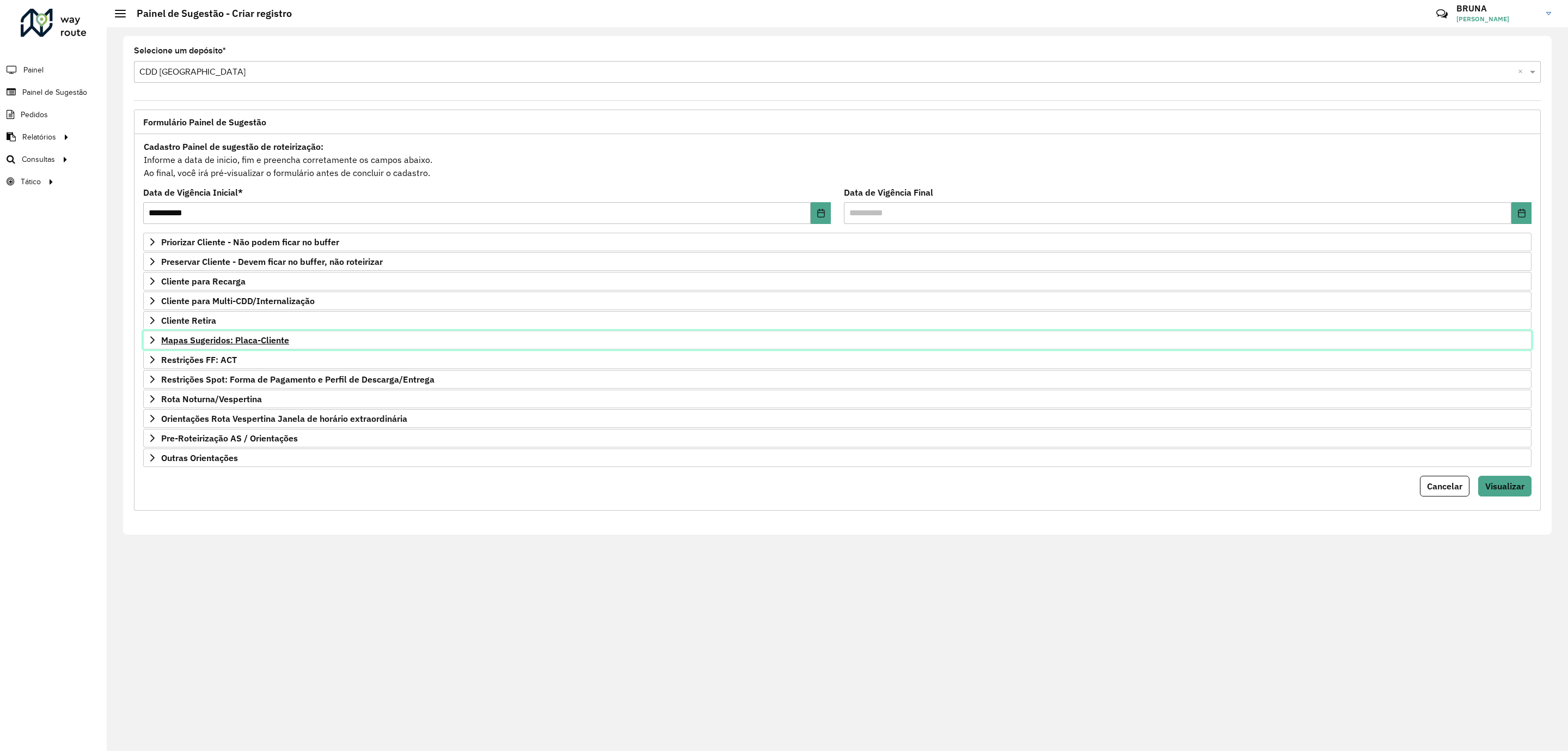
click at [266, 342] on span "Mapas Sugeridos: Placa-Cliente" at bounding box center [225, 340] width 128 height 9
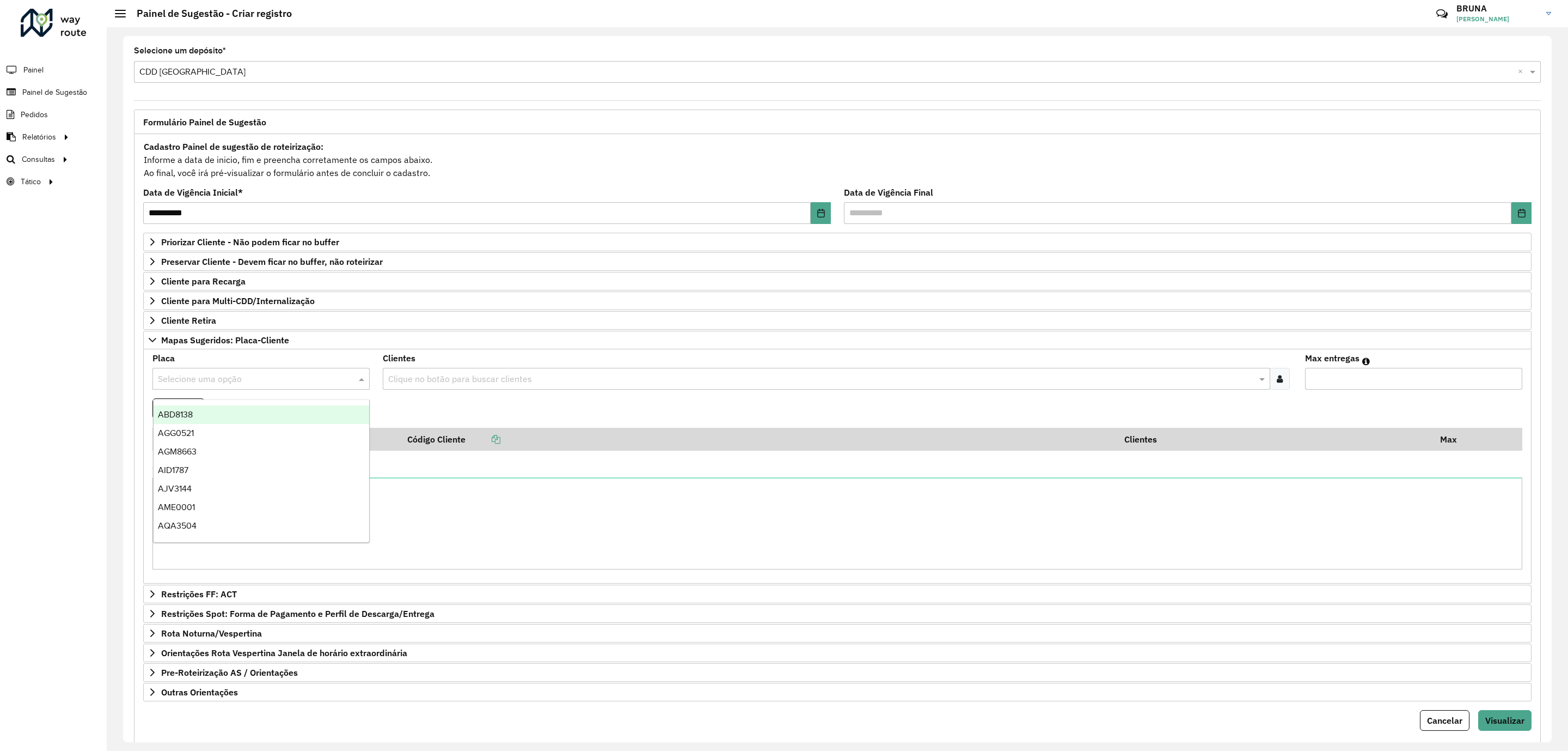
click at [224, 381] on input "text" at bounding box center [250, 379] width 184 height 13
type input "****"
click at [1276, 383] on icon at bounding box center [1279, 378] width 6 height 9
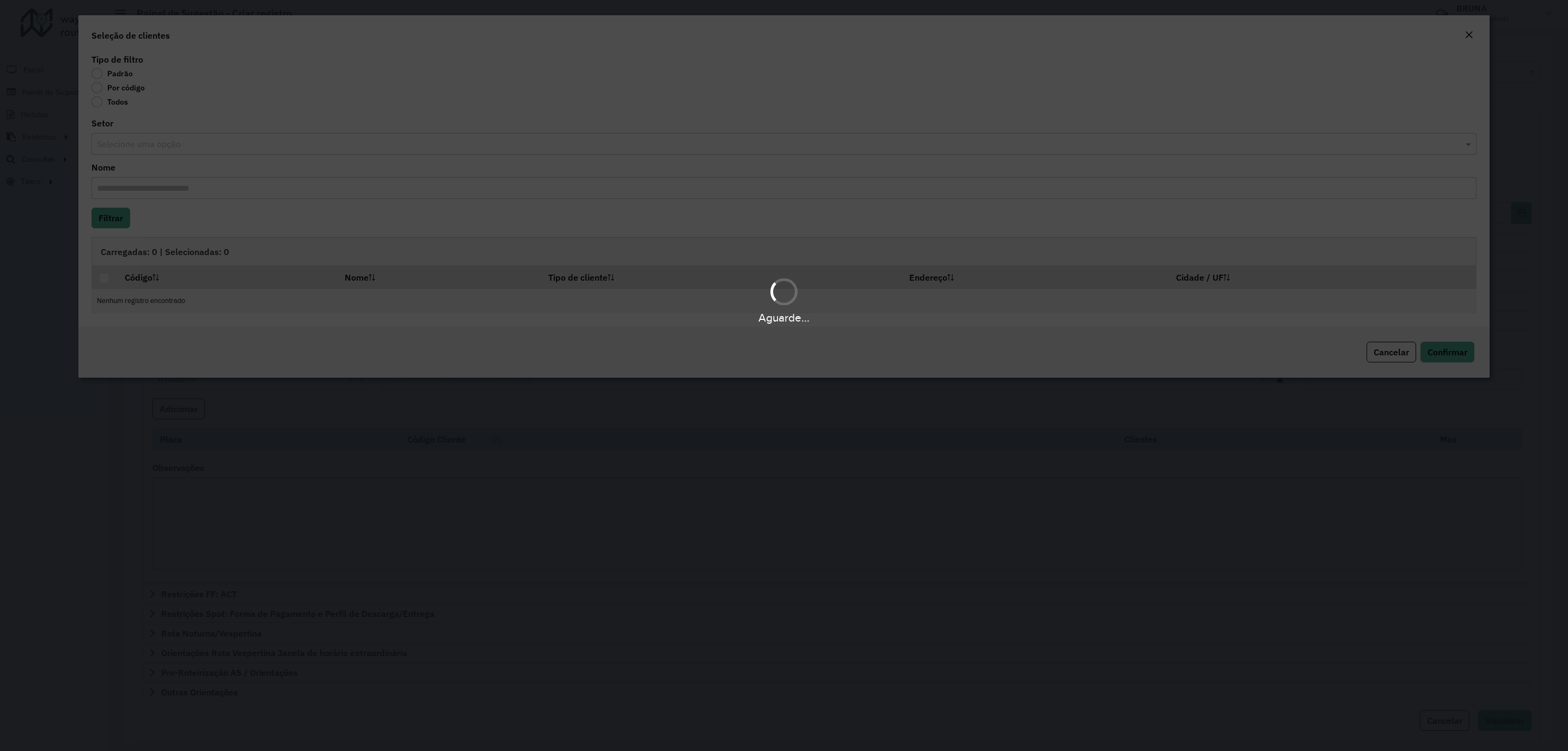
click at [111, 90] on div "Aguarde..." at bounding box center [784, 375] width 1568 height 751
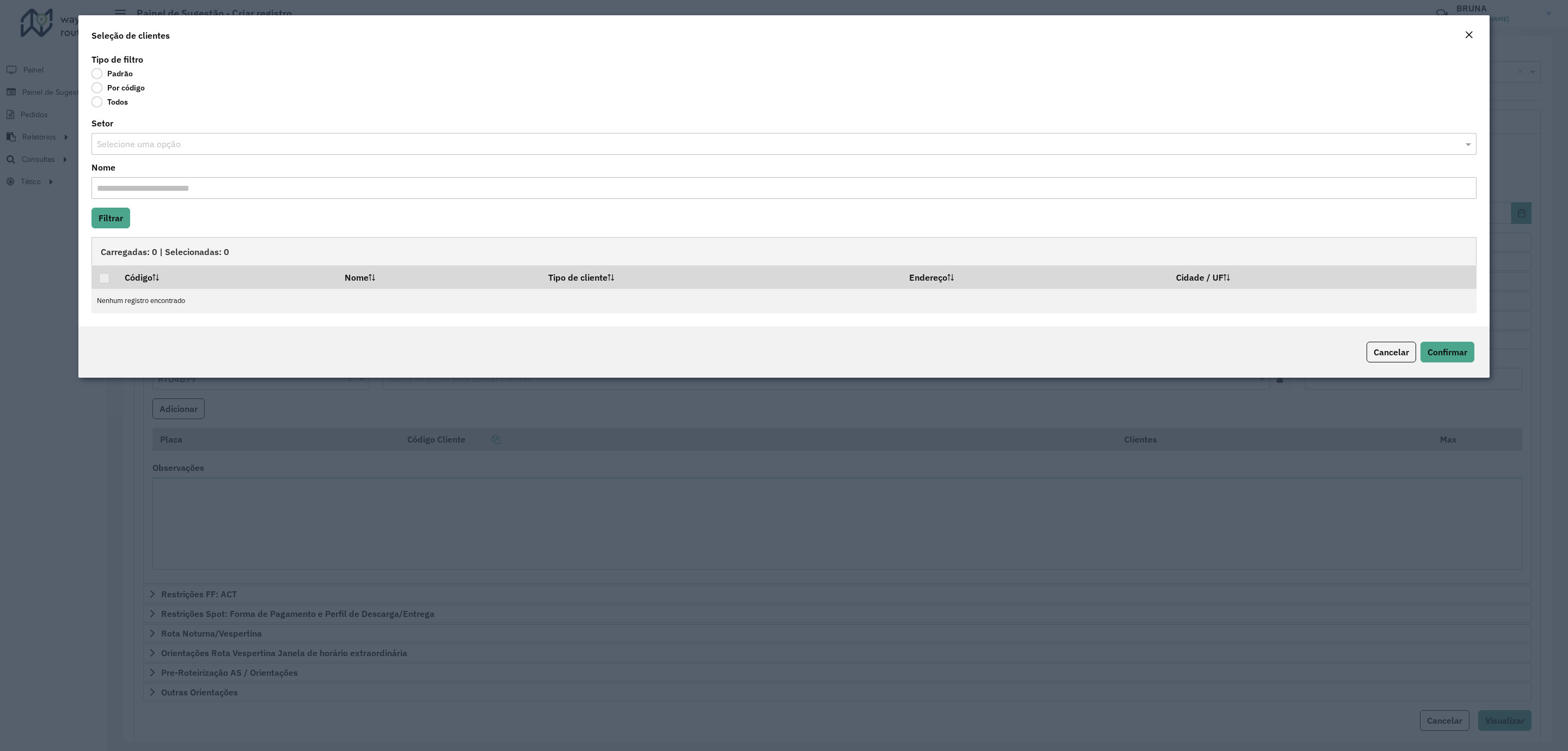
click at [124, 91] on label "Por código" at bounding box center [118, 88] width 54 height 11
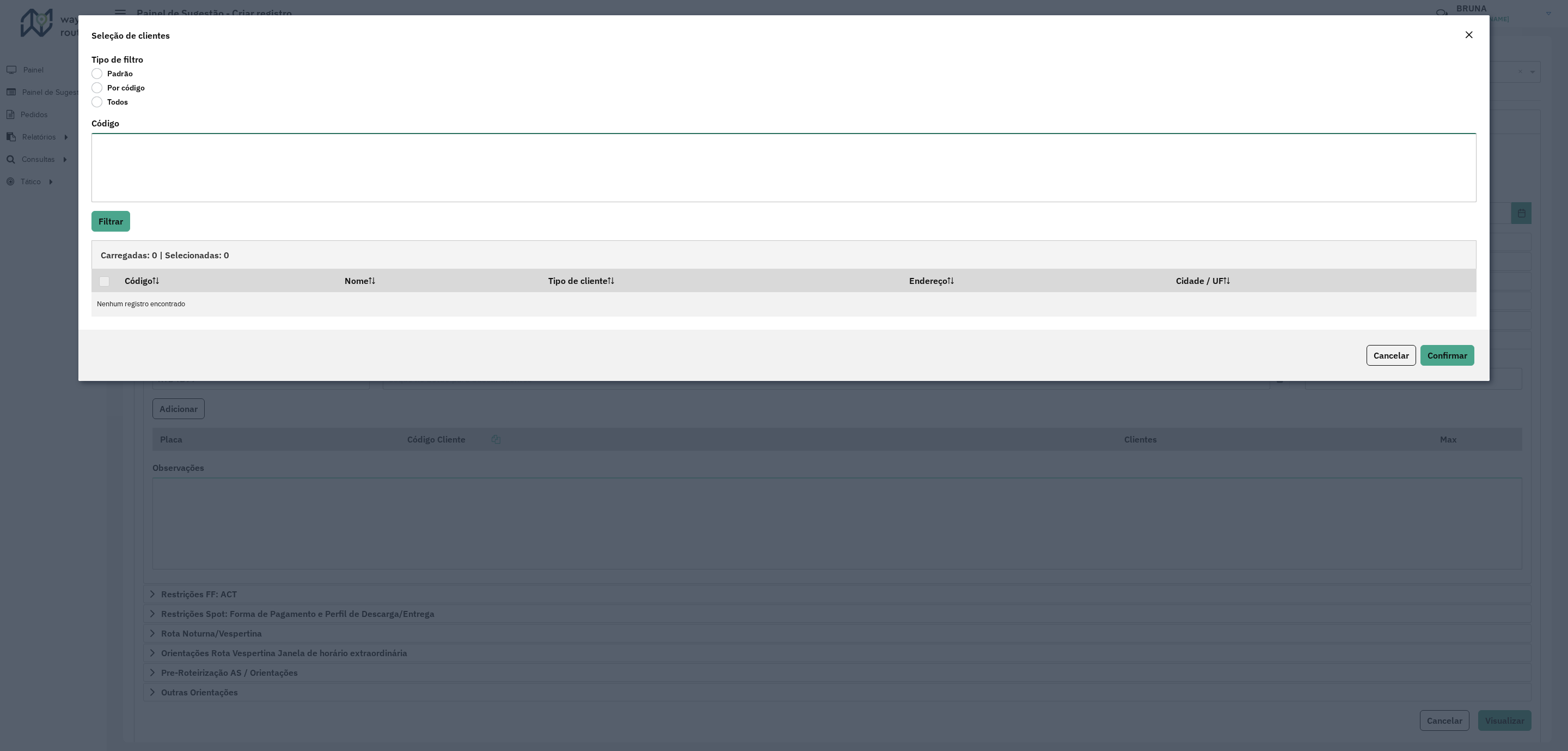
click at [155, 161] on textarea "Código" at bounding box center [783, 167] width 1385 height 69
paste textarea "***** ***** *****"
type textarea "***** ***** *****"
click at [114, 219] on button "Filtrar" at bounding box center [111, 221] width 39 height 21
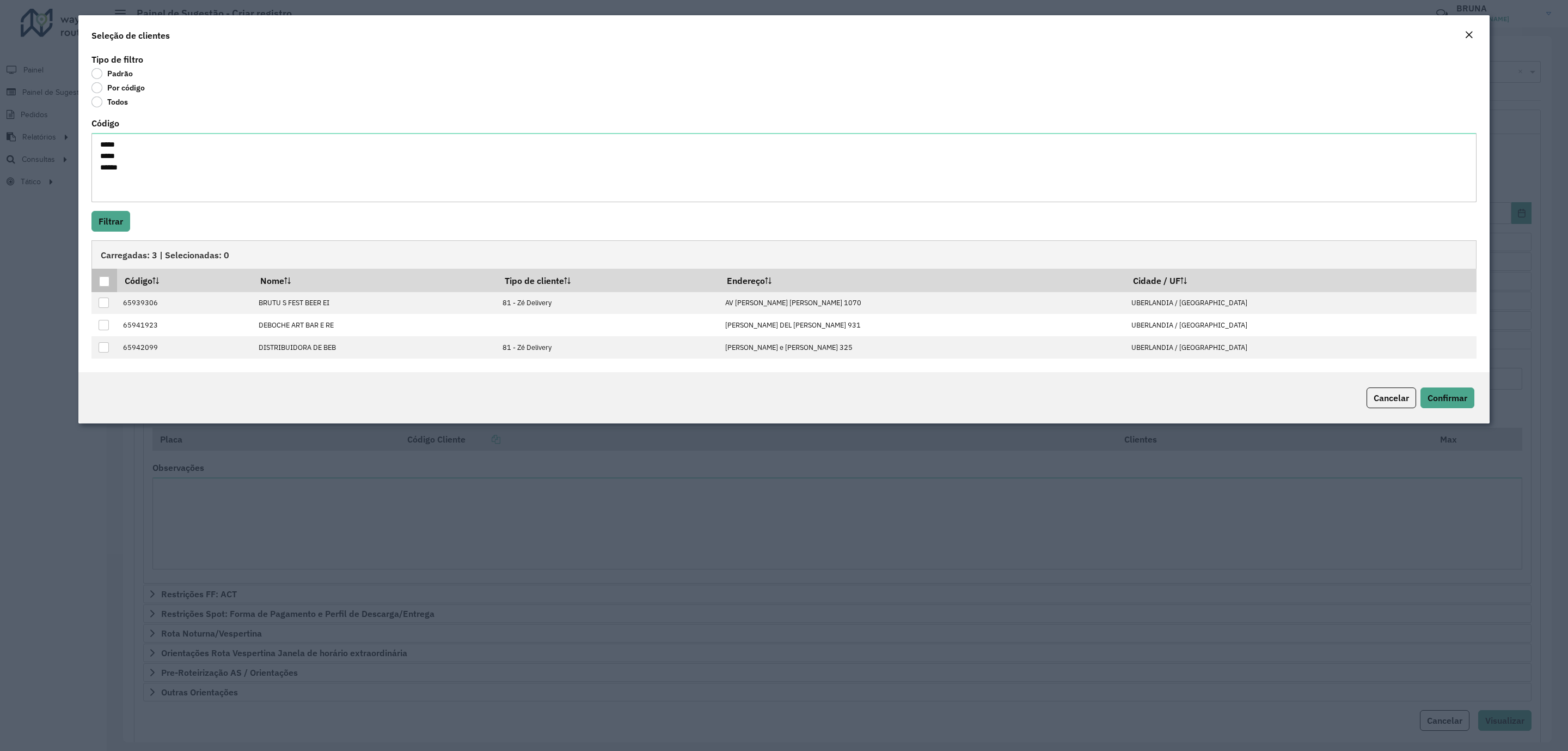
click at [101, 280] on div at bounding box center [104, 281] width 10 height 10
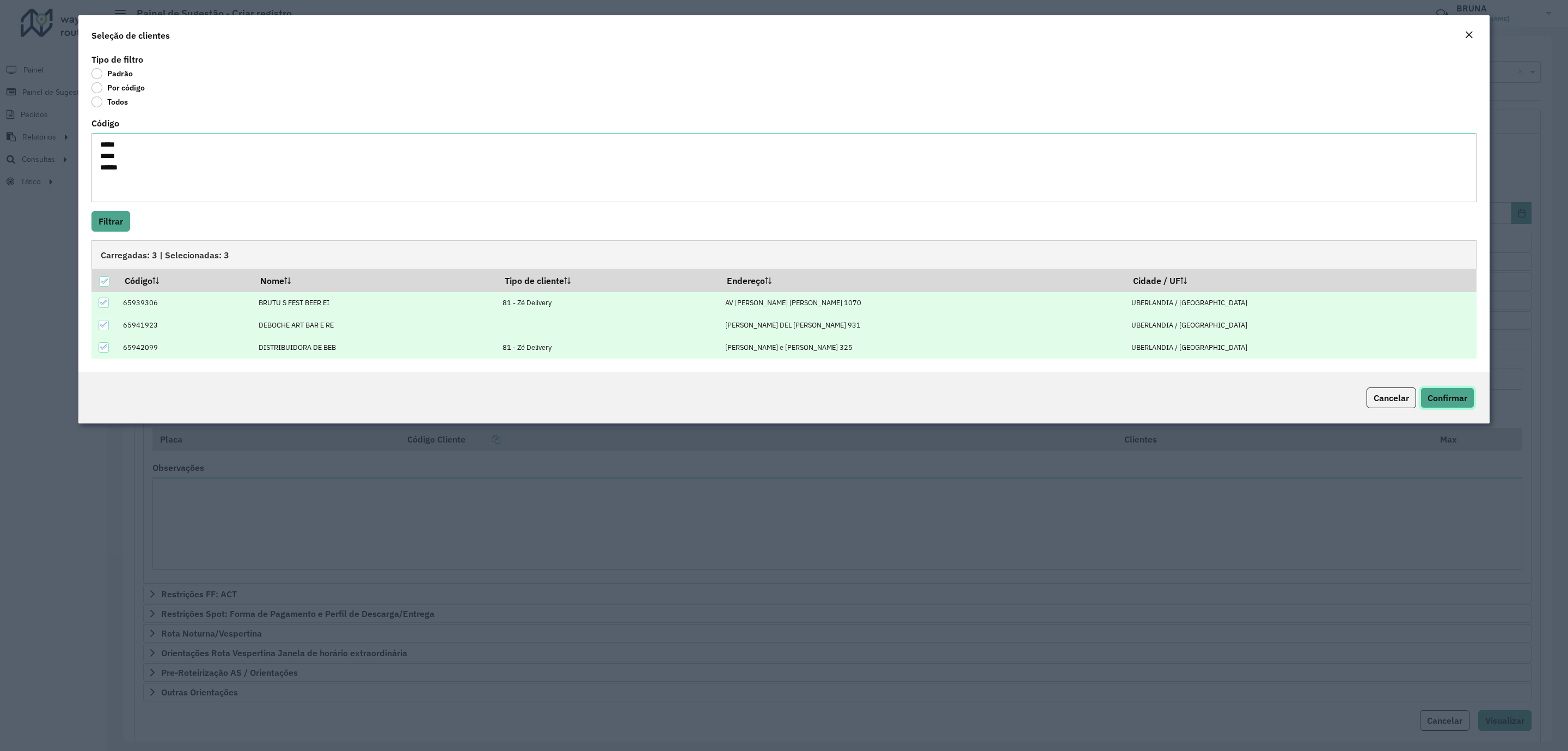
click at [1439, 393] on span "Confirmar" at bounding box center [1447, 398] width 40 height 11
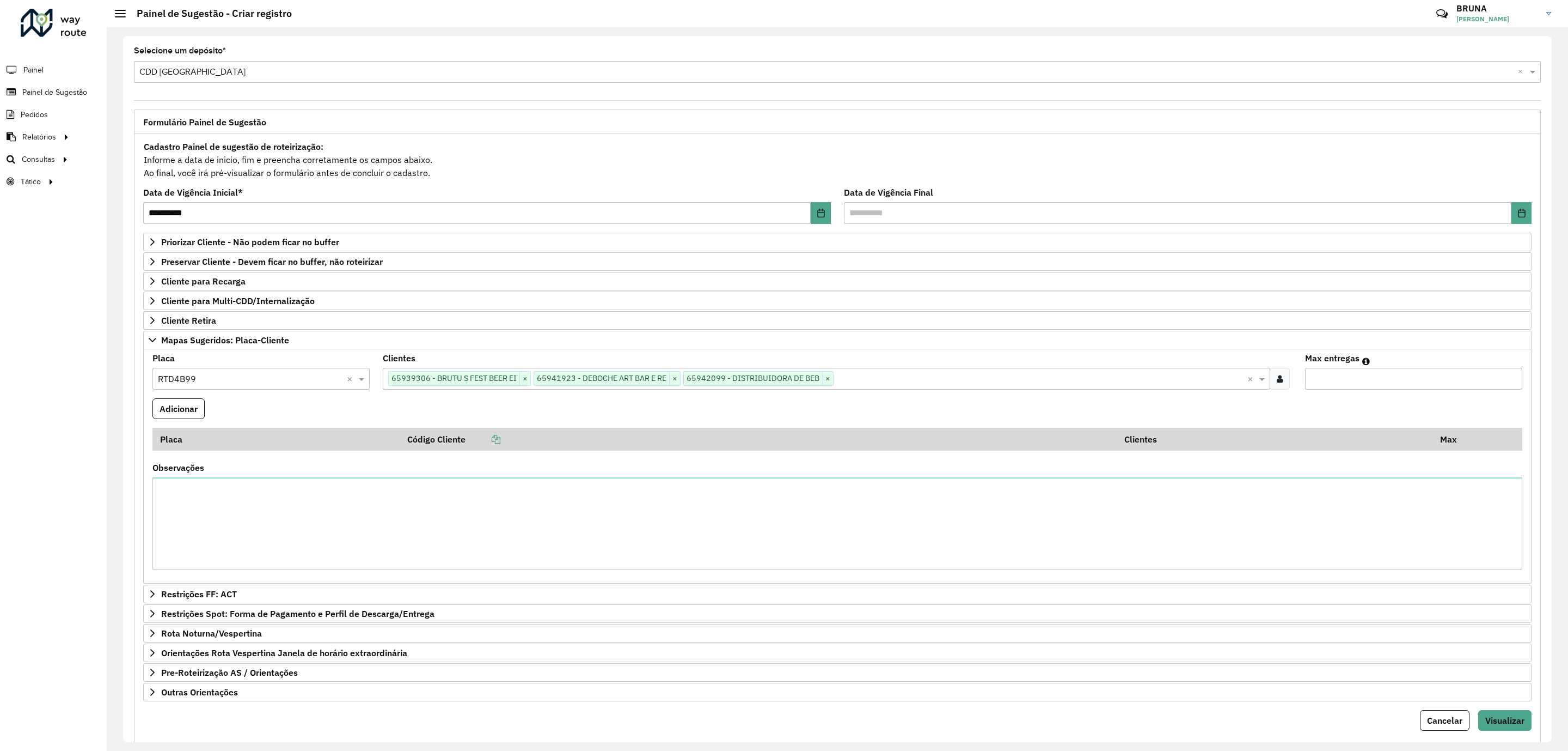
click at [1431, 384] on input "Max entregas" at bounding box center [1413, 379] width 217 height 22
type input "*"
click at [173, 414] on button "Adicionar" at bounding box center [178, 409] width 52 height 21
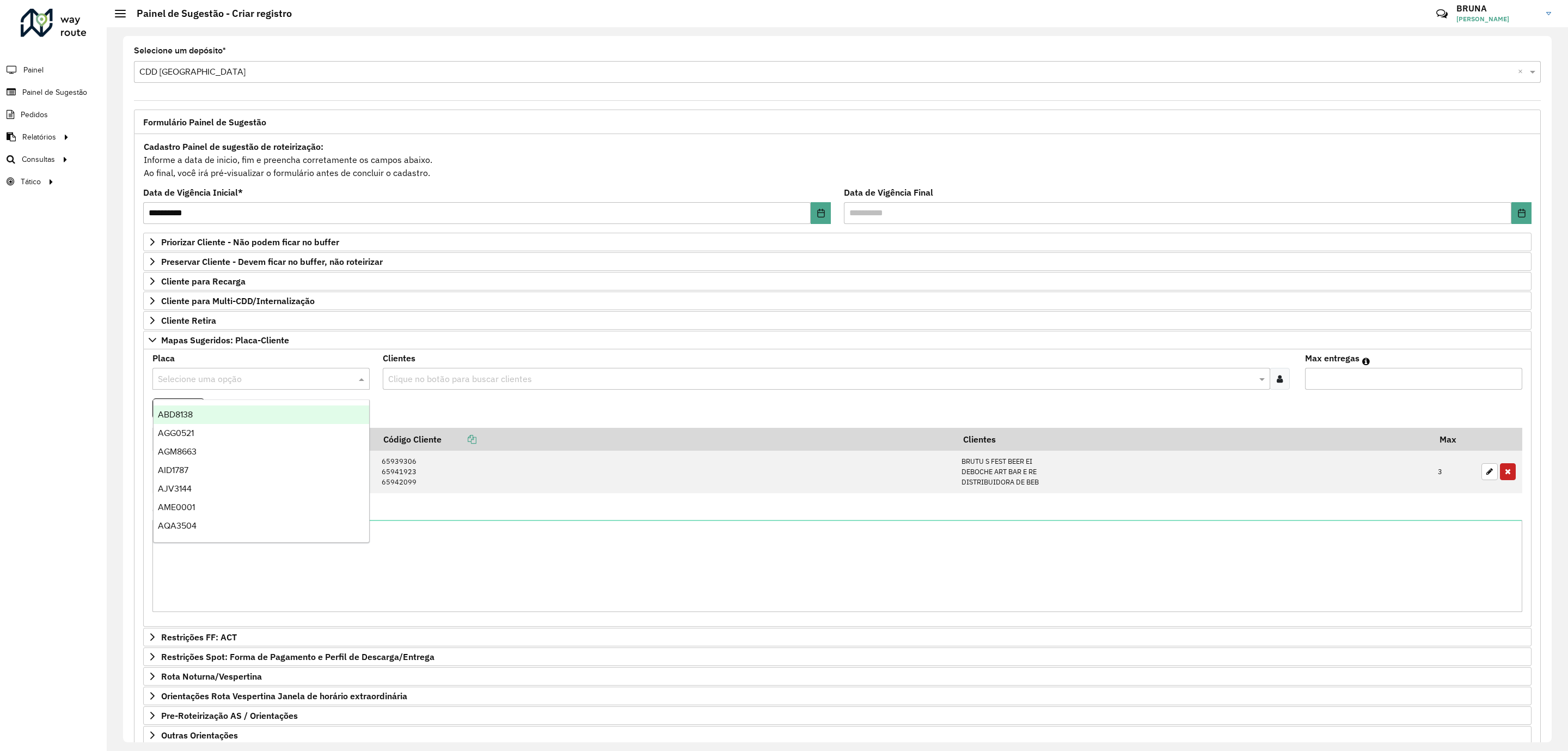
click at [247, 379] on input "text" at bounding box center [250, 379] width 184 height 13
type input "****"
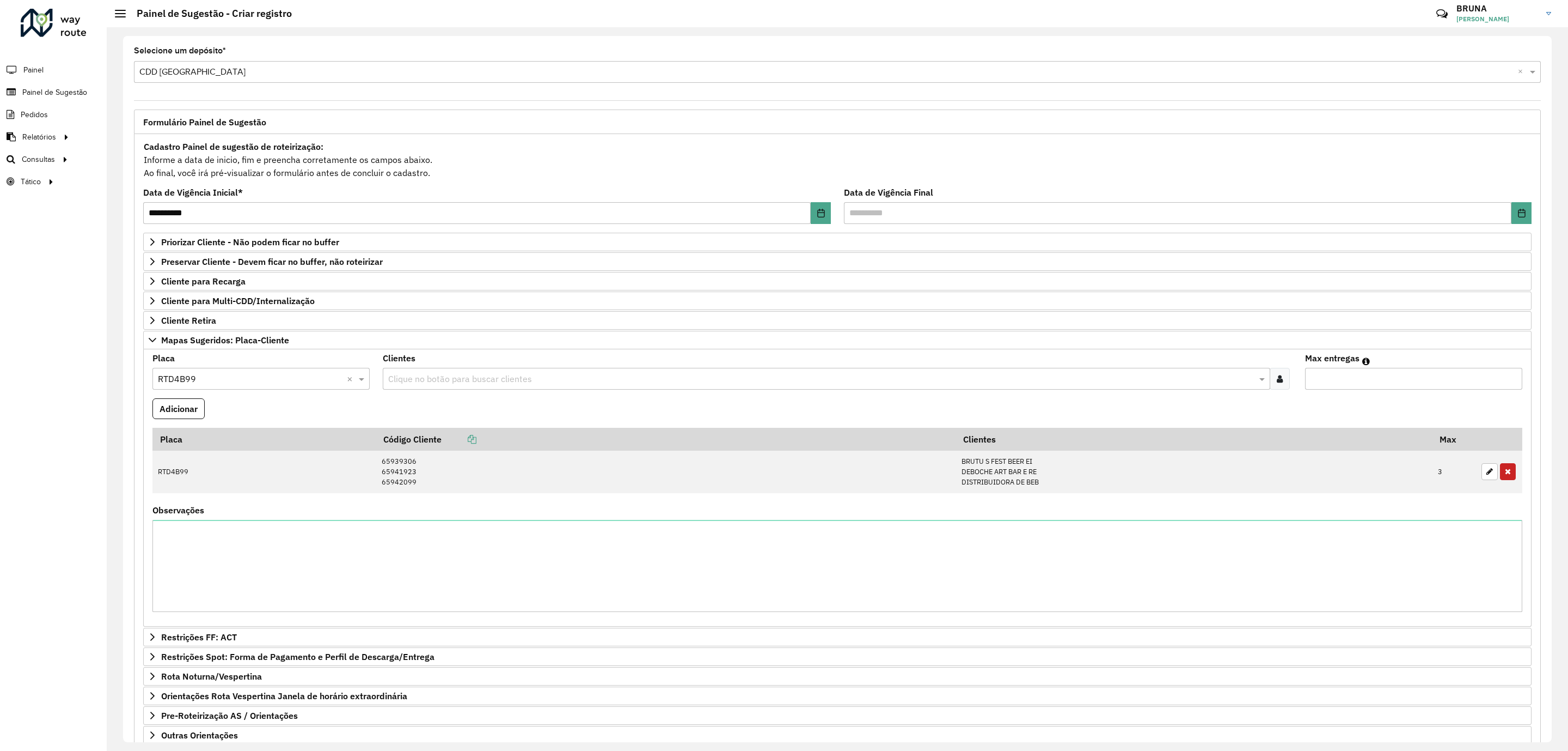
click at [1277, 376] on div at bounding box center [1279, 379] width 20 height 22
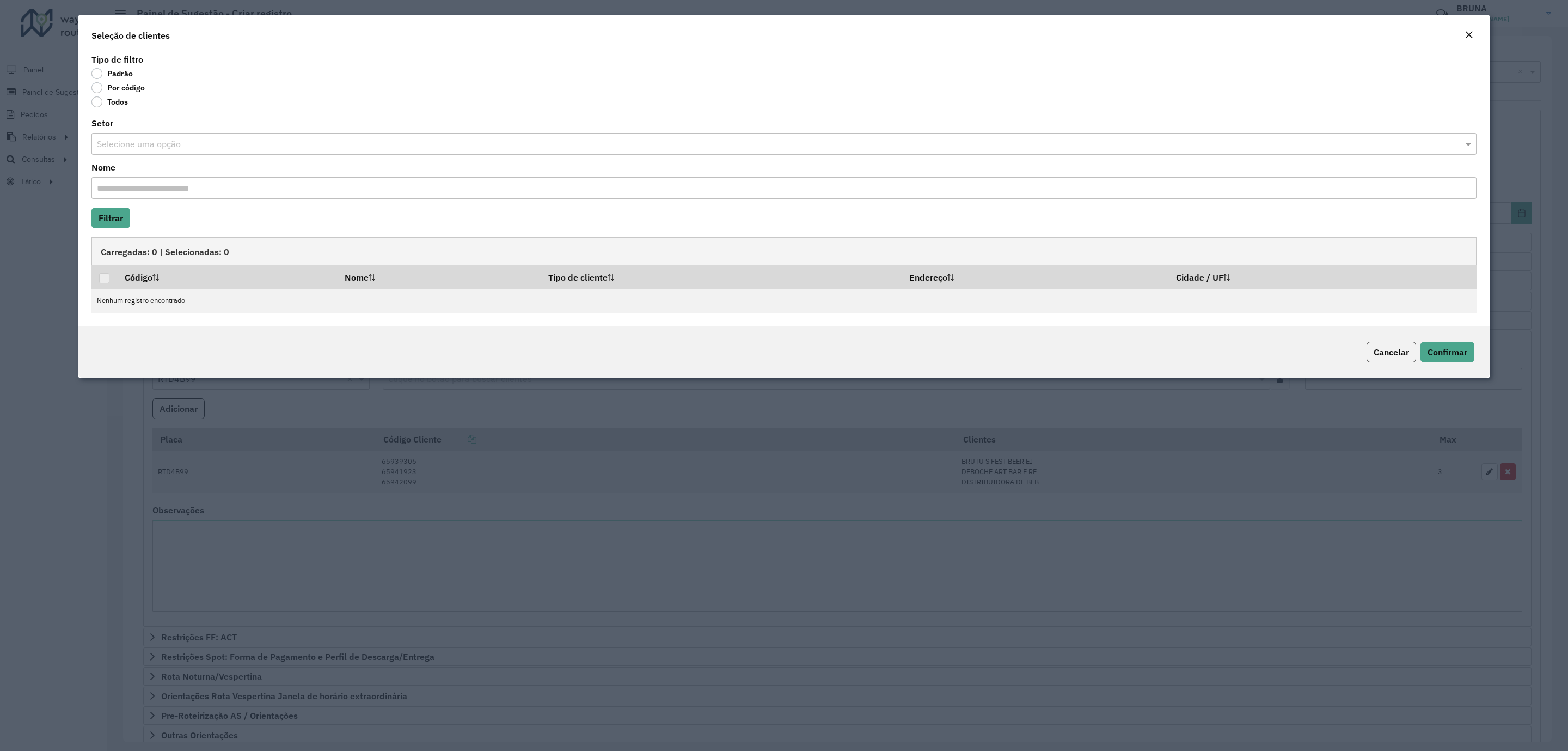
click at [105, 88] on label "Por código" at bounding box center [118, 88] width 54 height 11
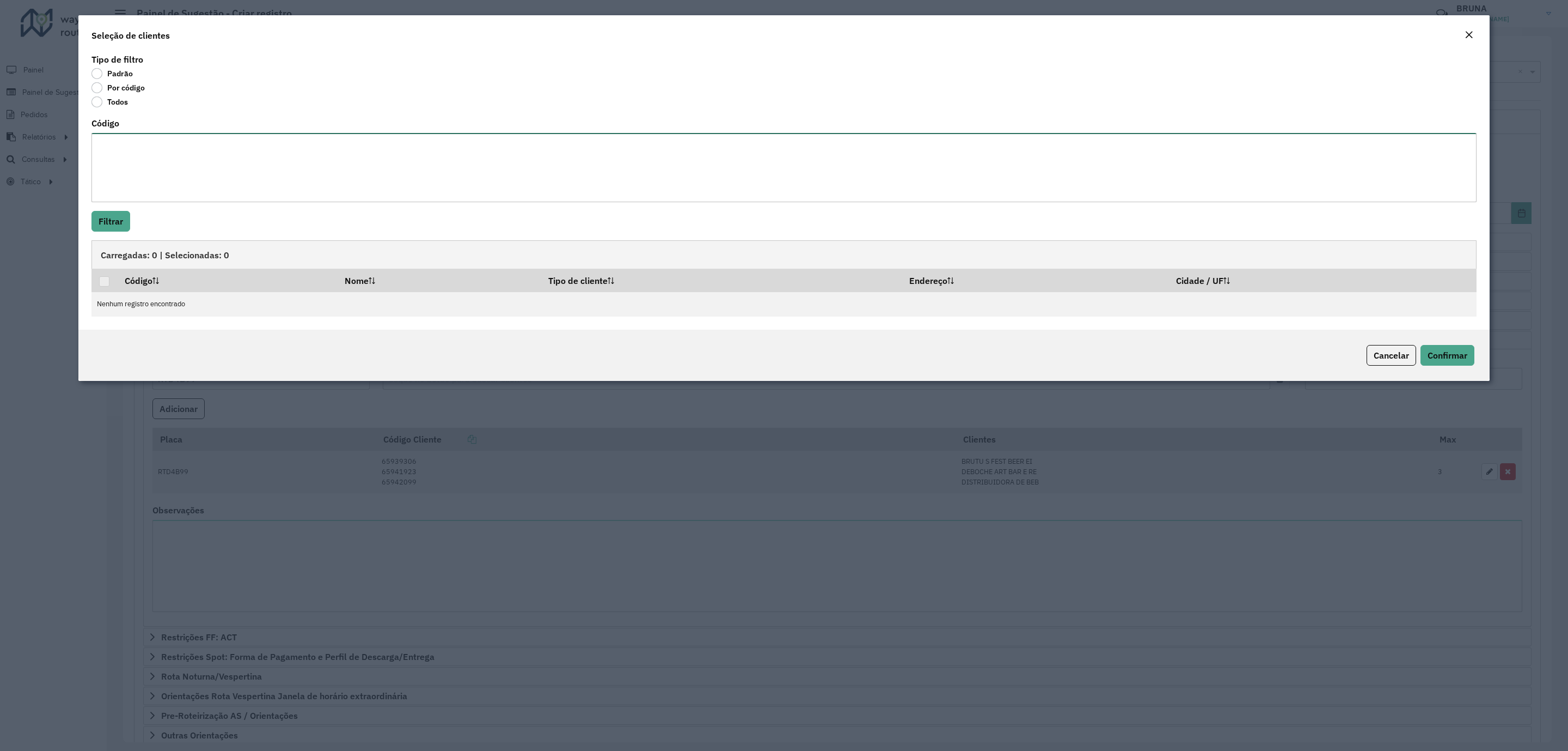
click at [195, 152] on textarea "Código" at bounding box center [783, 167] width 1385 height 69
paste textarea "***** ***** *****"
type textarea "***** ***** *****"
click at [113, 223] on button "Filtrar" at bounding box center [111, 221] width 39 height 21
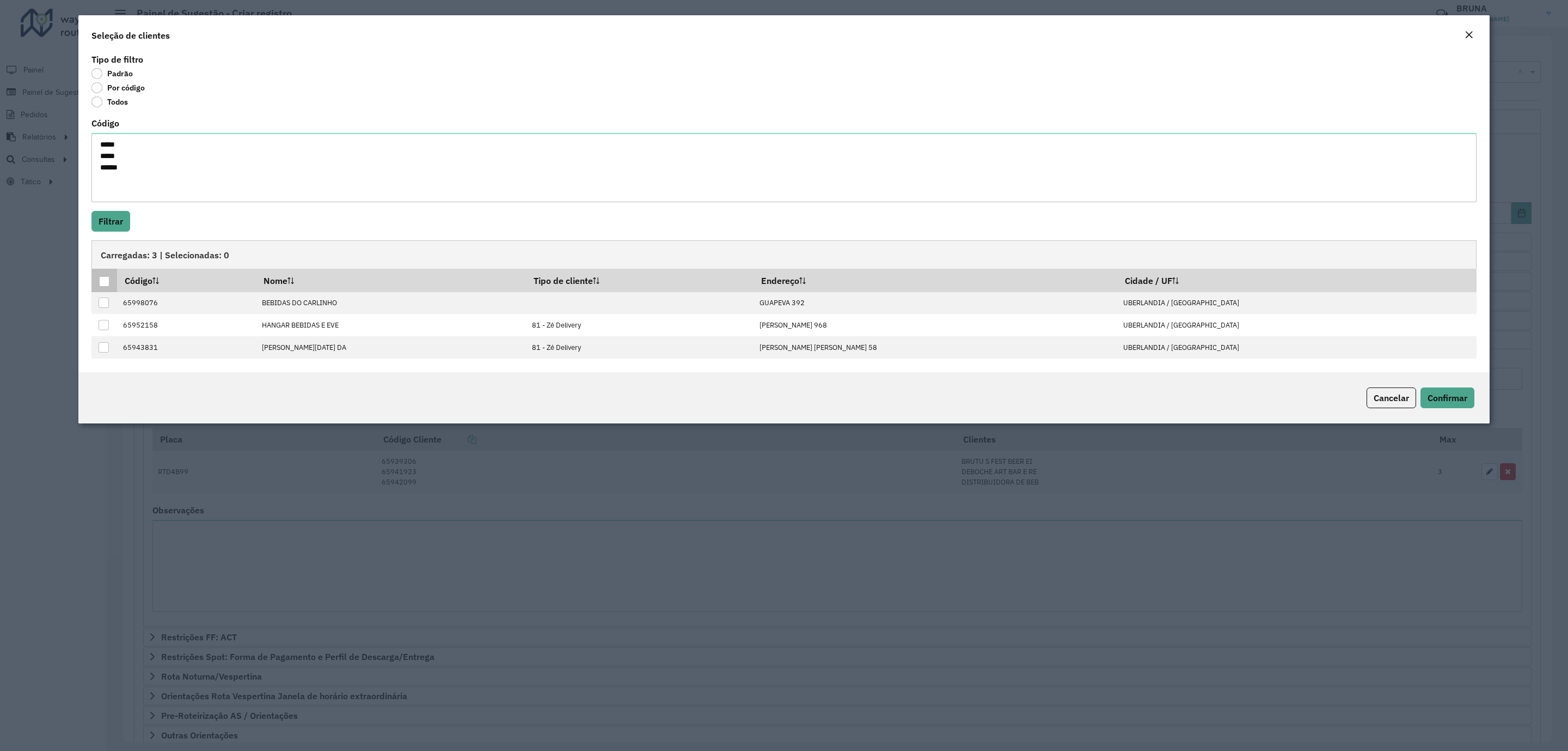
click at [105, 284] on div at bounding box center [104, 281] width 10 height 10
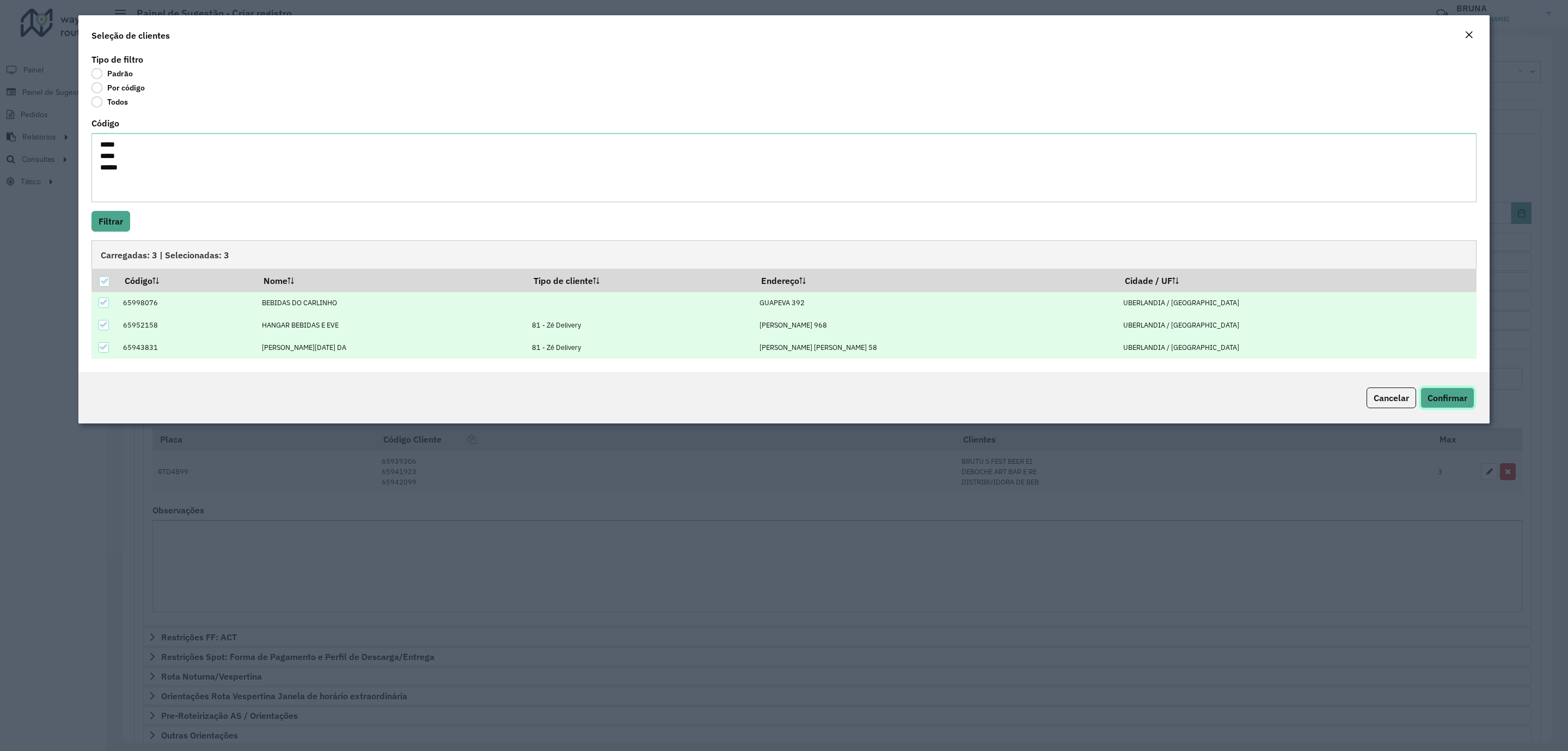
click at [1431, 400] on span "Confirmar" at bounding box center [1447, 398] width 40 height 11
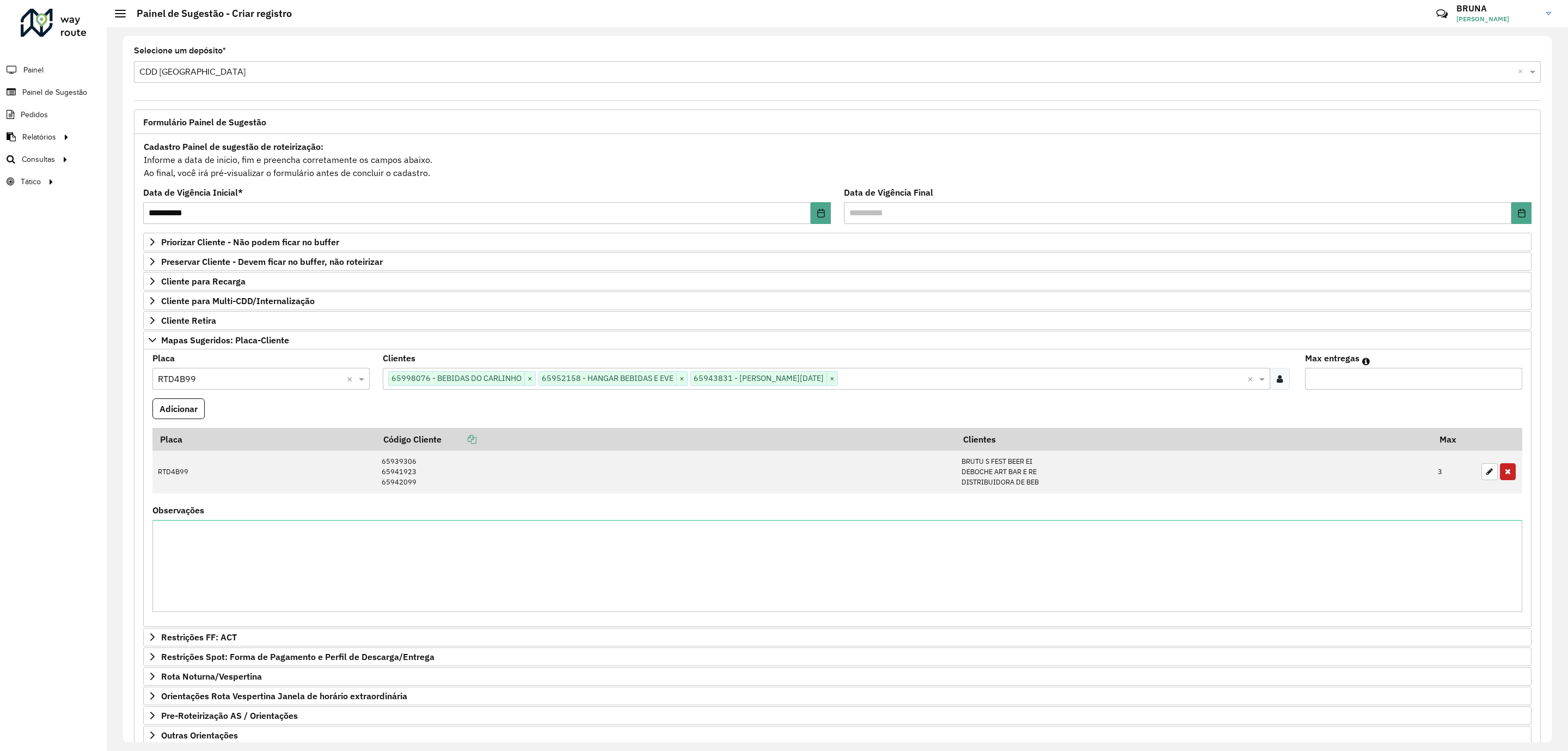
click at [1441, 374] on input "*" at bounding box center [1413, 379] width 217 height 22
type input "*"
click at [170, 414] on button "Adicionar" at bounding box center [178, 409] width 52 height 21
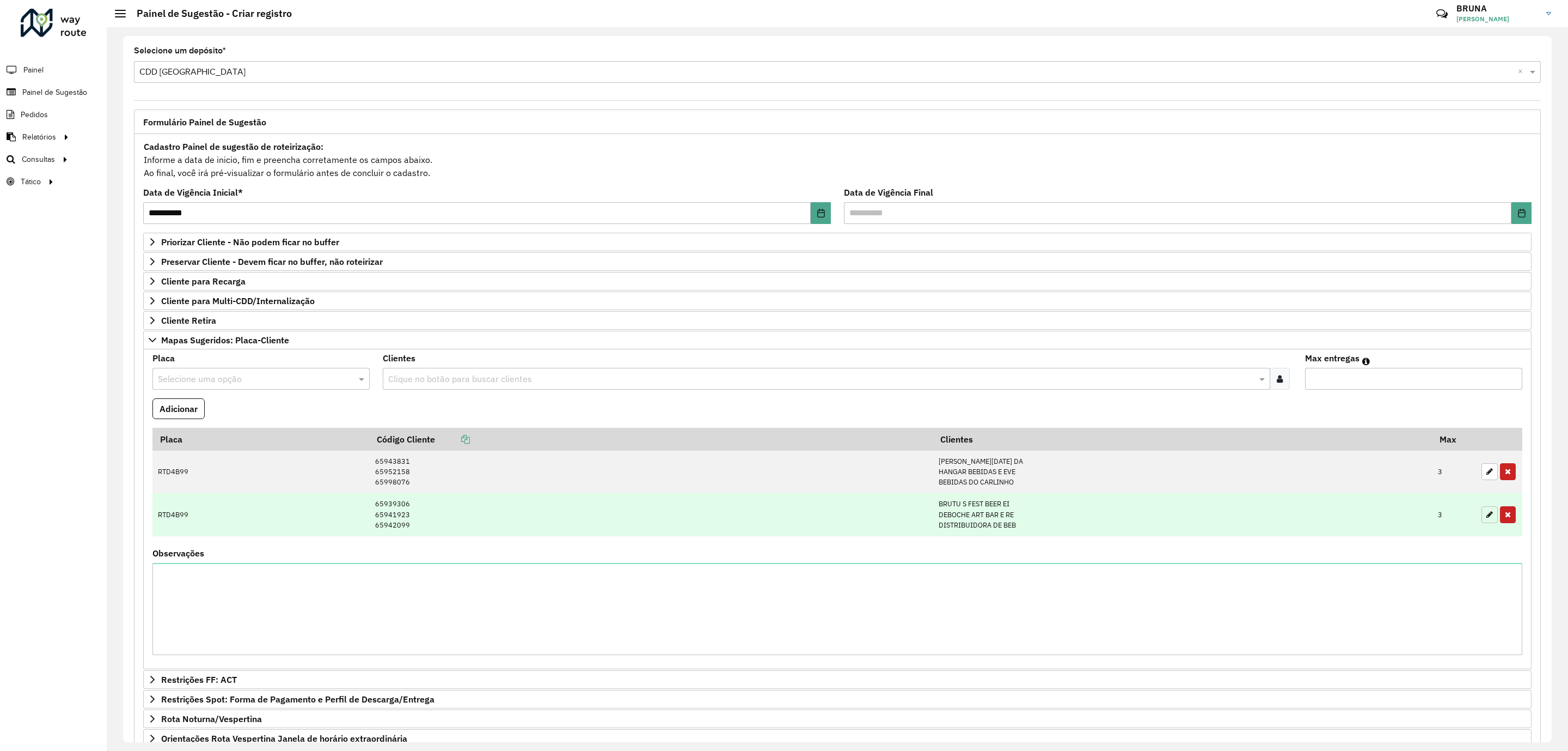
click at [1486, 515] on icon "button" at bounding box center [1489, 514] width 7 height 8
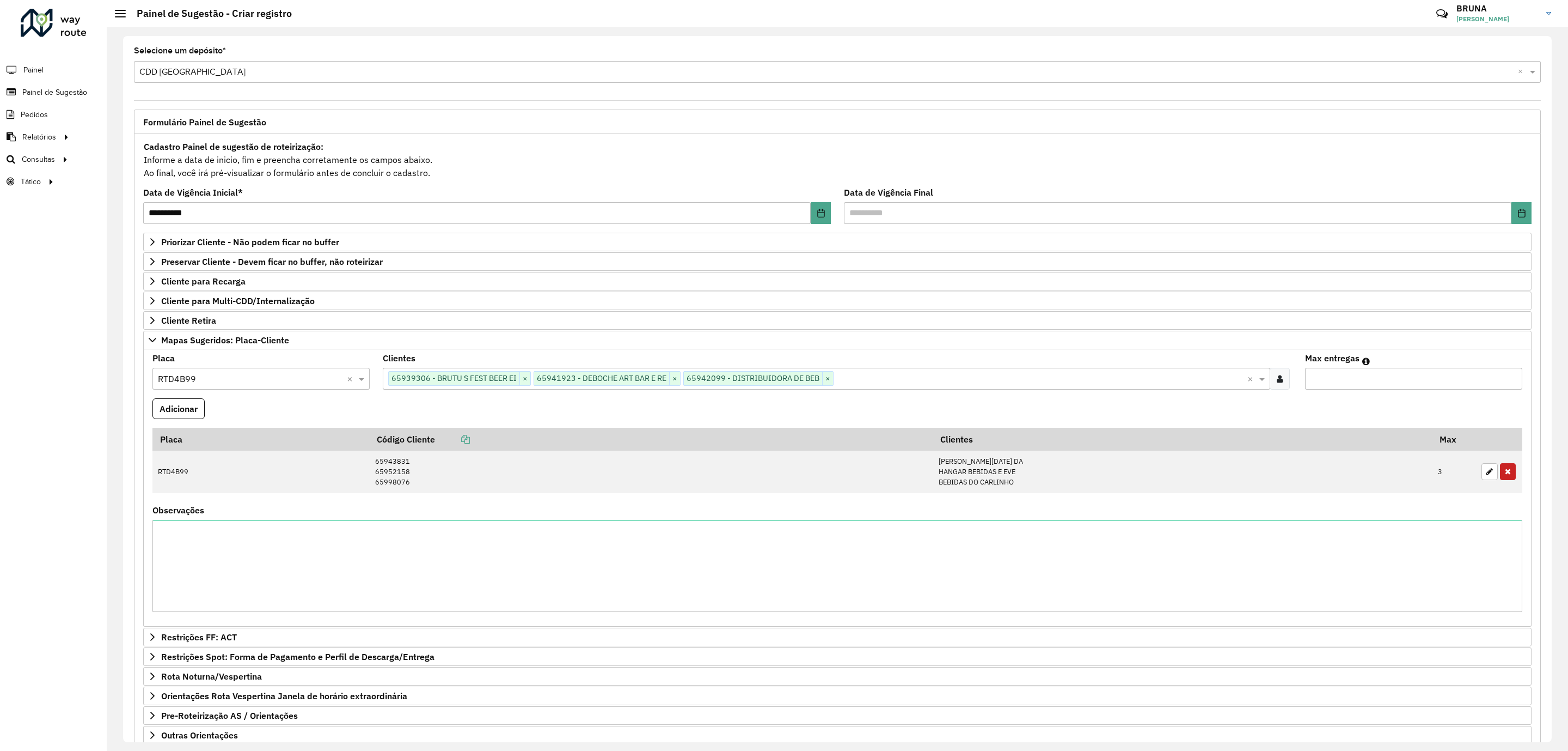
click at [248, 390] on div "Selecione uma opção × RTD4B99 ×" at bounding box center [261, 379] width 217 height 22
type input "****"
click at [182, 415] on button "Adicionar" at bounding box center [178, 409] width 52 height 21
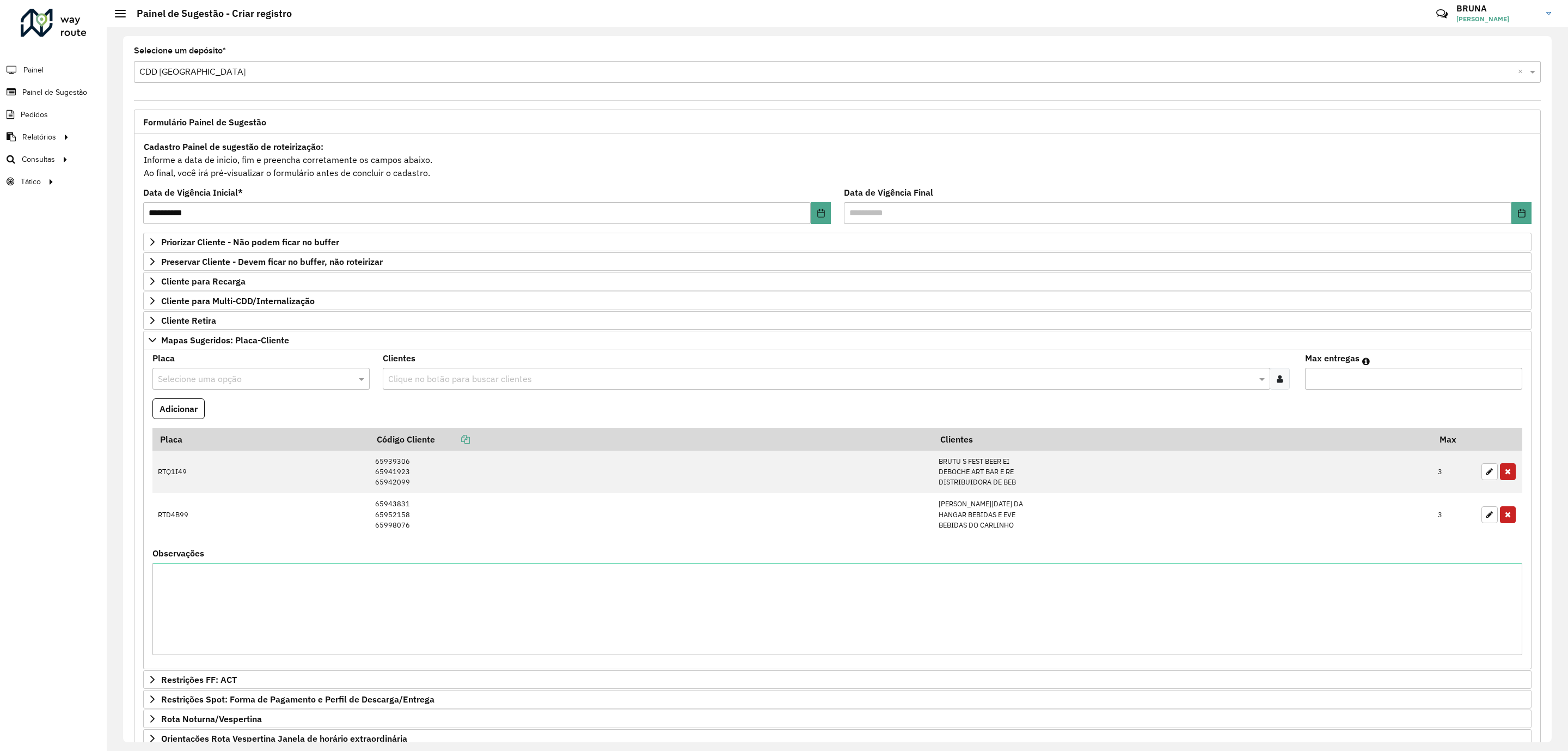
click at [198, 384] on input "text" at bounding box center [250, 379] width 184 height 13
type input "*"
type input "****"
click at [1277, 379] on icon at bounding box center [1279, 378] width 6 height 9
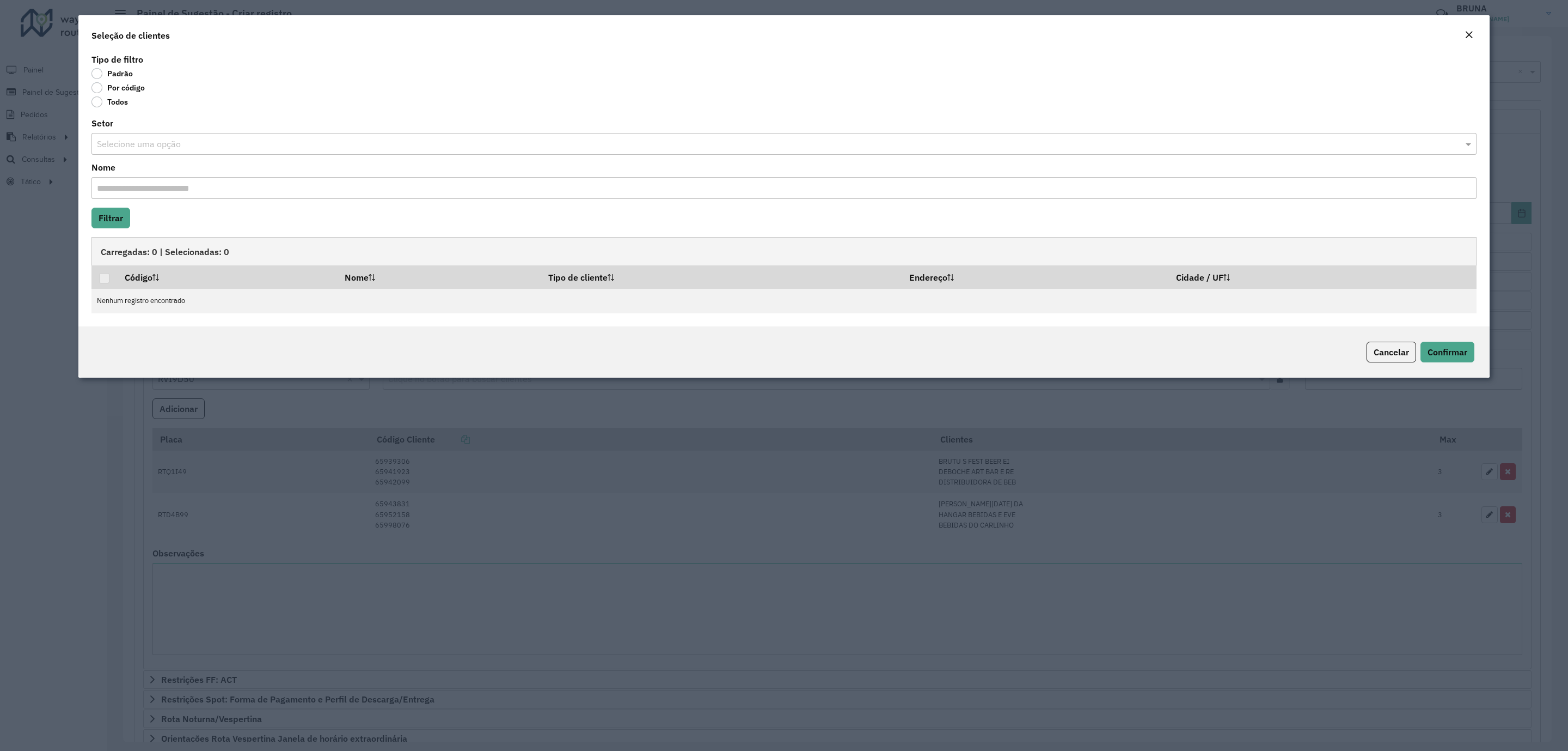
click at [122, 87] on label "Por código" at bounding box center [118, 88] width 54 height 11
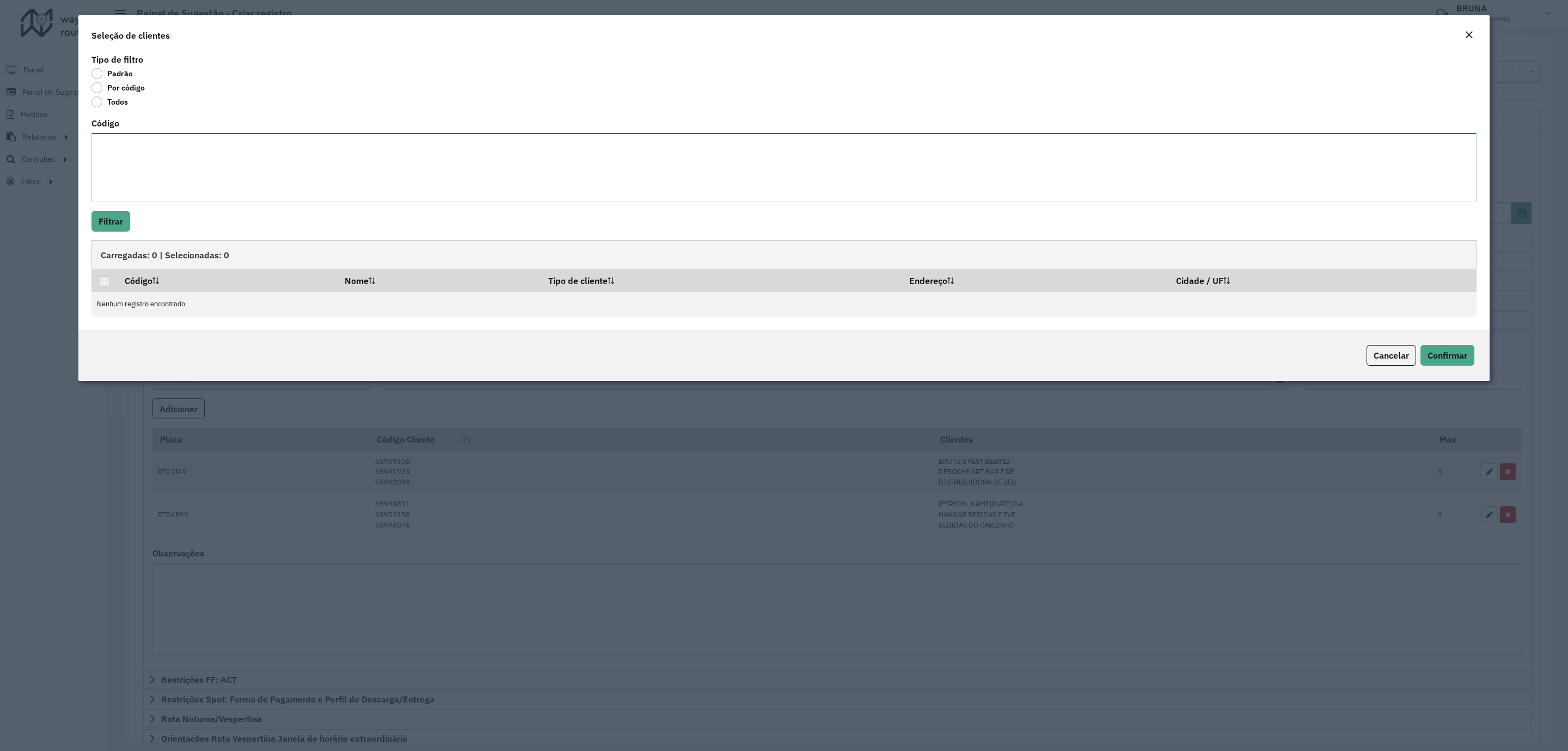
click at [163, 171] on textarea "Código" at bounding box center [783, 167] width 1385 height 69
paste textarea "***** ***** ***** ***** ***** ***** ***** ***** ***** ***** ***** ***** ***** *…"
type textarea "***** ***** ***** ***** ***** ***** ***** ***** ***** ***** ***** ***** ***** *…"
click at [122, 220] on button "Filtrar" at bounding box center [111, 221] width 39 height 21
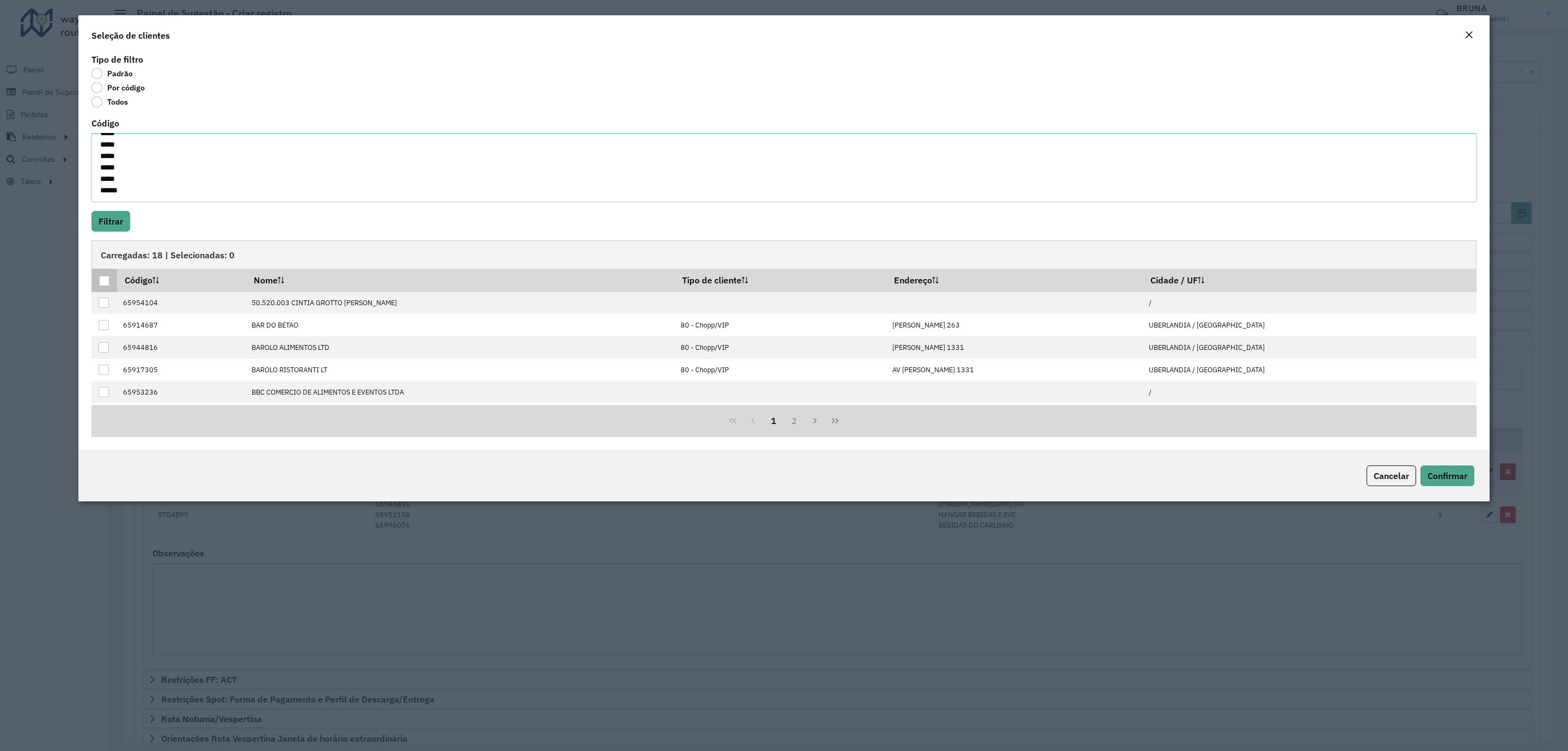
click at [101, 280] on div at bounding box center [104, 281] width 10 height 10
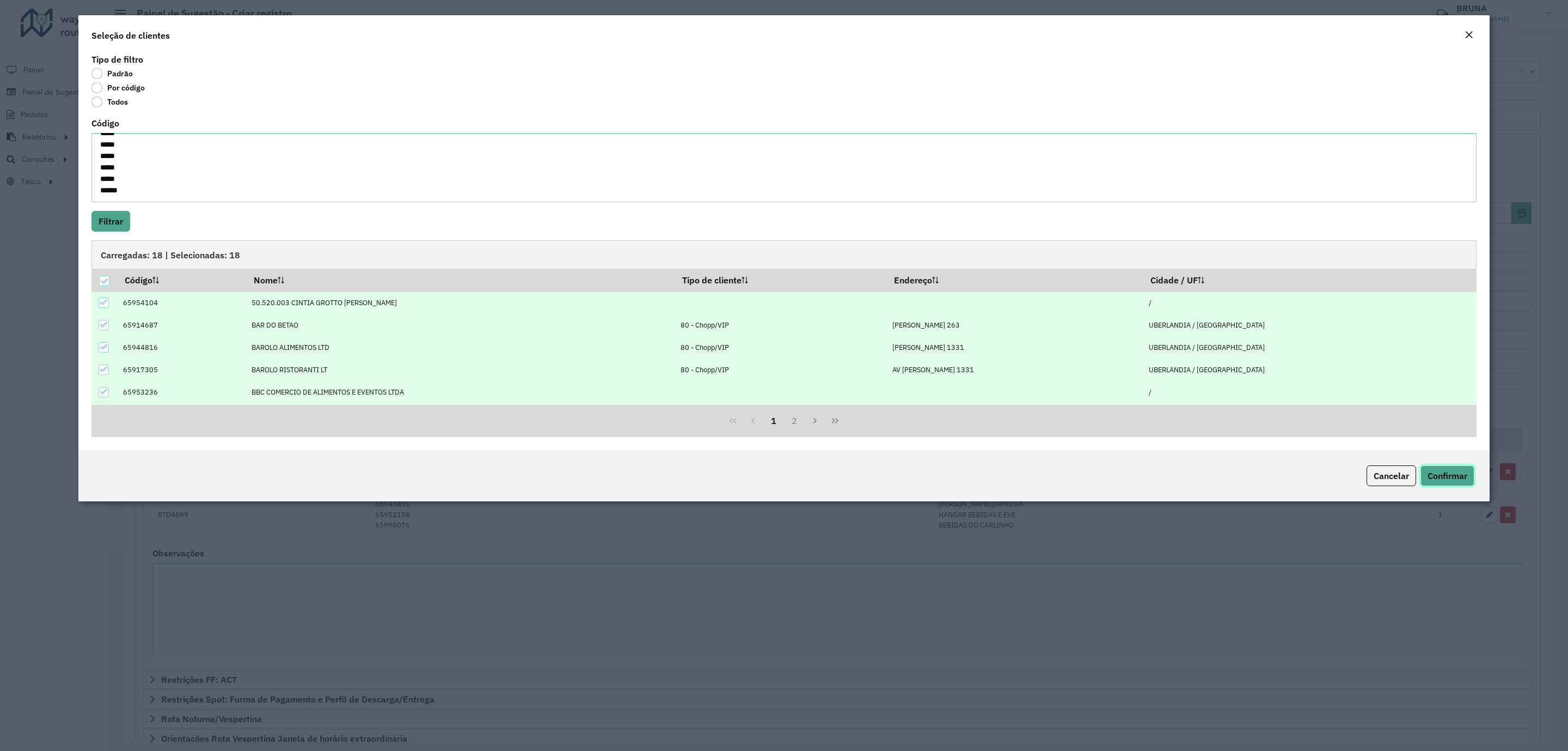
click at [1446, 476] on span "Confirmar" at bounding box center [1447, 476] width 40 height 11
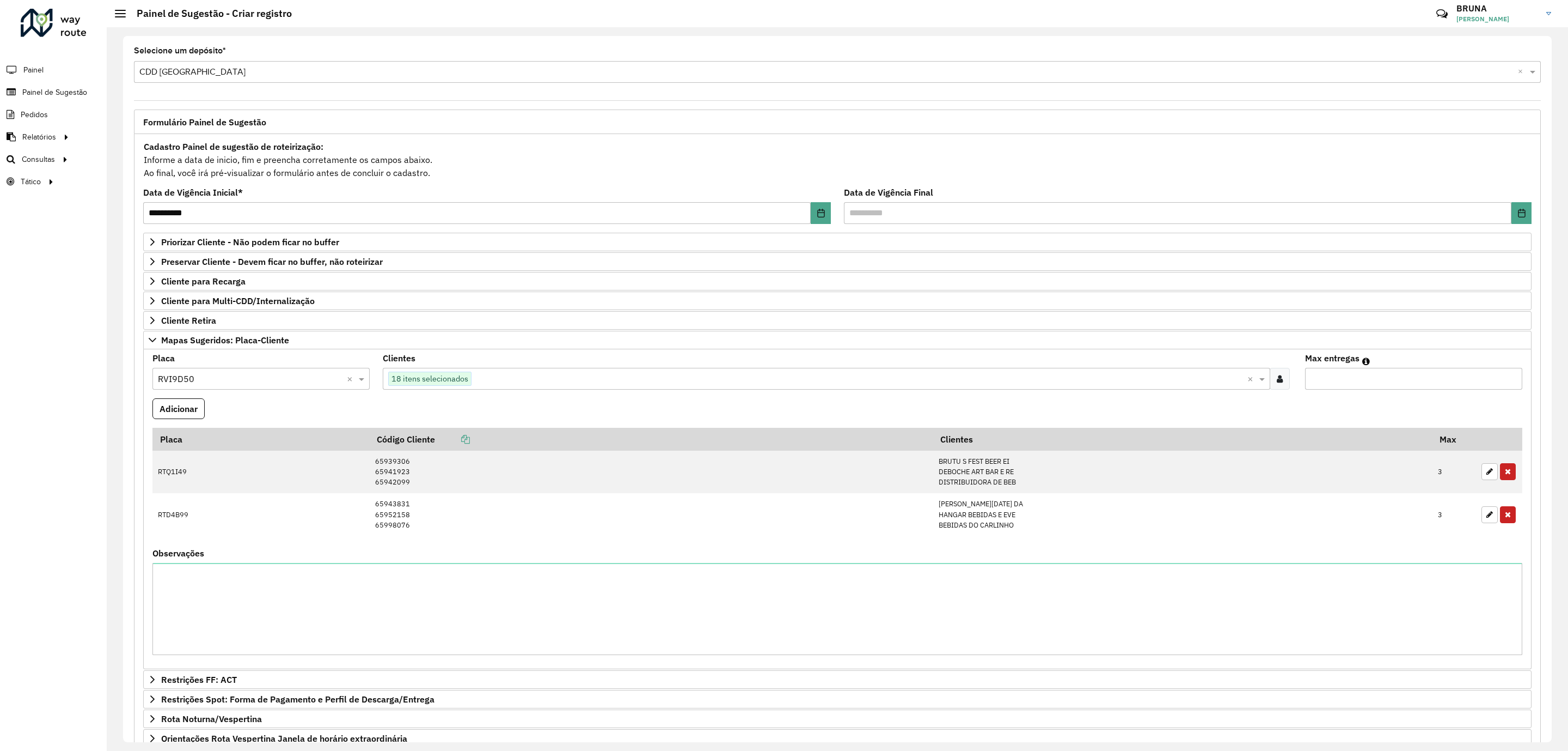
click at [1380, 387] on input "*" at bounding box center [1413, 379] width 217 height 22
type input "**"
click at [167, 414] on button "Adicionar" at bounding box center [178, 409] width 52 height 21
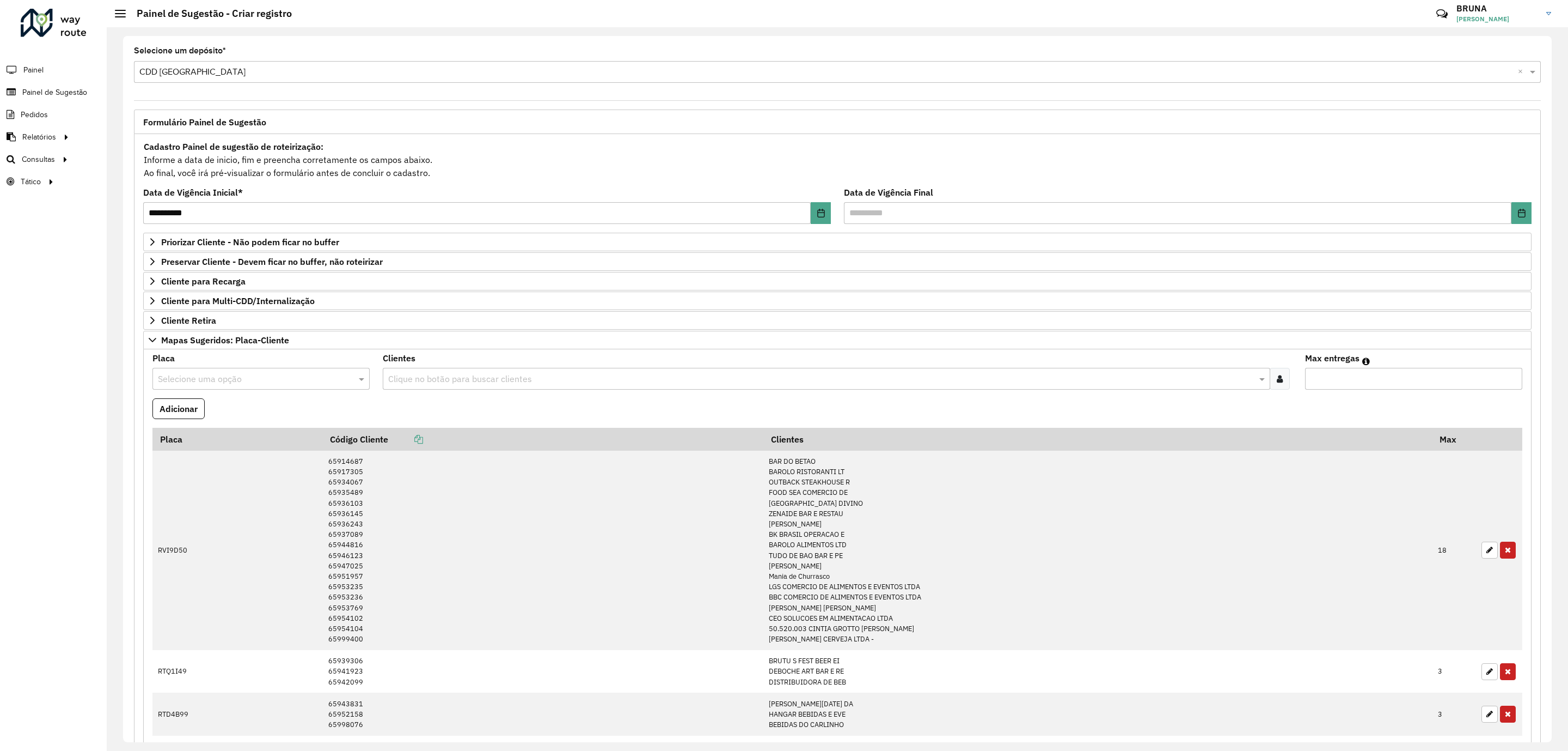
scroll to position [82, 0]
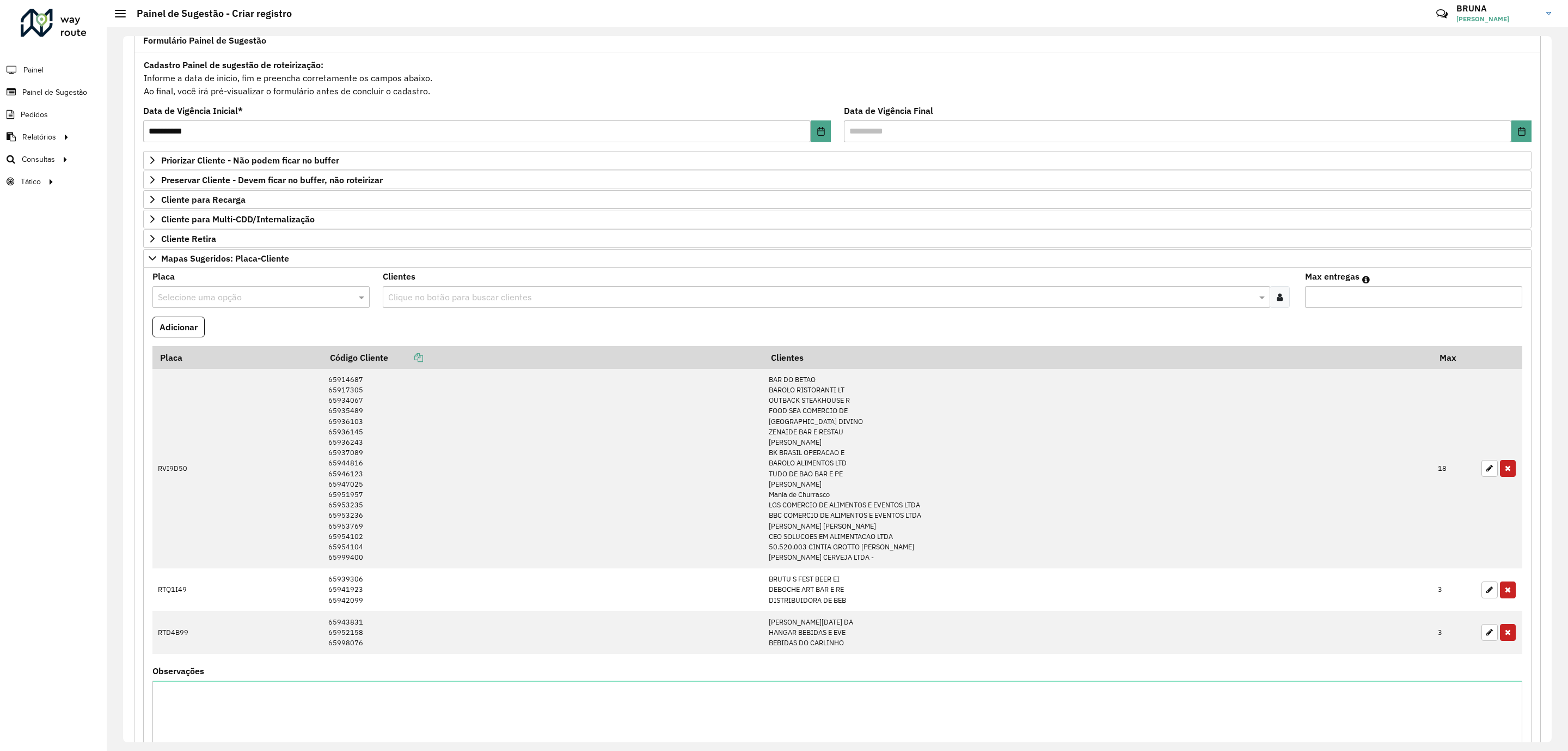
click at [248, 301] on input "text" at bounding box center [250, 297] width 184 height 13
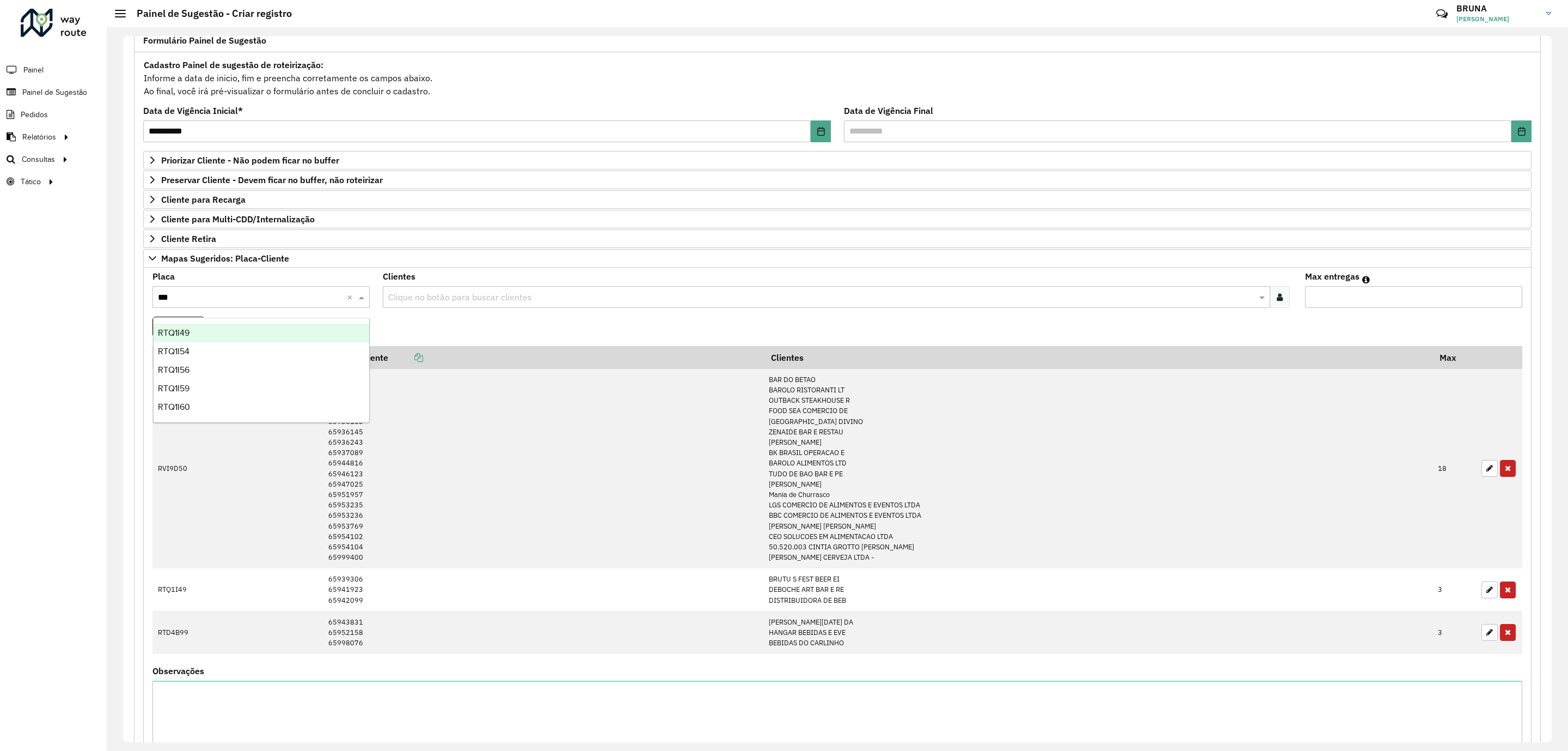
type input "****"
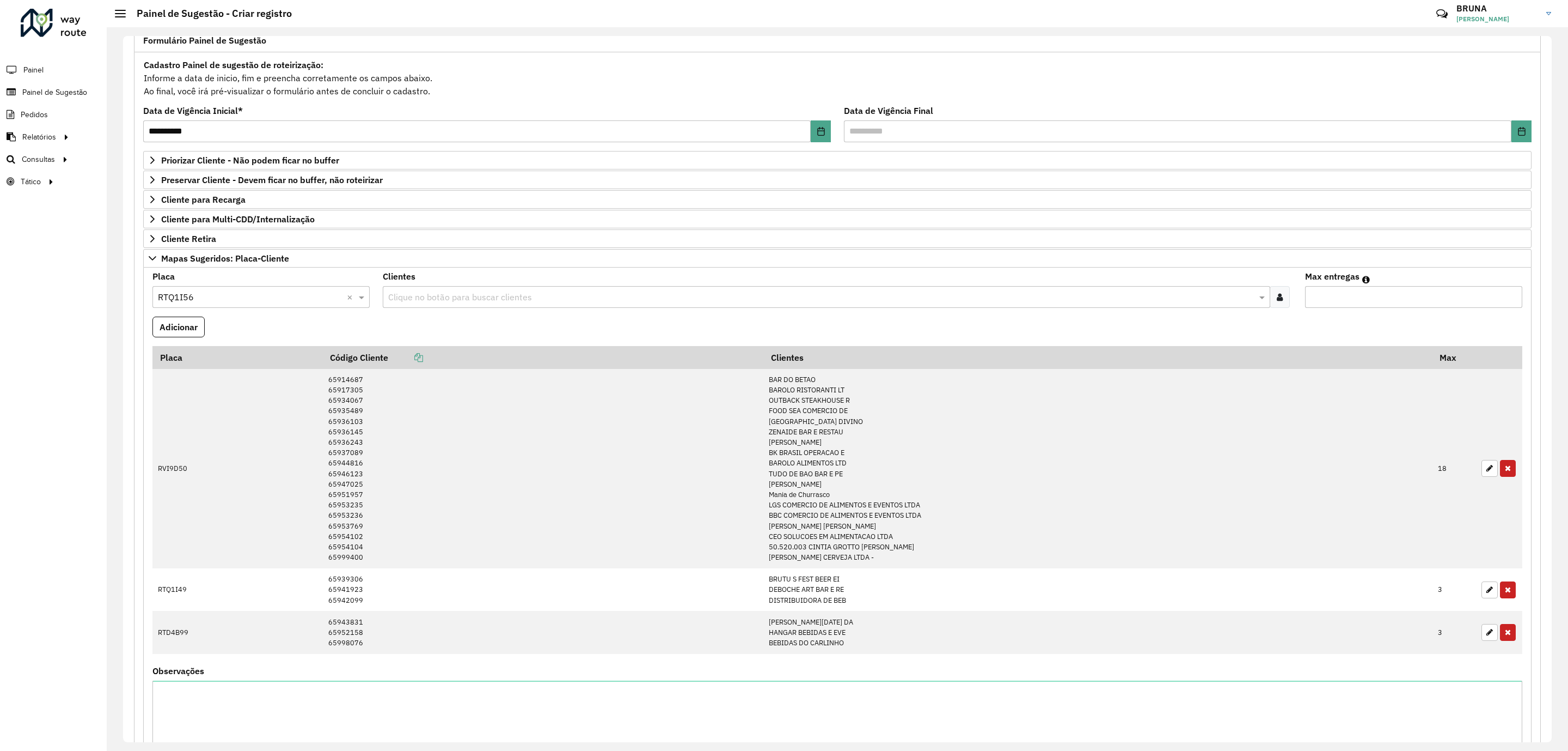
click at [1282, 303] on div at bounding box center [1279, 297] width 20 height 22
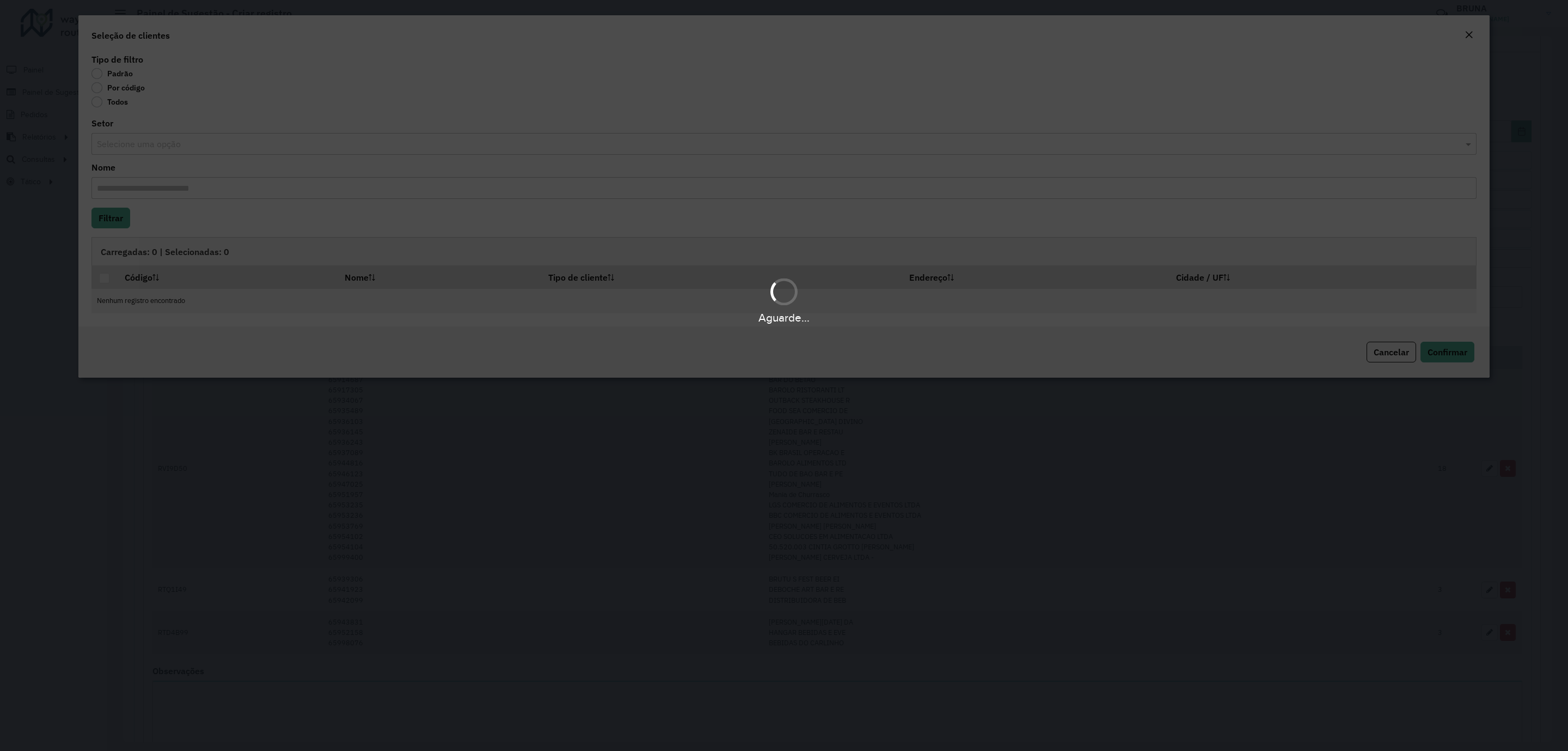
click at [119, 89] on div "Aguarde..." at bounding box center [784, 375] width 1568 height 751
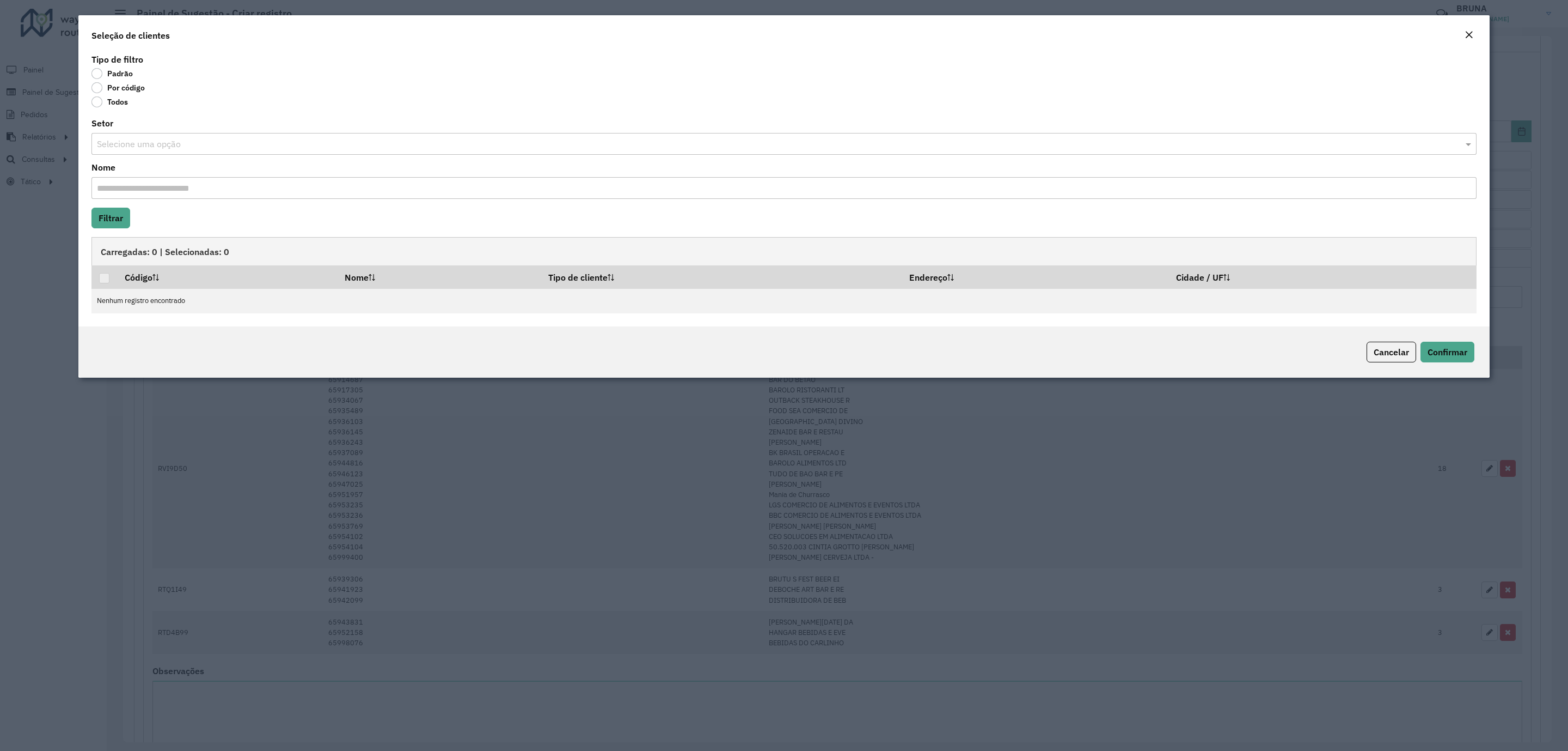
click at [120, 89] on label "Por código" at bounding box center [118, 88] width 54 height 11
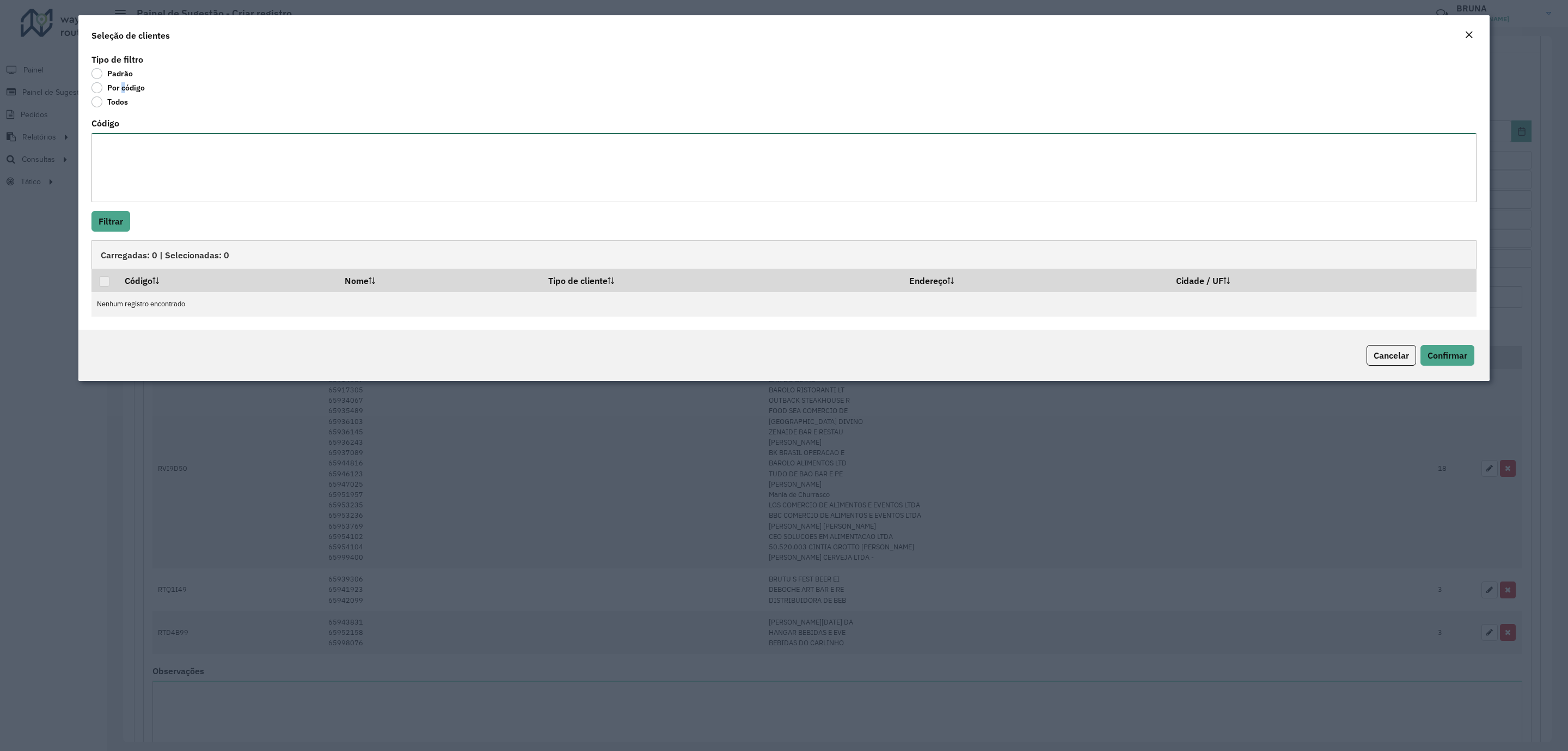
click at [165, 152] on textarea "Código" at bounding box center [783, 167] width 1385 height 69
paste textarea "***** ***** ***** *****"
type textarea "***** ***** ***** *****"
click at [108, 225] on button "Filtrar" at bounding box center [111, 221] width 39 height 21
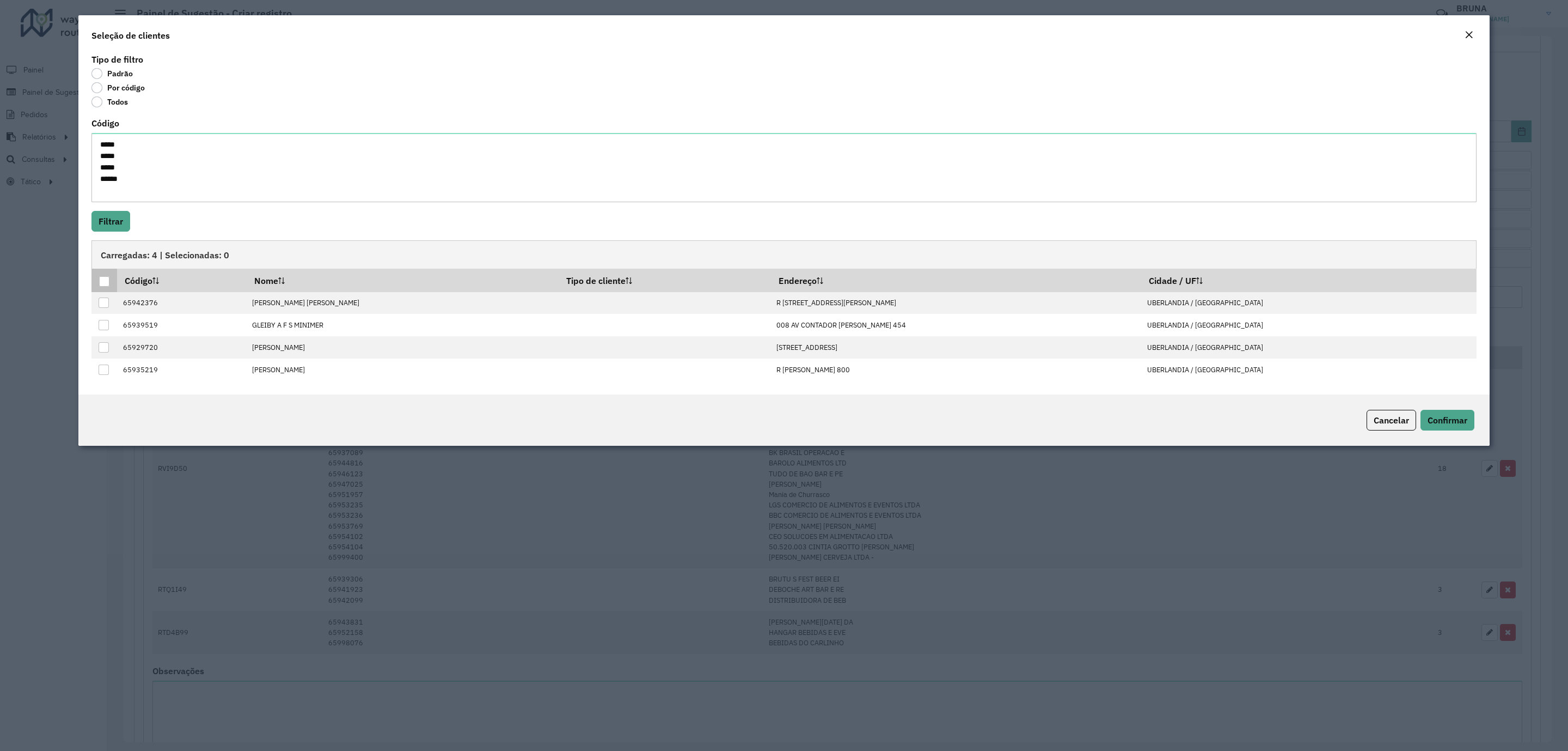
click at [102, 278] on div at bounding box center [104, 281] width 10 height 10
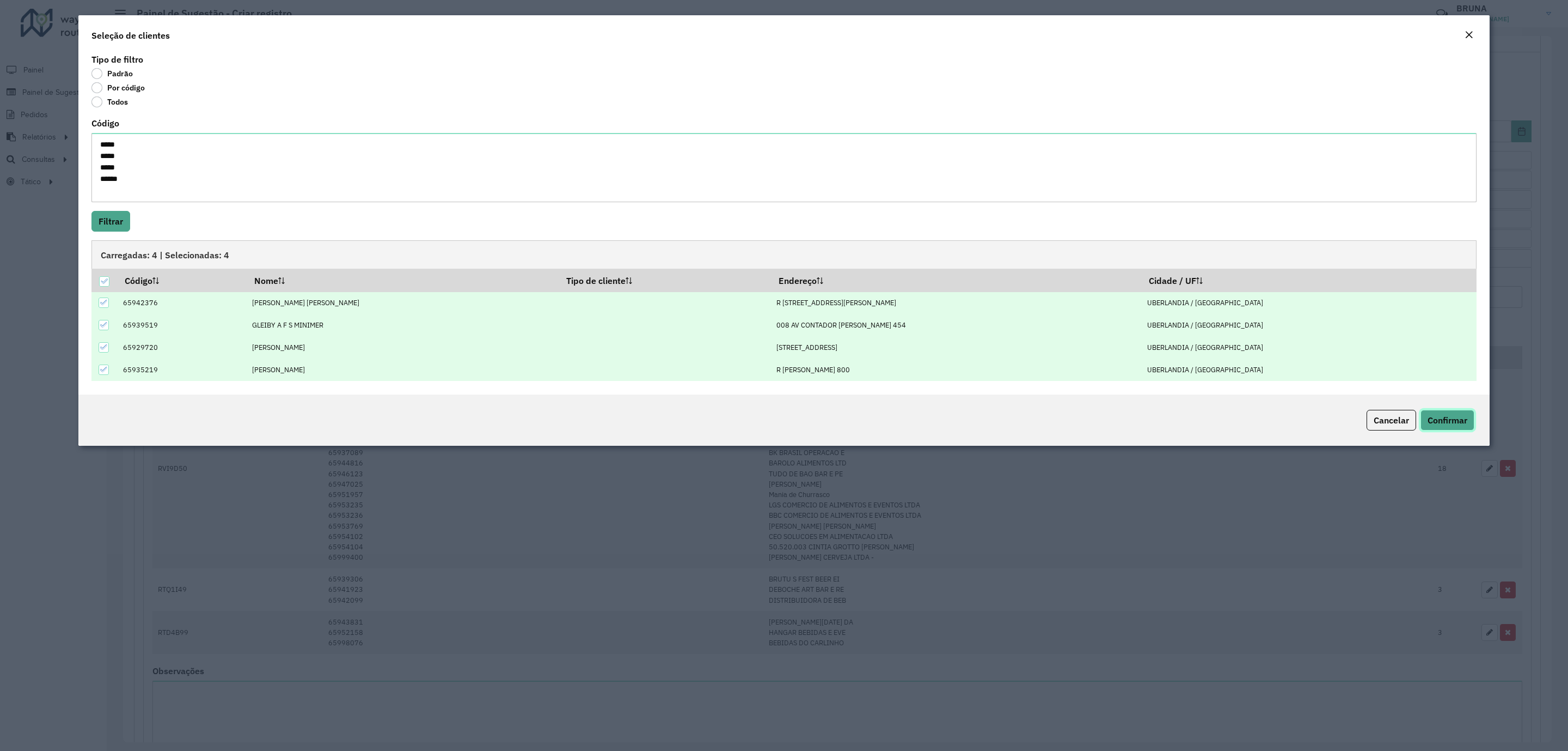
click at [1457, 426] on span "Confirmar" at bounding box center [1447, 420] width 40 height 11
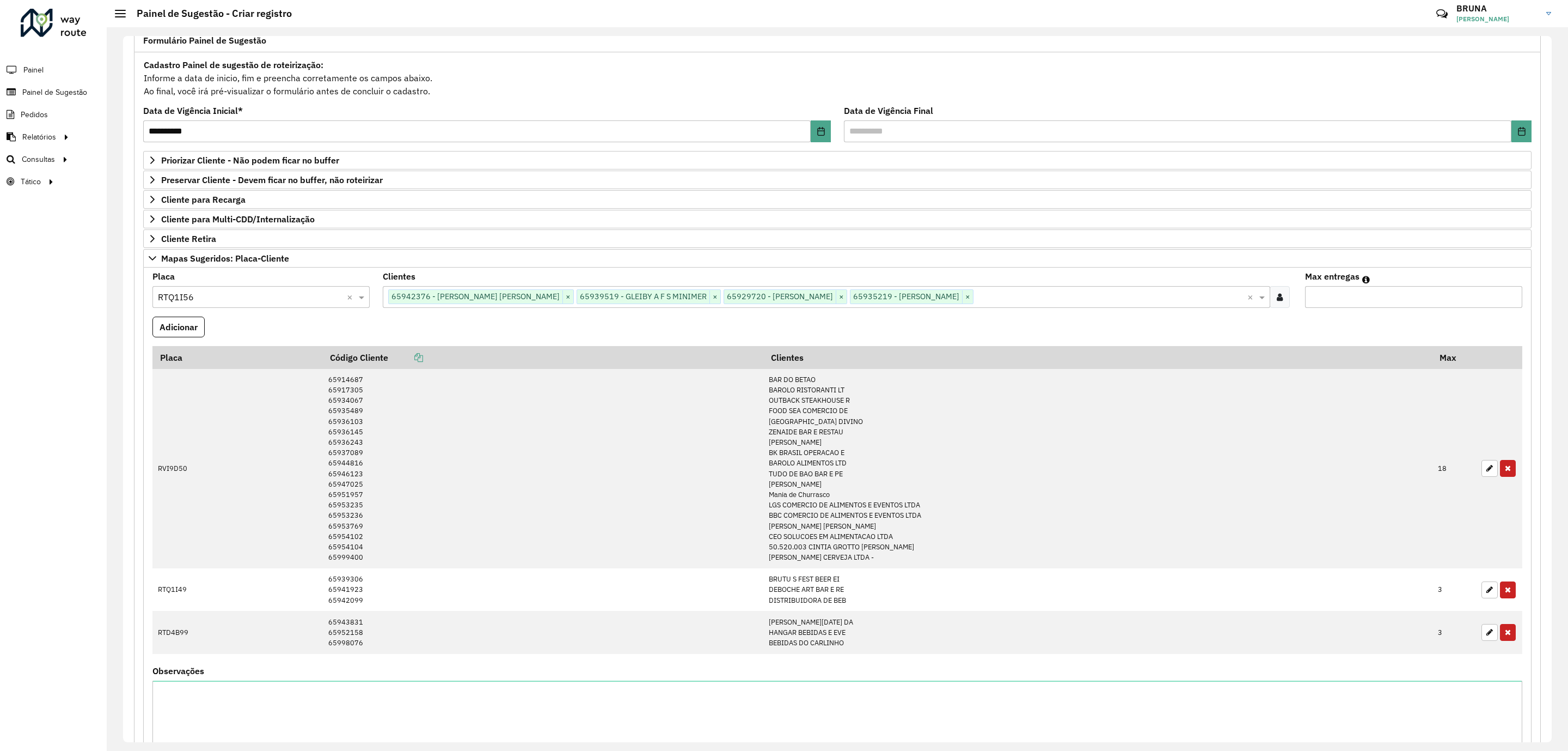
click at [1377, 301] on input "**" at bounding box center [1413, 297] width 217 height 22
type input "*"
click at [1337, 305] on input "*" at bounding box center [1413, 297] width 217 height 22
type input "*"
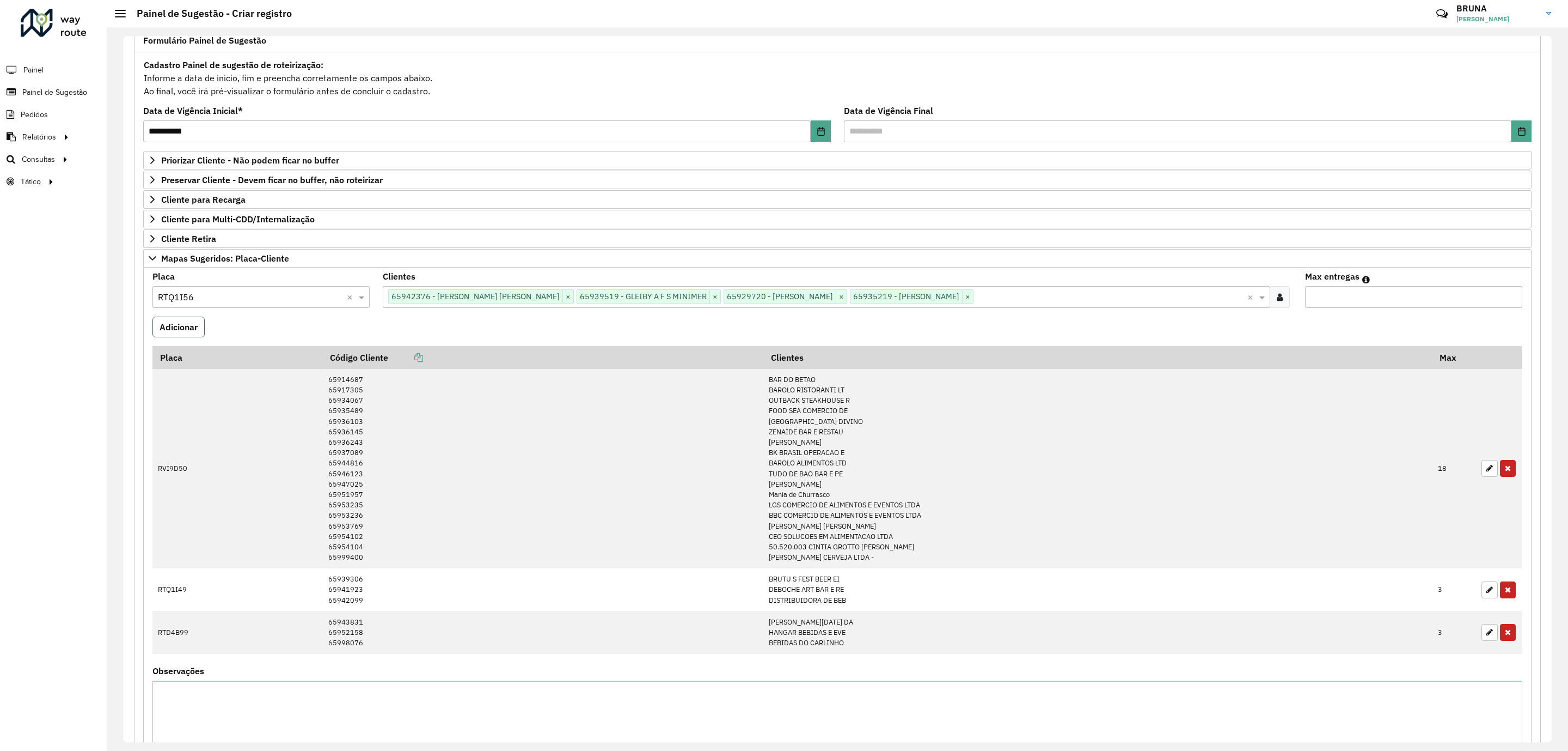
click at [160, 333] on button "Adicionar" at bounding box center [178, 327] width 52 height 21
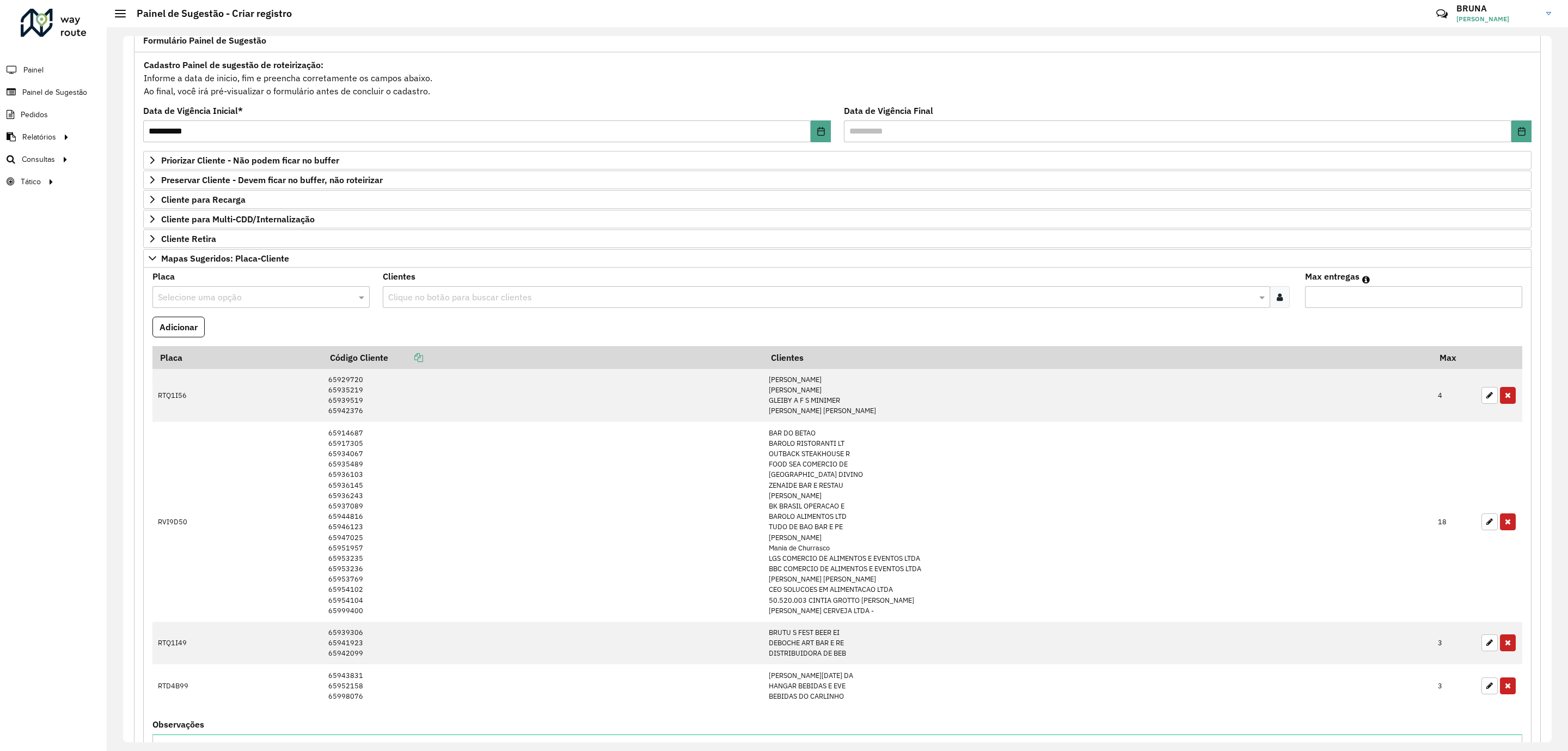
click at [237, 304] on input "text" at bounding box center [250, 297] width 184 height 13
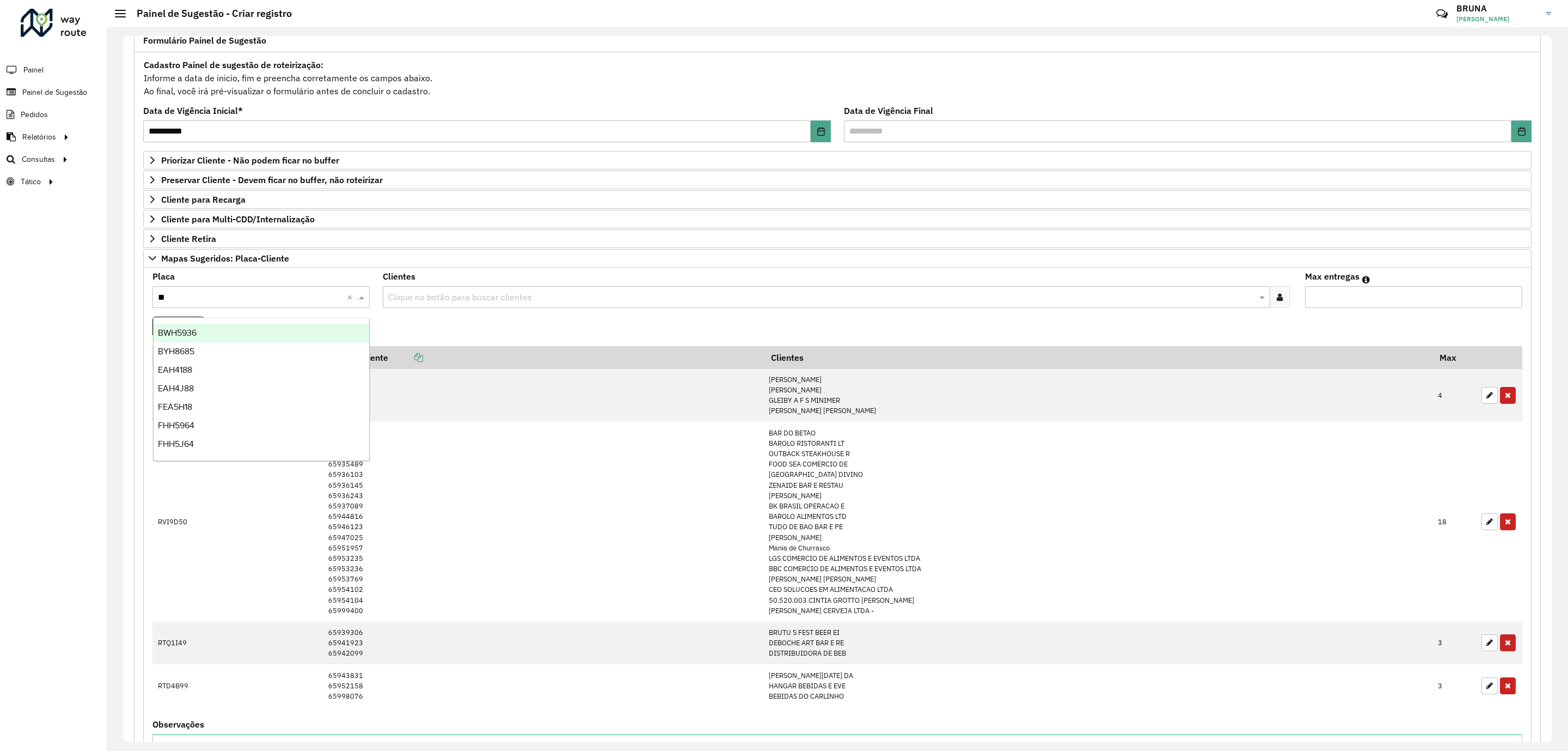
type input "***"
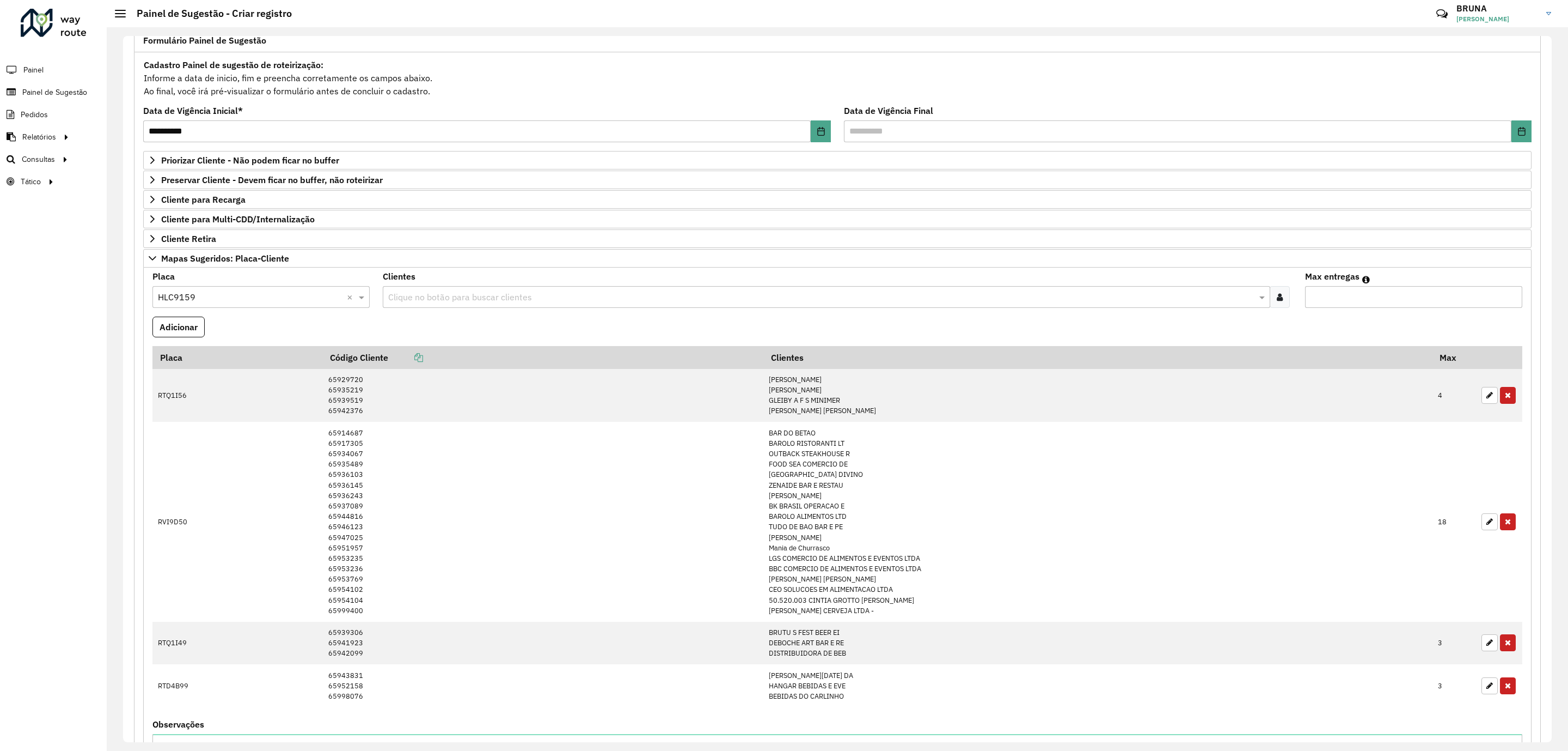
click at [1279, 301] on icon at bounding box center [1279, 297] width 6 height 9
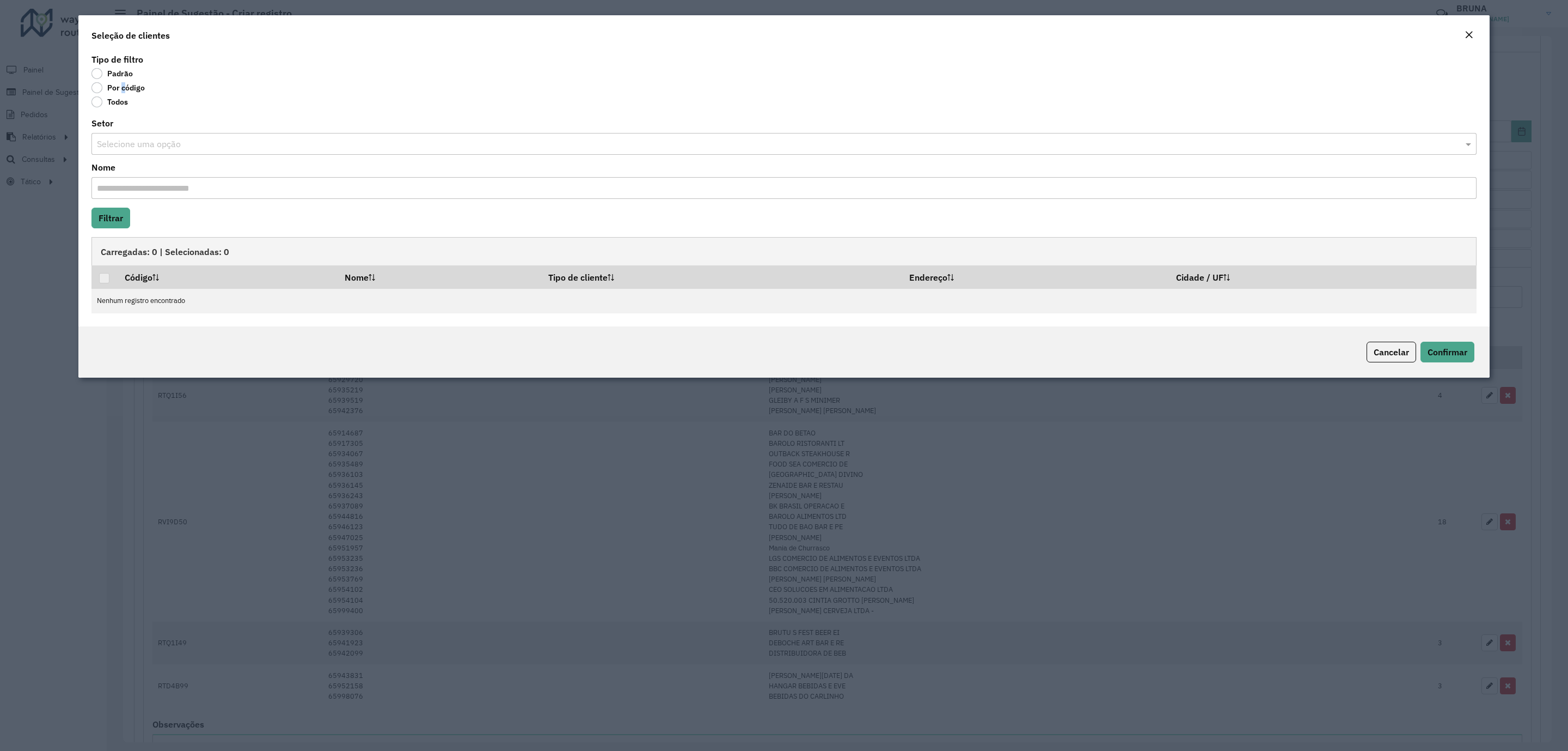
click at [121, 85] on label "Por código" at bounding box center [118, 88] width 54 height 11
click at [99, 83] on label "Por código" at bounding box center [118, 88] width 54 height 11
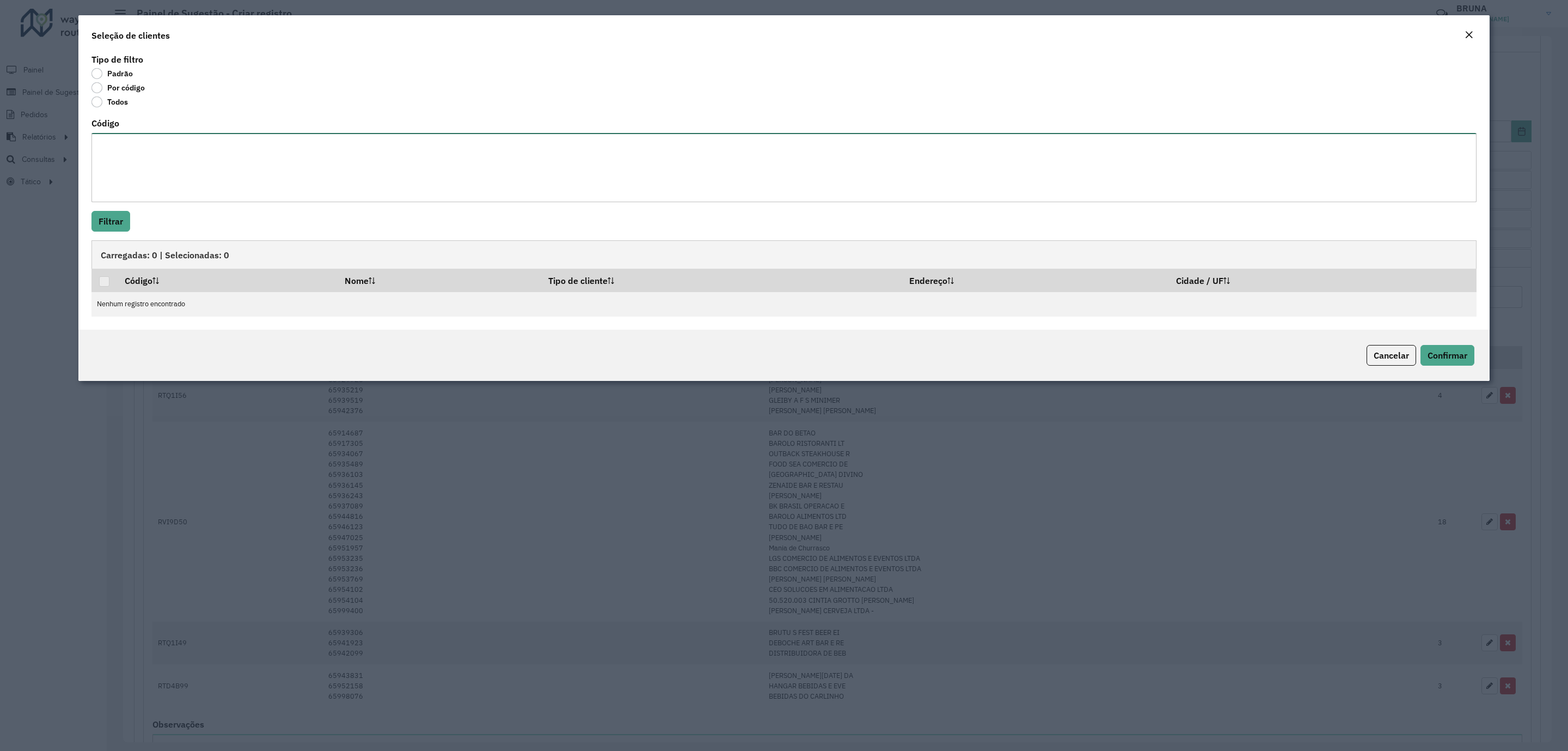
click at [136, 155] on textarea "Código" at bounding box center [783, 167] width 1385 height 69
paste textarea "***** ***** ***** ***** ***** ***** ***** ***** ***** ***** ***** ***** ***** *…"
type textarea "***** ***** ***** ***** ***** ***** ***** ***** ***** ***** ***** ***** ***** *…"
click at [115, 218] on button "Filtrar" at bounding box center [111, 221] width 39 height 21
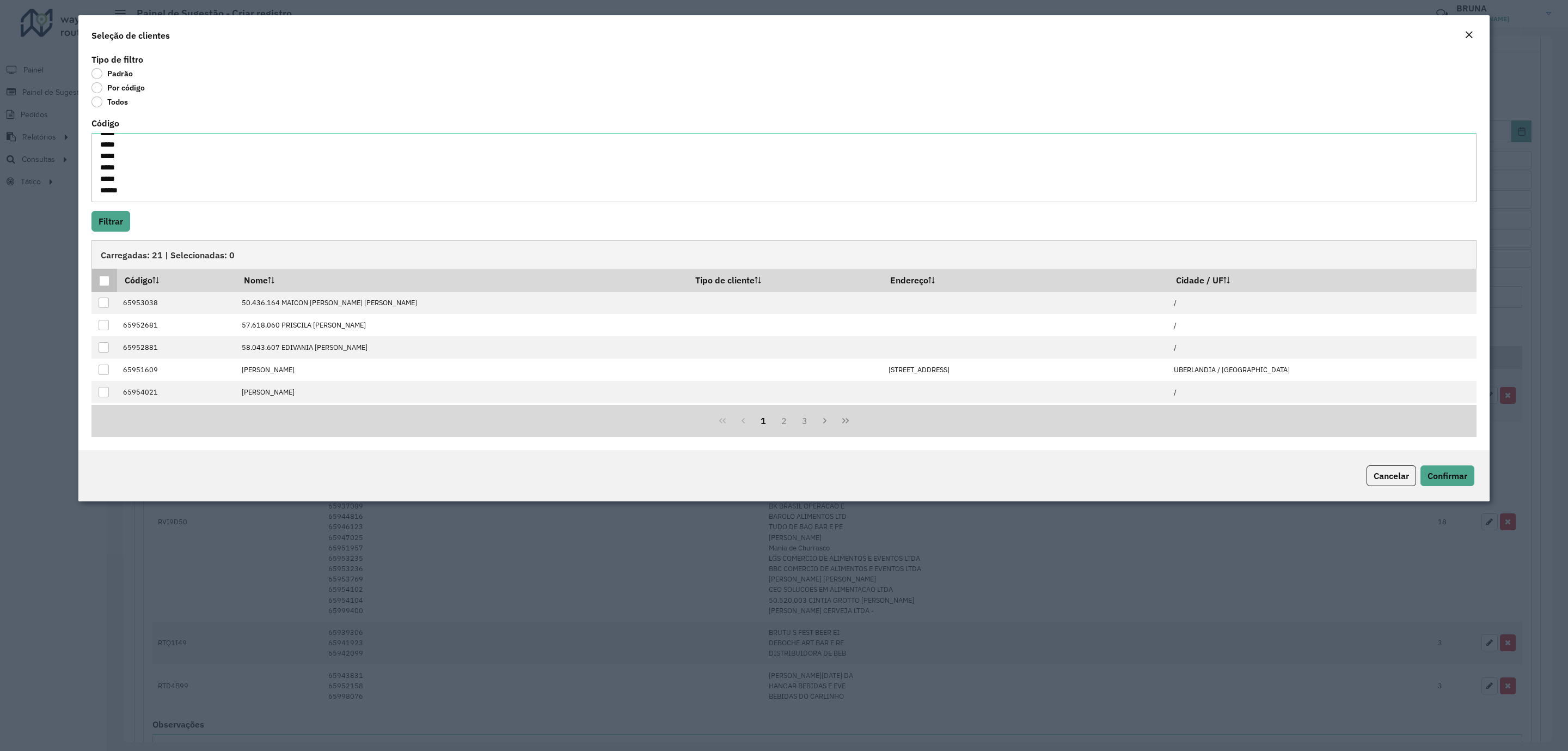
click at [105, 283] on div at bounding box center [104, 281] width 10 height 10
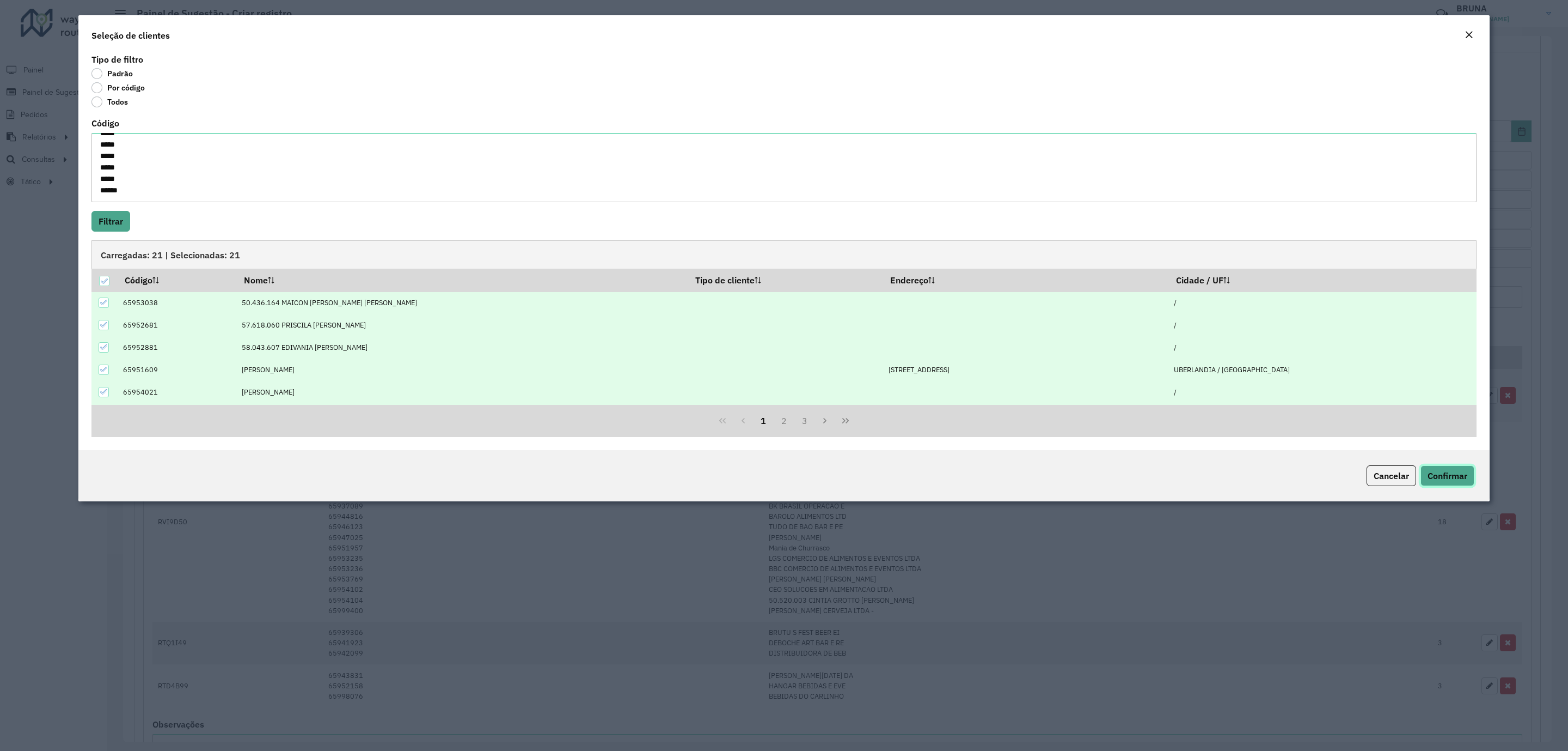
click at [1454, 469] on button "Confirmar" at bounding box center [1447, 476] width 54 height 21
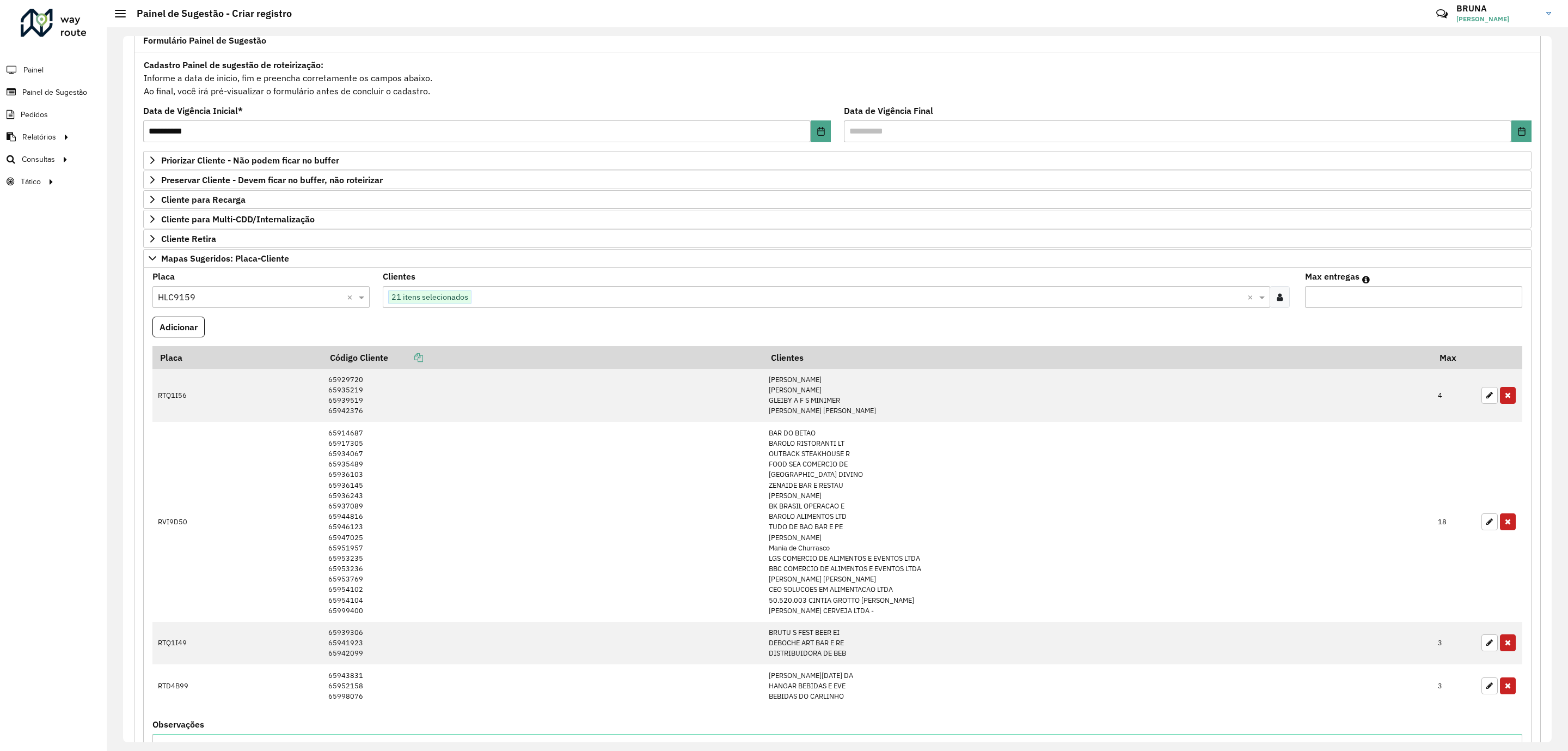
click at [1353, 299] on input "*" at bounding box center [1413, 297] width 217 height 22
type input "**"
click at [180, 324] on button "Adicionar" at bounding box center [178, 327] width 52 height 21
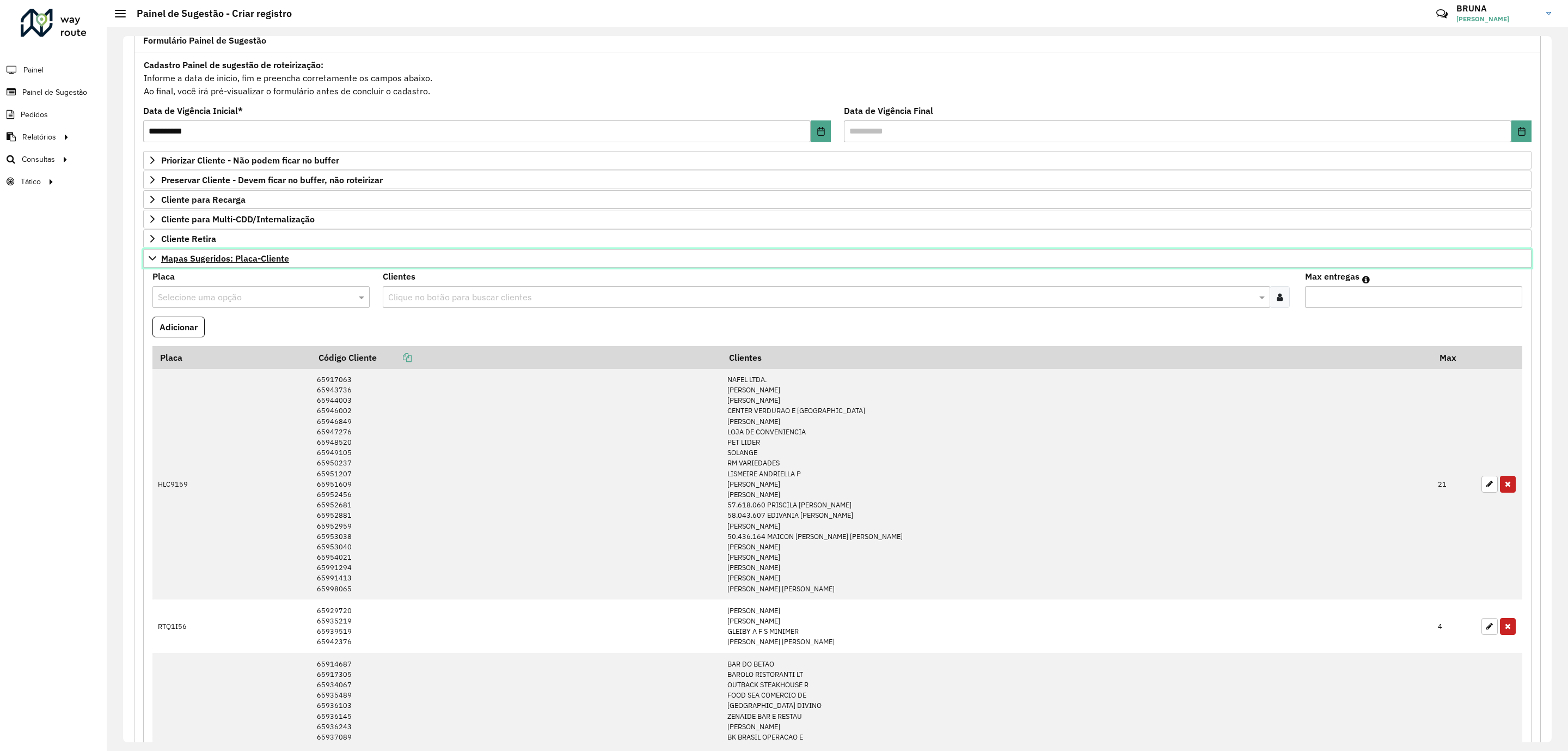
click at [211, 259] on span "Mapas Sugeridos: Placa-Cliente" at bounding box center [225, 258] width 128 height 9
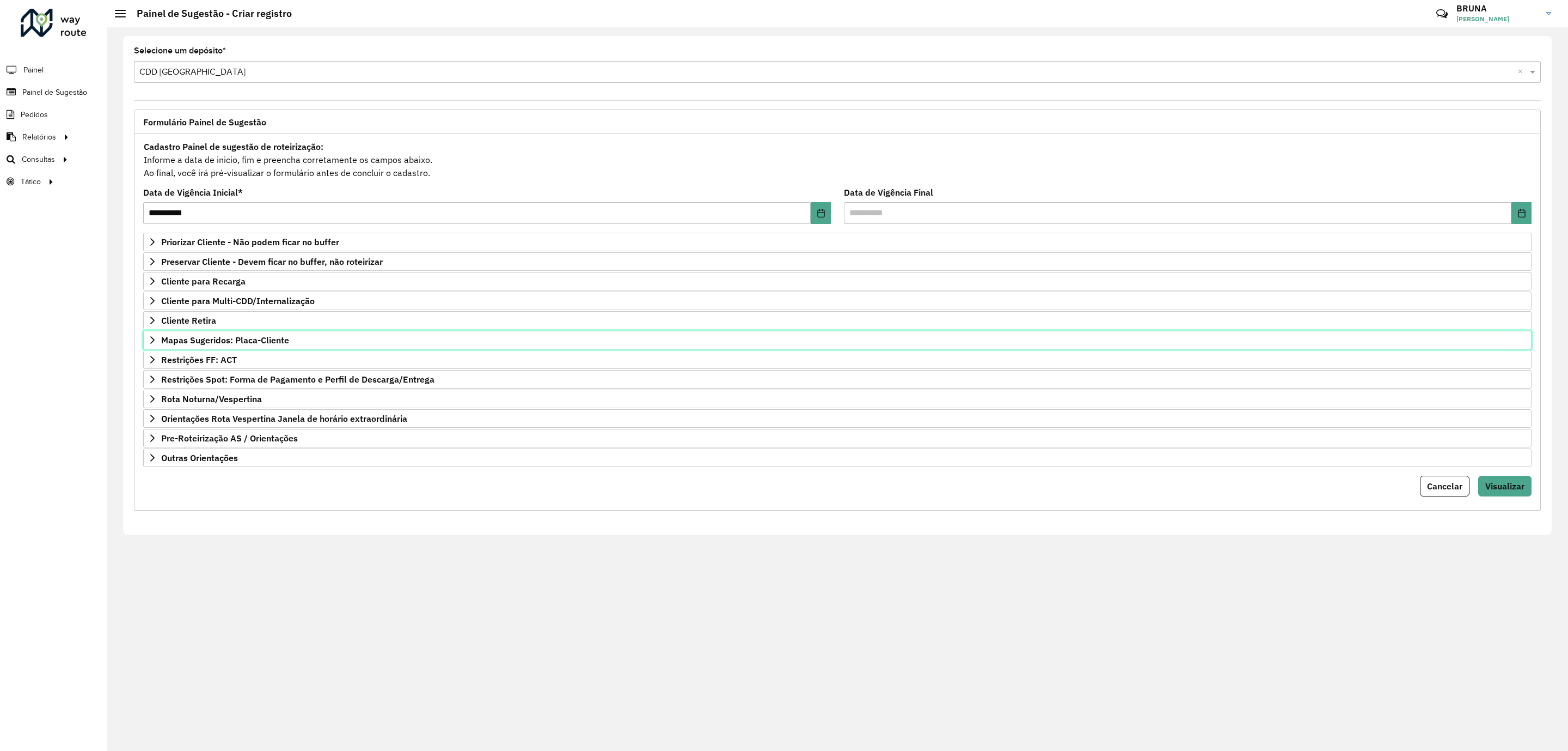
scroll to position [0, 0]
click at [227, 408] on link "Rota Noturna/Vespertina" at bounding box center [837, 399] width 1388 height 18
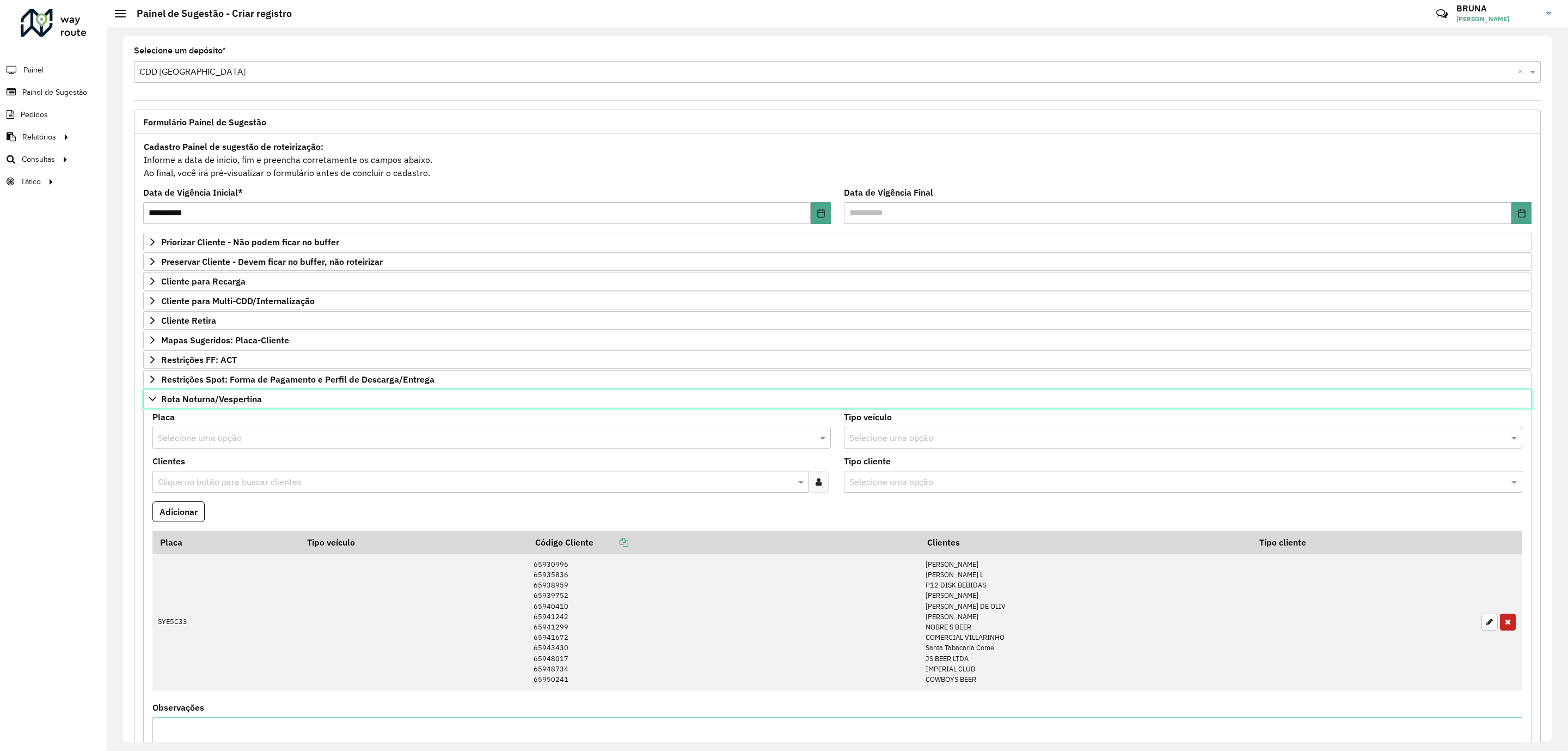
click at [226, 408] on link "Rota Noturna/Vespertina" at bounding box center [837, 399] width 1388 height 18
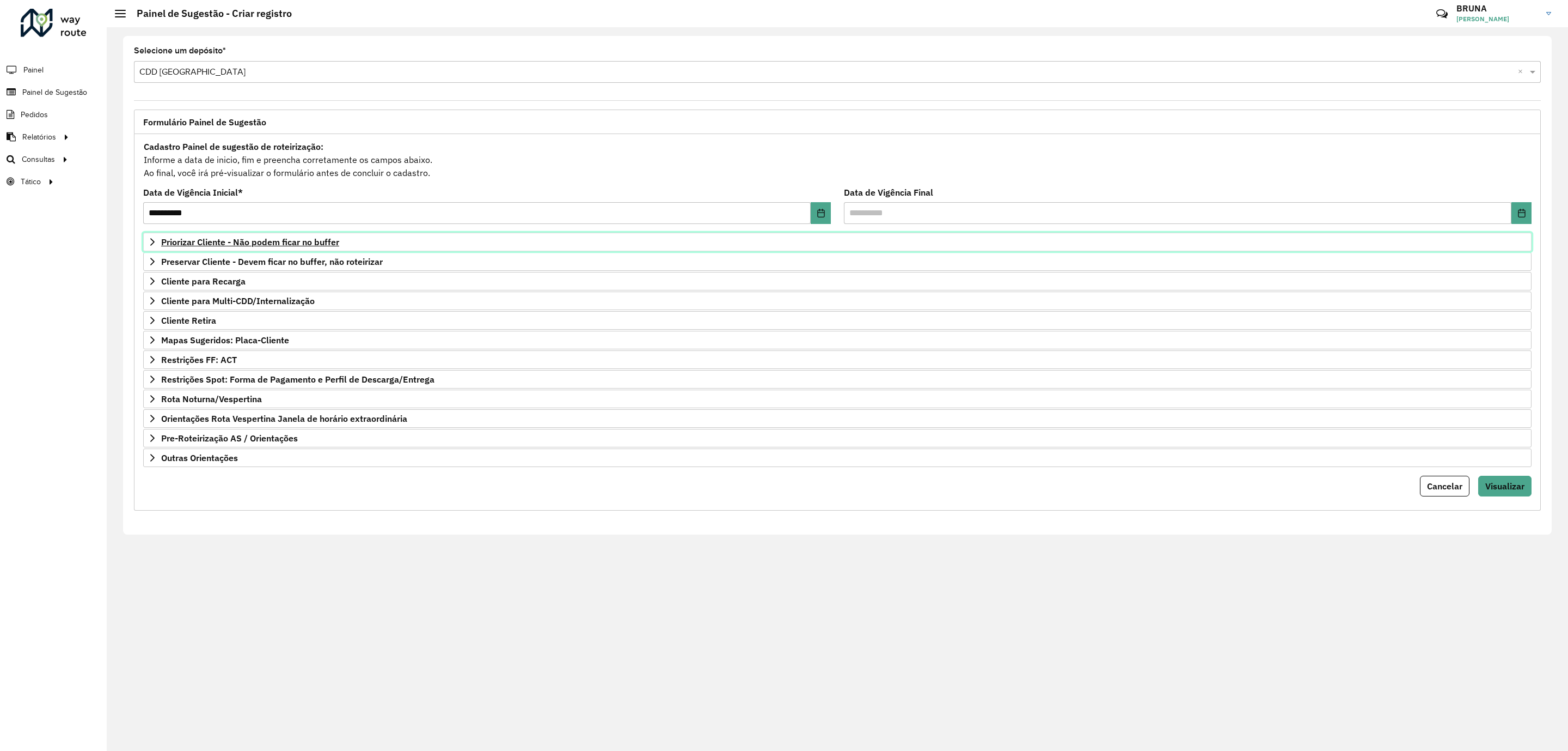
click at [290, 240] on span "Priorizar Cliente - Não podem ficar no buffer" at bounding box center [250, 242] width 178 height 9
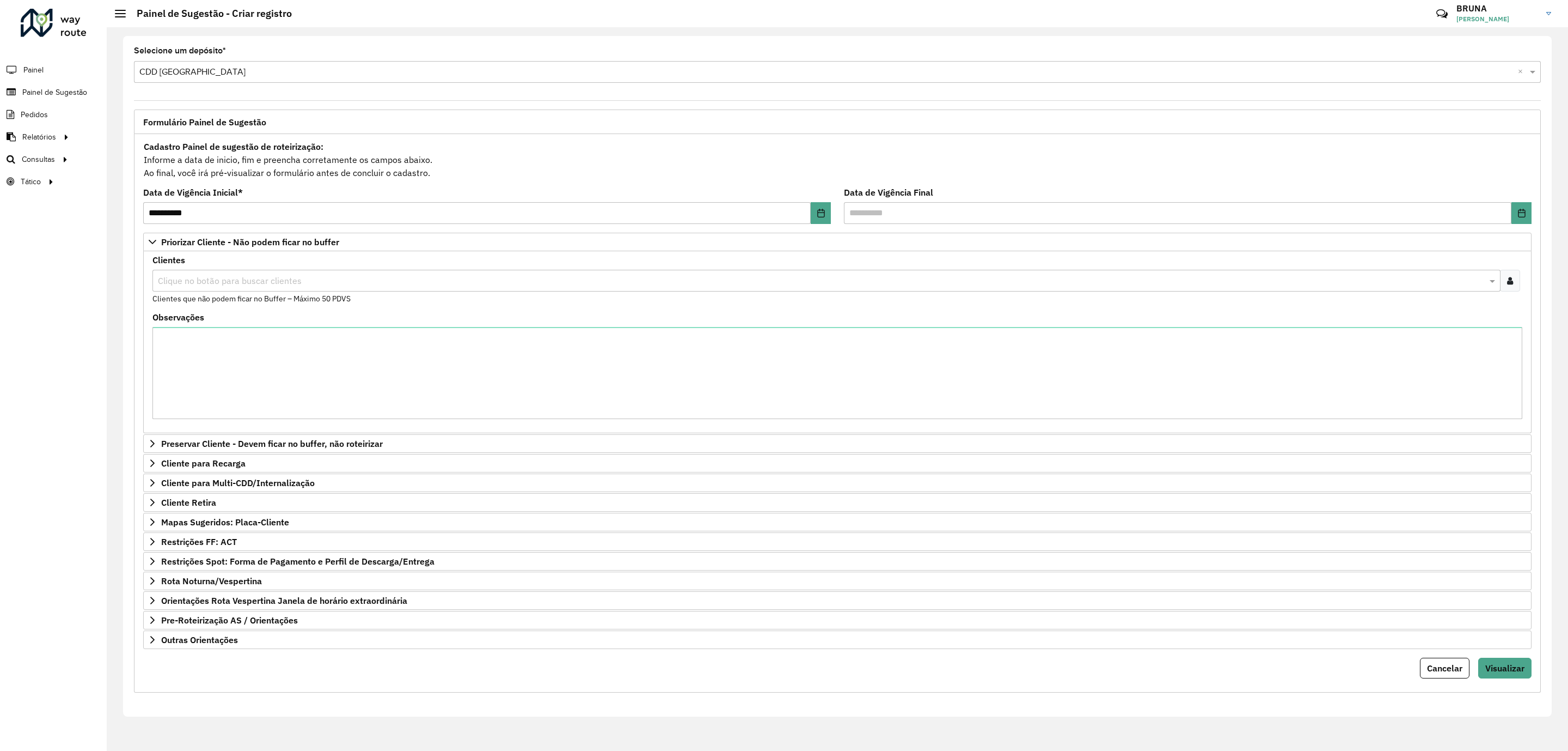
click at [1509, 280] on icon at bounding box center [1510, 280] width 6 height 9
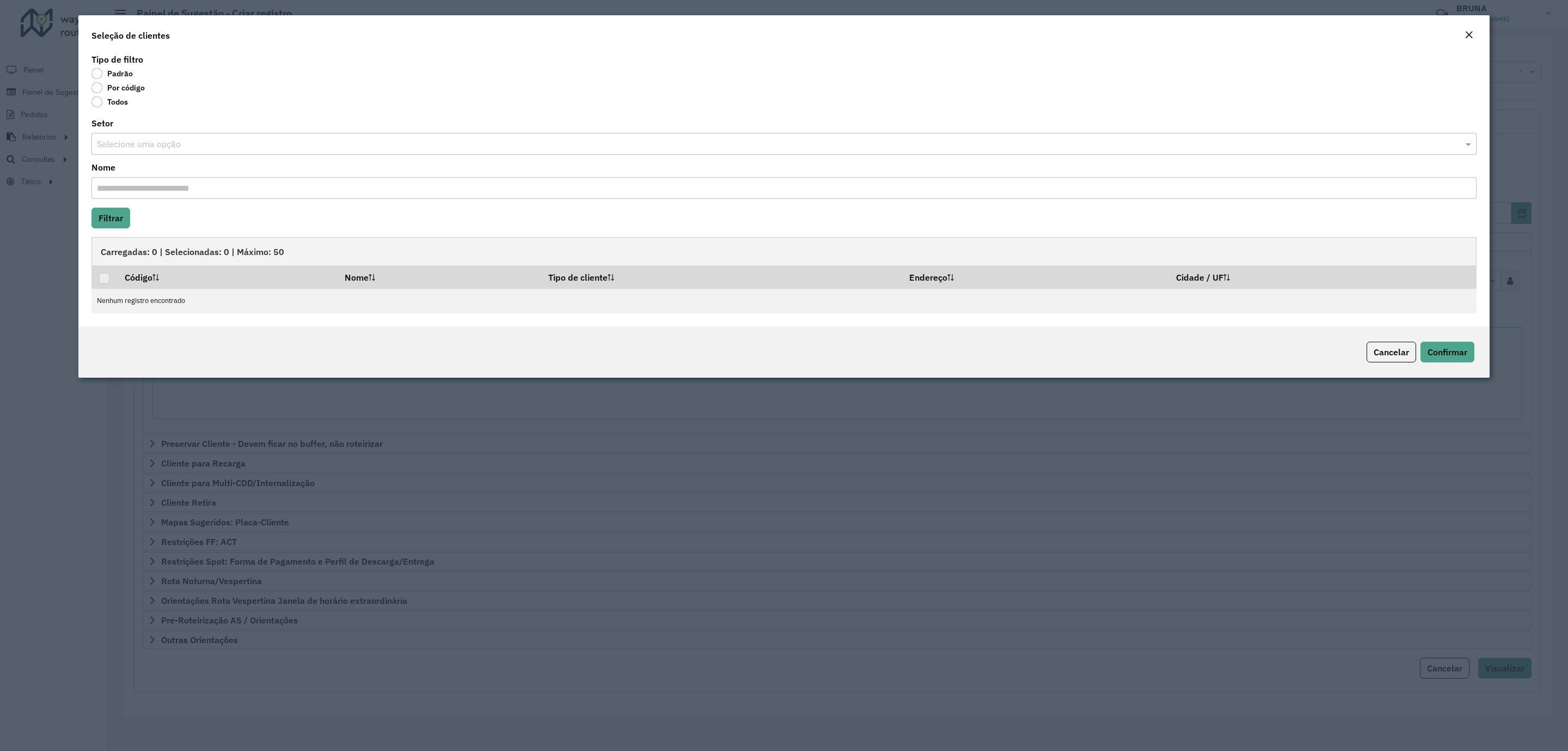
click at [123, 85] on label "Por código" at bounding box center [118, 88] width 54 height 11
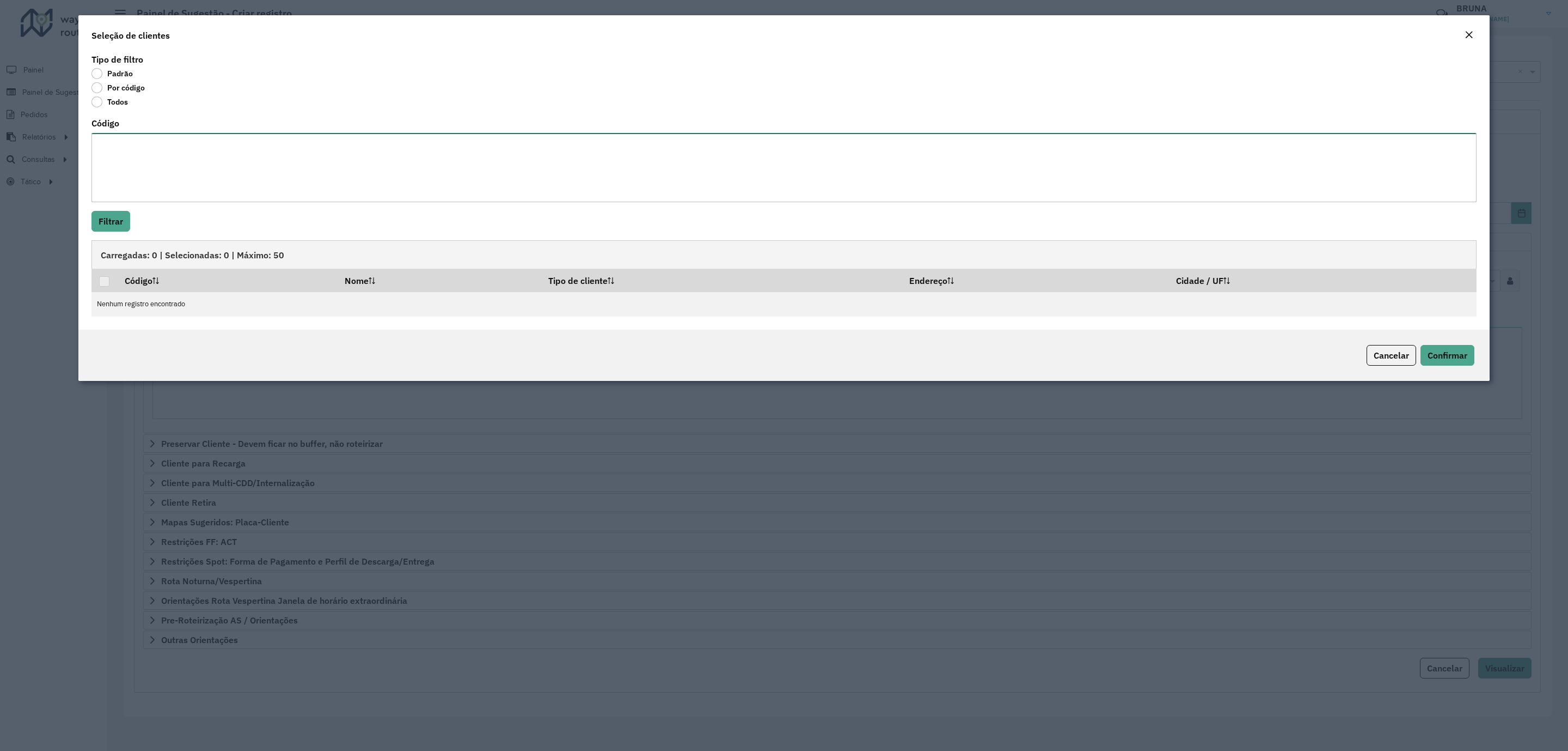
click at [237, 153] on textarea "Código" at bounding box center [783, 167] width 1385 height 69
paste textarea "****** ***** ***** ***** ***** ***** ***** ***** ***** ***** ***** ***** ***** …"
paste textarea "***** ***** ***** ***** ***** ***** ***** ***** ***** ***** *****"
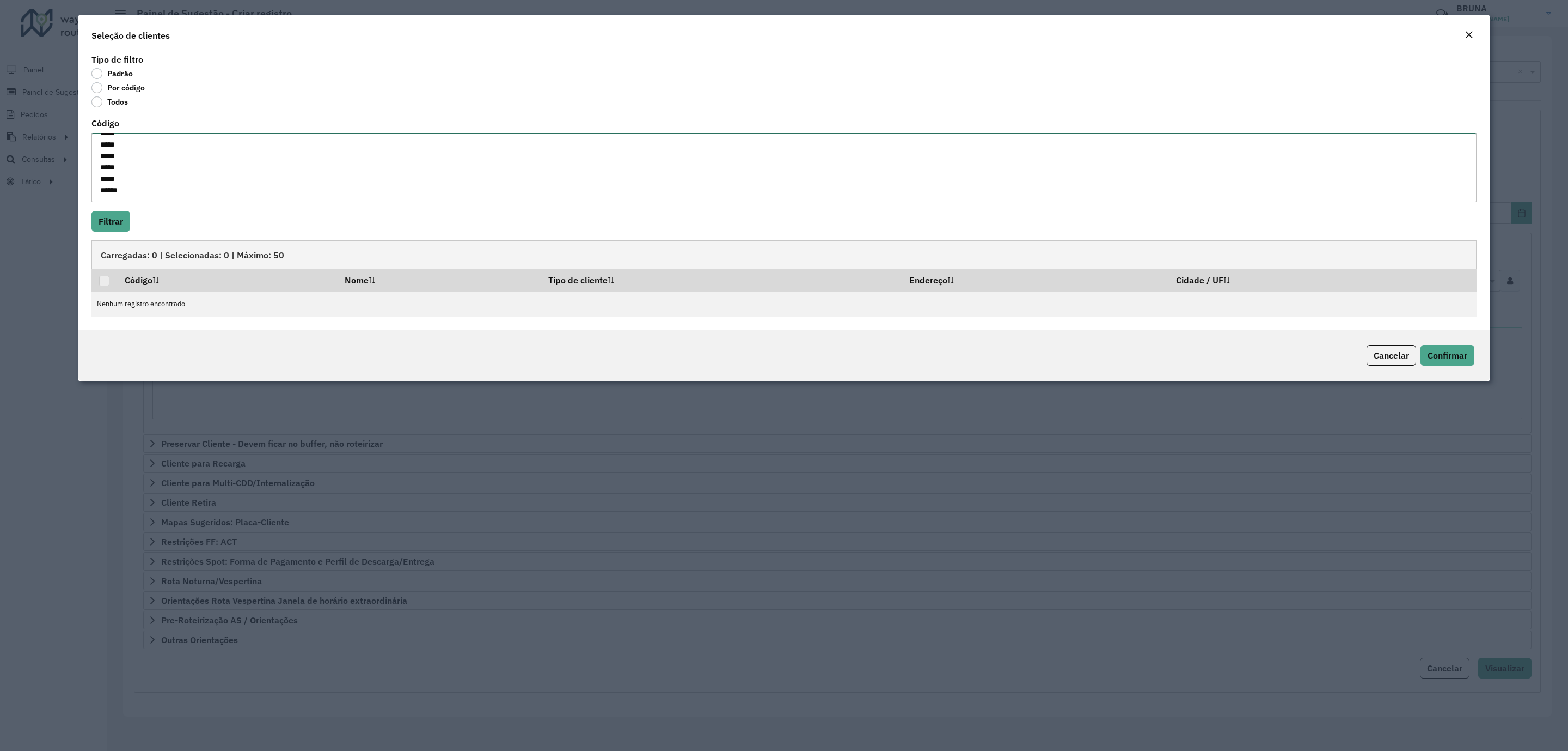
paste textarea "***** ***** ***** ***** *****"
type textarea "****** ***** ***** ***** ***** ***** ***** ***** ***** ***** ***** ***** ***** …"
click at [121, 225] on button "Filtrar" at bounding box center [111, 221] width 39 height 21
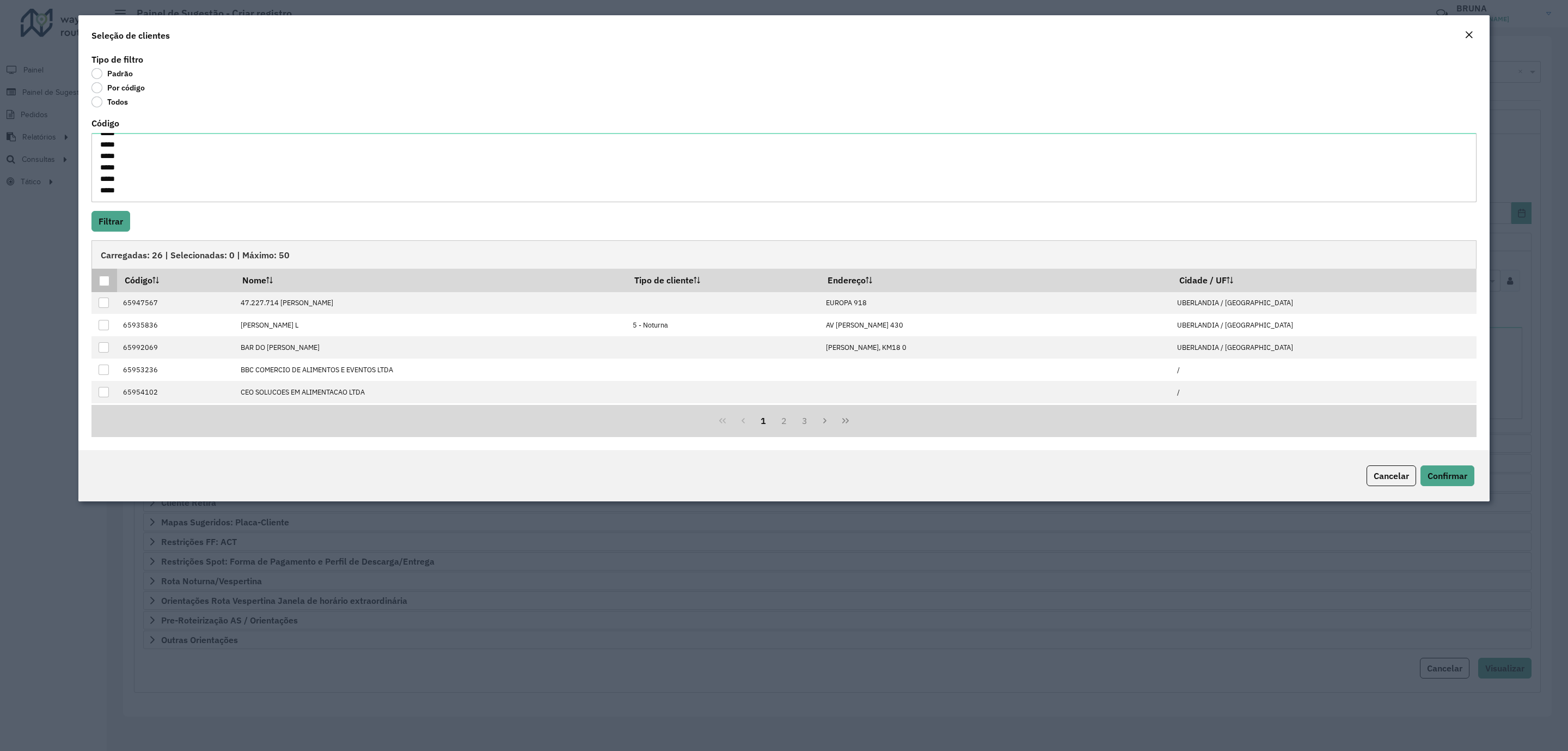
click at [102, 280] on div at bounding box center [104, 281] width 10 height 10
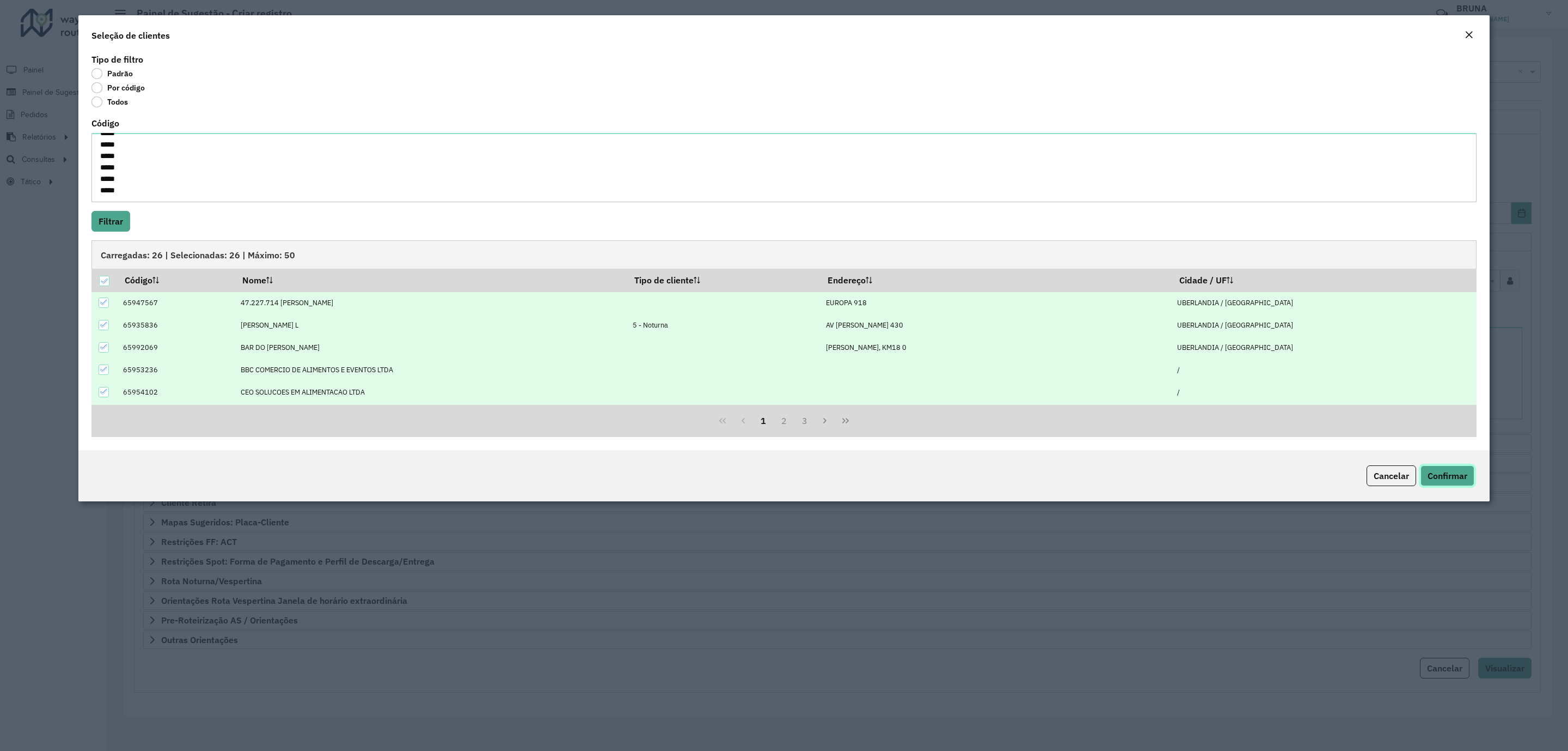
click at [1440, 476] on span "Confirmar" at bounding box center [1447, 476] width 40 height 11
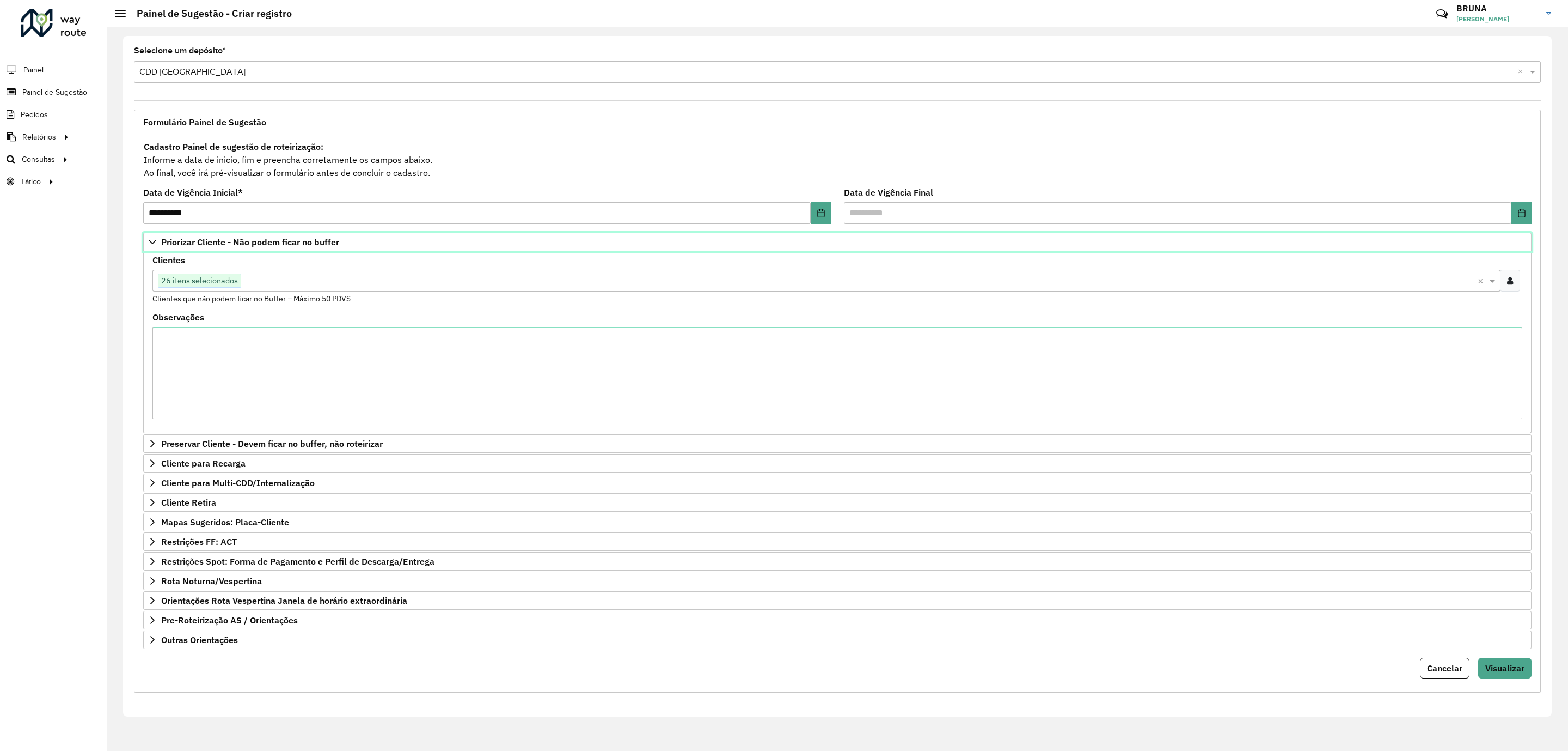
click at [309, 249] on link "Priorizar Cliente - Não podem ficar no buffer" at bounding box center [837, 242] width 1388 height 18
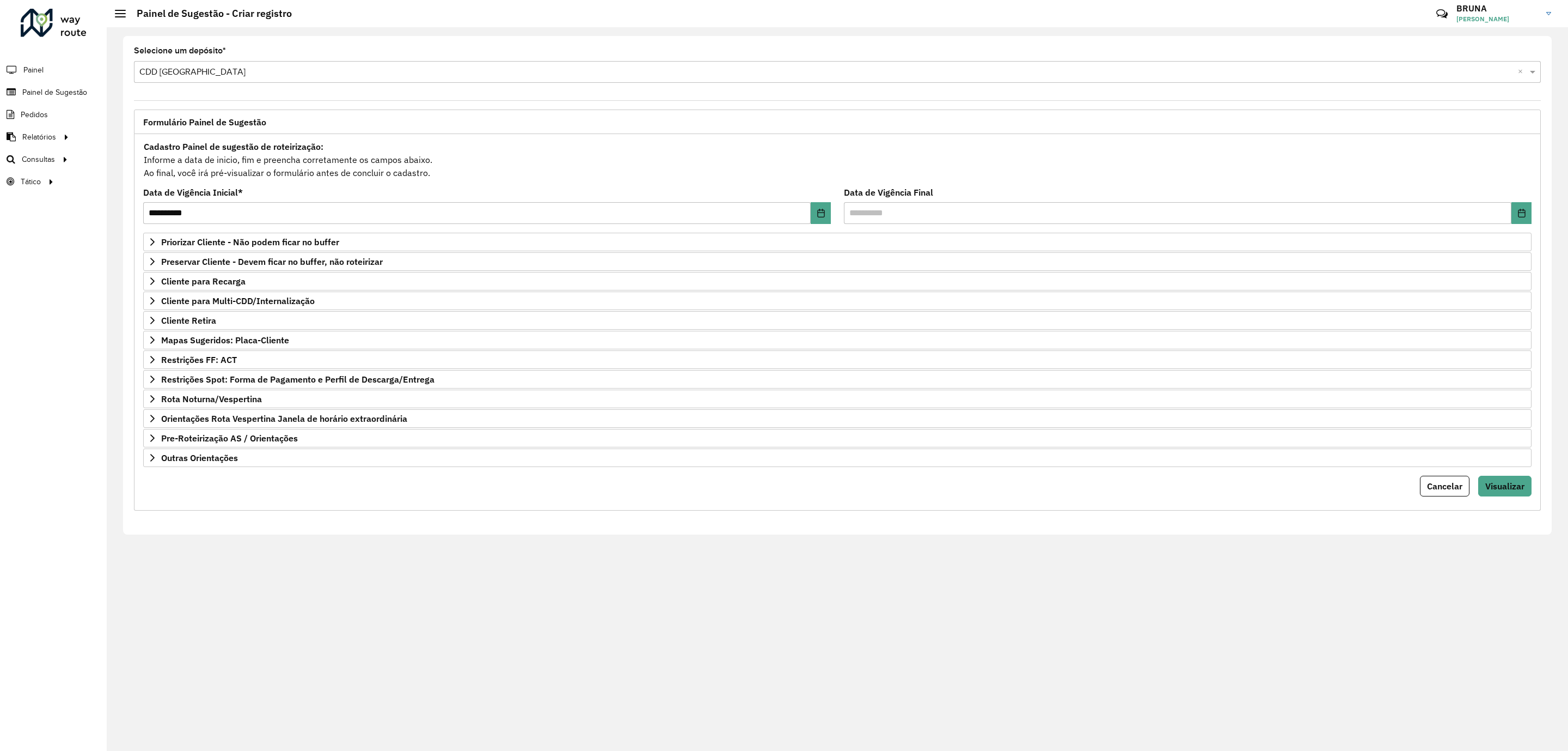
click at [1487, 482] on form "**********" at bounding box center [837, 318] width 1388 height 357
click at [1497, 489] on span "Visualizar" at bounding box center [1505, 486] width 39 height 11
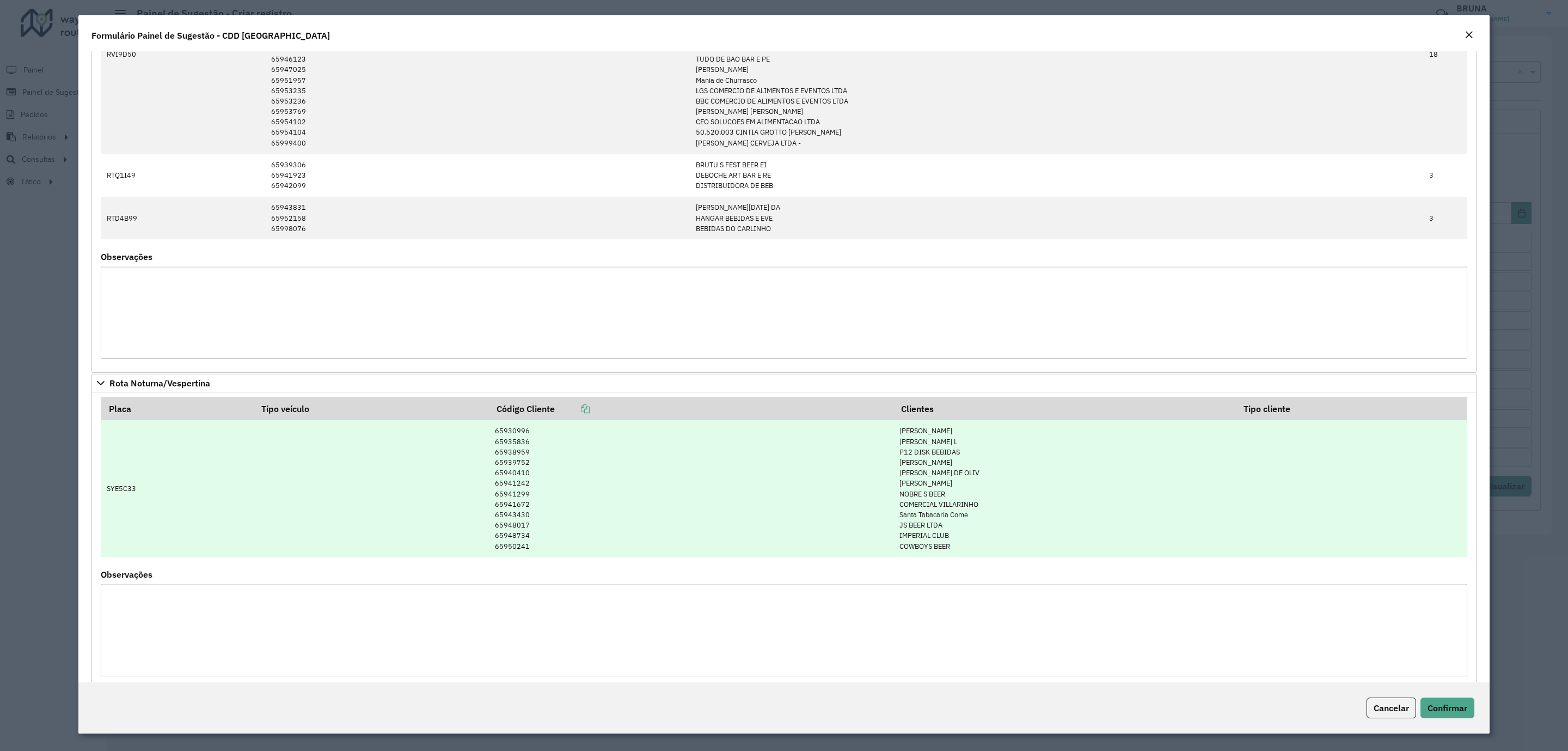
scroll to position [1258, 0]
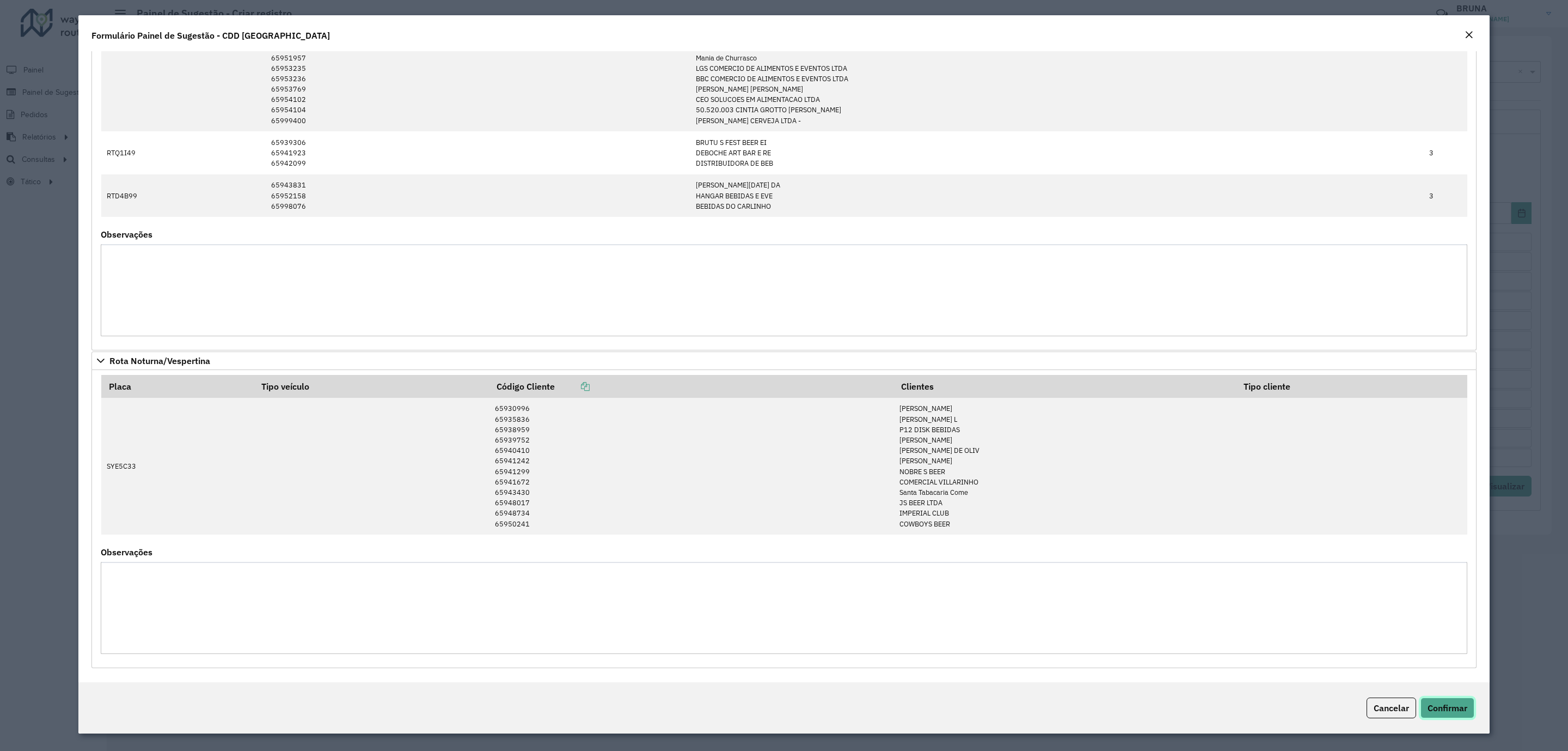
click at [1429, 718] on button "Confirmar" at bounding box center [1447, 708] width 54 height 21
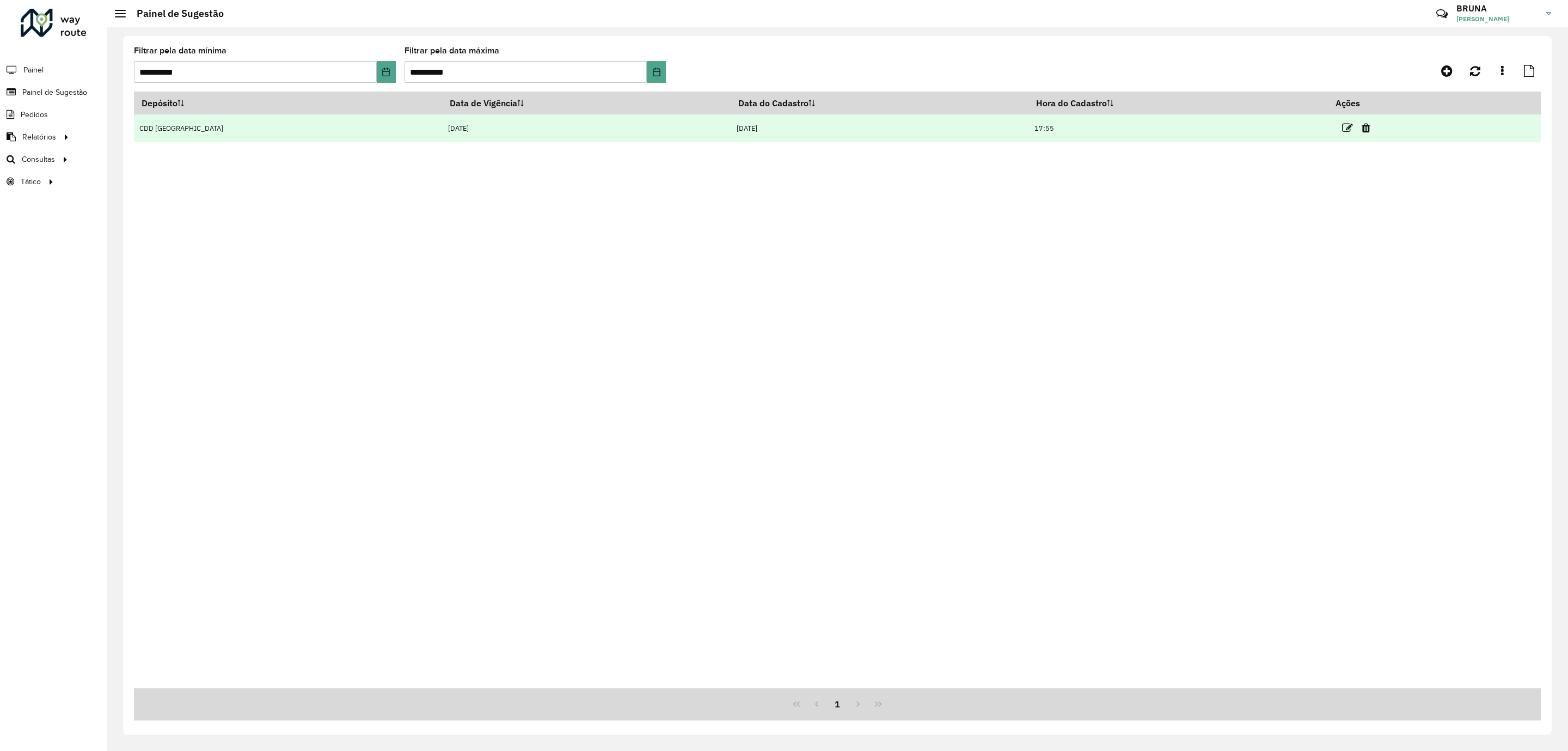
click at [601, 127] on td "[DATE]" at bounding box center [586, 129] width 289 height 28
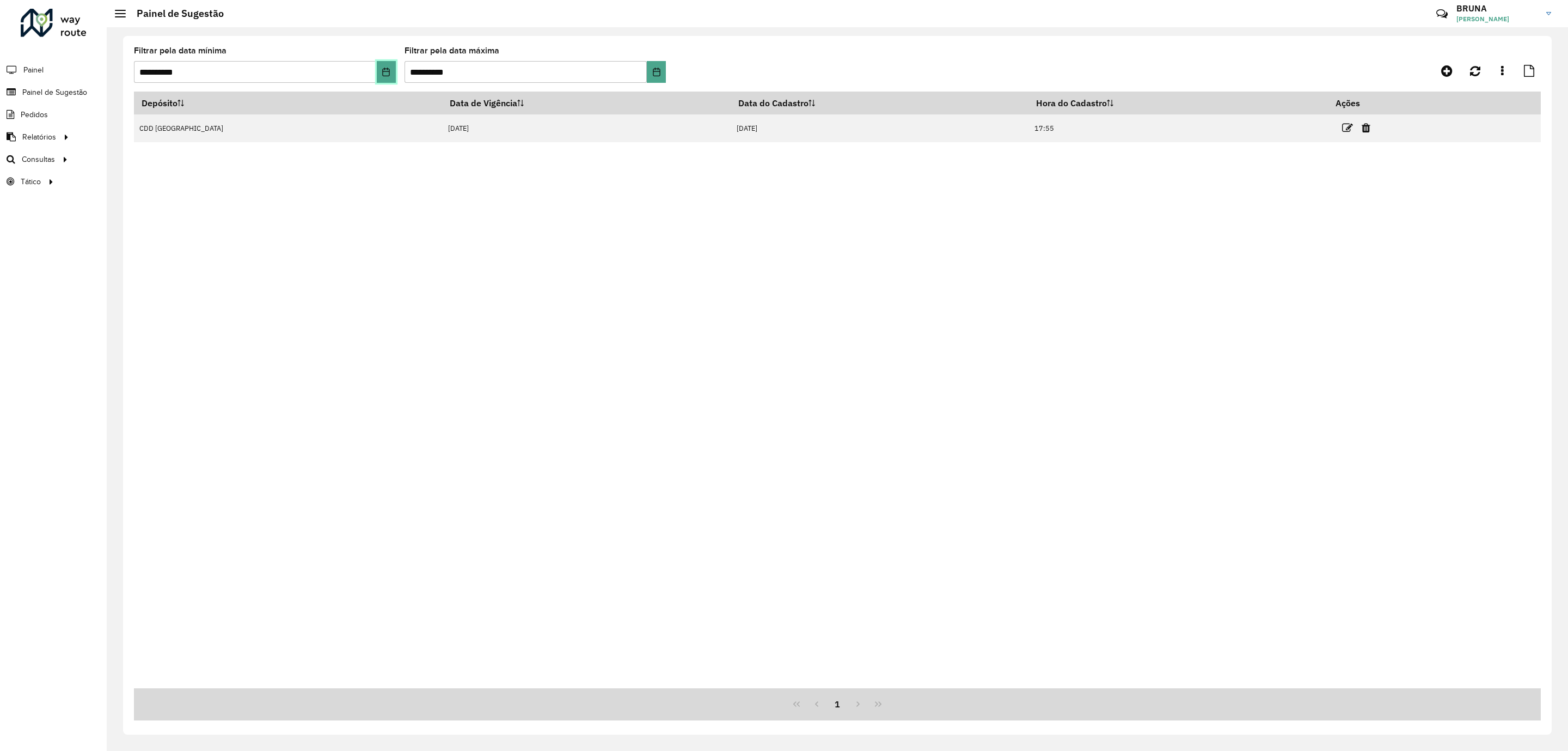
click at [382, 70] on icon "Choose Date" at bounding box center [386, 72] width 9 height 9
click at [348, 217] on span "16" at bounding box center [352, 213] width 22 height 22
click at [383, 77] on button "Choose Date" at bounding box center [386, 72] width 19 height 22
click at [500, 195] on div "Depósito Data de Vigência Data do Cadastro Hora do Cadastro Ações AS - [GEOGRAP…" at bounding box center [837, 389] width 1407 height 596
click at [382, 72] on icon "Choose Date" at bounding box center [386, 72] width 9 height 9
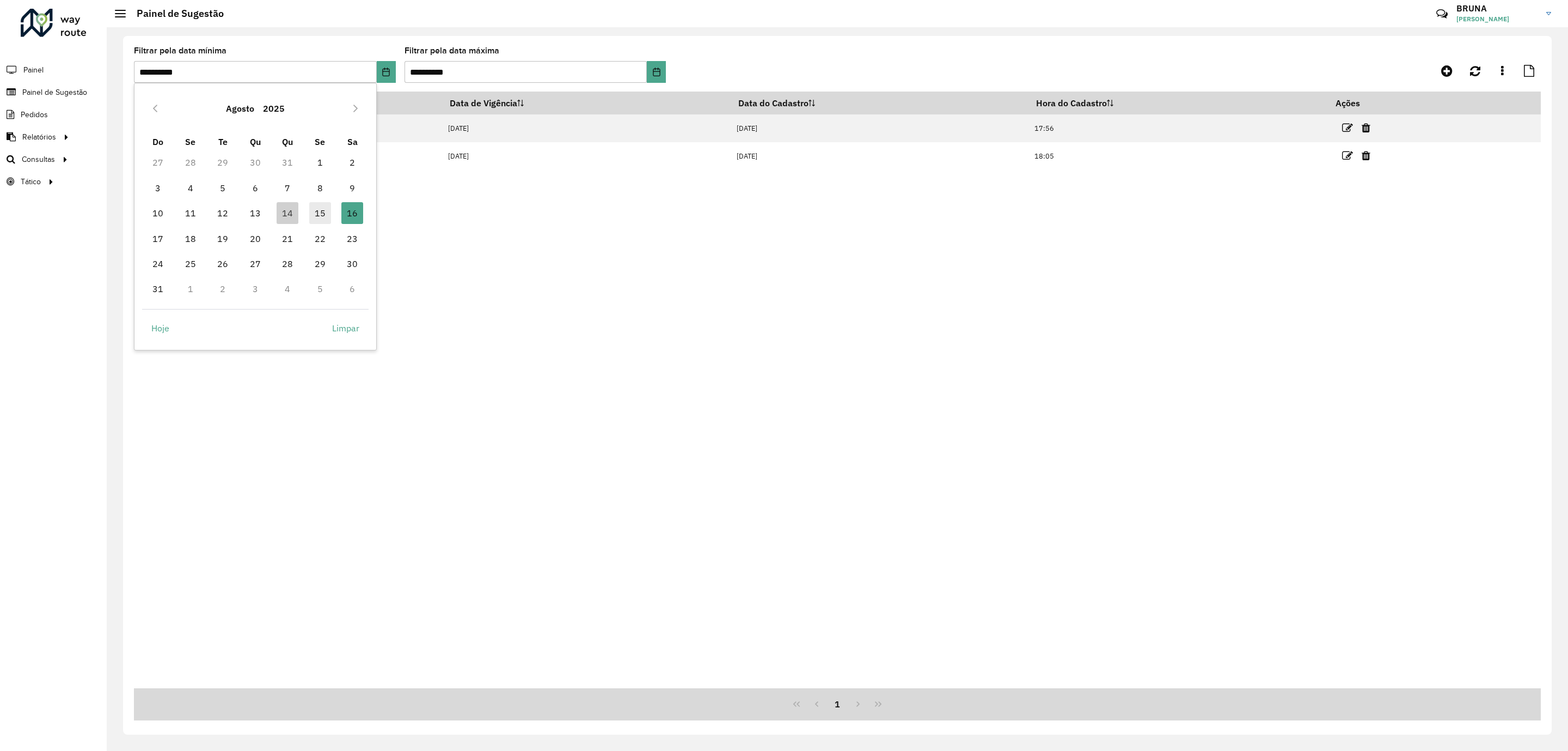
click at [318, 208] on span "15" at bounding box center [320, 213] width 22 height 22
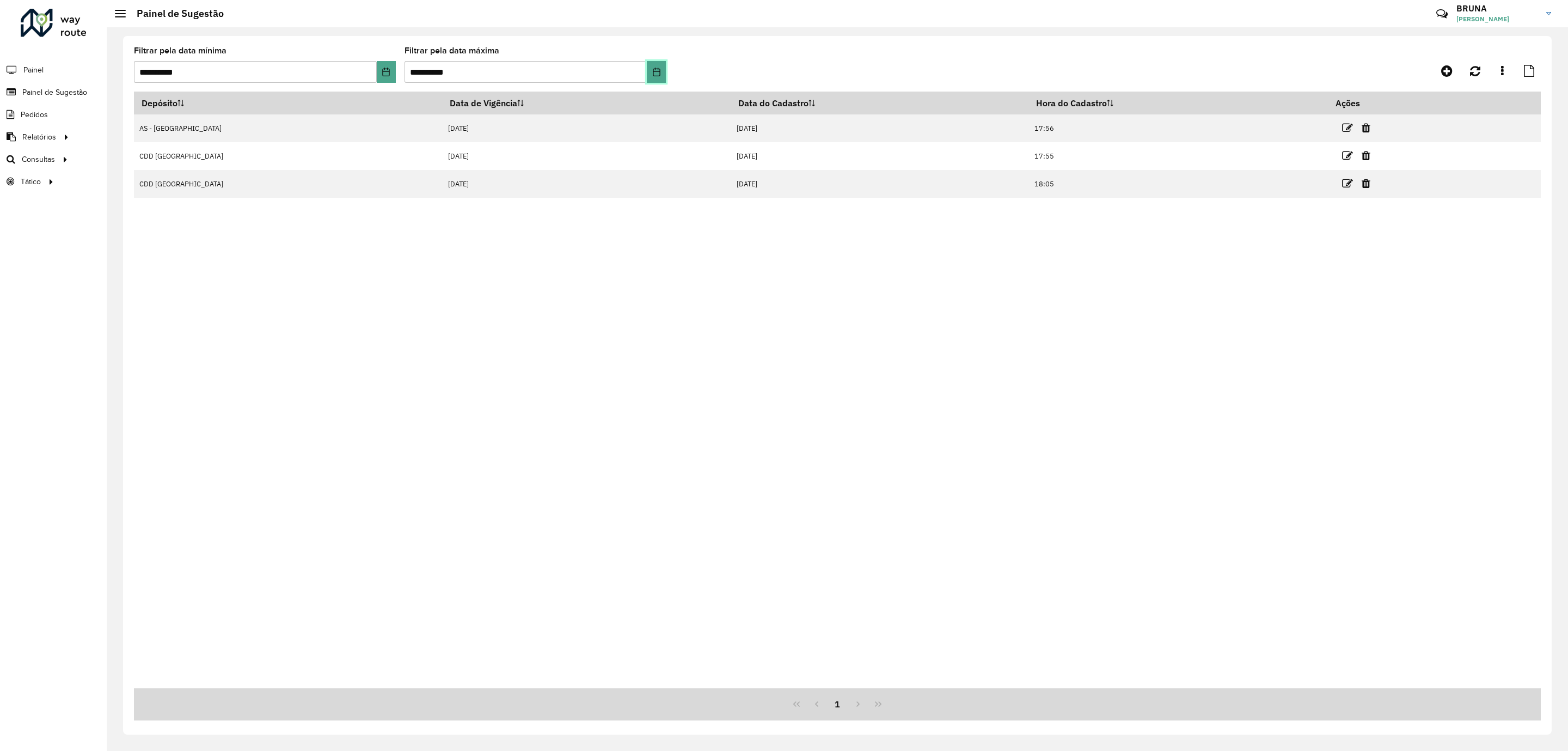
click at [657, 69] on icon "Choose Date" at bounding box center [656, 72] width 7 height 9
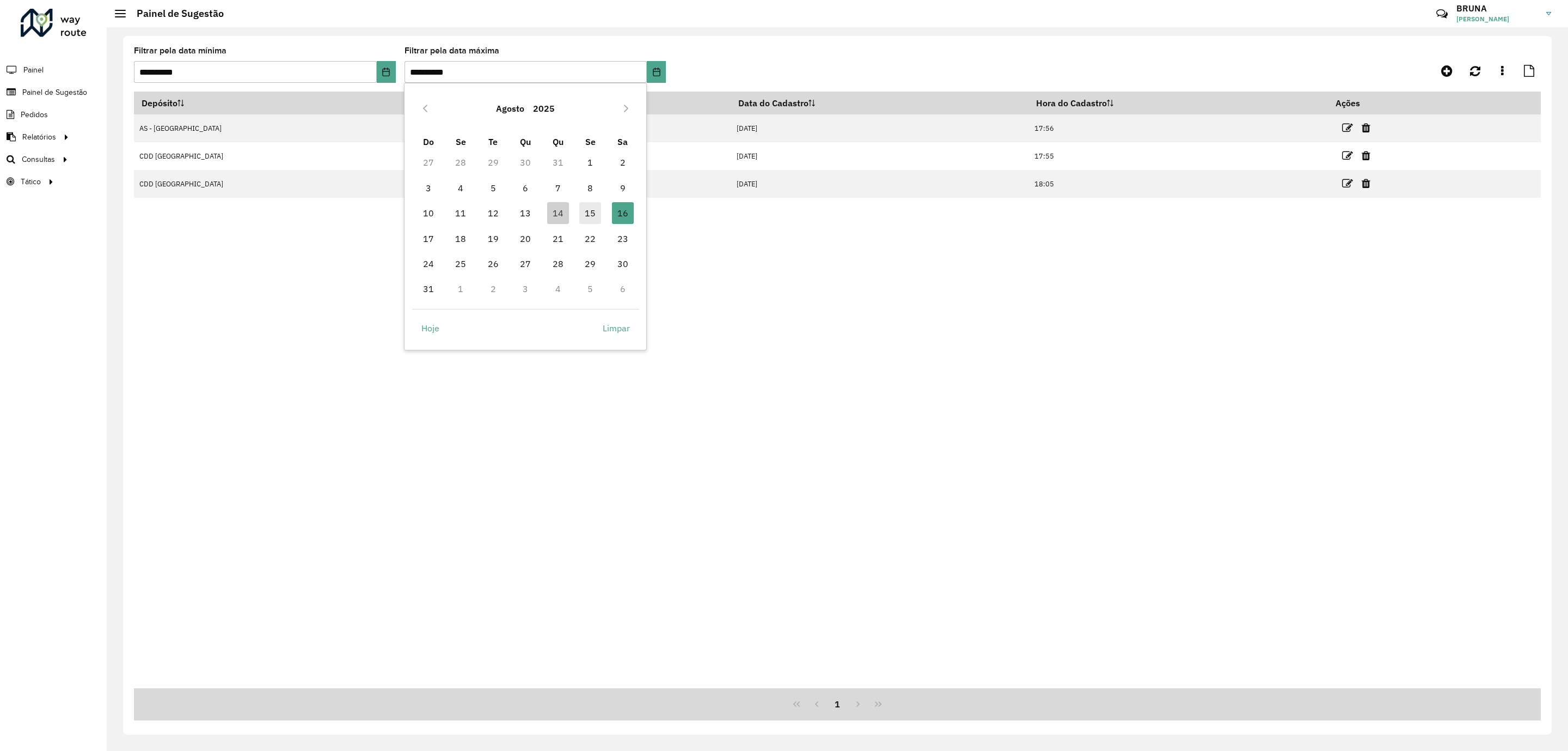
click at [597, 211] on span "15" at bounding box center [590, 213] width 22 height 22
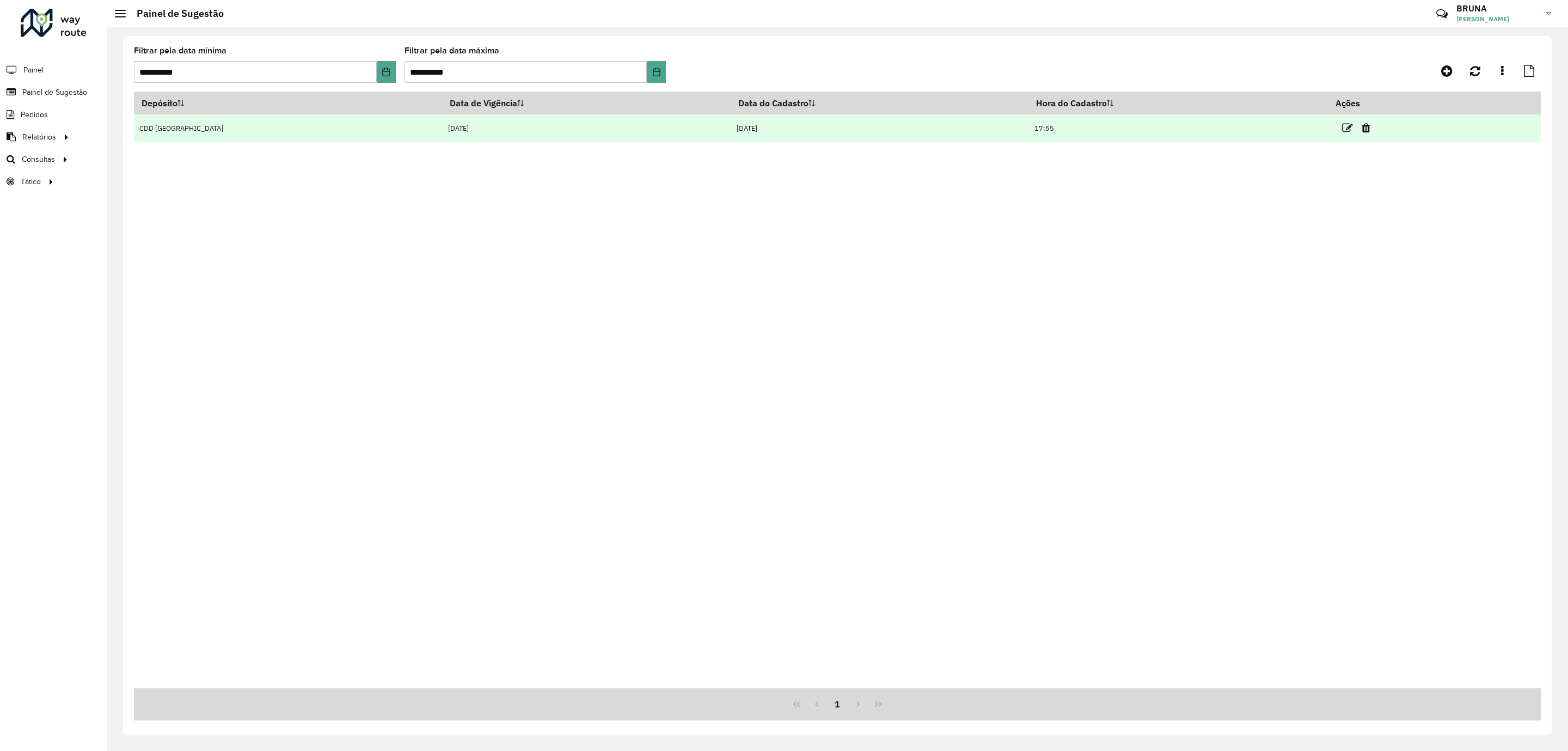
click at [1362, 126] on icon at bounding box center [1366, 128] width 9 height 11
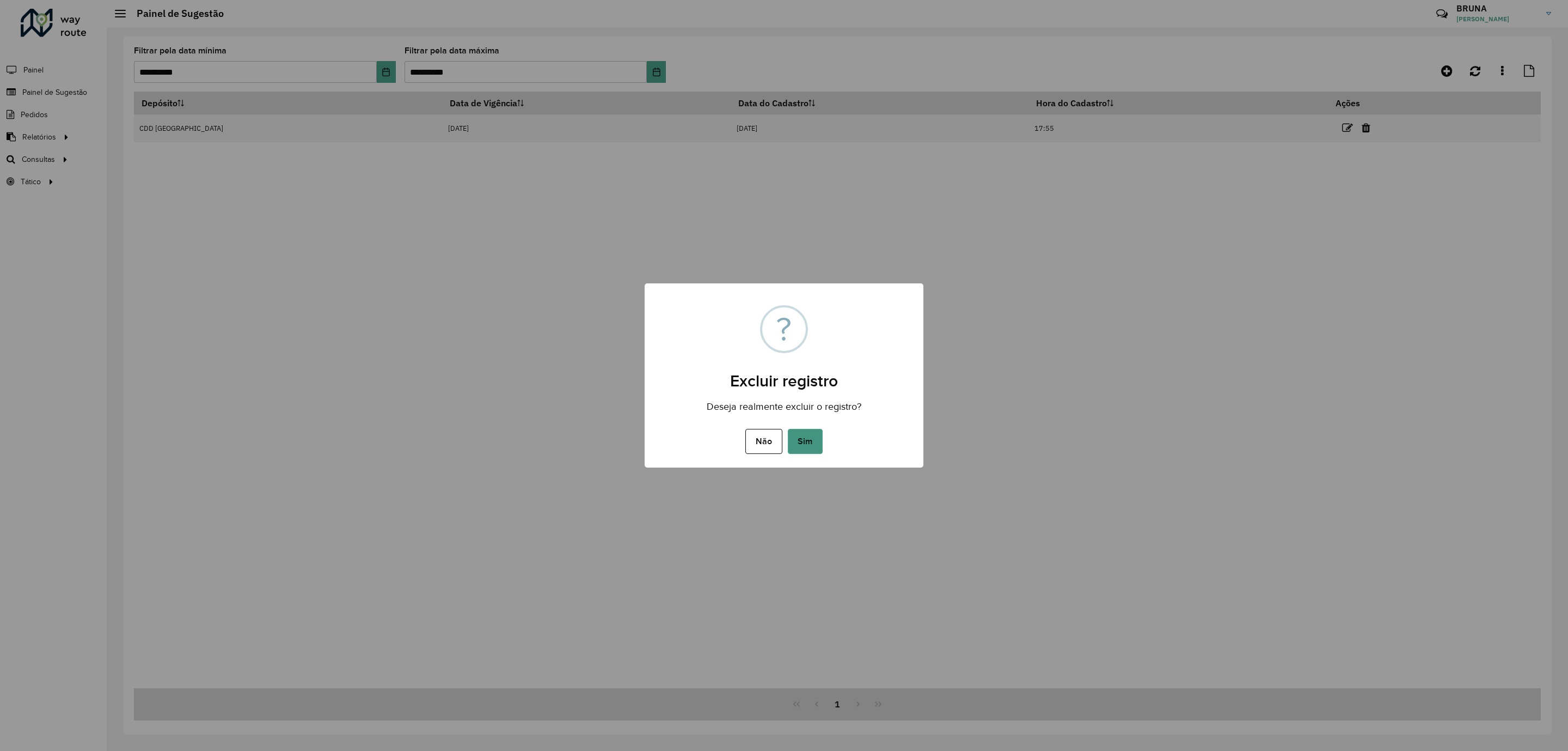
click at [804, 436] on button "Sim" at bounding box center [805, 441] width 35 height 25
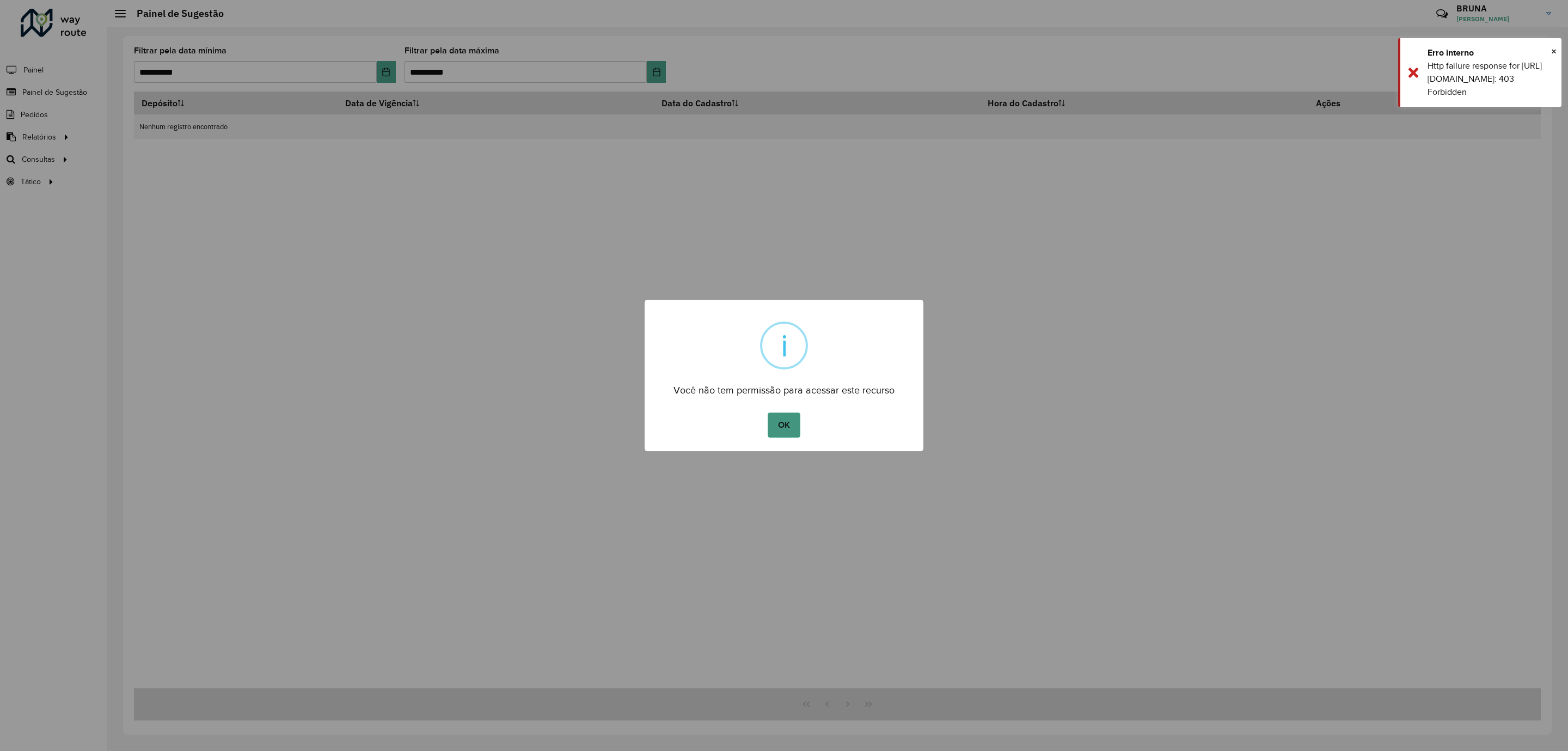
click at [785, 417] on button "OK" at bounding box center [783, 425] width 32 height 25
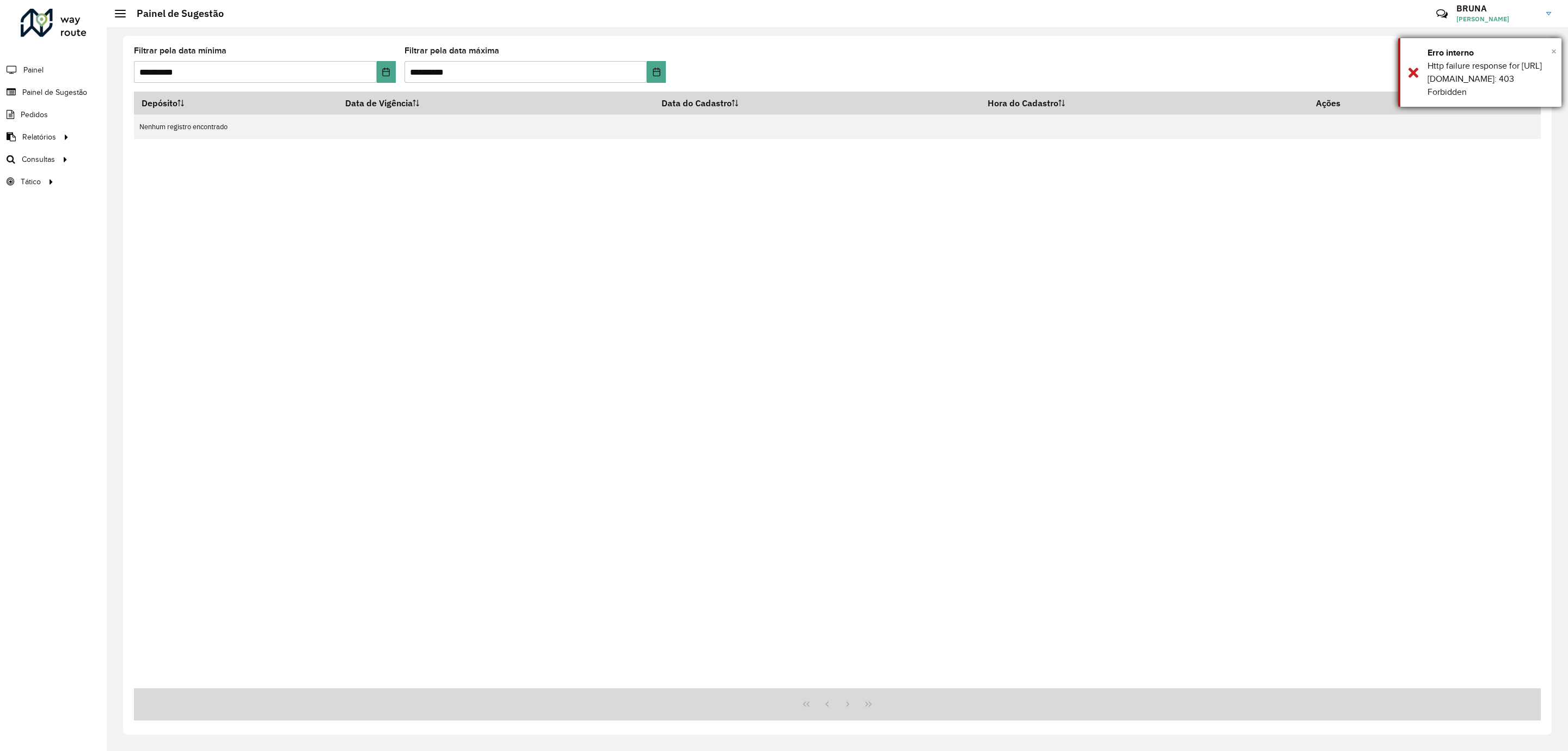
click at [1552, 52] on span "×" at bounding box center [1553, 51] width 5 height 12
click at [386, 69] on icon "Choose Date" at bounding box center [386, 72] width 9 height 9
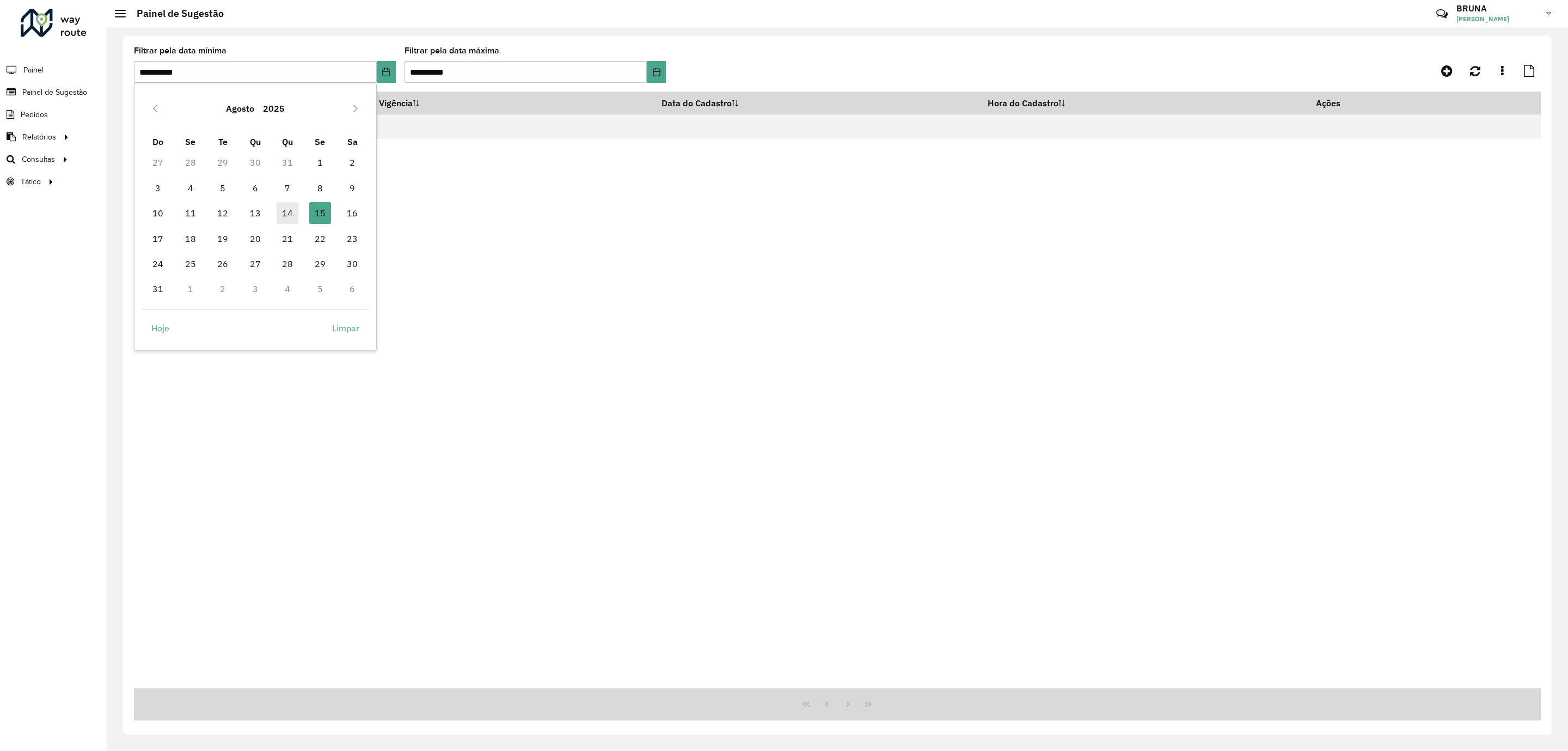
click at [292, 208] on span "14" at bounding box center [287, 213] width 22 height 22
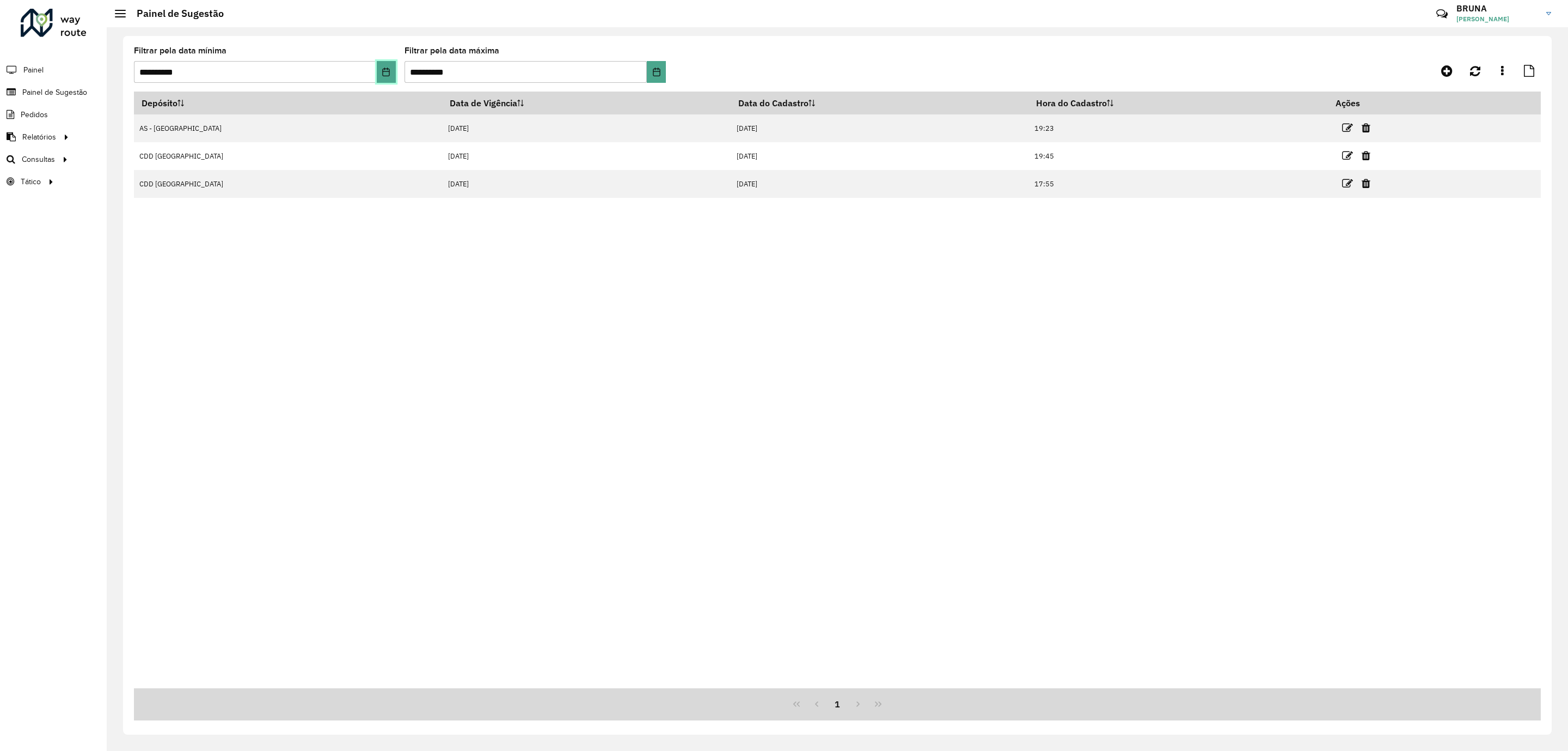
click at [384, 75] on icon "Choose Date" at bounding box center [386, 72] width 9 height 9
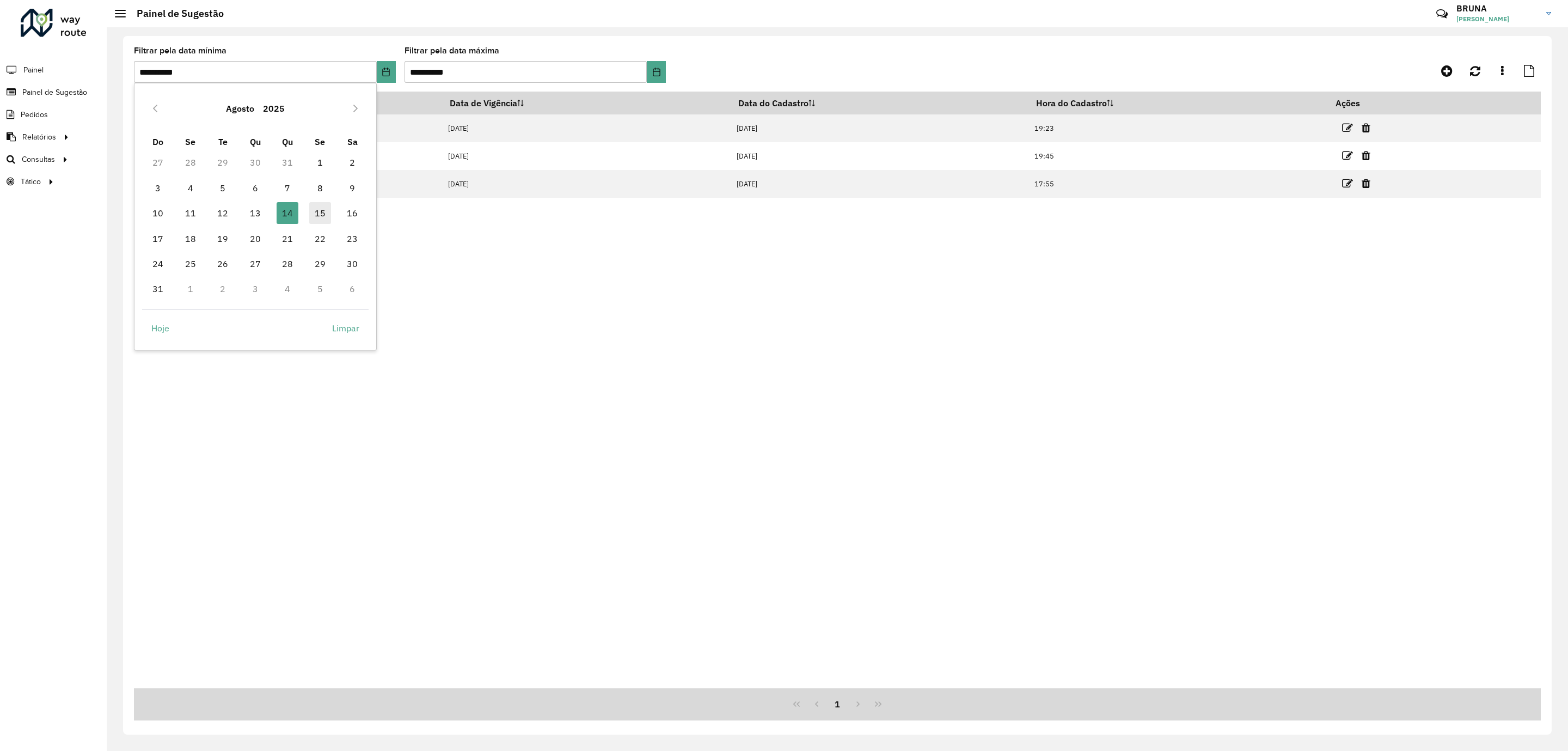
click at [321, 208] on span "15" at bounding box center [320, 213] width 22 height 22
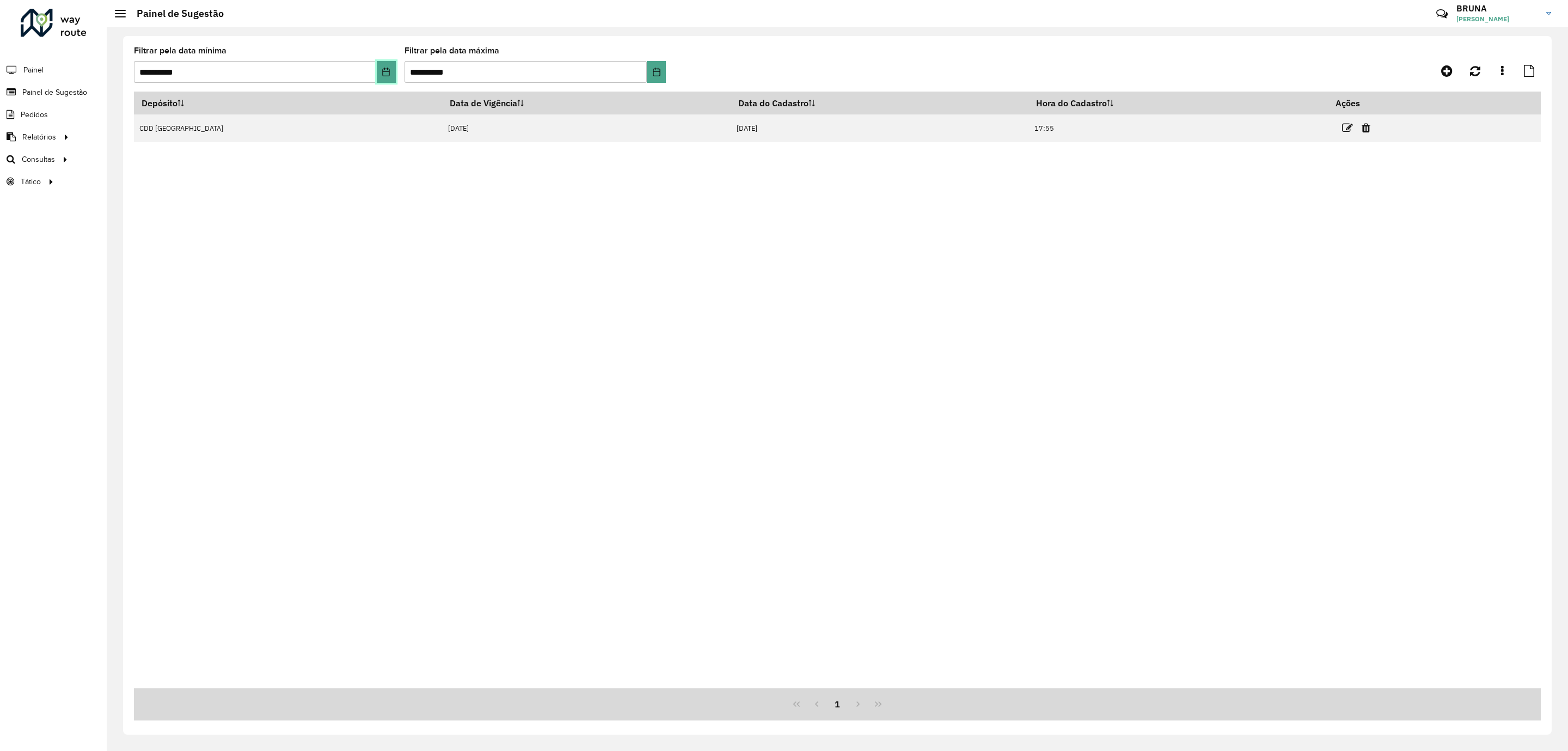
click at [384, 74] on icon "Choose Date" at bounding box center [386, 72] width 9 height 9
click at [519, 182] on div "Depósito Data de Vigência Data do Cadastro Hora do Cadastro Ações CDD [GEOGRAPH…" at bounding box center [837, 389] width 1407 height 596
click at [653, 70] on icon "Choose Date" at bounding box center [657, 72] width 9 height 9
click at [626, 216] on span "16" at bounding box center [623, 213] width 22 height 22
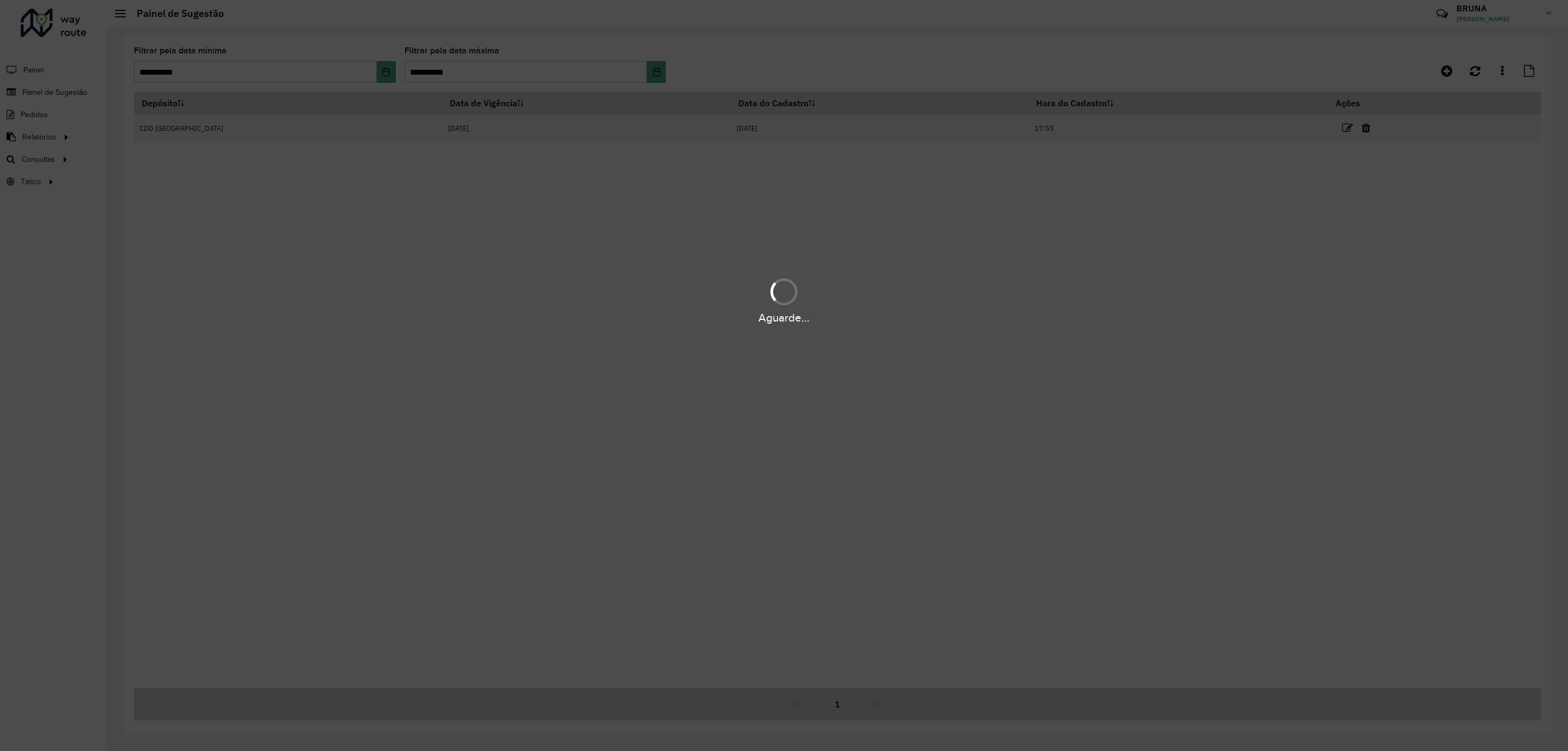
click at [385, 71] on div "Aguarde..." at bounding box center [784, 375] width 1568 height 751
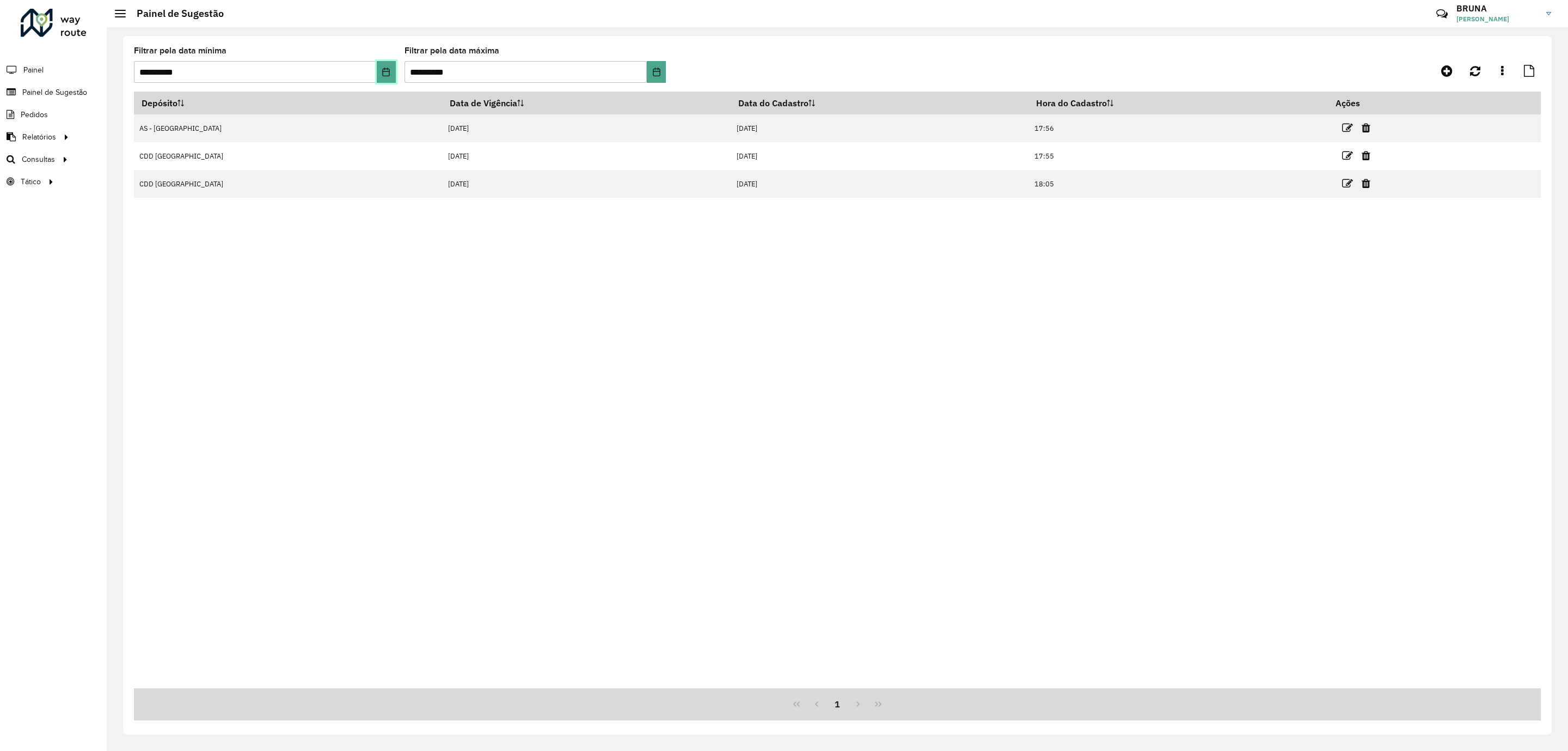
click at [390, 65] on button "Choose Date" at bounding box center [386, 72] width 19 height 22
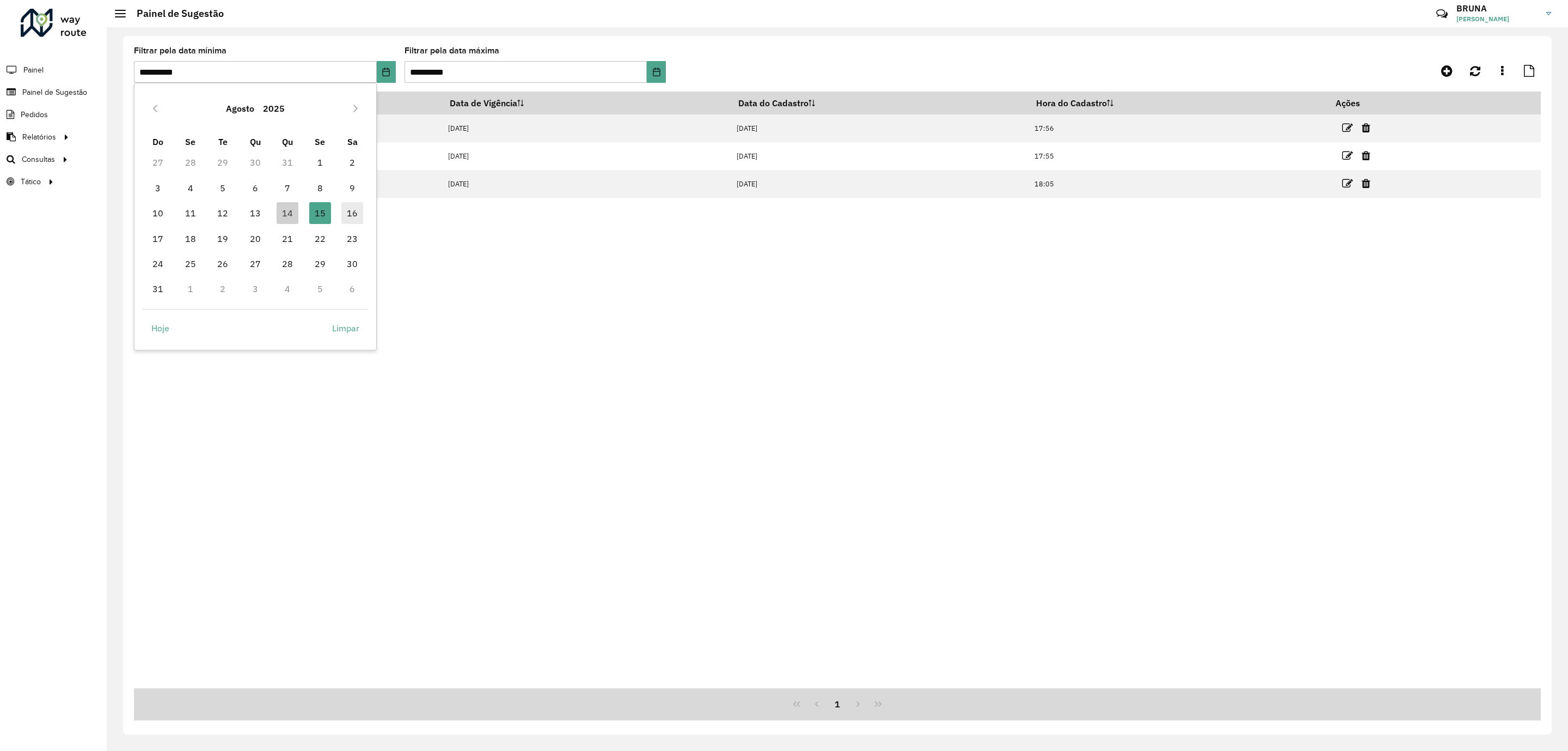
click at [347, 209] on span "16" at bounding box center [352, 213] width 22 height 22
